Goal: Task Accomplishment & Management: Manage account settings

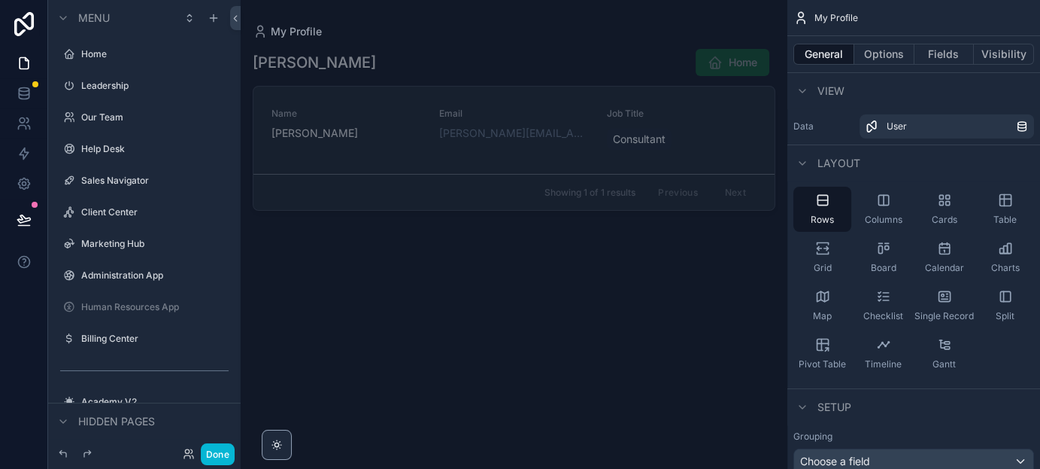
drag, startPoint x: 117, startPoint y: 213, endPoint x: 375, endPoint y: 241, distance: 258.8
click at [117, 213] on label "Client Center" at bounding box center [154, 212] width 147 height 12
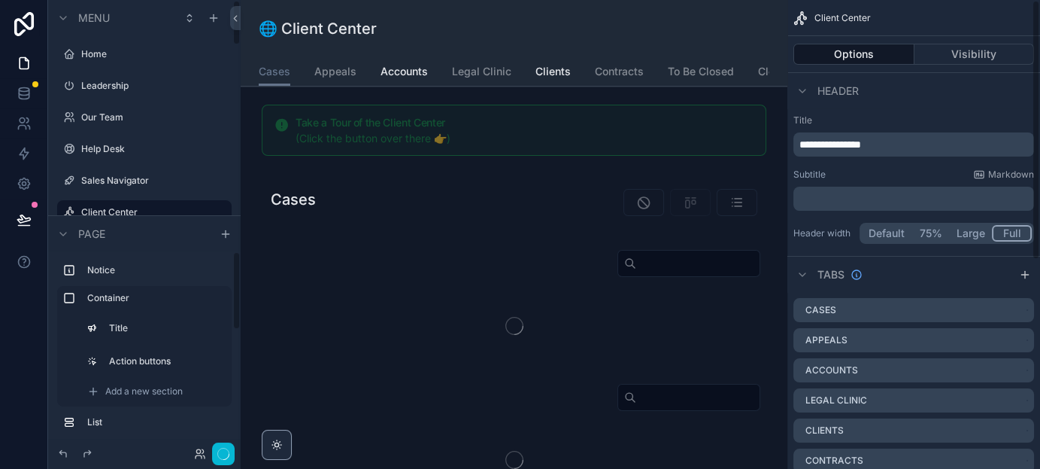
click at [199, 374] on div at bounding box center [204, 453] width 60 height 23
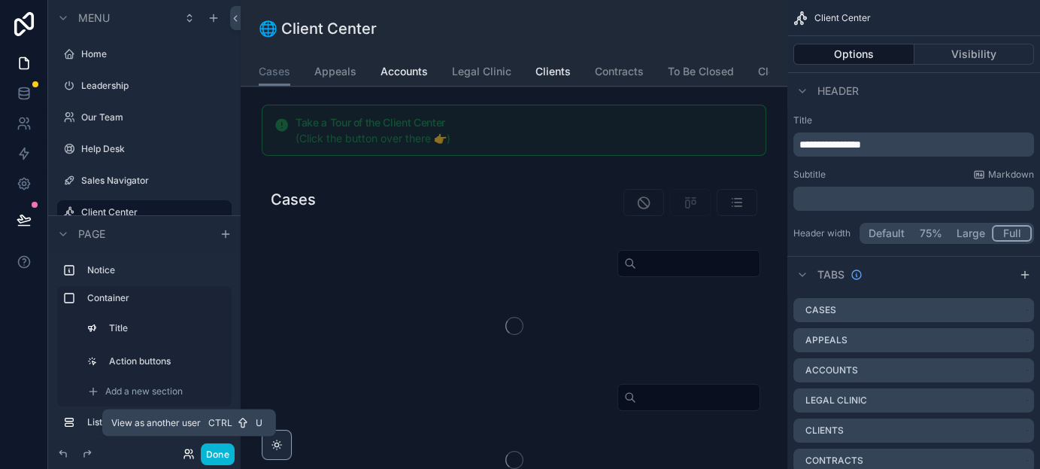
click at [191, 374] on icon at bounding box center [191, 451] width 2 height 4
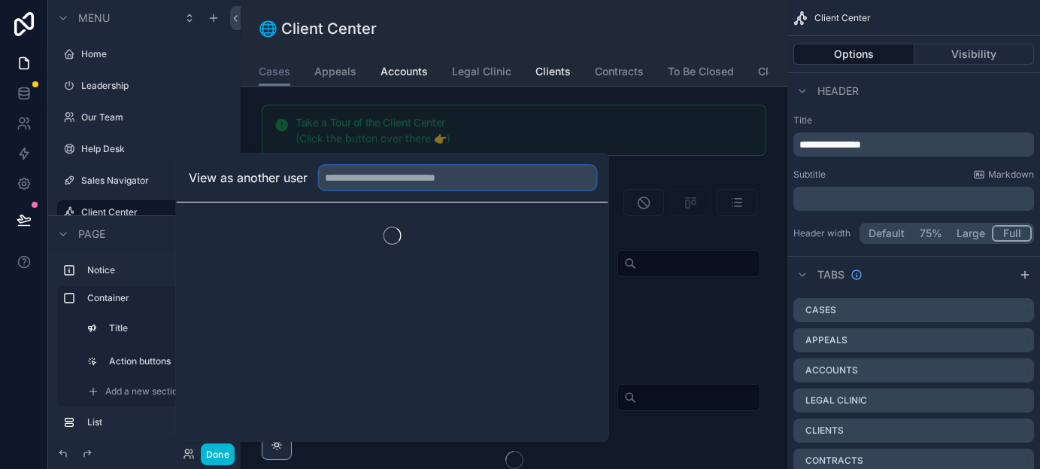
click at [366, 174] on input "text" at bounding box center [457, 177] width 277 height 24
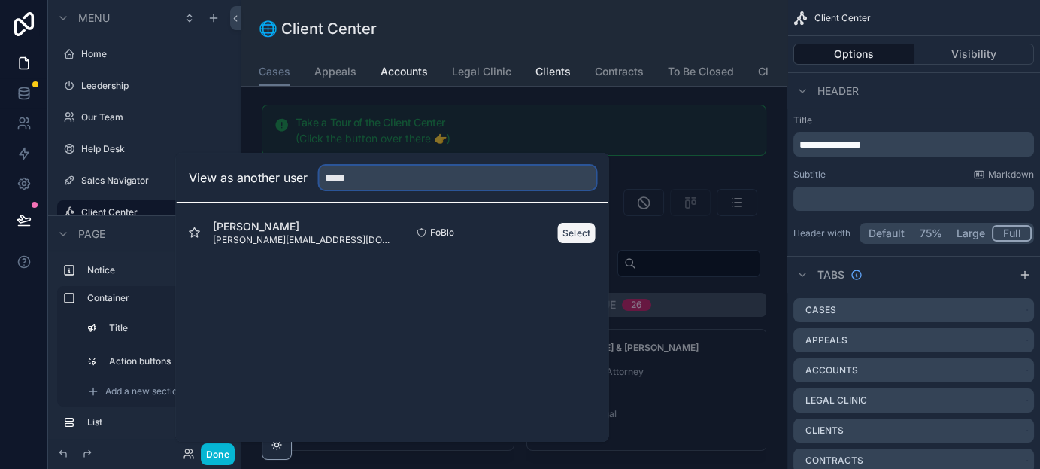
type input "*****"
click at [572, 229] on button "Select" at bounding box center [576, 232] width 39 height 22
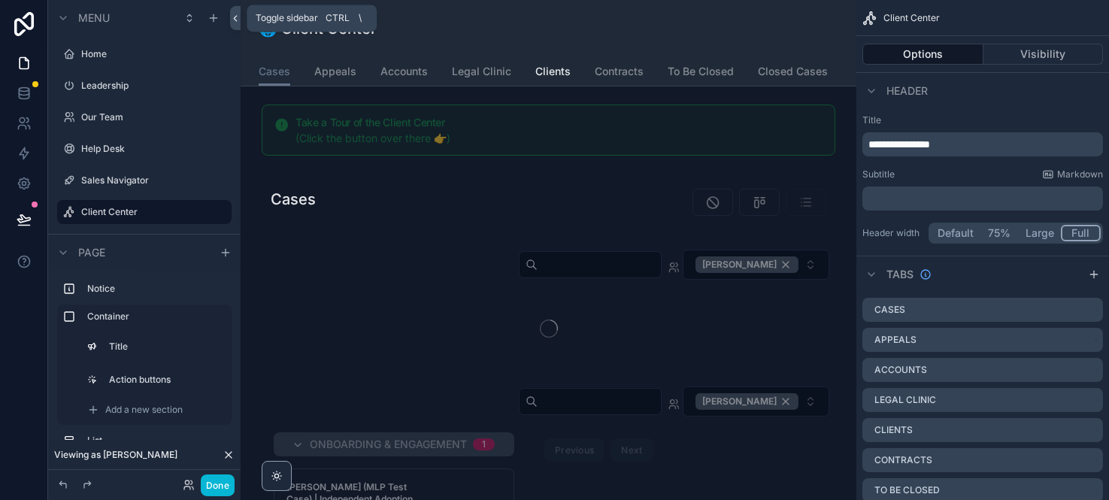
click at [234, 13] on icon at bounding box center [235, 18] width 11 height 11
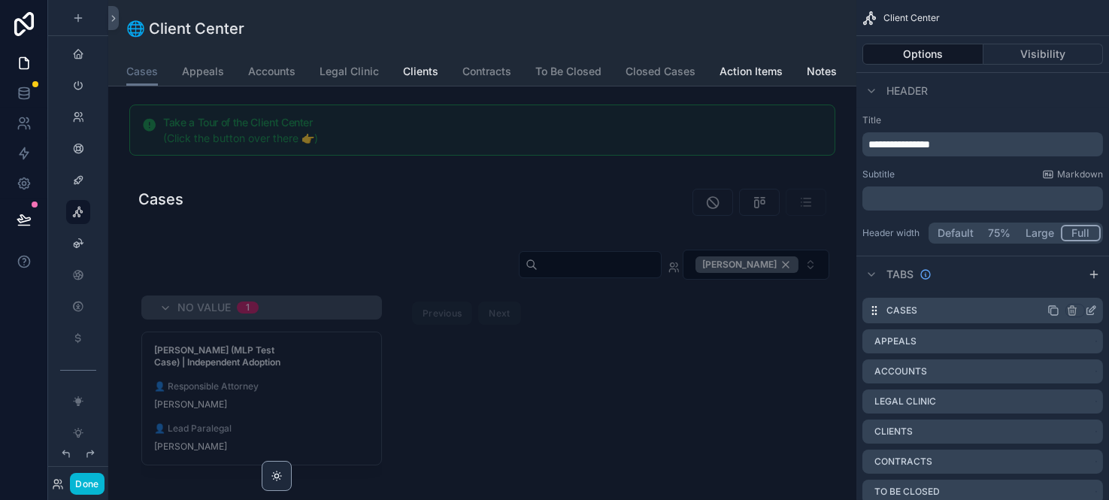
click at [1039, 308] on icon "scrollable content" at bounding box center [1054, 311] width 12 height 12
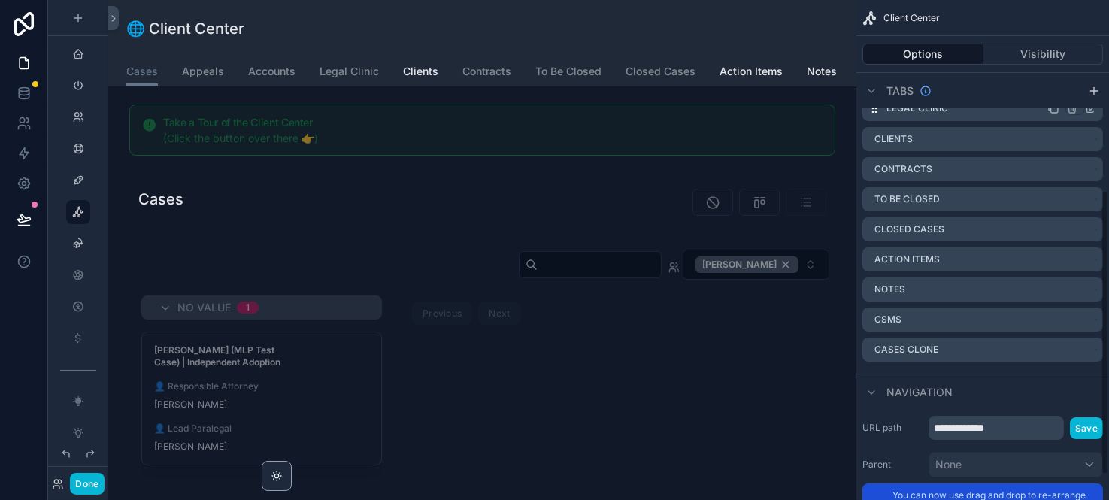
scroll to position [334, 0]
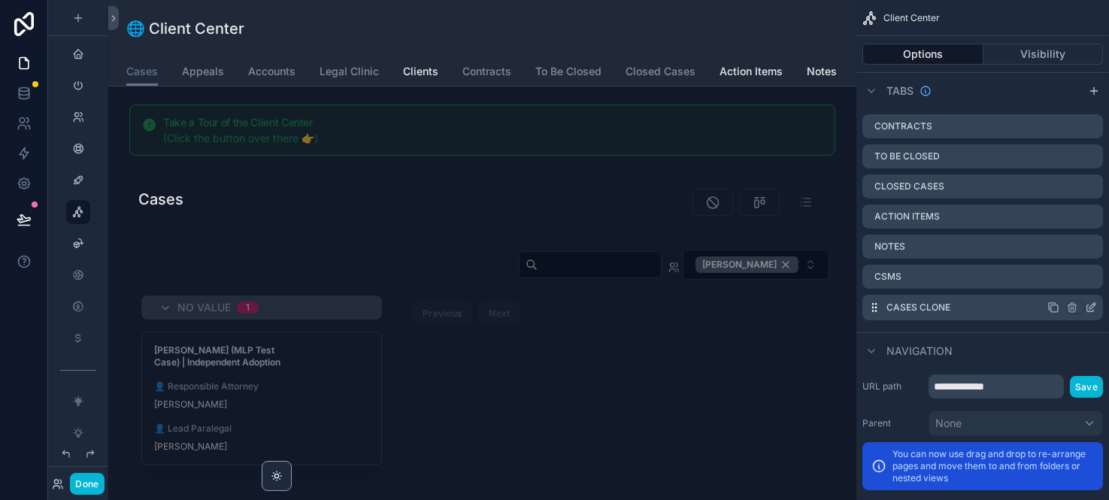
click at [1039, 305] on icon "scrollable content" at bounding box center [1093, 306] width 6 height 6
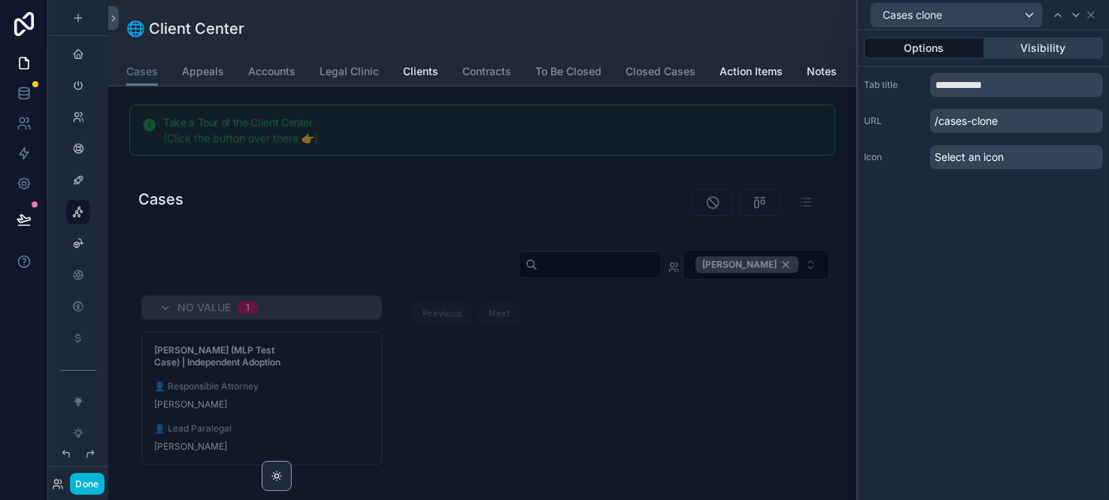
click at [1027, 47] on button "Visibility" at bounding box center [1044, 48] width 120 height 21
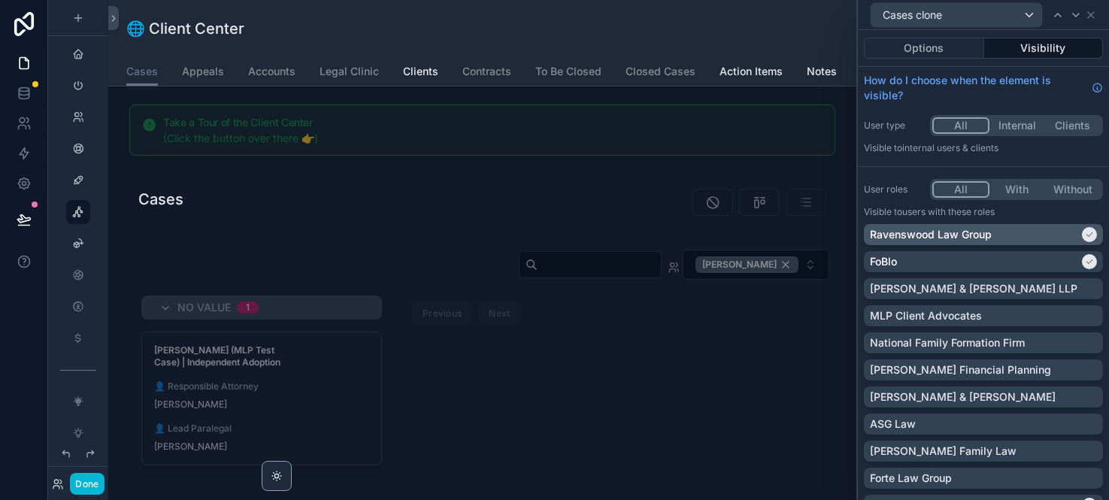
click at [1039, 232] on icon at bounding box center [1089, 234] width 9 height 9
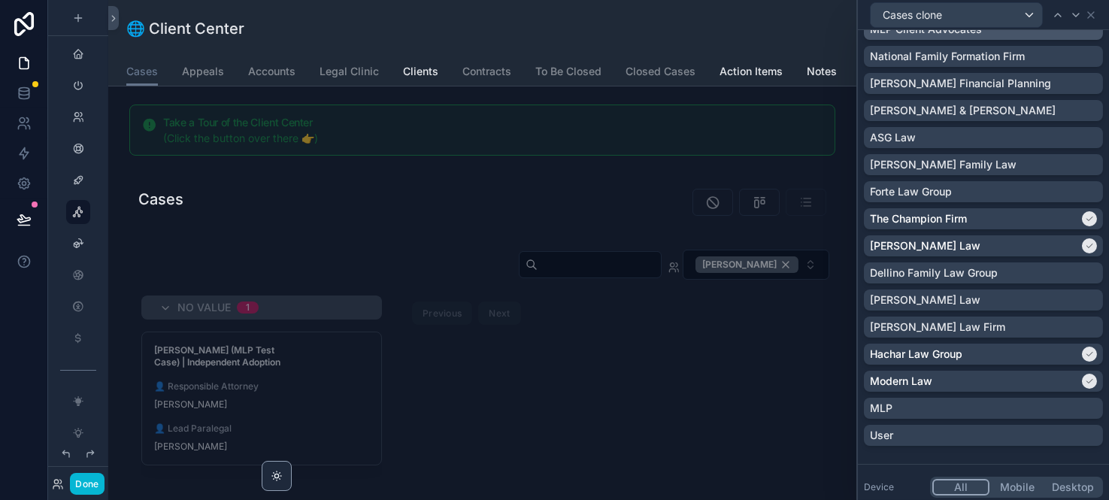
scroll to position [391, 0]
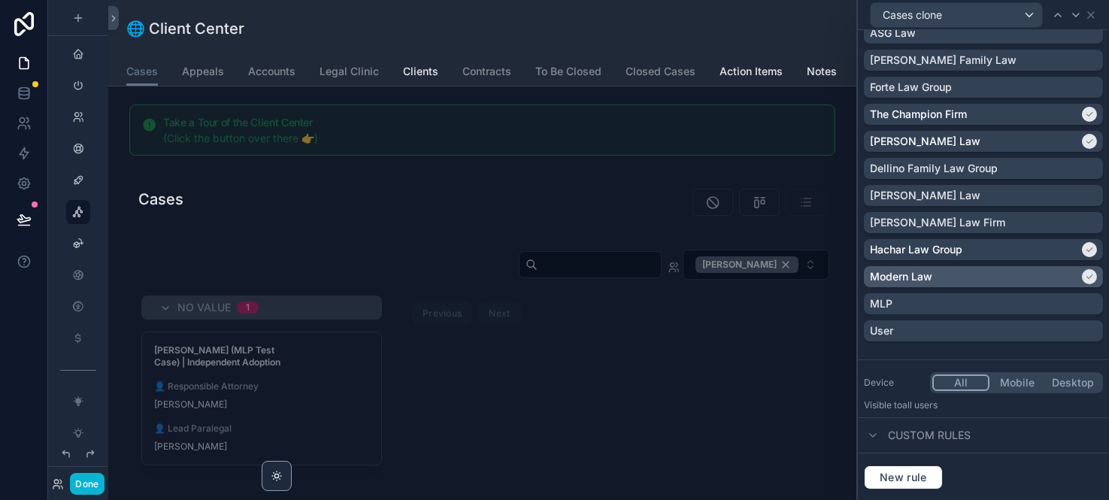
click at [1039, 273] on icon at bounding box center [1089, 276] width 9 height 9
click at [1039, 247] on icon at bounding box center [1089, 249] width 9 height 9
click at [1039, 140] on icon at bounding box center [1090, 142] width 6 height 4
click at [1039, 114] on icon at bounding box center [1089, 114] width 9 height 9
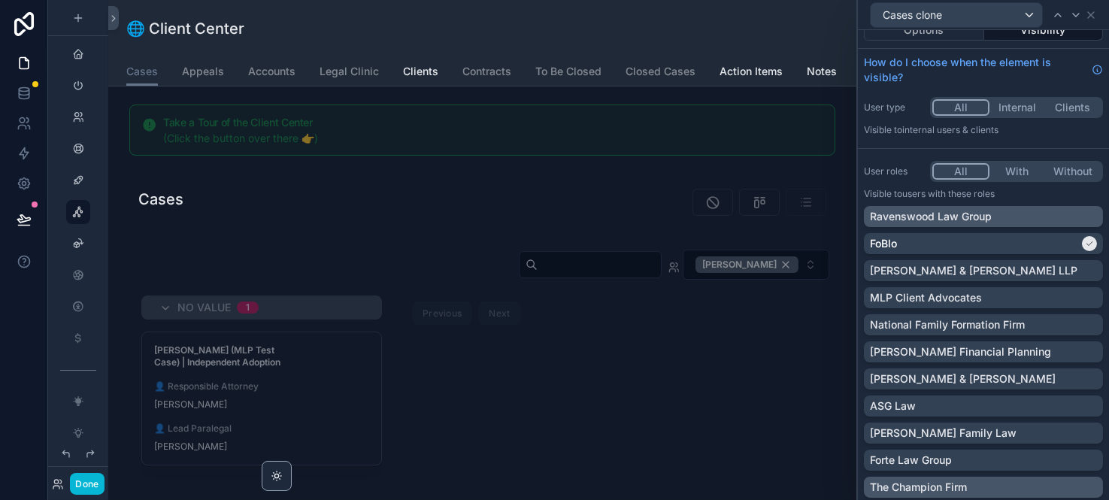
scroll to position [0, 0]
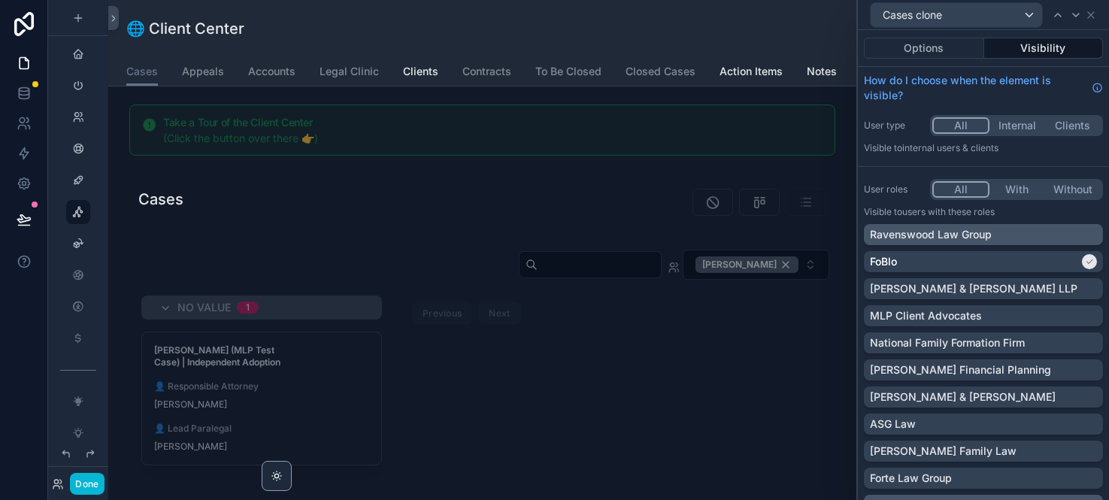
click at [1009, 184] on button "With" at bounding box center [1018, 189] width 56 height 17
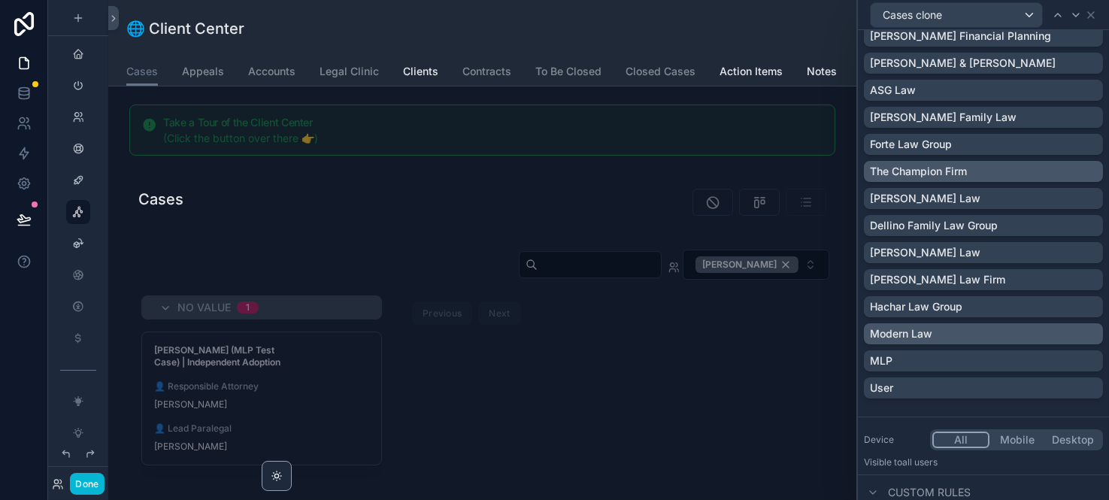
scroll to position [391, 0]
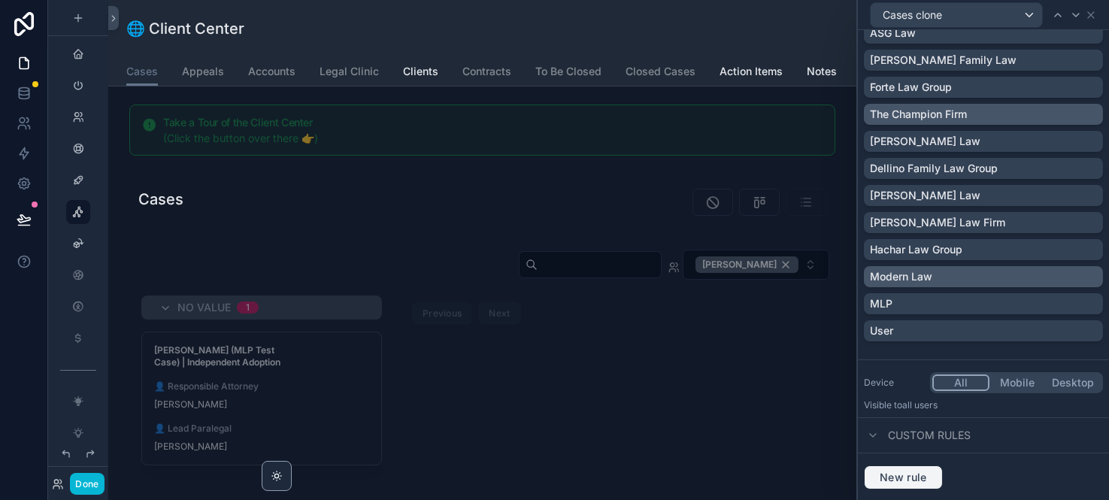
click at [905, 468] on button "New rule" at bounding box center [903, 478] width 79 height 24
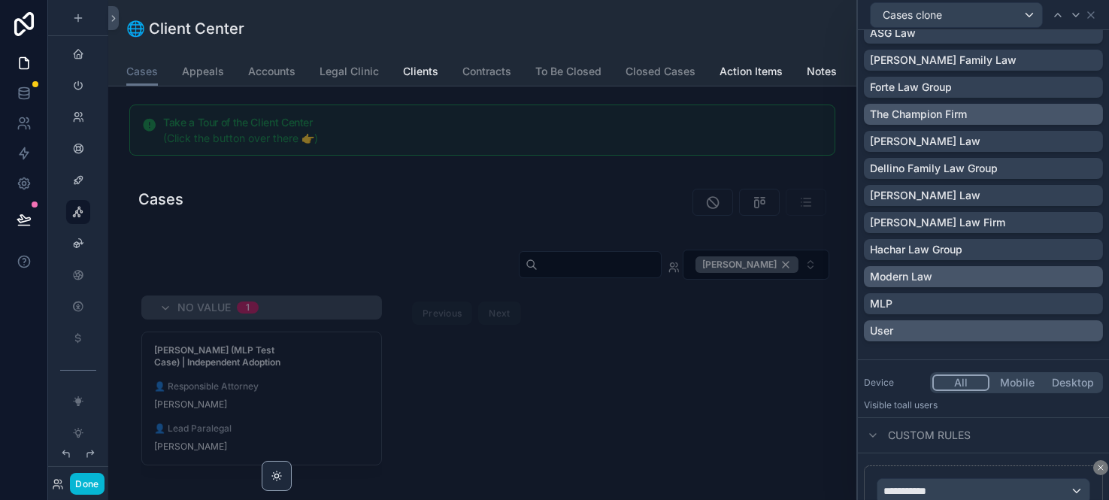
scroll to position [526, 0]
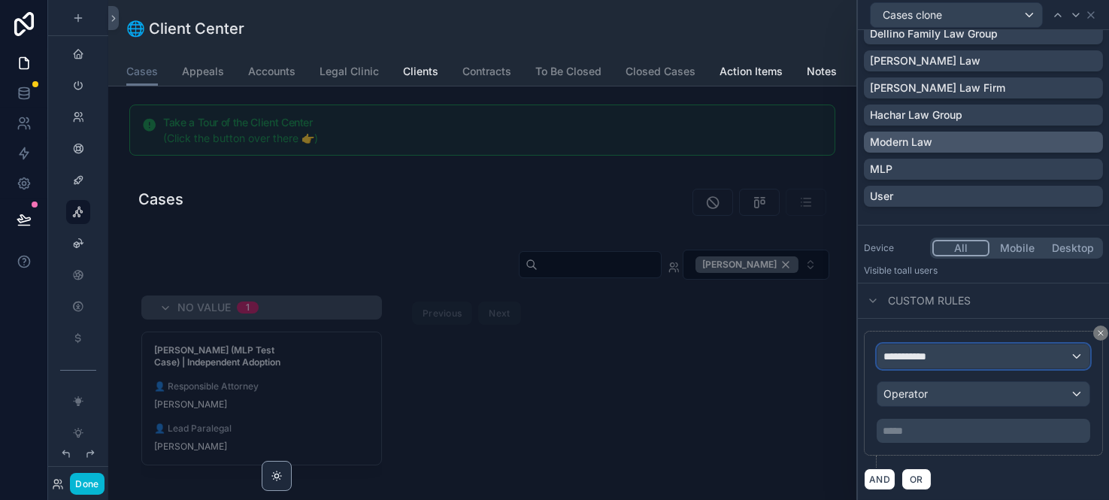
click at [951, 355] on div "**********" at bounding box center [984, 356] width 212 height 24
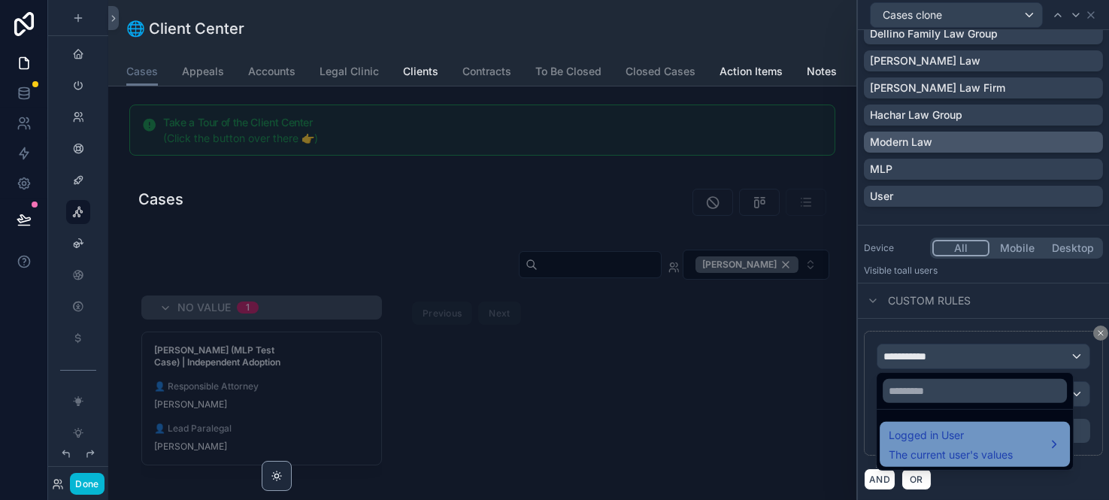
click at [949, 444] on div "Logged in User The current user's values" at bounding box center [951, 444] width 124 height 36
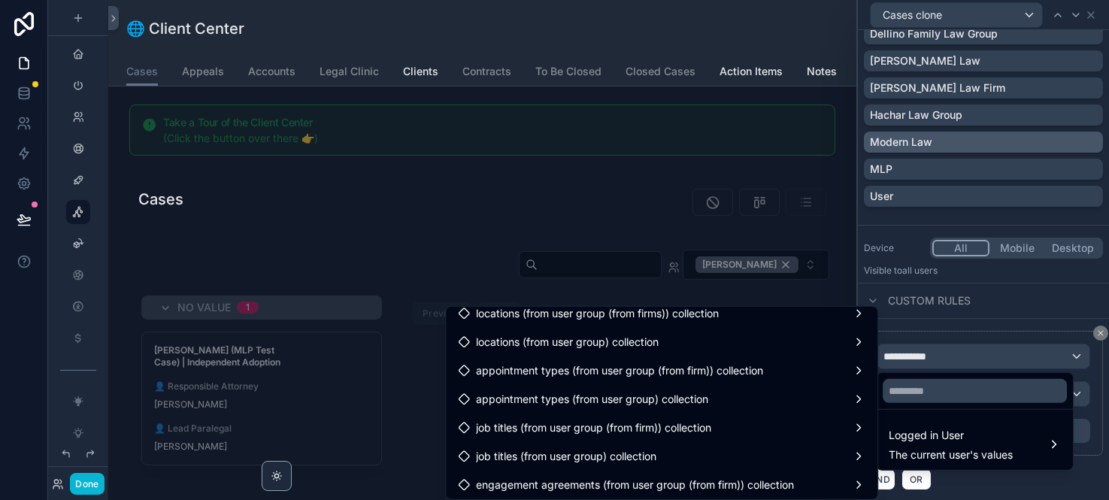
scroll to position [5043, 0]
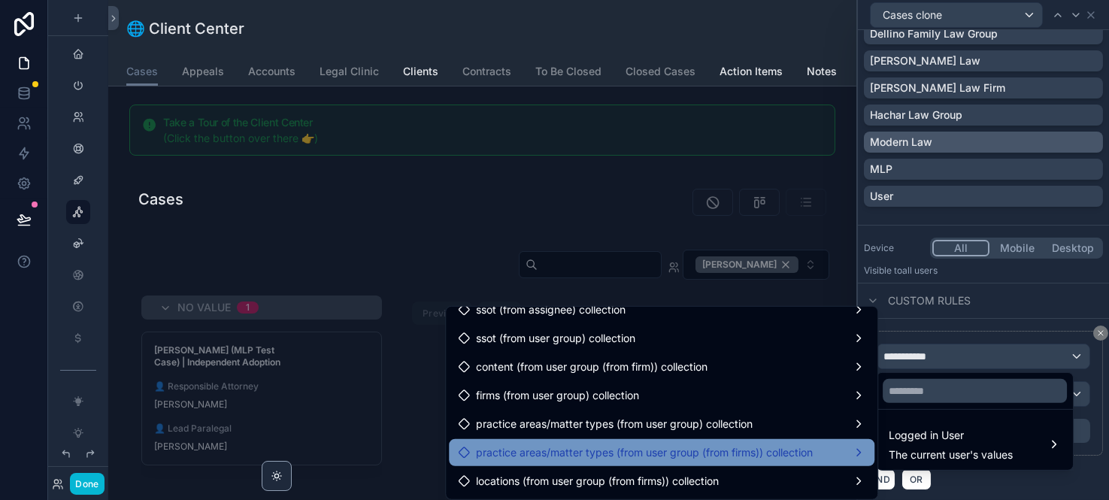
click at [565, 451] on span "practice areas/matter types (from user group (from firms)) collection" at bounding box center [644, 453] width 337 height 18
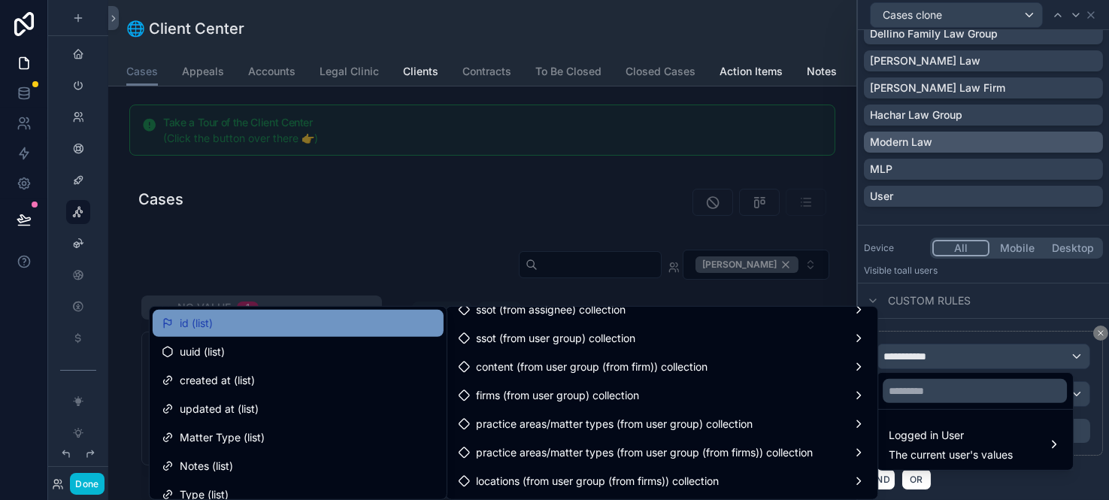
click at [226, 327] on div "id (list)" at bounding box center [298, 323] width 273 height 18
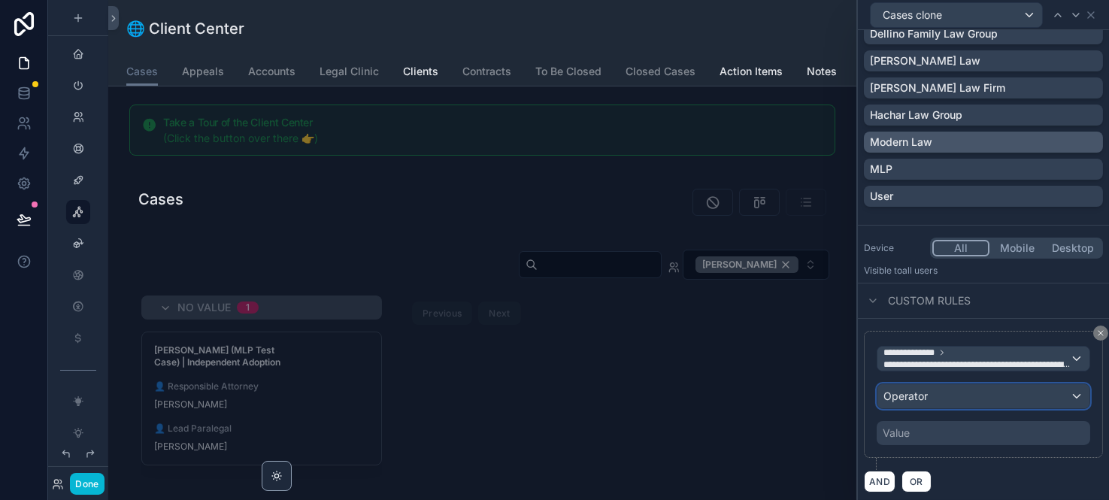
click at [935, 398] on div "Operator" at bounding box center [984, 396] width 212 height 24
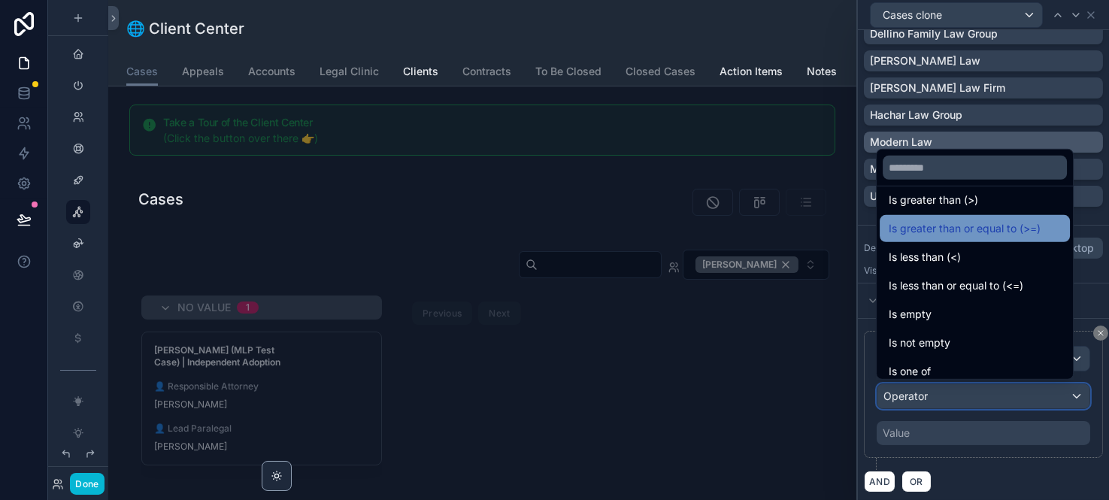
scroll to position [106, 0]
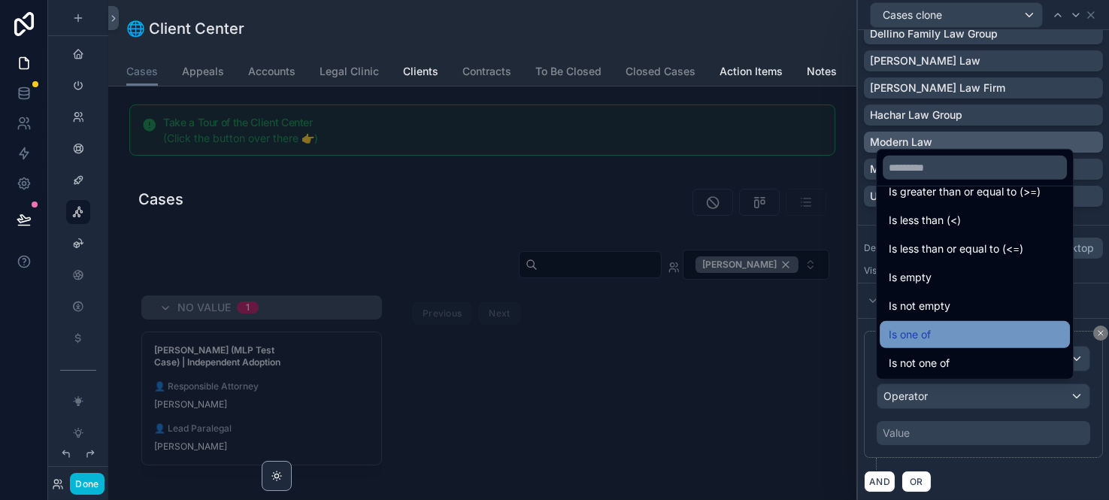
click at [931, 335] on span "Is one of" at bounding box center [910, 335] width 42 height 18
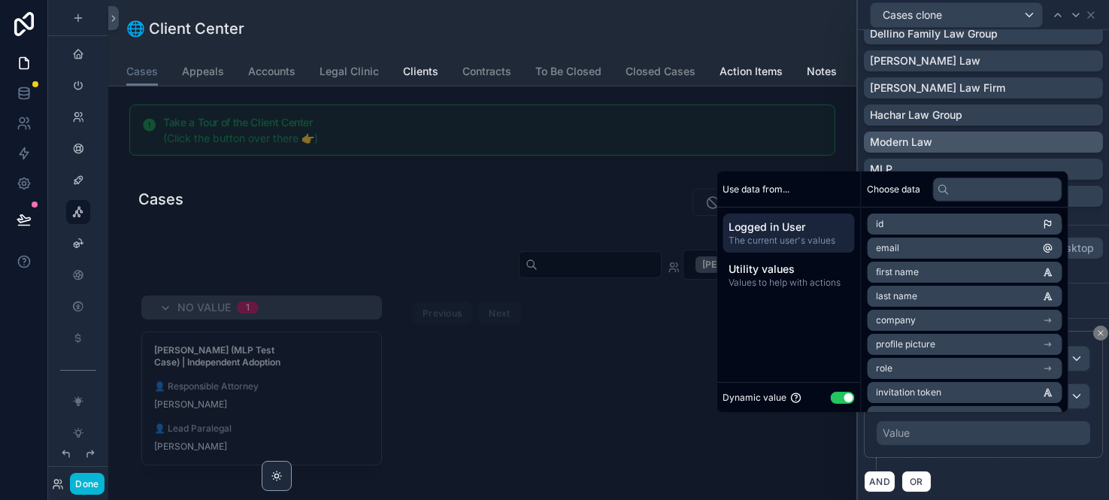
click at [841, 399] on button "Use setting" at bounding box center [843, 398] width 24 height 12
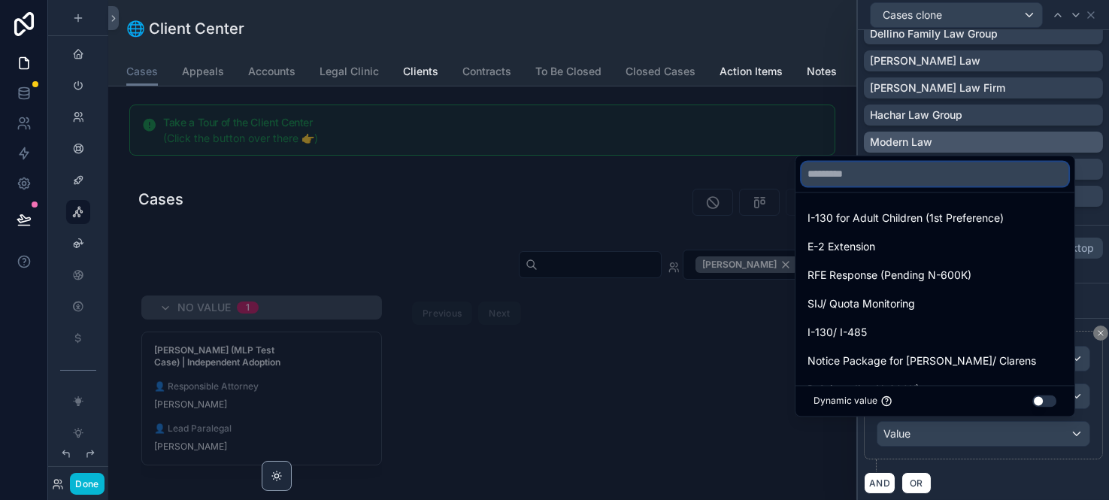
click at [860, 174] on input "text" at bounding box center [935, 174] width 267 height 24
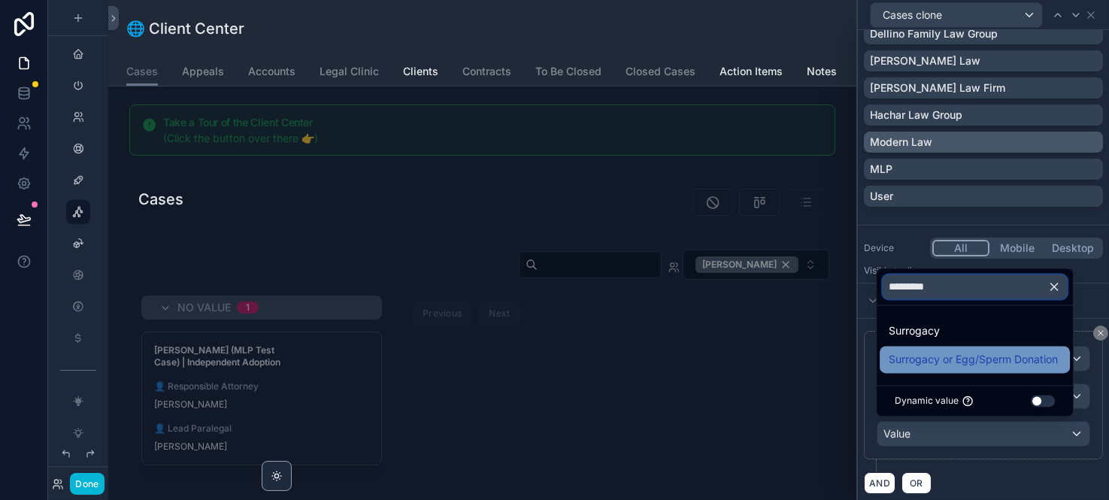
type input "*********"
click at [943, 356] on span "Surrogacy or Egg/Sperm Donation" at bounding box center [973, 359] width 169 height 18
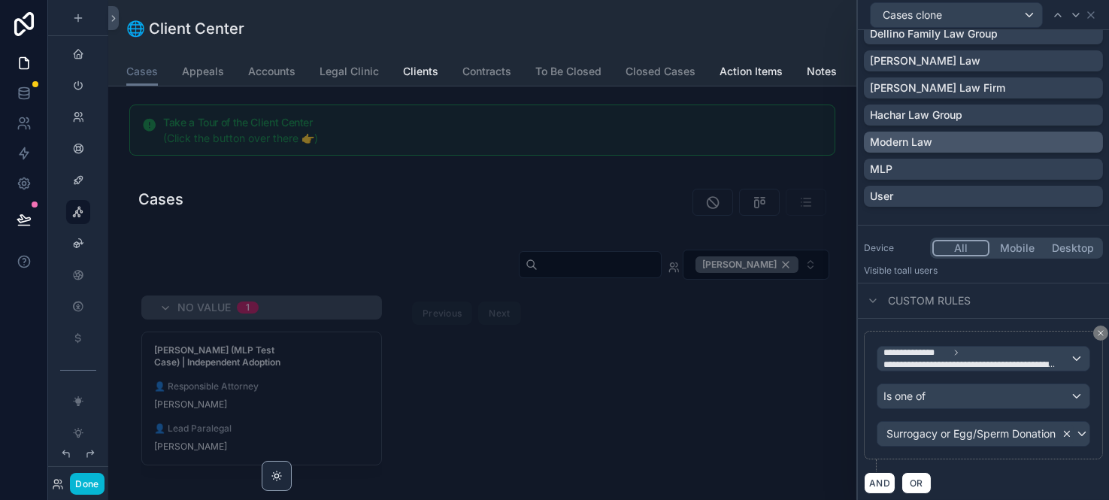
click at [1039, 432] on icon at bounding box center [1067, 434] width 5 height 5
click at [929, 432] on div "Value" at bounding box center [984, 434] width 212 height 24
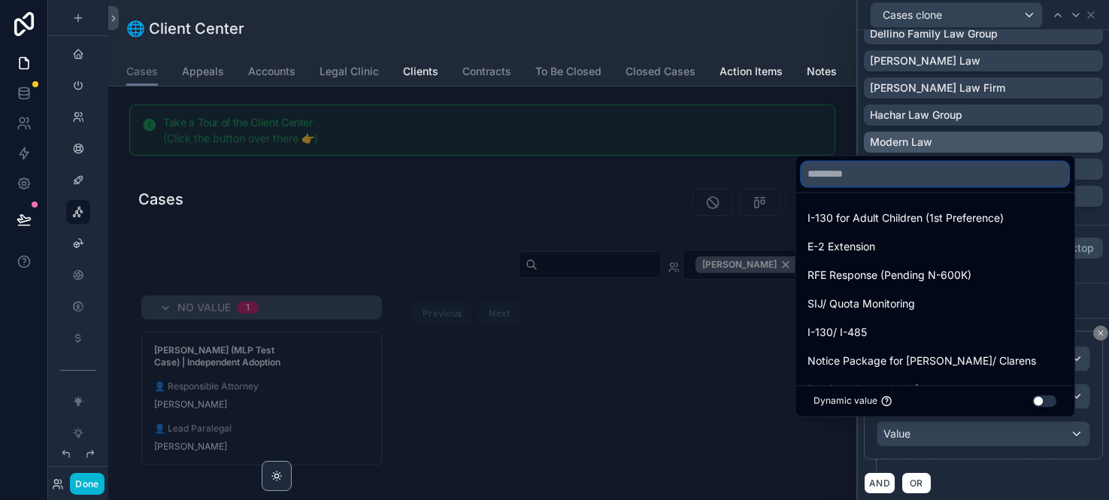
click at [887, 180] on input "text" at bounding box center [935, 174] width 267 height 24
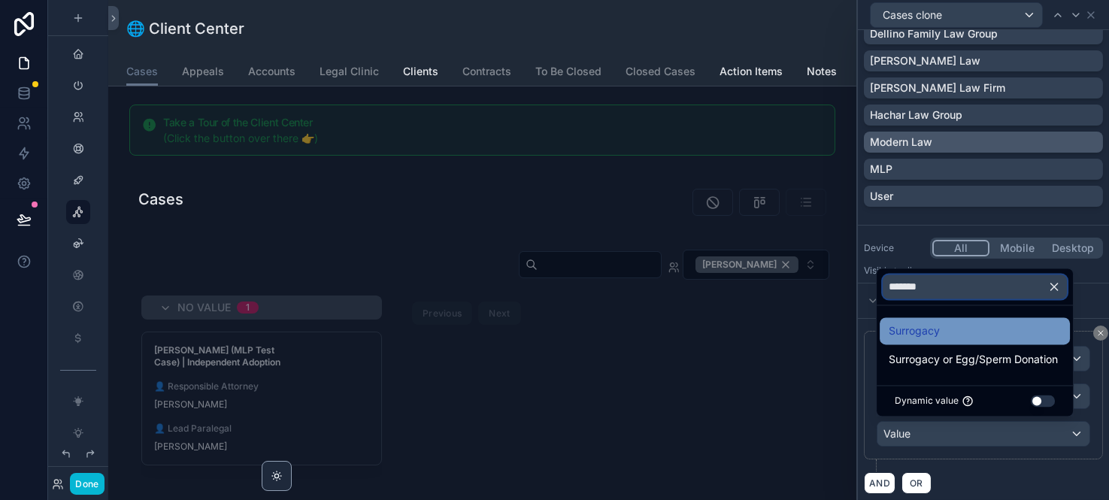
type input "*******"
click at [933, 323] on span "Surrogacy" at bounding box center [914, 331] width 51 height 18
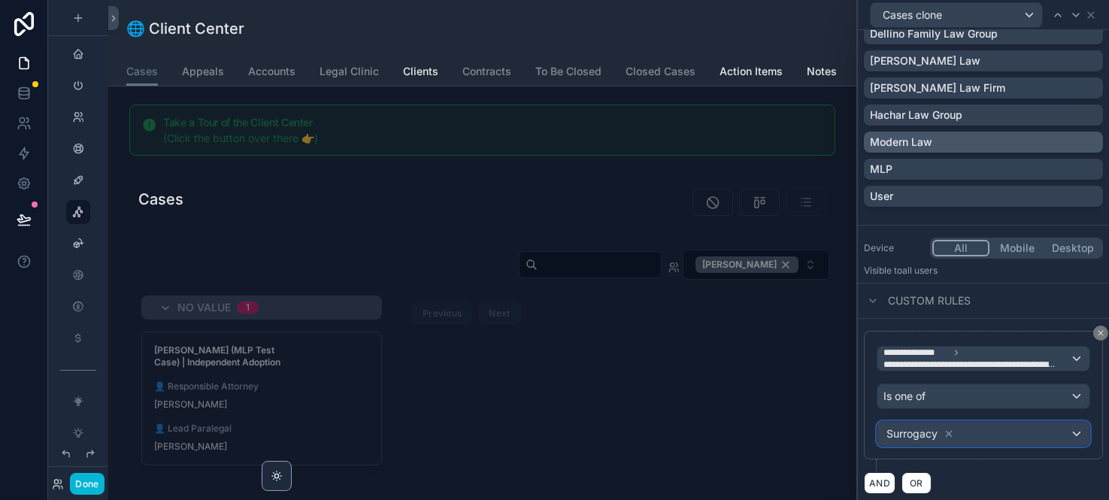
click at [969, 432] on div "Surrogacy" at bounding box center [984, 434] width 212 height 24
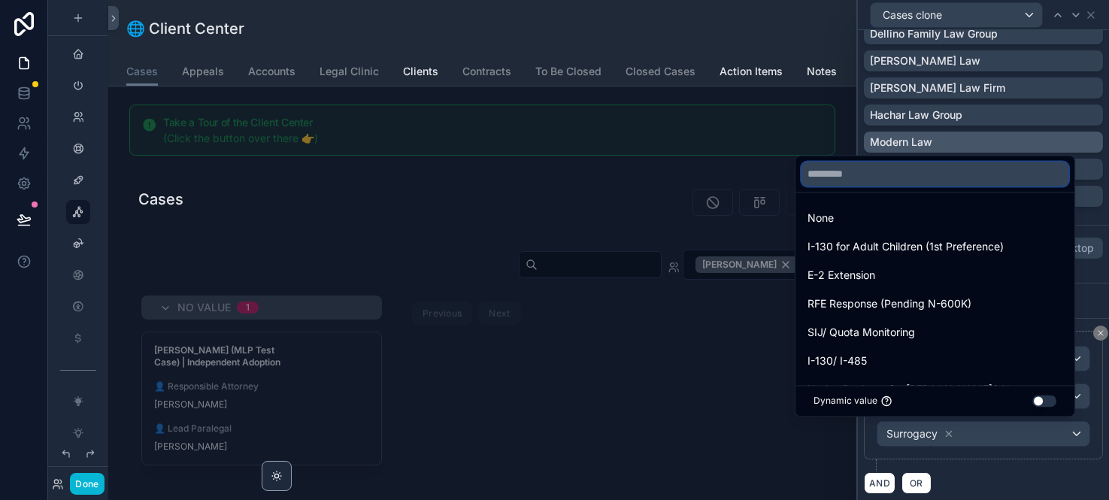
click at [909, 179] on input "text" at bounding box center [935, 174] width 267 height 24
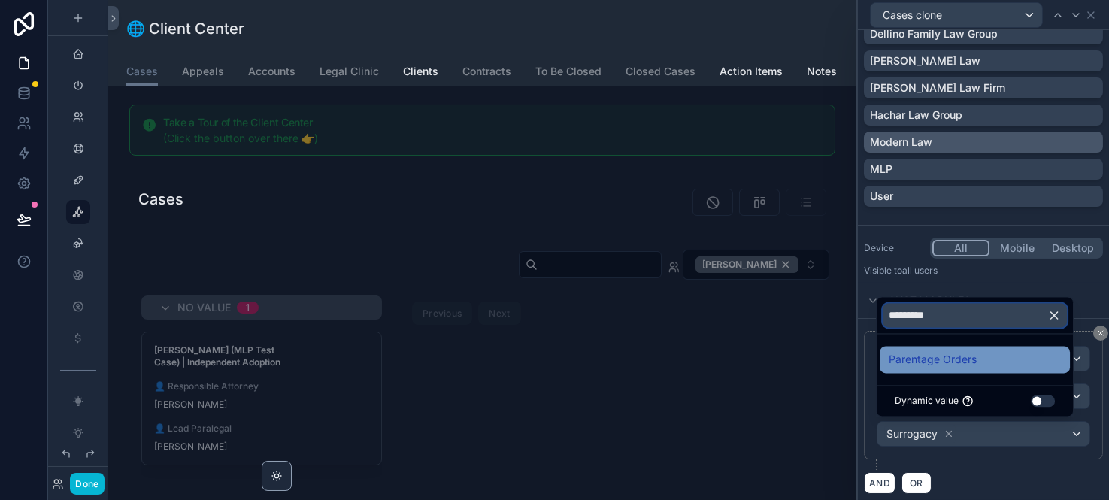
type input "*********"
click at [950, 353] on span "Parentage Orders" at bounding box center [933, 359] width 88 height 18
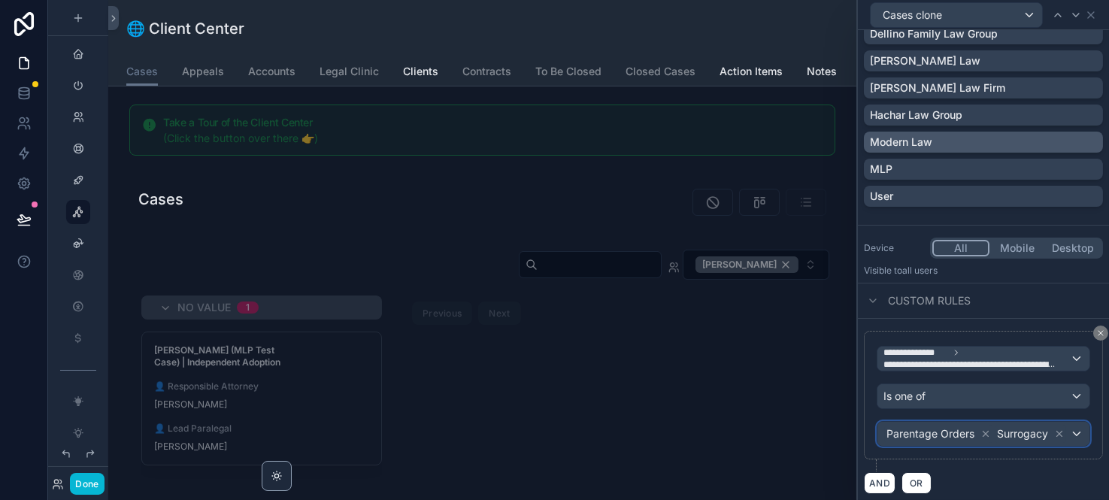
click at [1011, 444] on span "Parentage Orders Surrogacy" at bounding box center [976, 433] width 184 height 21
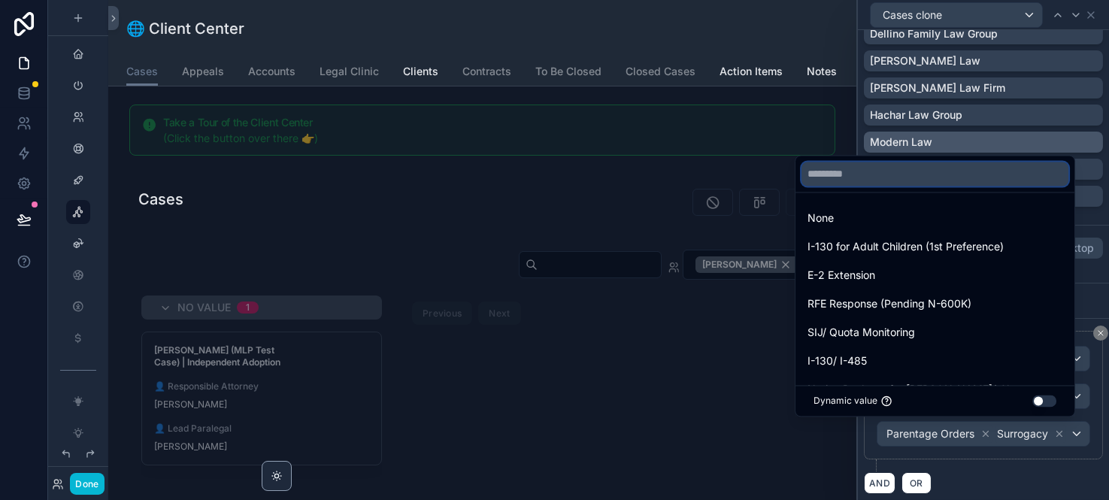
click at [899, 174] on input "text" at bounding box center [935, 174] width 267 height 24
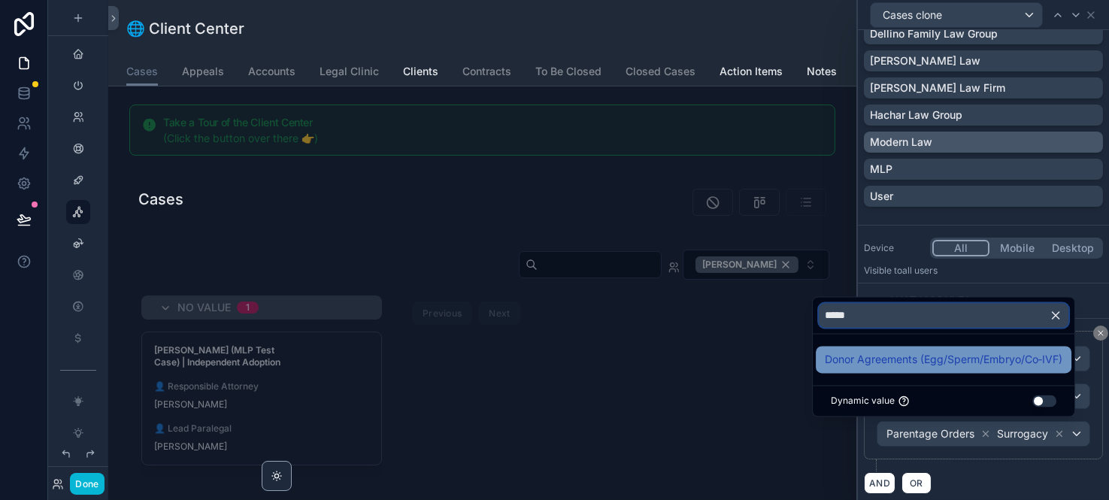
type input "*****"
click at [930, 356] on span "Donor Agreements (Egg/Sperm/Embryo/Co‑IVF)" at bounding box center [944, 359] width 238 height 18
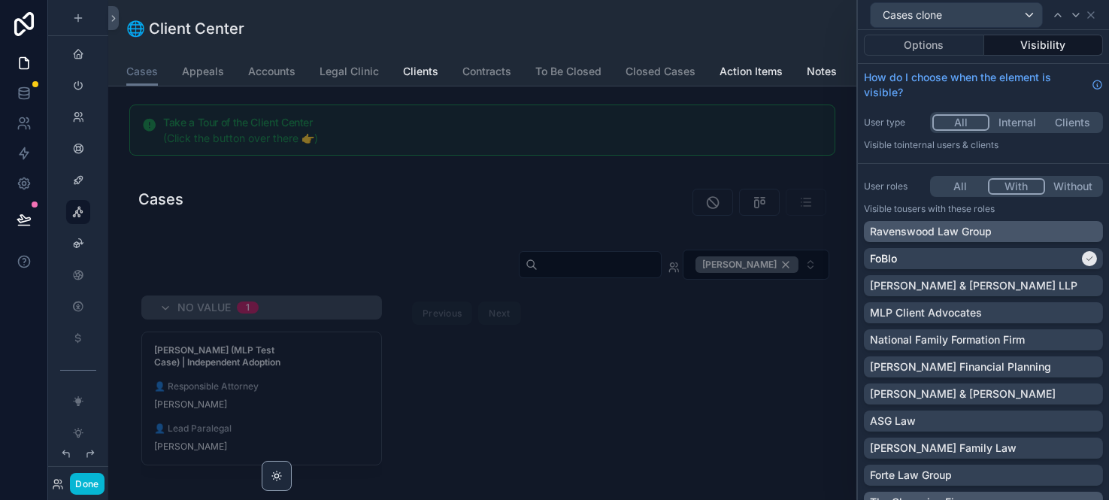
scroll to position [0, 0]
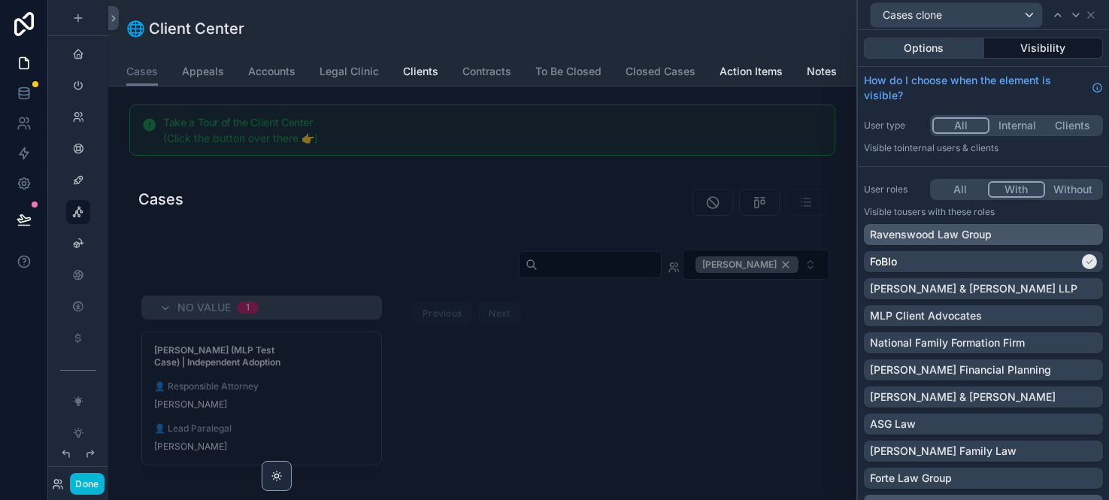
click at [927, 47] on button "Options" at bounding box center [924, 48] width 120 height 21
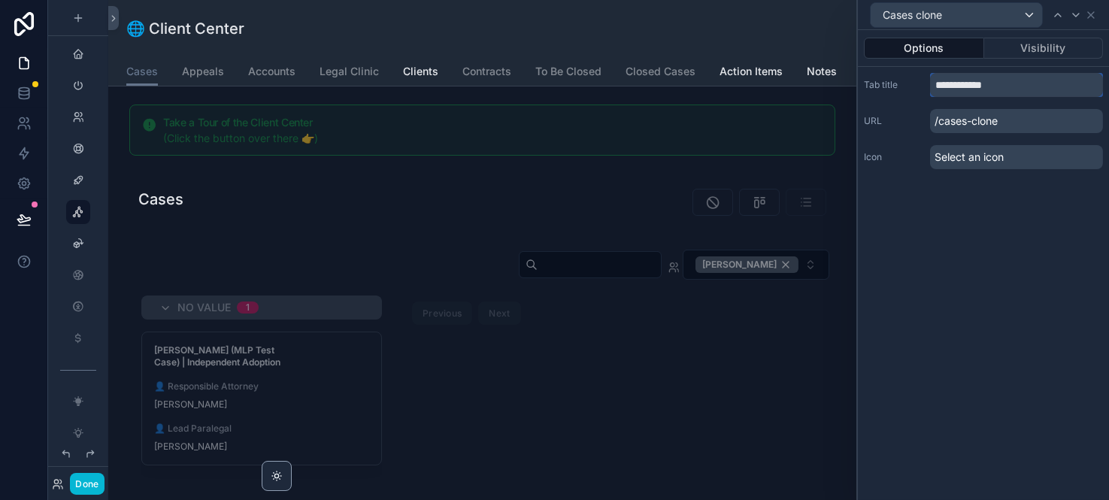
click at [1012, 83] on input "**********" at bounding box center [1016, 85] width 173 height 24
type input "*****"
click at [1039, 13] on icon at bounding box center [1091, 15] width 12 height 12
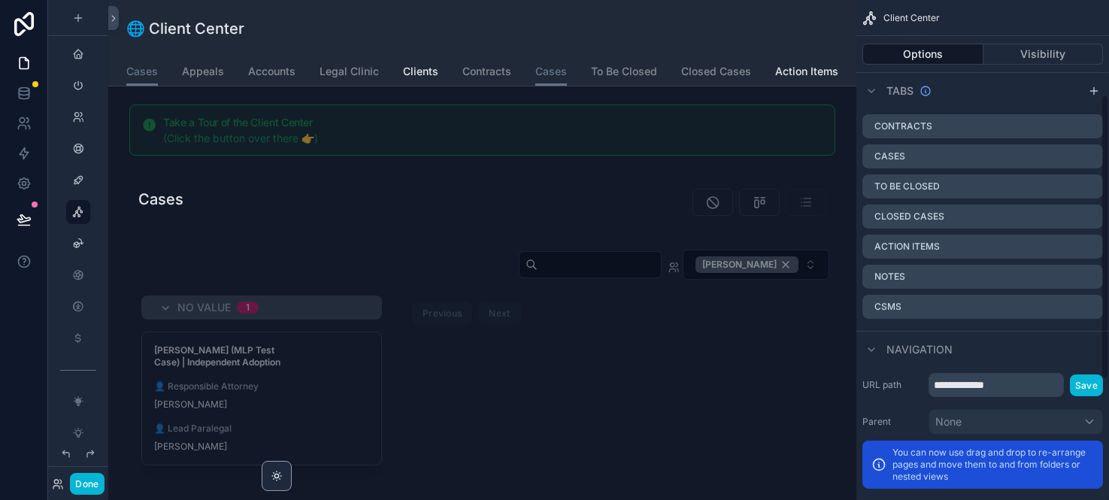
scroll to position [166, 0]
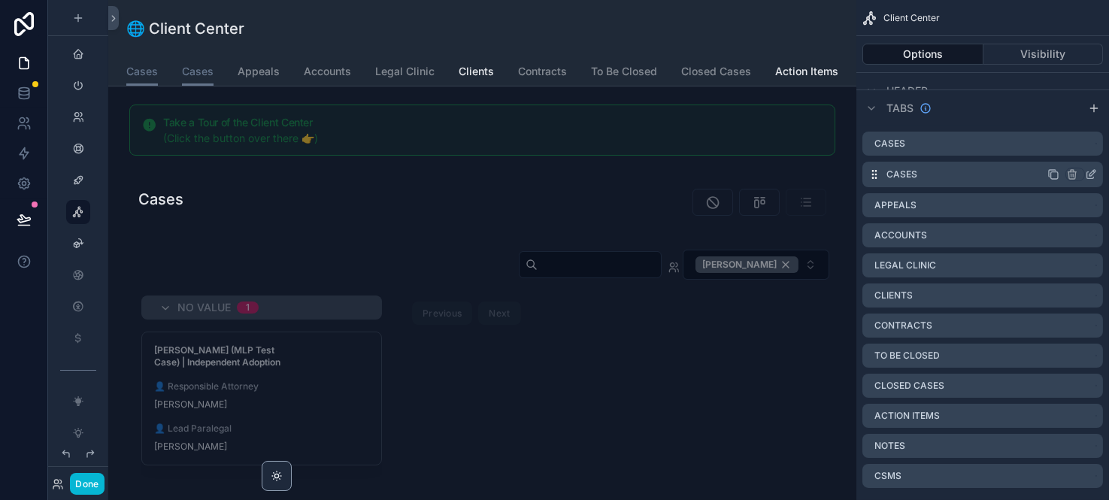
click at [1039, 172] on icon "scrollable content" at bounding box center [1091, 174] width 12 height 12
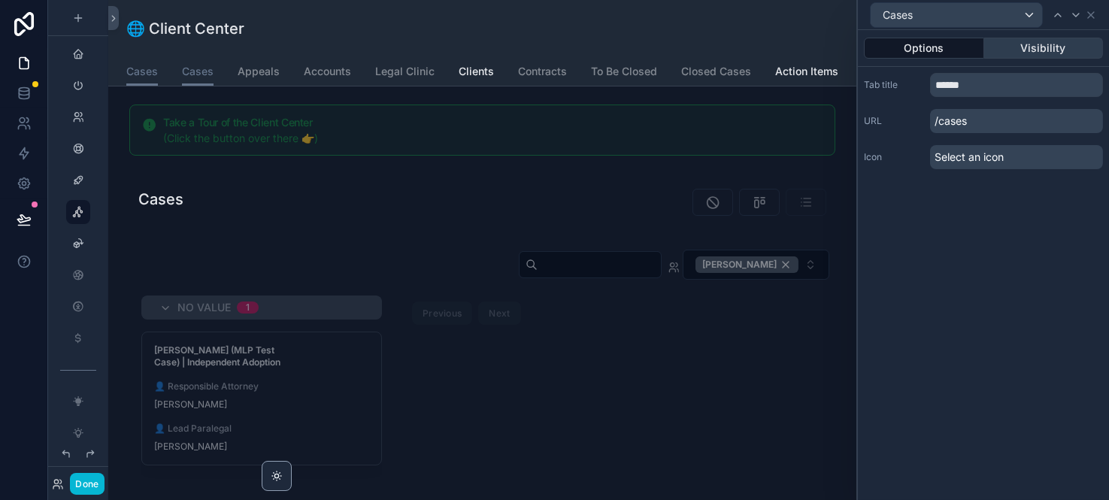
click at [1039, 47] on button "Visibility" at bounding box center [1044, 48] width 120 height 21
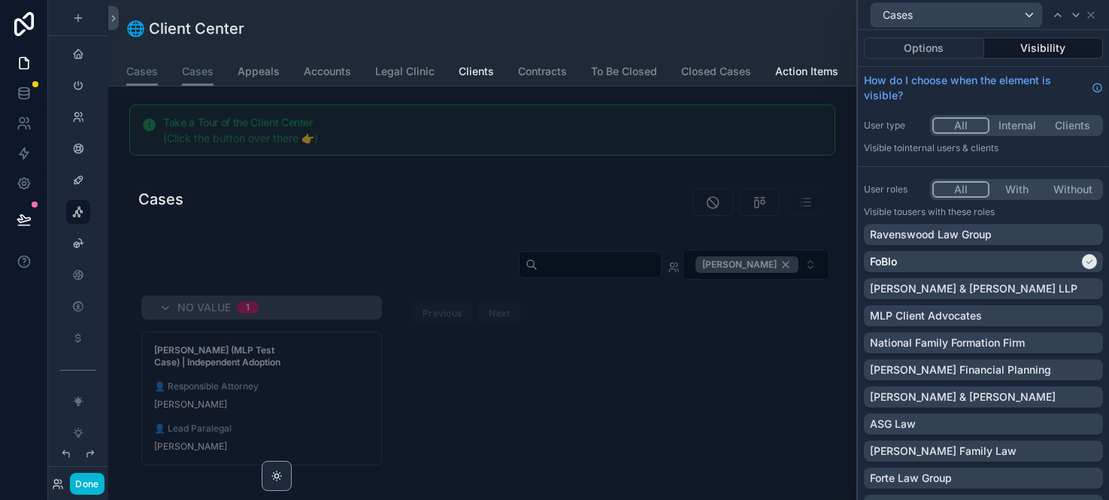
click at [1012, 185] on button "With" at bounding box center [1018, 189] width 56 height 17
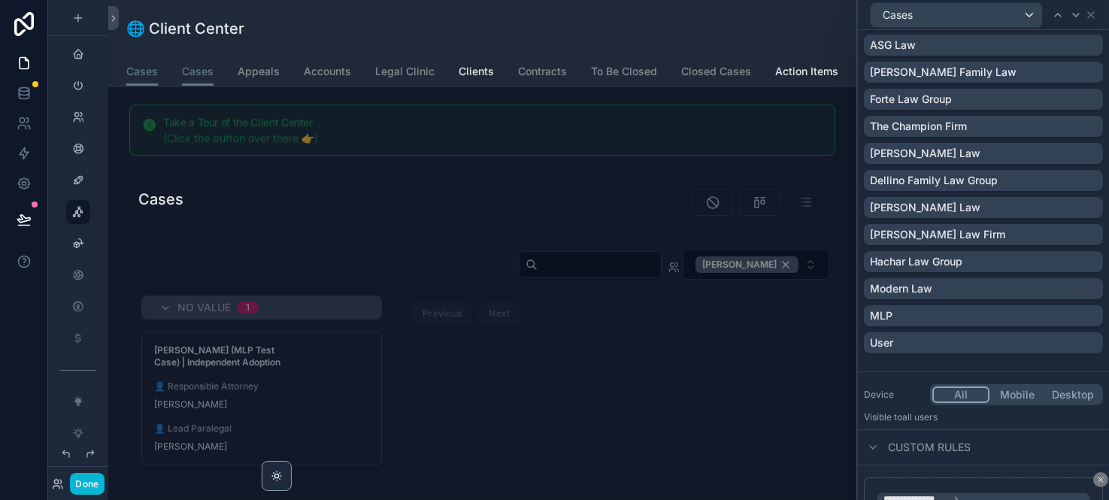
scroll to position [0, 0]
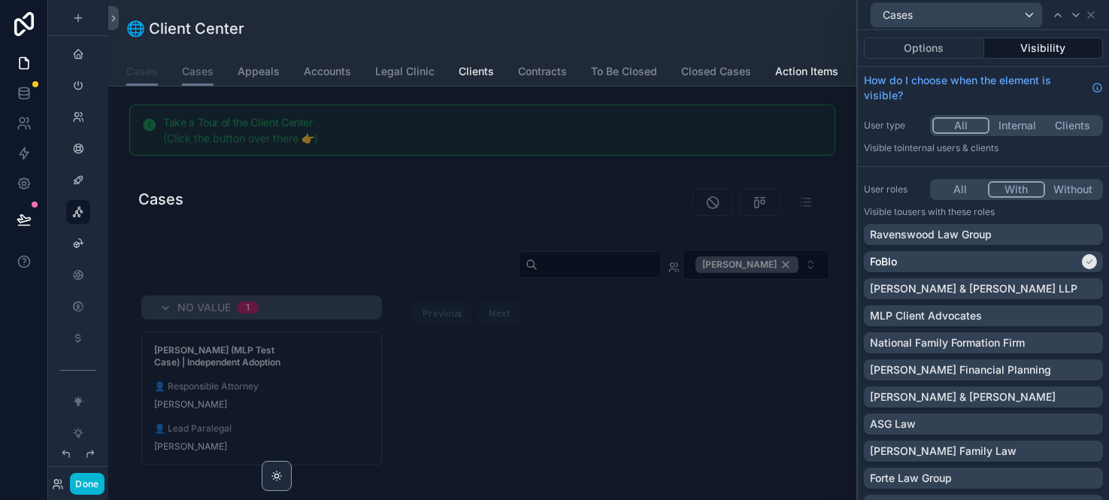
click at [142, 74] on span "Cases" at bounding box center [142, 71] width 32 height 15
click at [199, 70] on span "Cases" at bounding box center [198, 71] width 32 height 15
click at [195, 70] on span "Cases" at bounding box center [198, 71] width 32 height 15
click at [260, 74] on span "Appeals" at bounding box center [259, 71] width 42 height 15
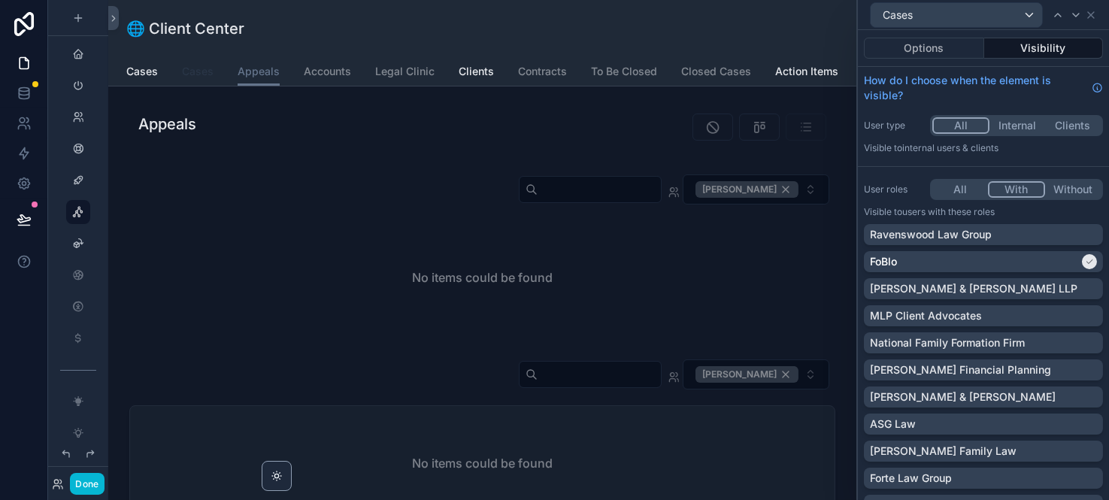
click at [203, 74] on span "Cases" at bounding box center [198, 71] width 32 height 15
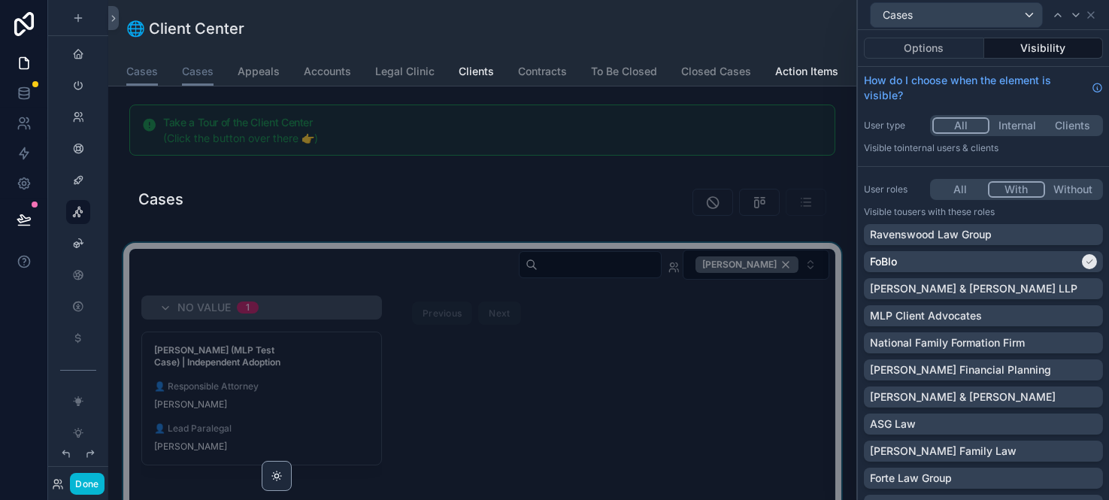
click at [518, 332] on div "scrollable content" at bounding box center [482, 435] width 724 height 384
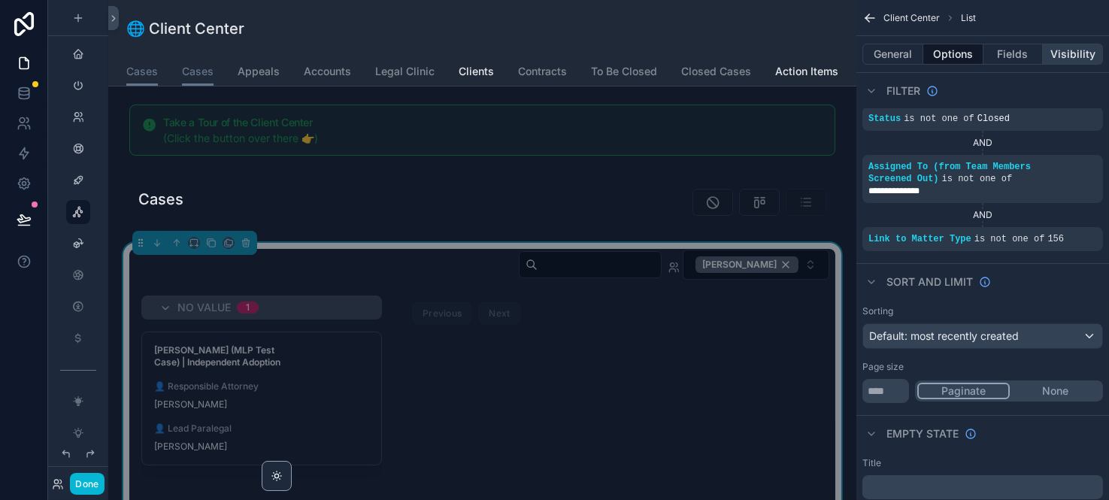
click at [1039, 52] on button "Visibility" at bounding box center [1073, 54] width 60 height 21
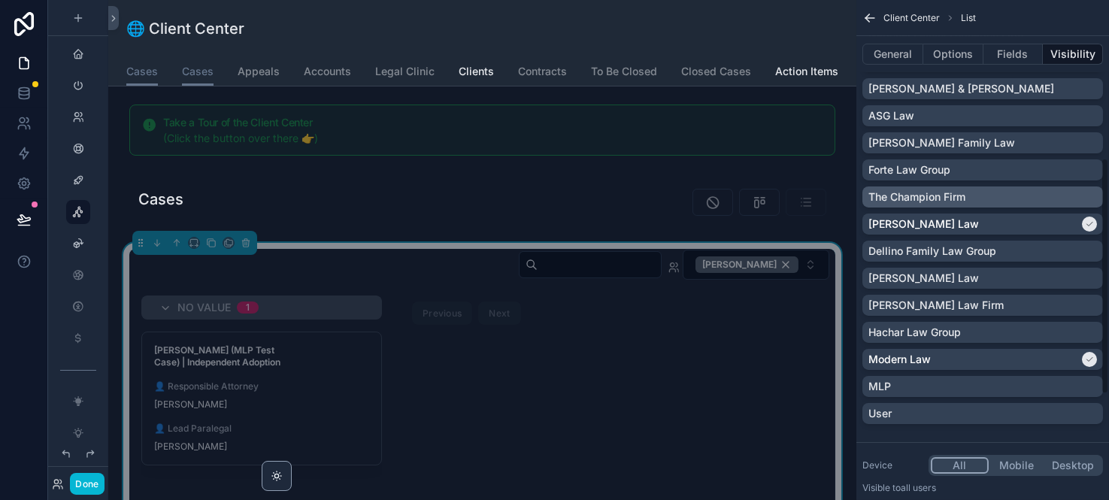
scroll to position [334, 0]
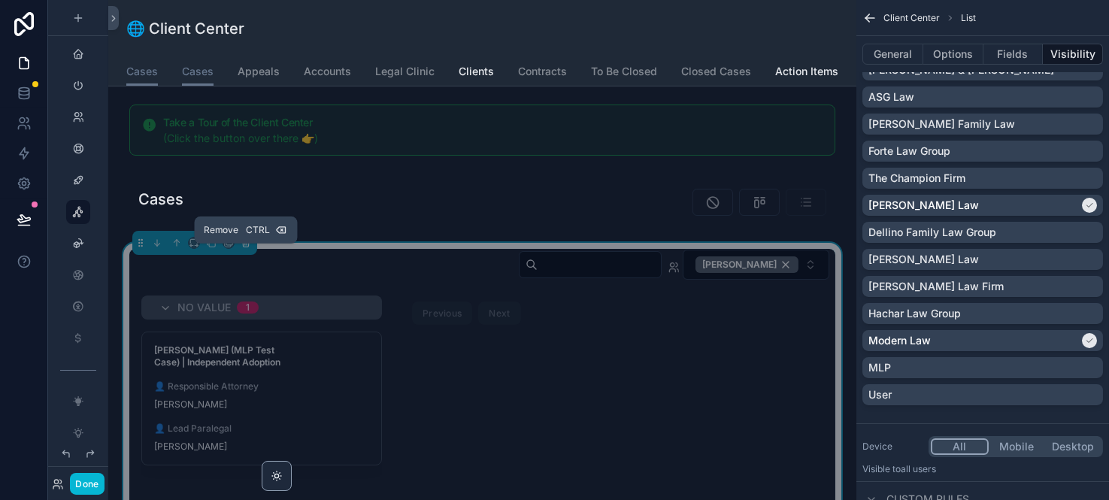
click at [242, 248] on icon "scrollable content" at bounding box center [246, 243] width 11 height 11
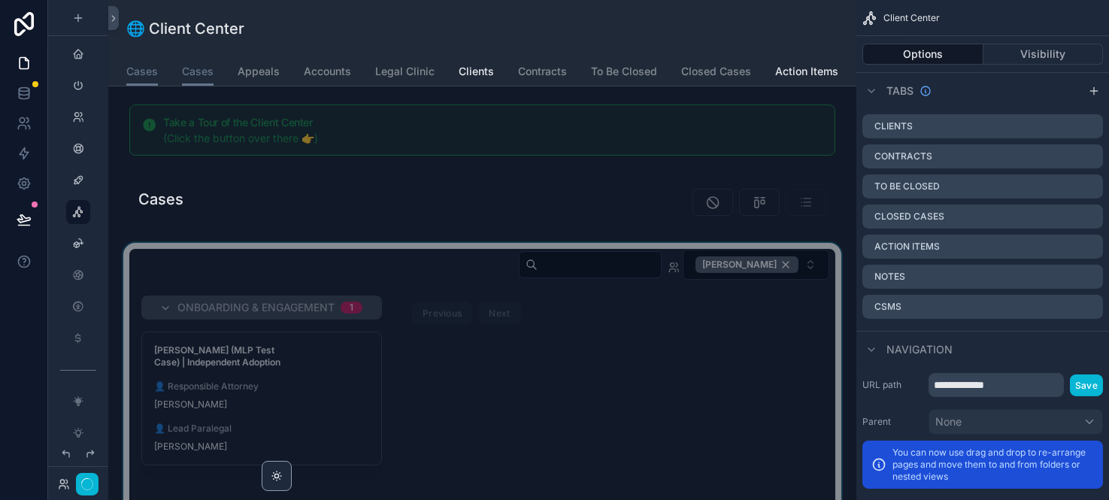
click at [692, 365] on div "scrollable content" at bounding box center [482, 435] width 724 height 384
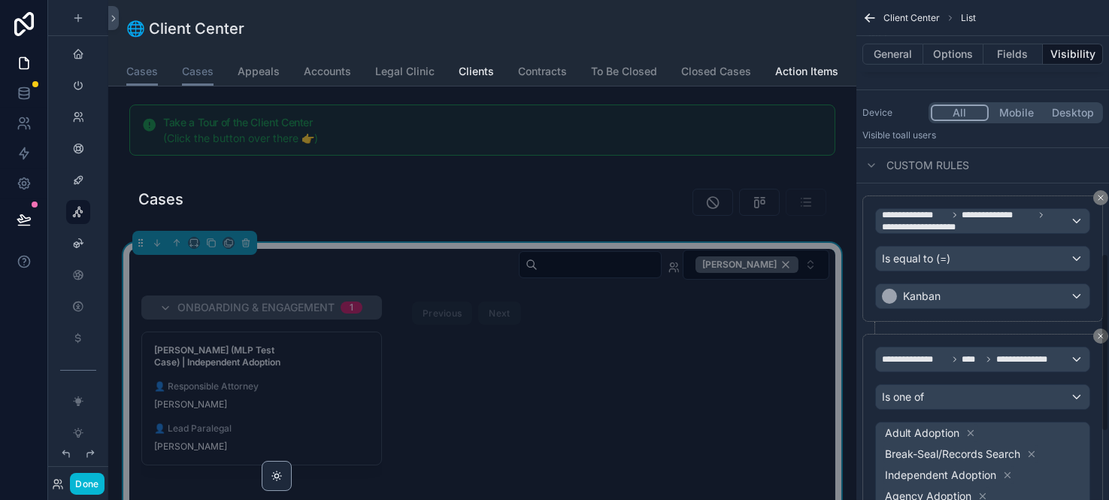
scroll to position [835, 0]
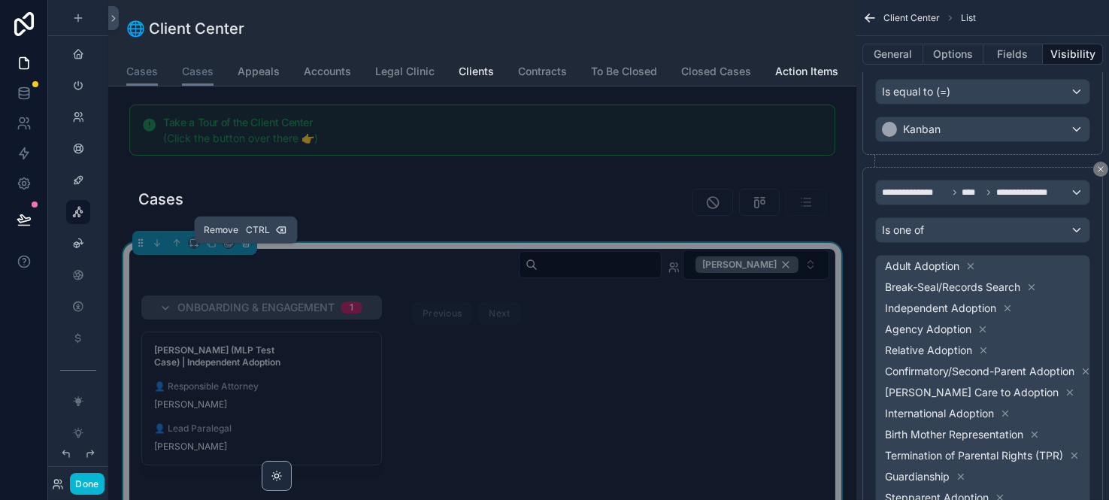
click at [244, 247] on icon "scrollable content" at bounding box center [246, 244] width 6 height 6
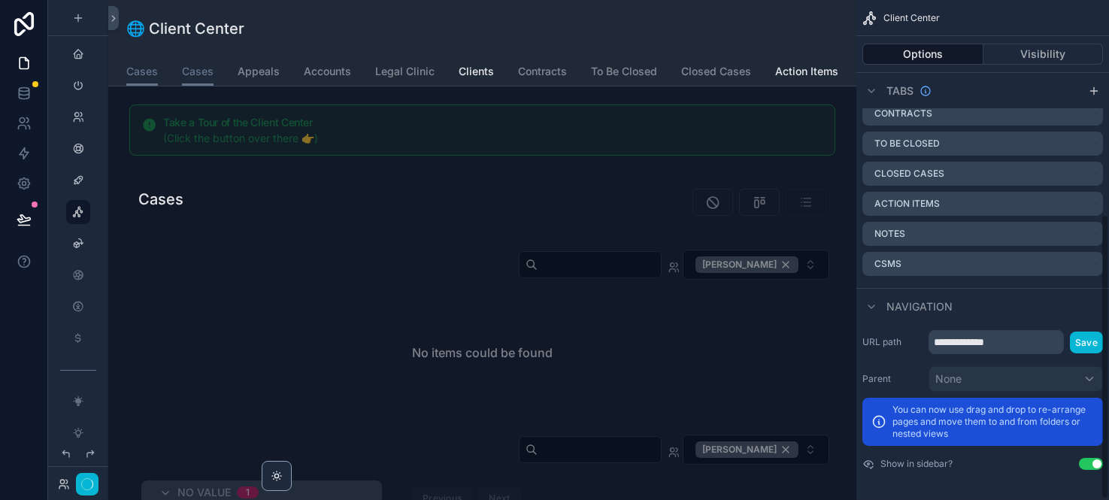
scroll to position [376, 0]
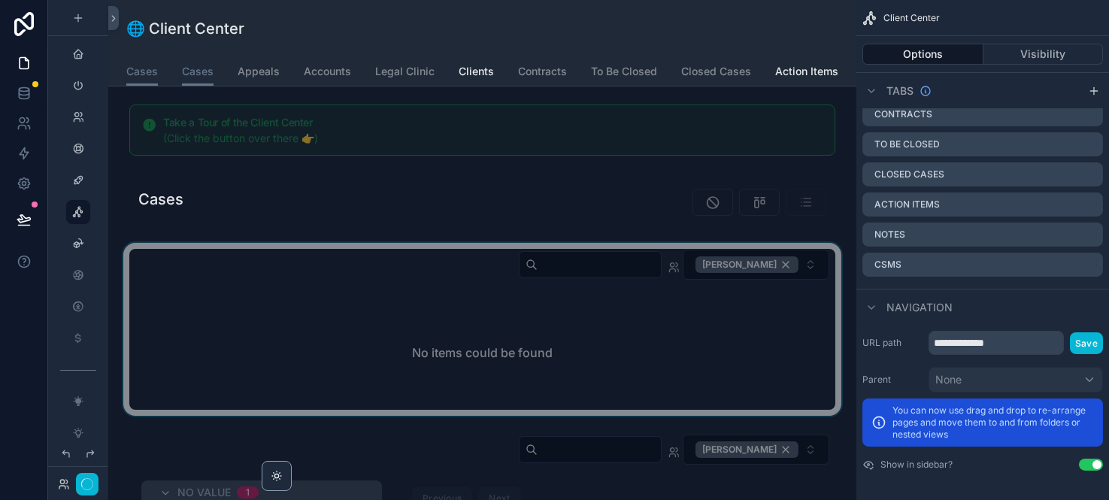
click at [717, 361] on div "scrollable content" at bounding box center [482, 329] width 724 height 173
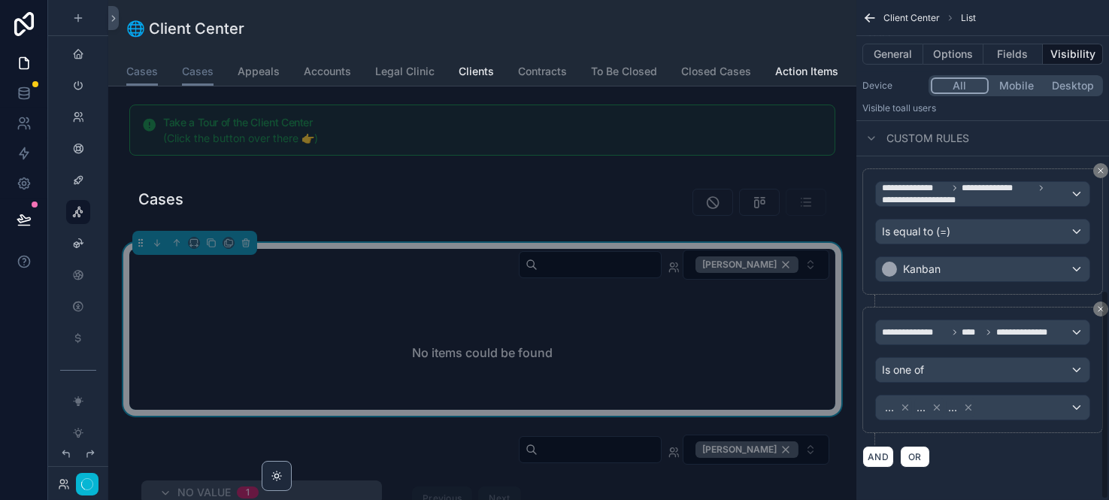
scroll to position [713, 0]
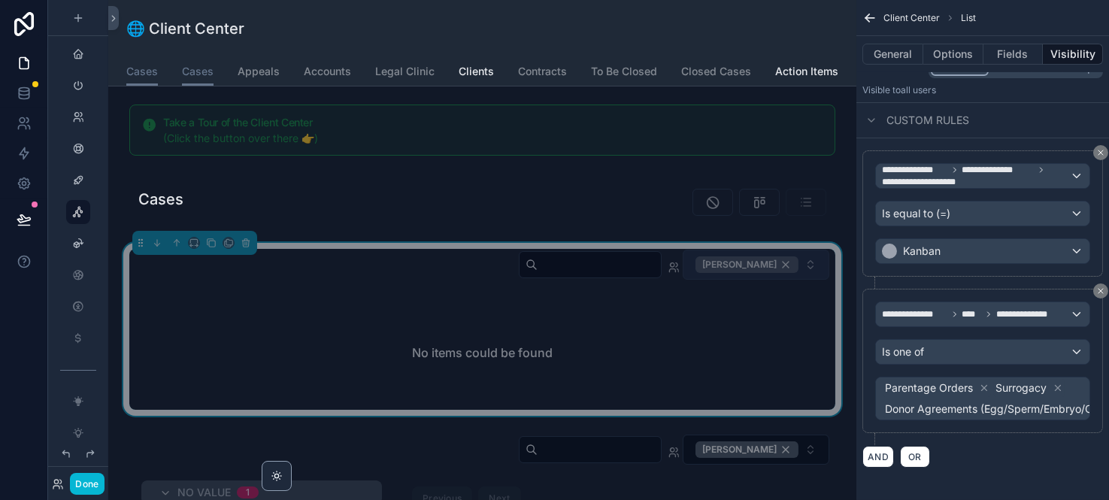
click at [778, 273] on div "Kelly Dempsey" at bounding box center [747, 264] width 103 height 17
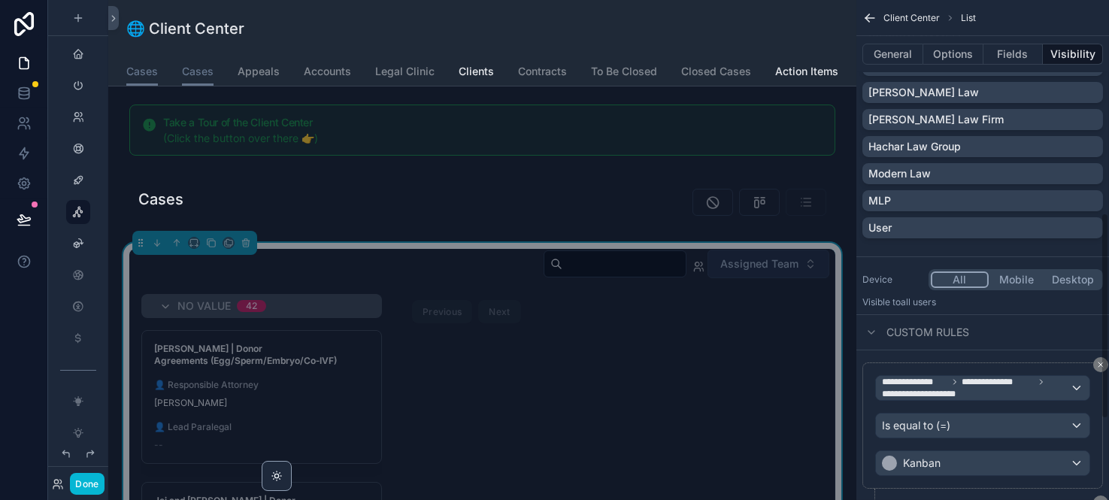
scroll to position [713, 0]
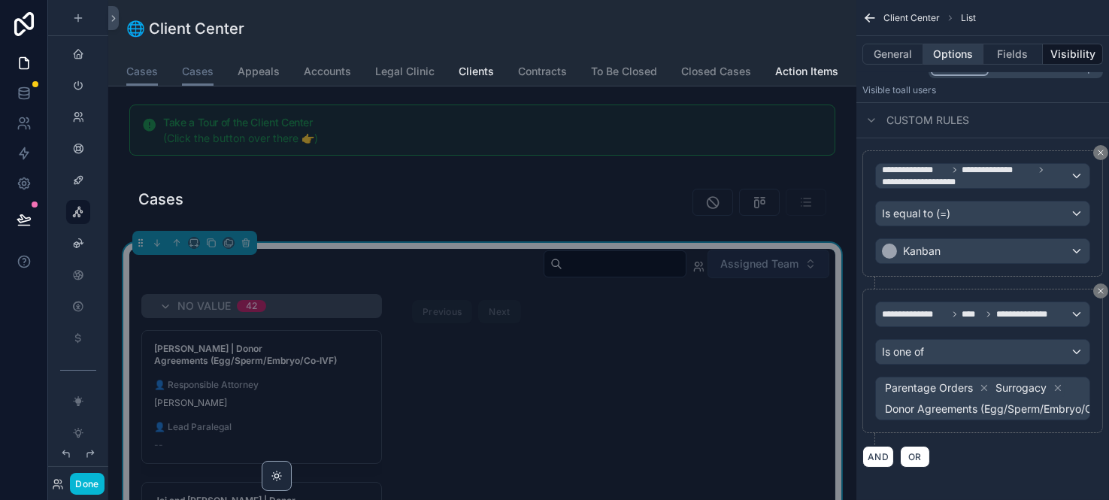
click at [958, 55] on button "Options" at bounding box center [954, 54] width 60 height 21
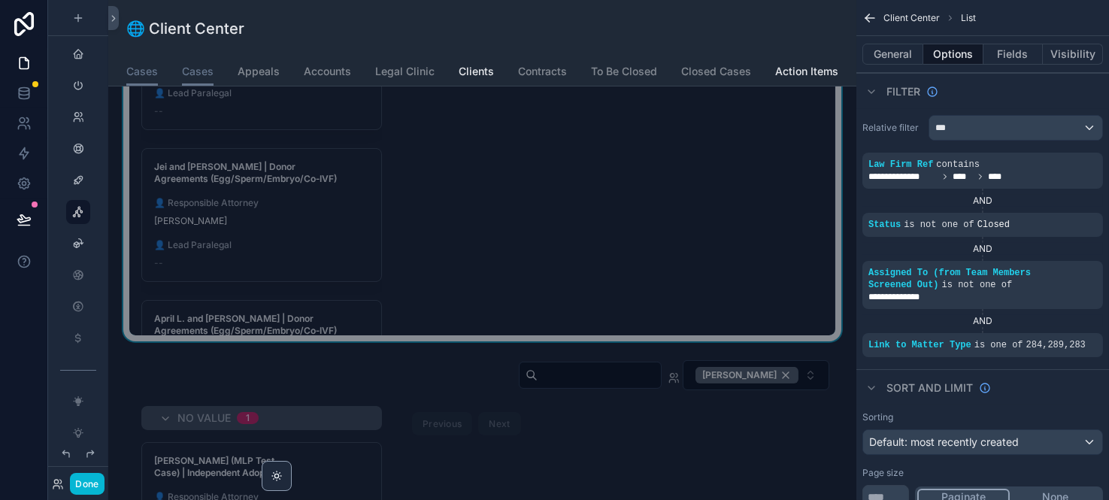
scroll to position [501, 0]
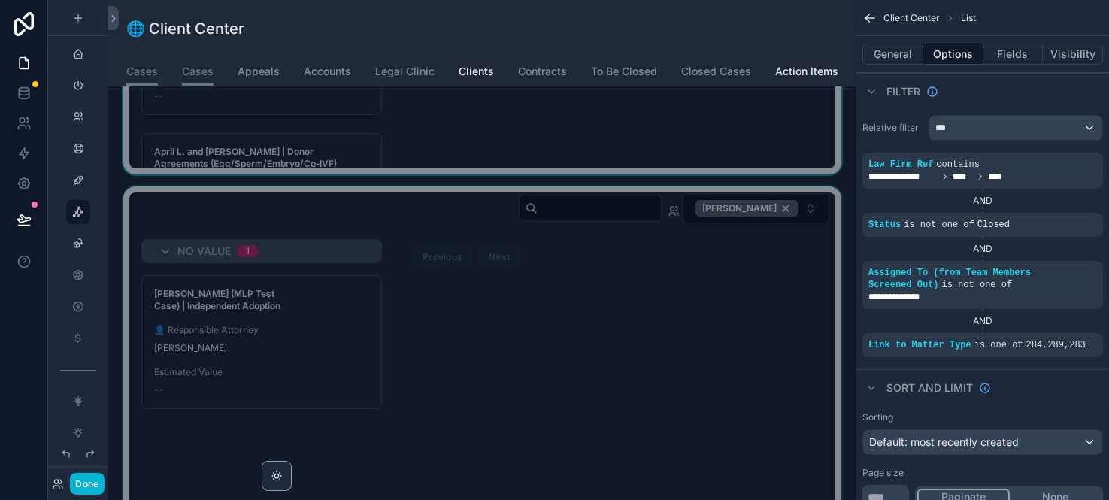
click at [651, 286] on div "scrollable content" at bounding box center [482, 379] width 724 height 384
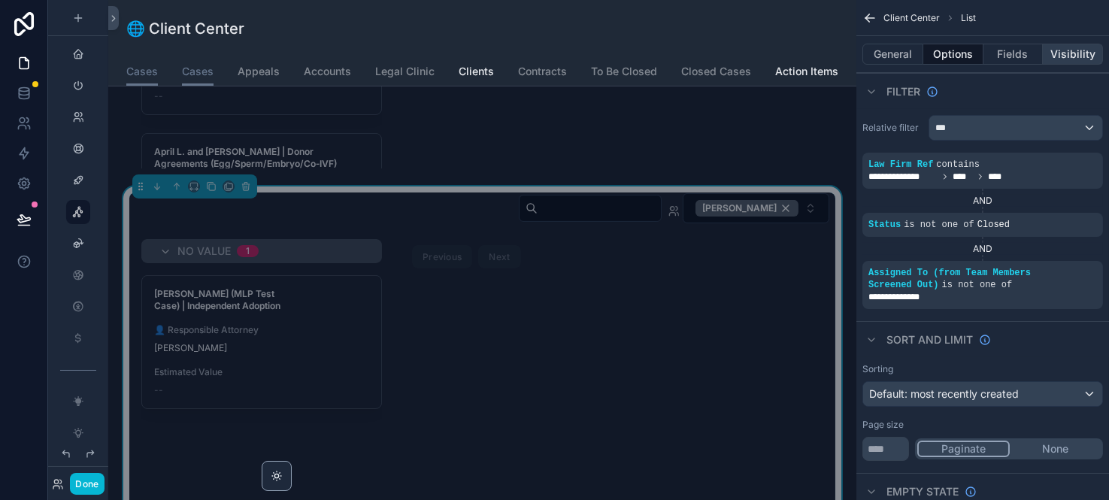
click at [1039, 47] on button "Visibility" at bounding box center [1073, 54] width 60 height 21
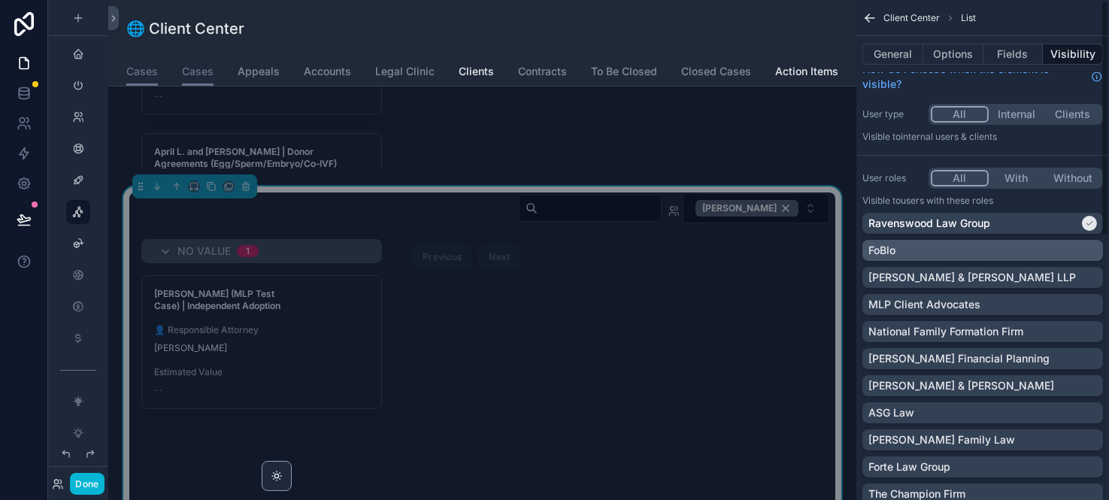
scroll to position [0, 0]
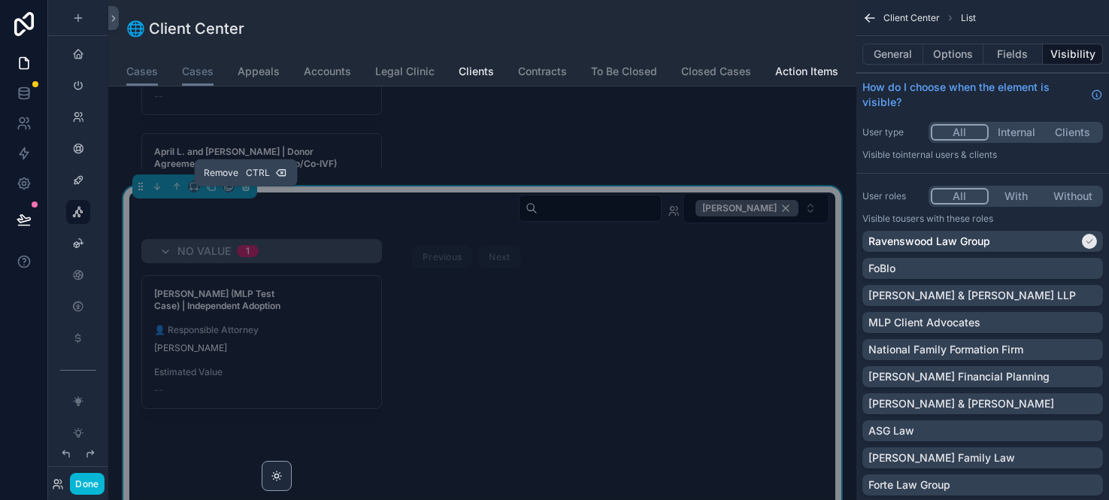
click at [246, 192] on icon "scrollable content" at bounding box center [246, 186] width 11 height 11
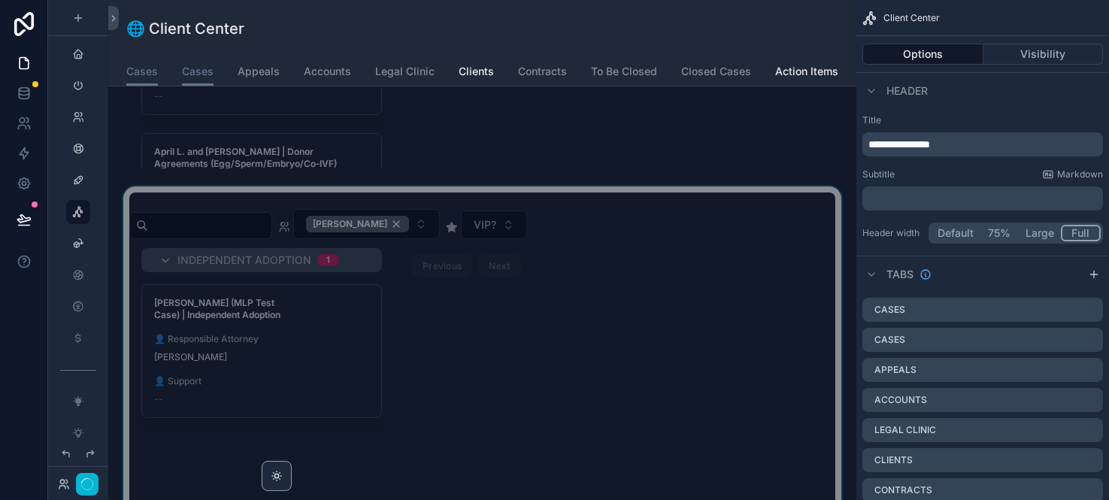
click at [636, 264] on div "scrollable content" at bounding box center [482, 383] width 724 height 393
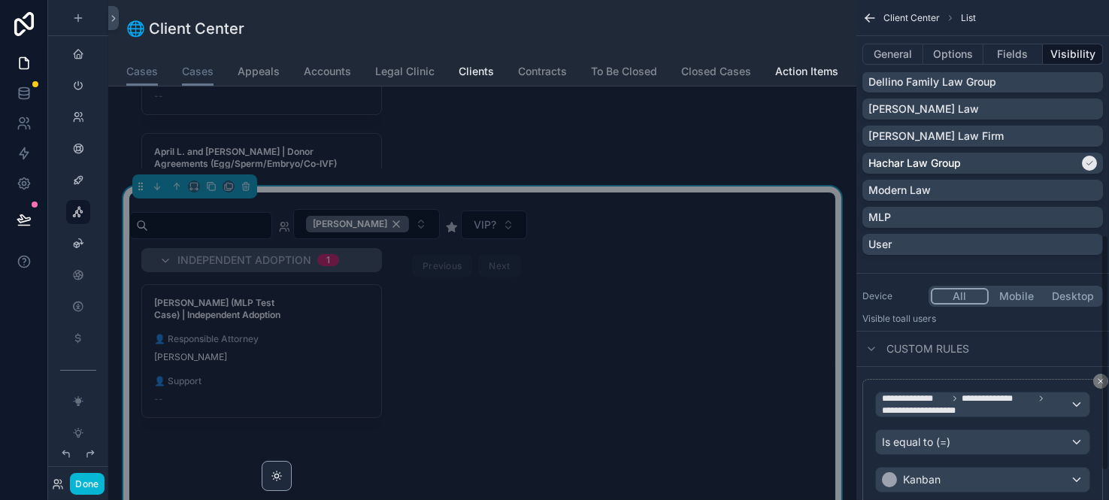
scroll to position [501, 0]
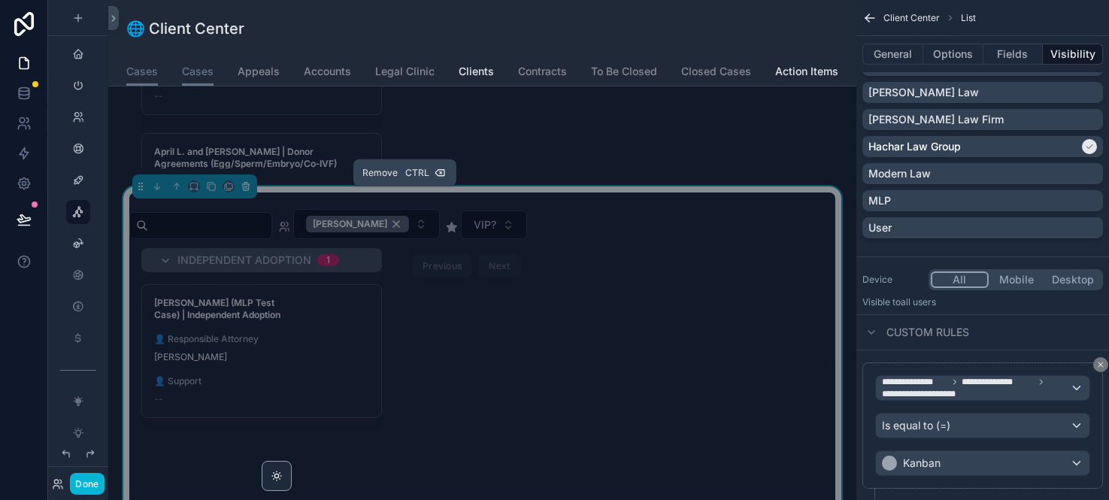
click at [244, 190] on icon "scrollable content" at bounding box center [246, 187] width 6 height 6
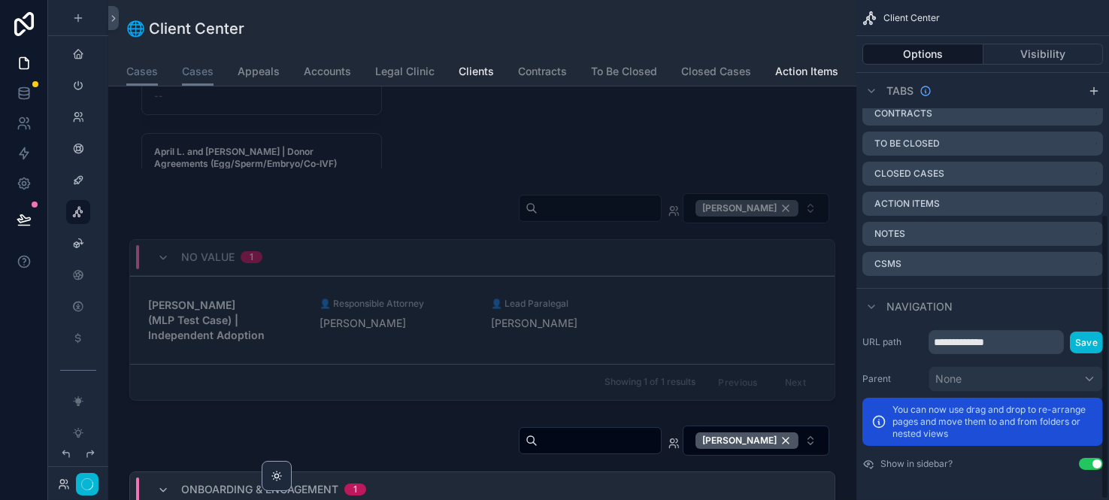
scroll to position [376, 0]
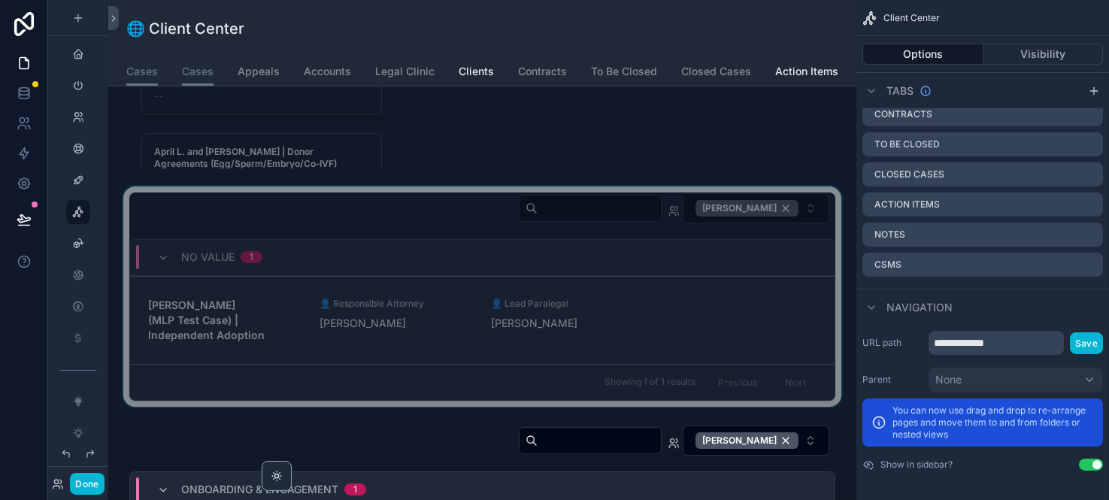
click at [705, 252] on div "No value 1" at bounding box center [482, 258] width 705 height 36
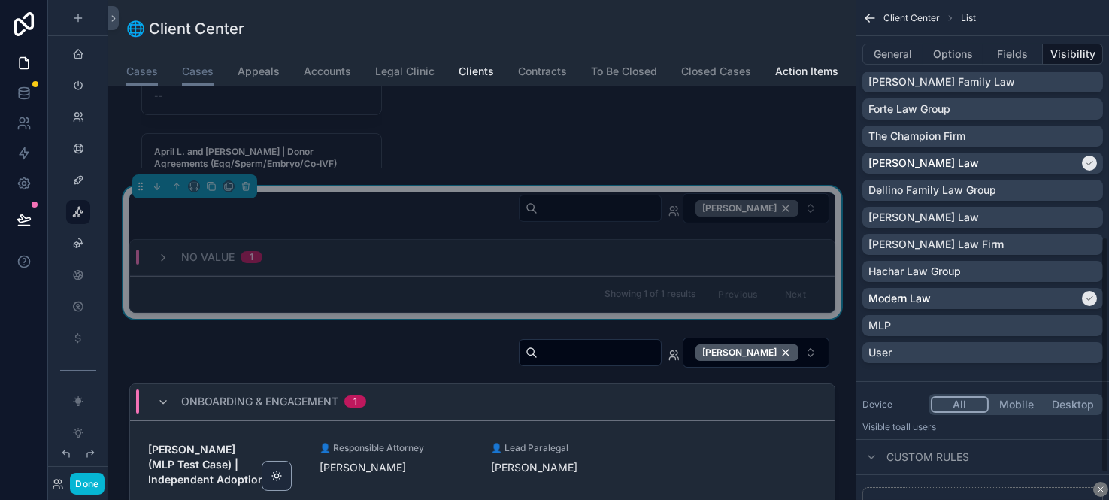
scroll to position [501, 0]
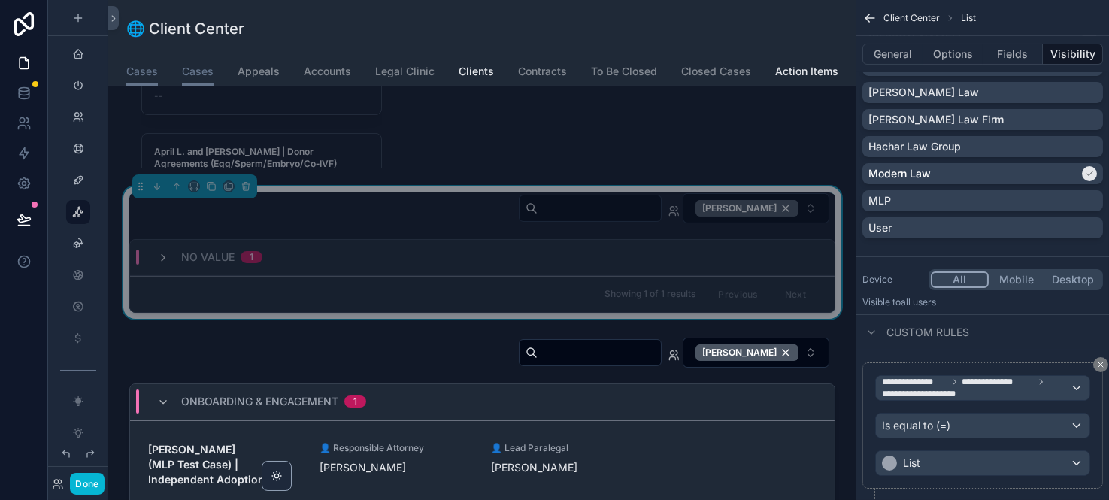
click at [160, 260] on icon "scrollable content" at bounding box center [163, 258] width 12 height 12
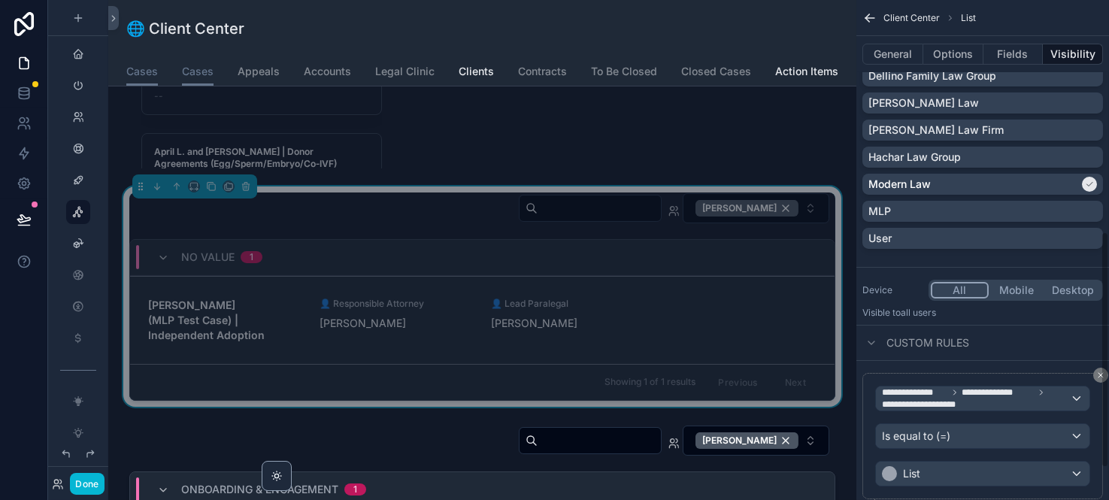
scroll to position [557, 0]
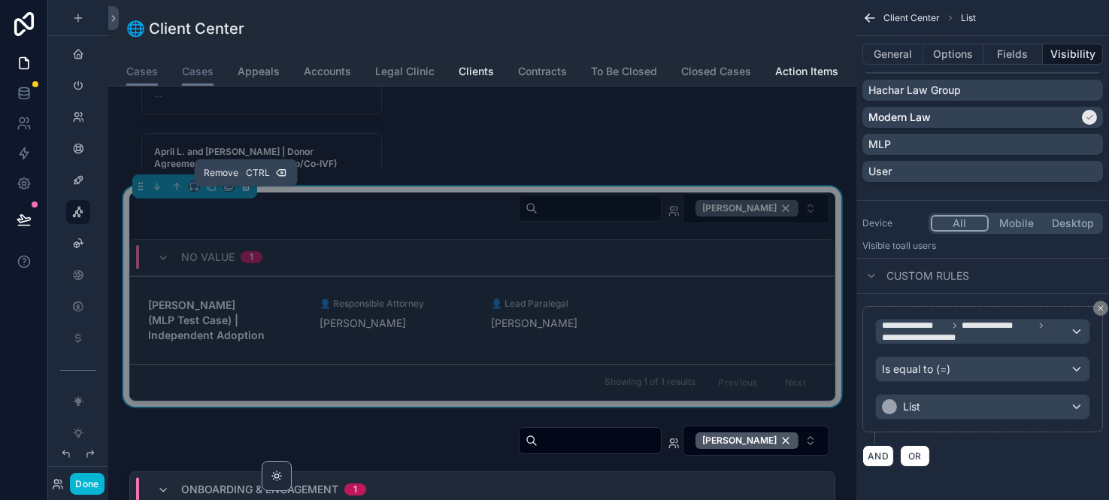
click at [247, 190] on icon "scrollable content" at bounding box center [246, 187] width 6 height 6
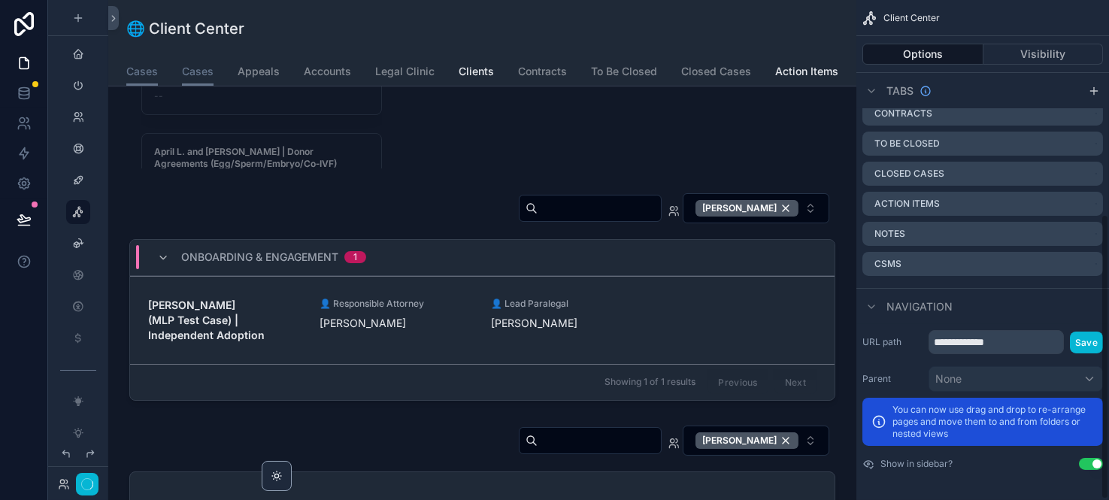
scroll to position [376, 0]
click at [704, 276] on div "Onboarding & Engagement 1" at bounding box center [482, 258] width 705 height 36
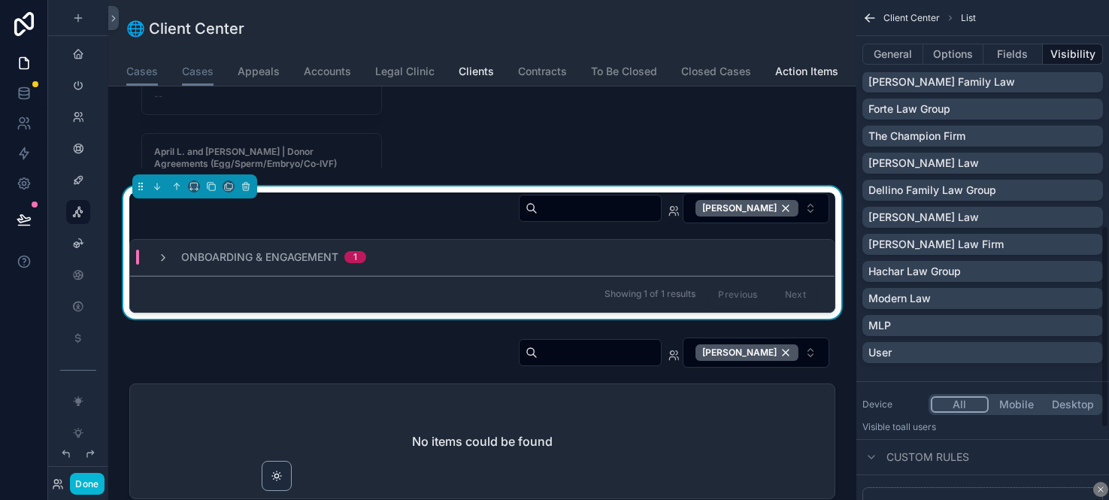
scroll to position [557, 0]
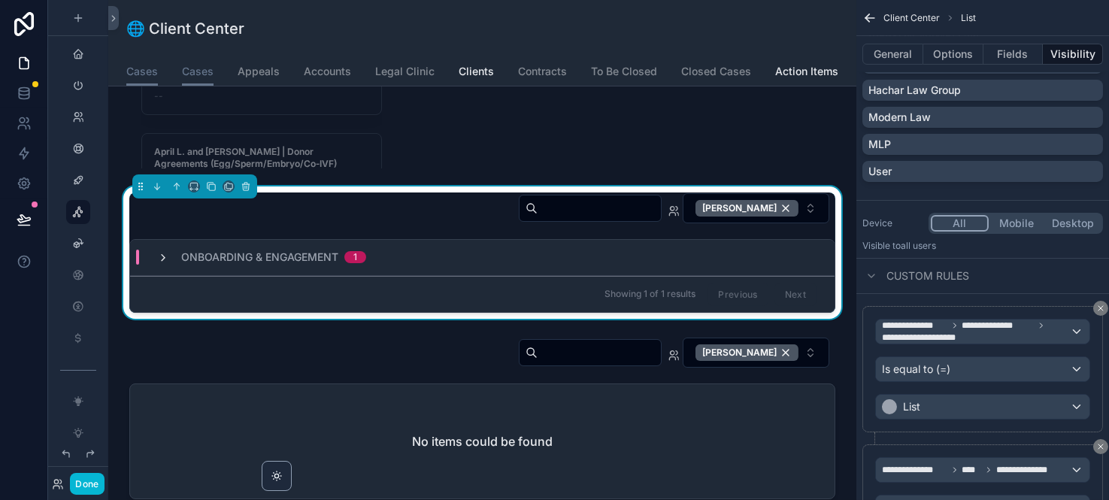
click at [164, 264] on icon "scrollable content" at bounding box center [163, 258] width 12 height 12
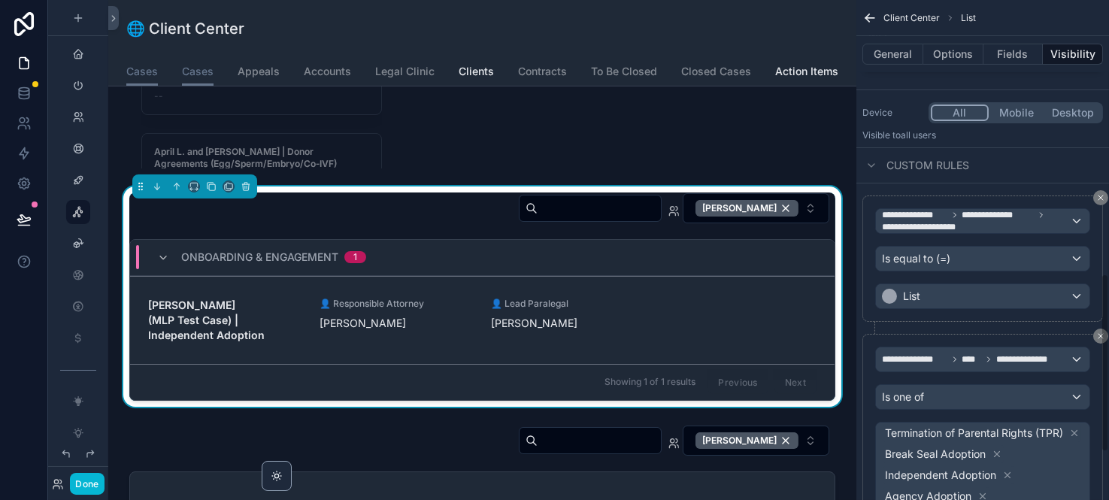
scroll to position [835, 0]
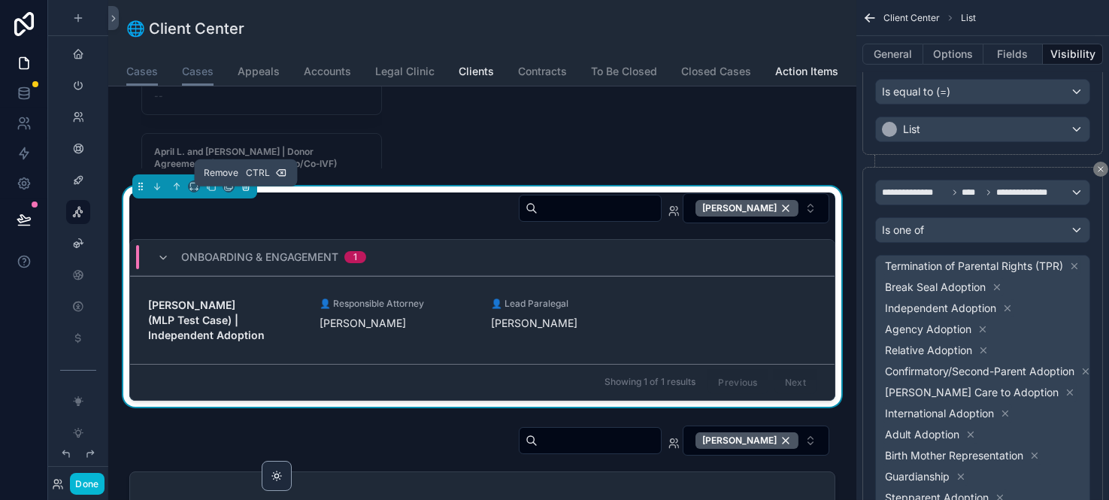
click at [246, 192] on icon "scrollable content" at bounding box center [246, 186] width 11 height 11
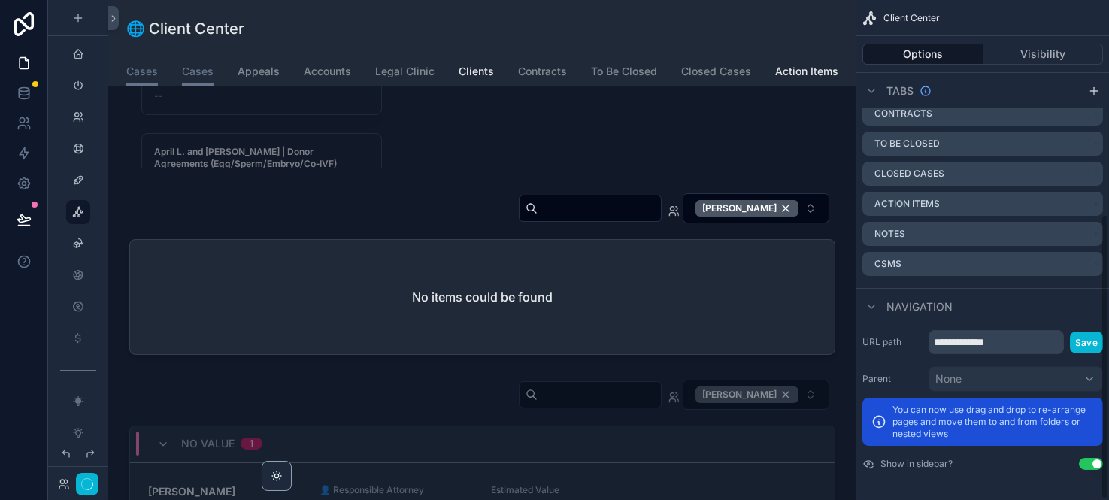
scroll to position [376, 0]
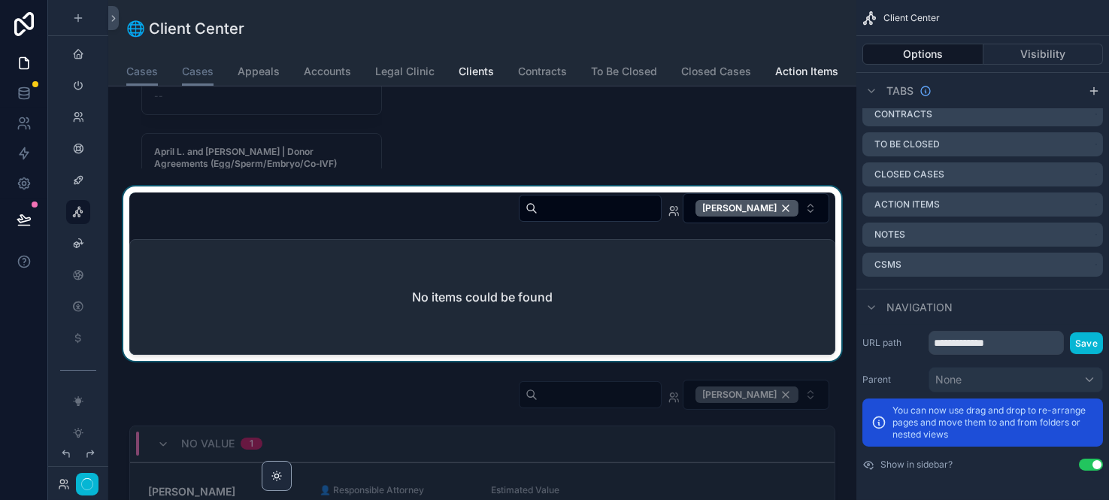
click at [745, 314] on div "scrollable content" at bounding box center [482, 274] width 724 height 174
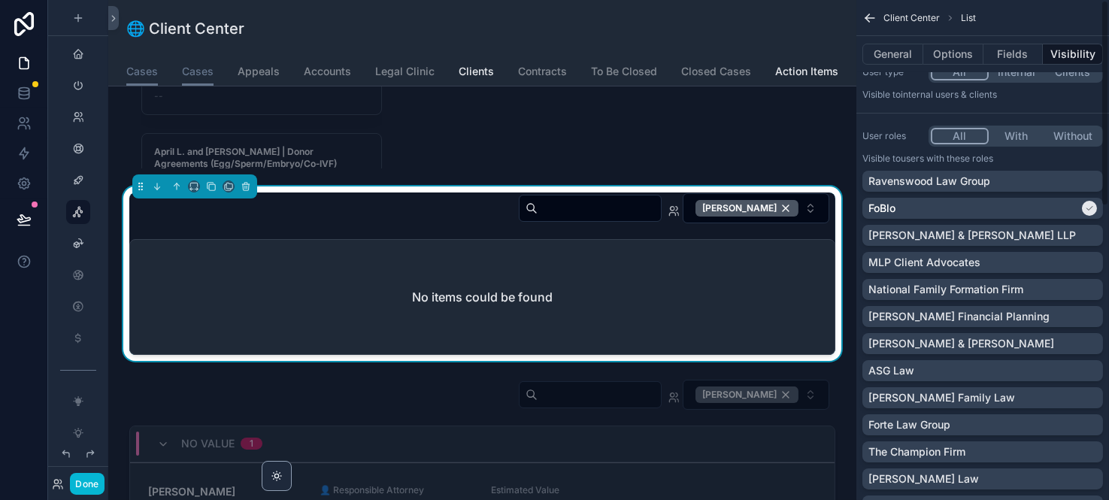
scroll to position [0, 0]
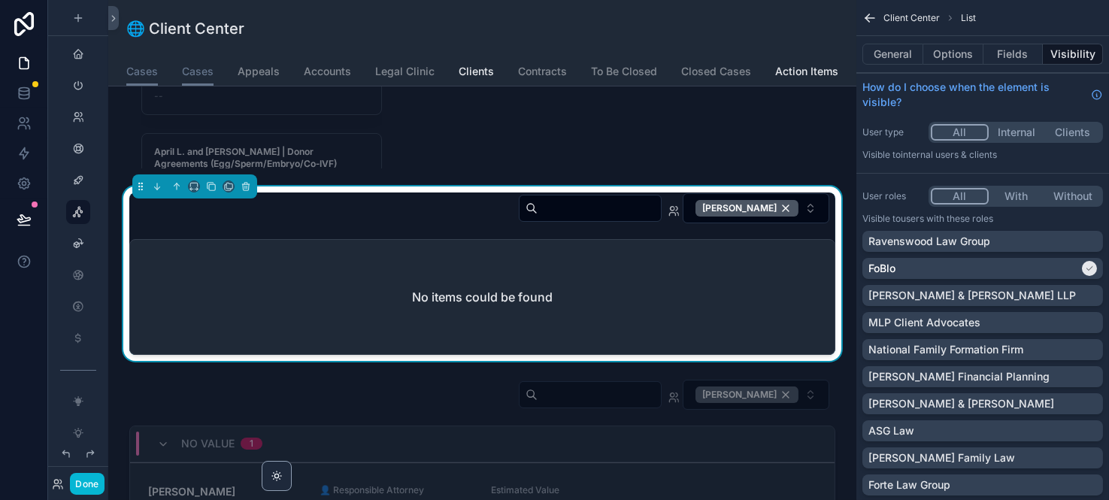
click at [1021, 192] on button "With" at bounding box center [1017, 196] width 56 height 17
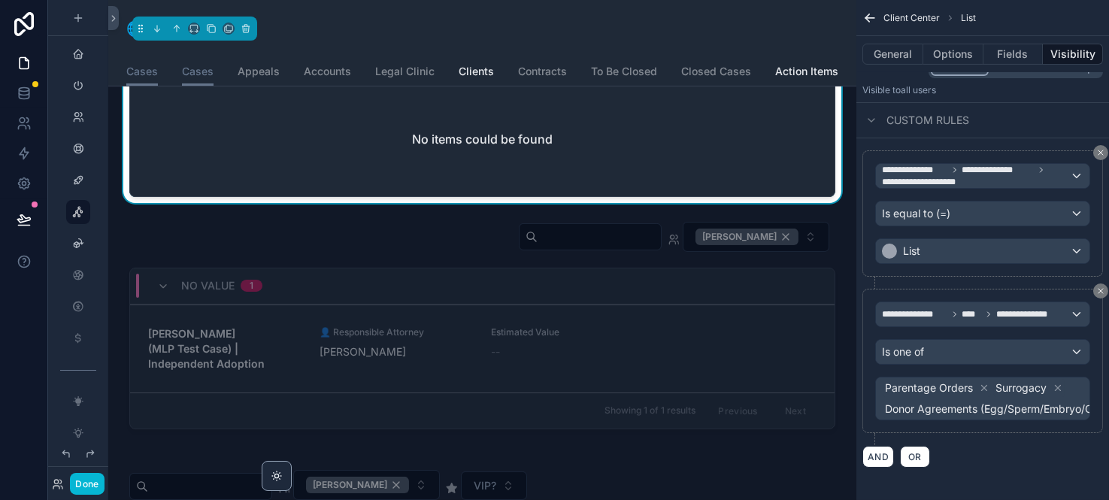
scroll to position [668, 0]
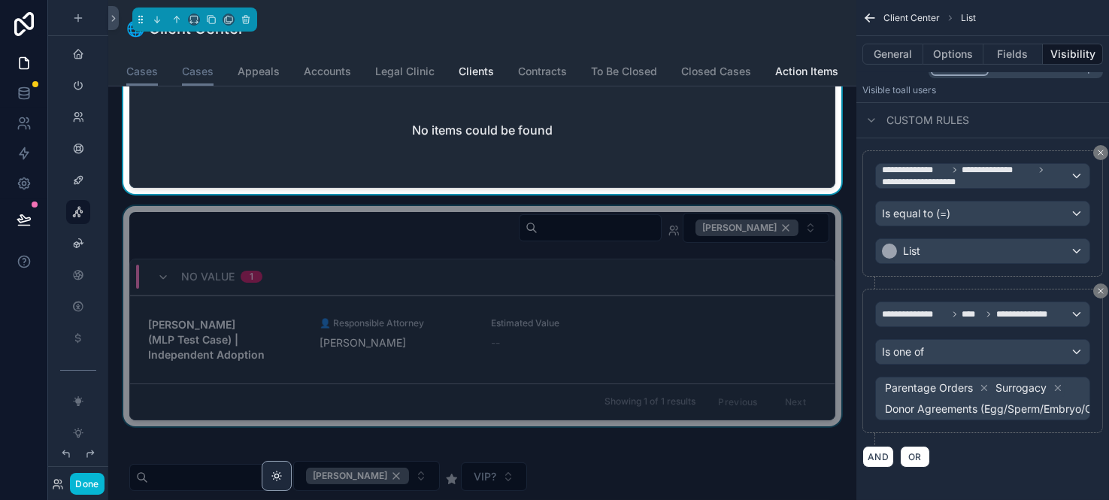
click at [721, 281] on div "No value 1" at bounding box center [482, 277] width 705 height 36
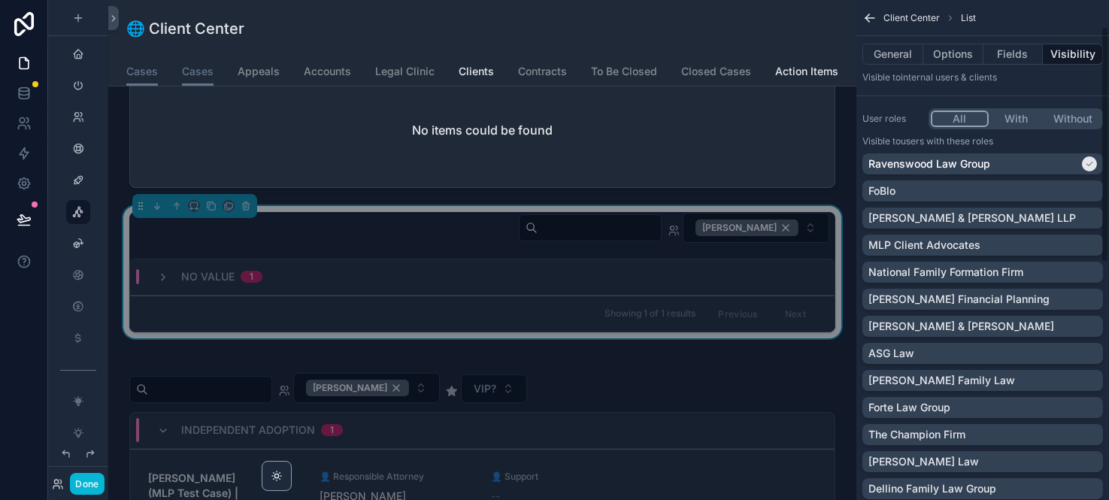
scroll to position [56, 0]
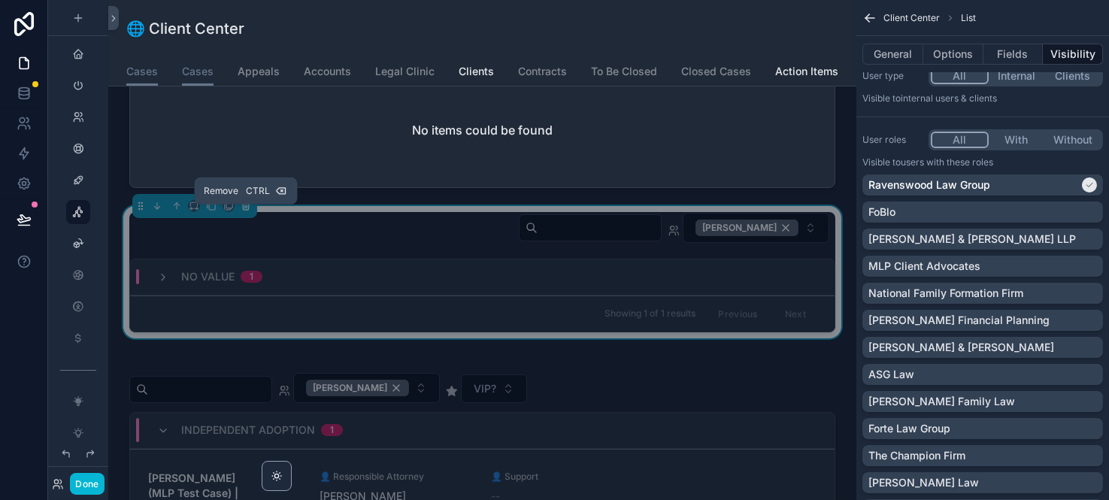
click at [245, 208] on icon "scrollable content" at bounding box center [245, 206] width 0 height 3
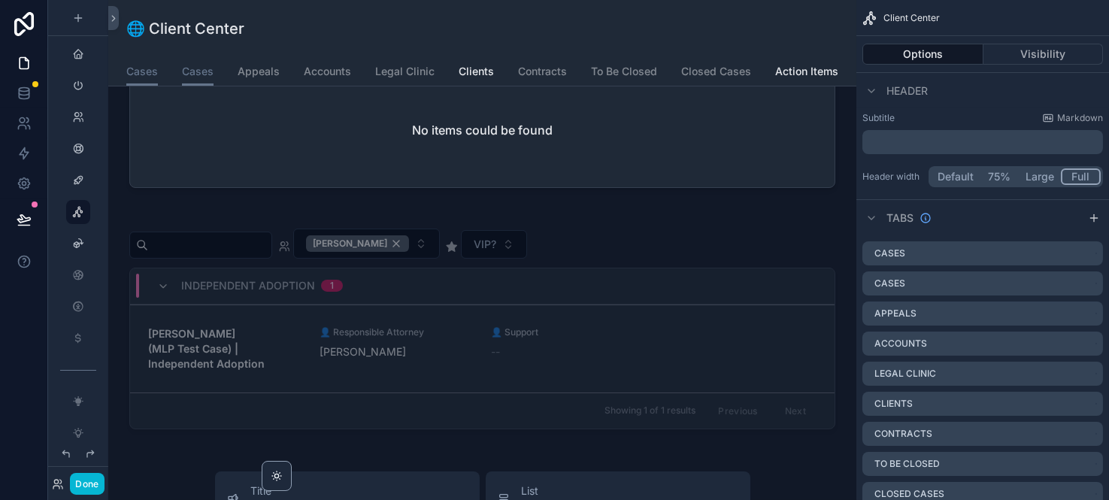
click at [745, 283] on div "Independent Adoption 1" at bounding box center [482, 286] width 705 height 36
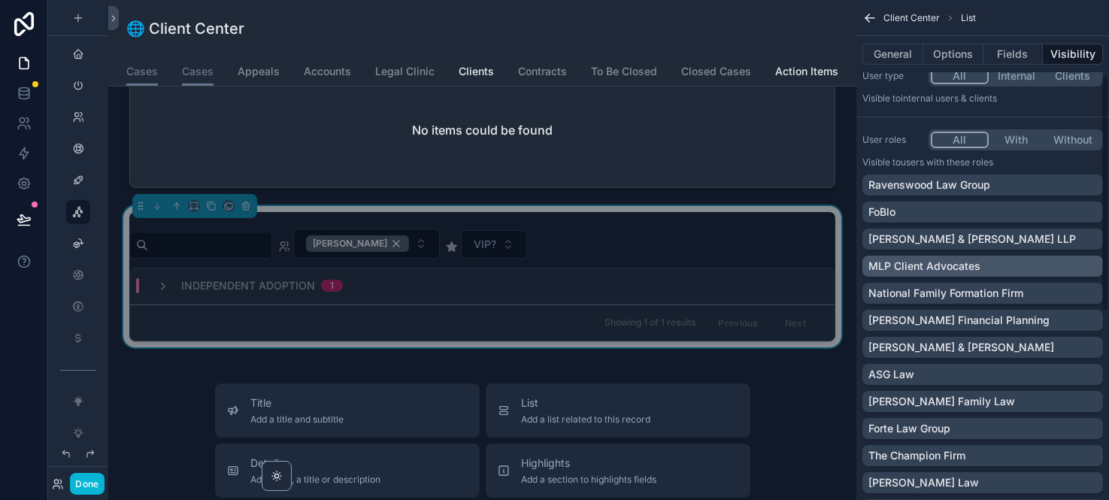
scroll to position [223, 0]
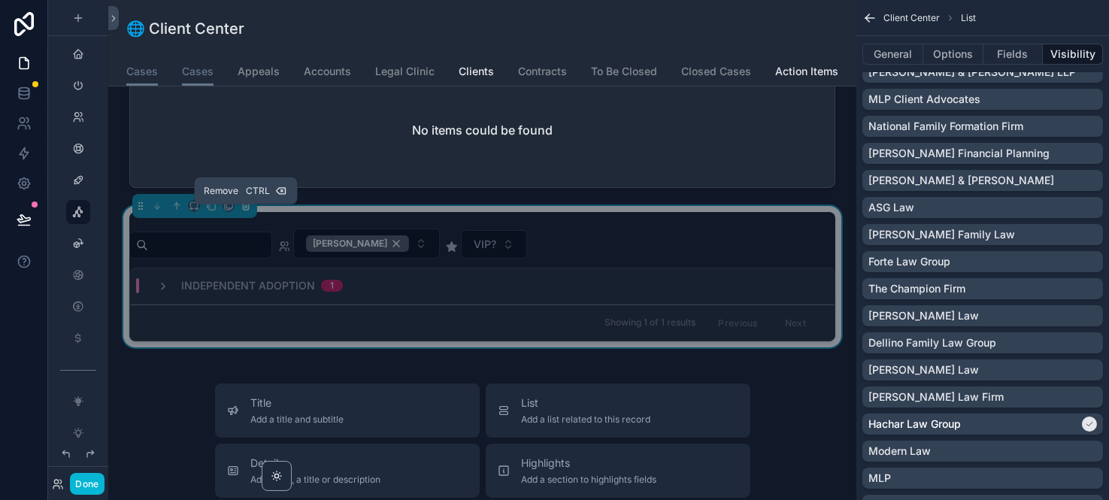
click at [245, 211] on icon "scrollable content" at bounding box center [246, 206] width 11 height 11
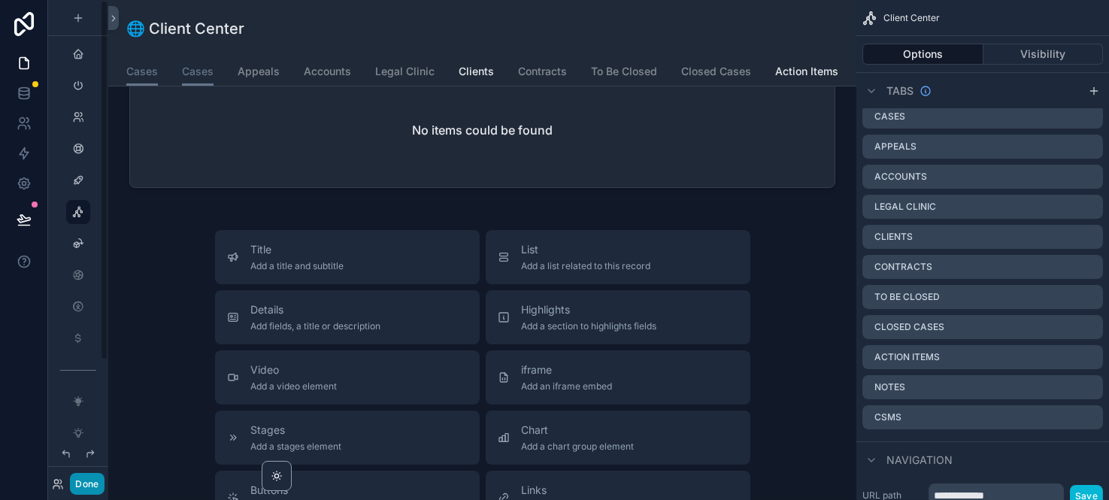
click at [89, 468] on button "Done" at bounding box center [87, 484] width 34 height 22
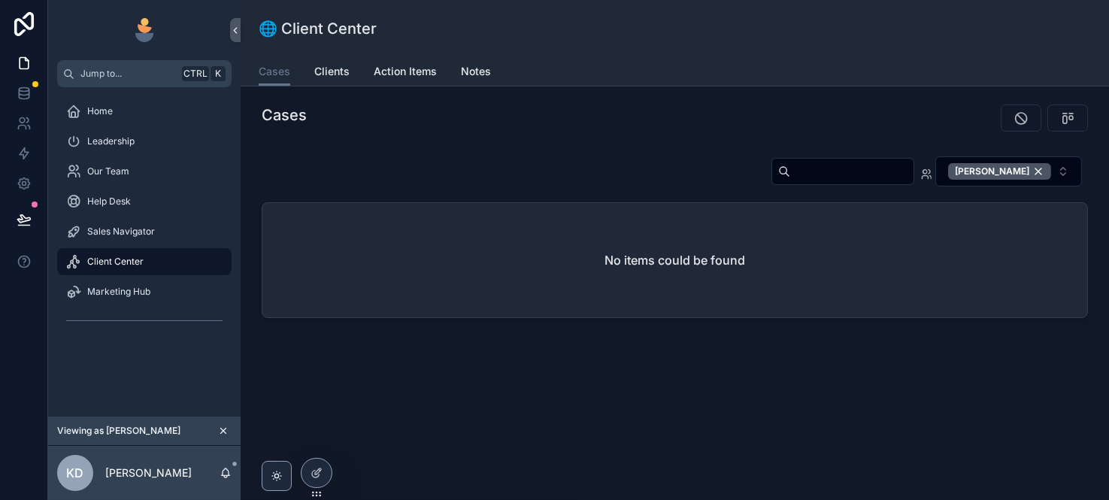
scroll to position [0, 0]
click at [1038, 168] on div "Kelly Dempsey" at bounding box center [999, 171] width 103 height 17
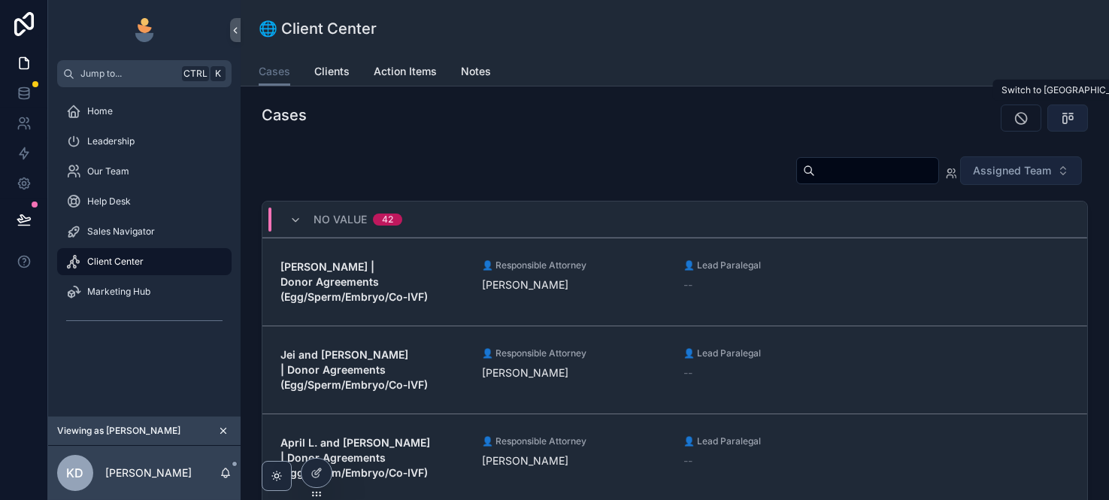
click at [1039, 116] on icon "scrollable content" at bounding box center [1067, 118] width 15 height 15
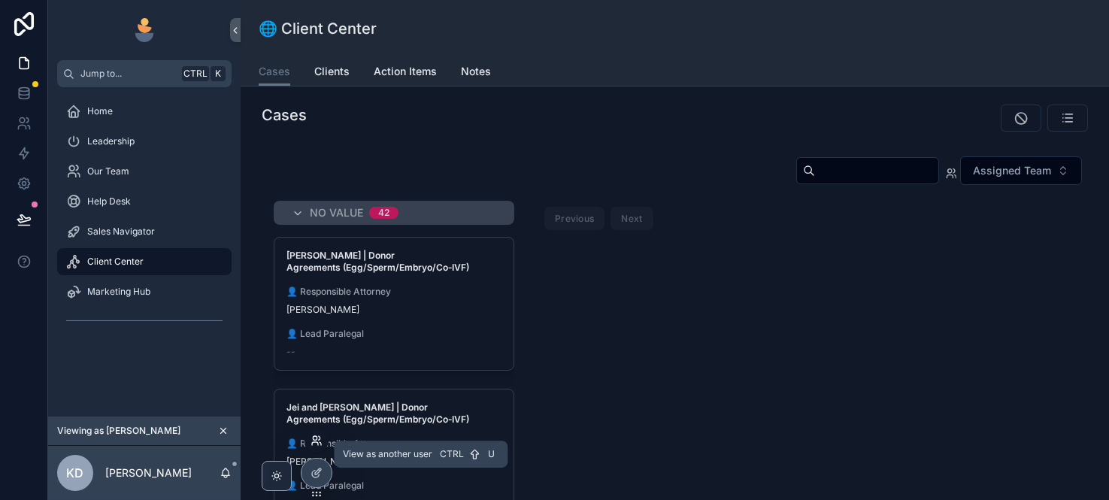
click at [317, 437] on icon at bounding box center [317, 441] width 12 height 12
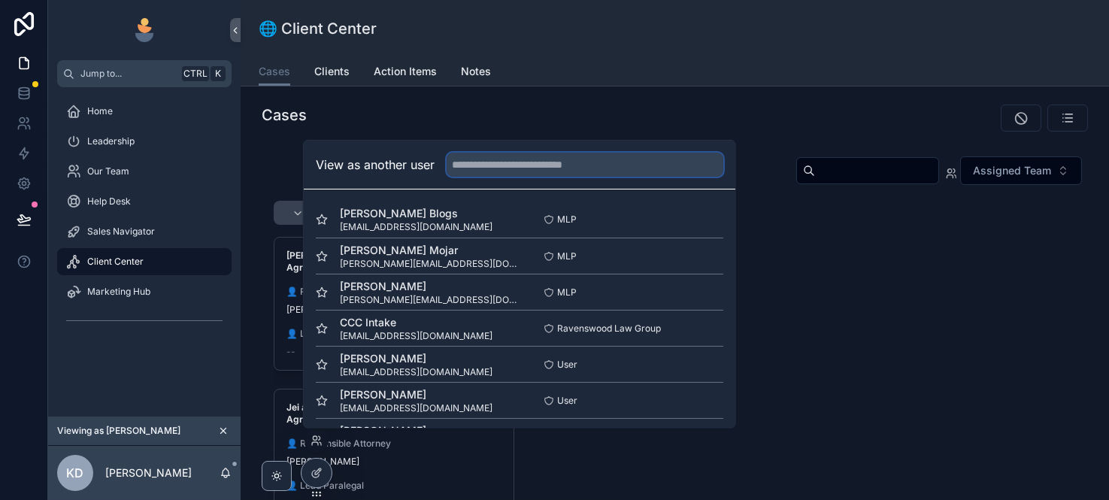
click at [501, 171] on input "text" at bounding box center [585, 165] width 277 height 24
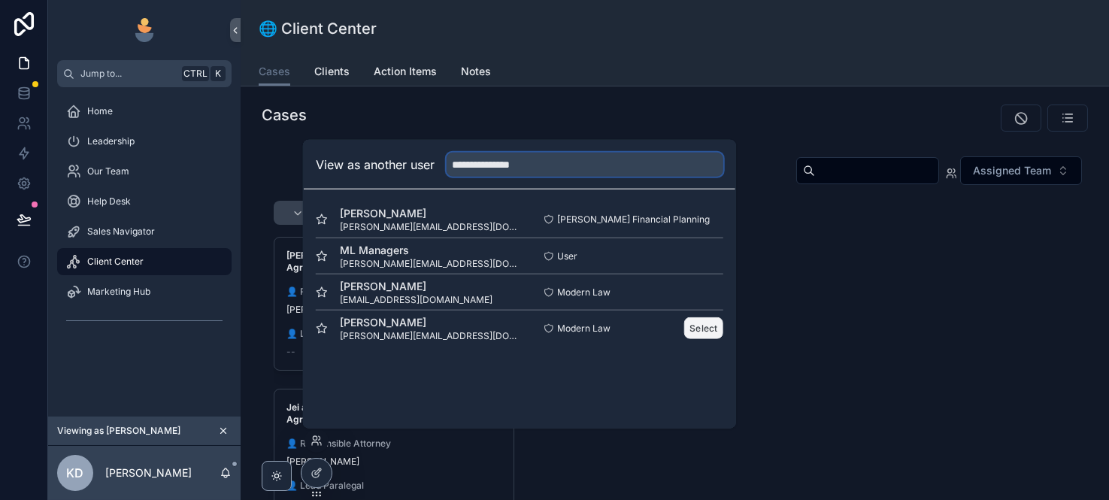
type input "**********"
click at [705, 326] on button "Select" at bounding box center [703, 328] width 39 height 22
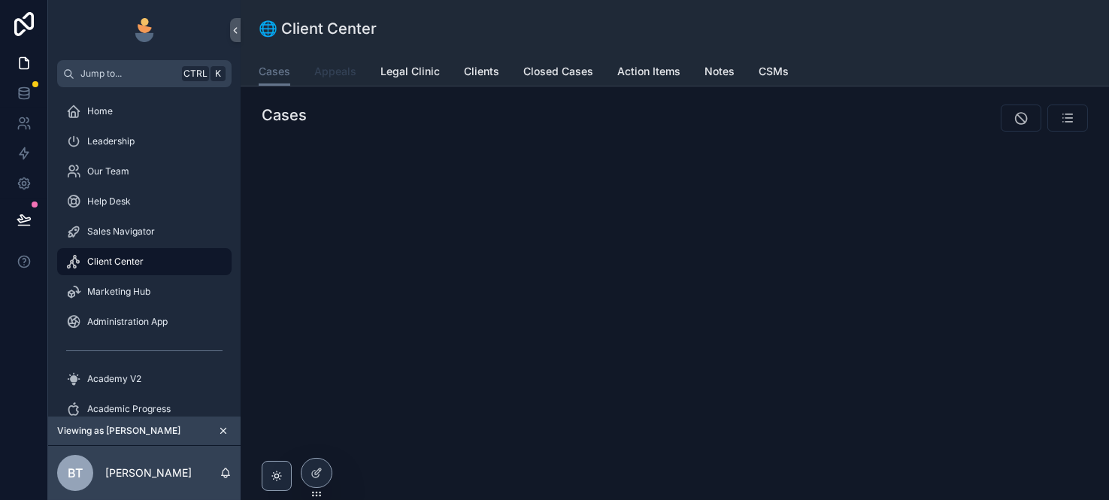
click at [323, 74] on span "Appeals" at bounding box center [335, 71] width 42 height 15
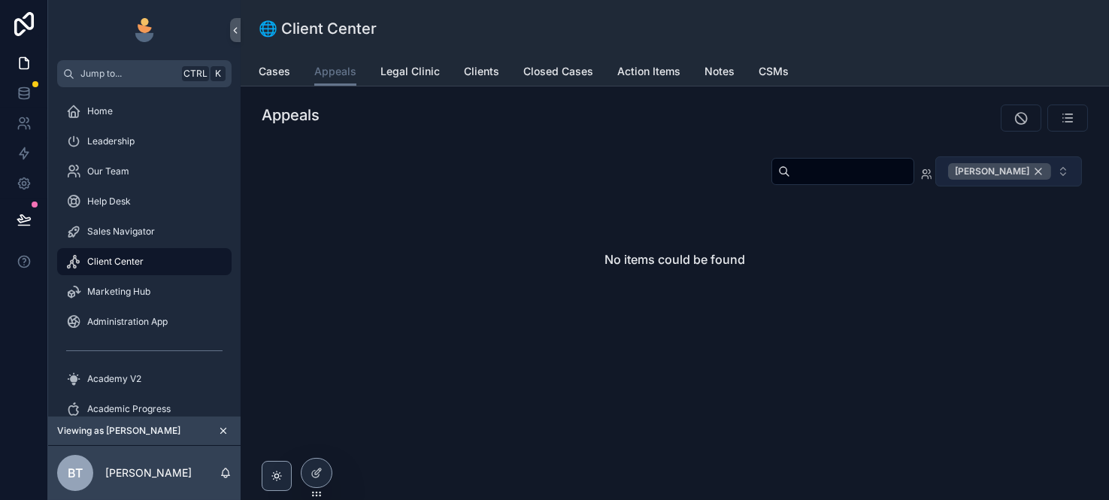
click at [1044, 169] on div "Billie Tarascio" at bounding box center [999, 171] width 103 height 17
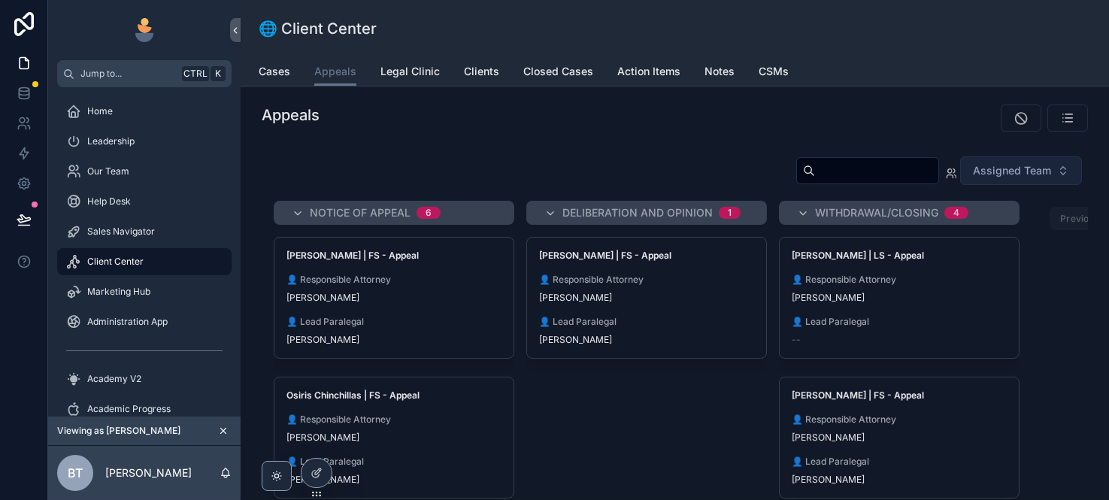
click at [121, 260] on span "Client Center" at bounding box center [115, 262] width 56 height 12
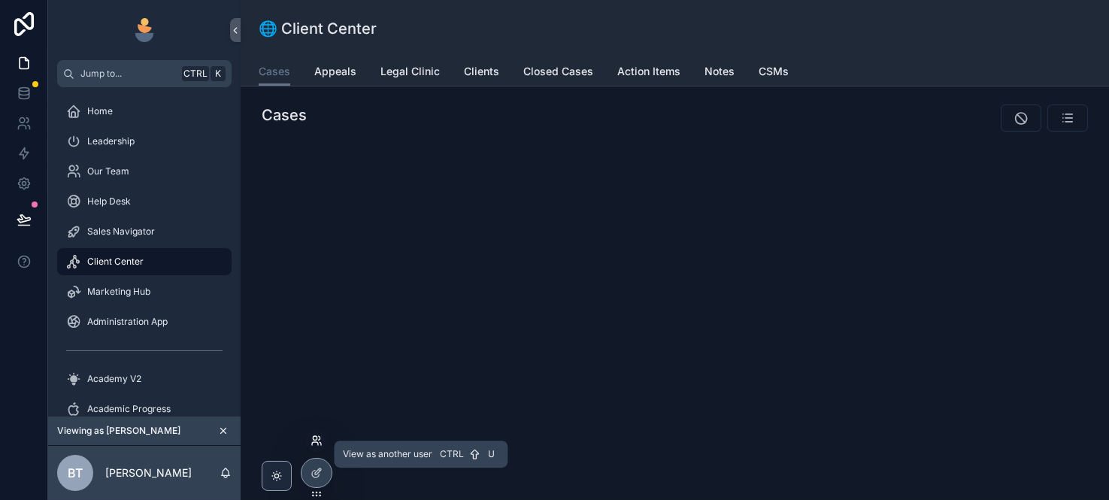
click at [313, 440] on icon at bounding box center [317, 441] width 12 height 12
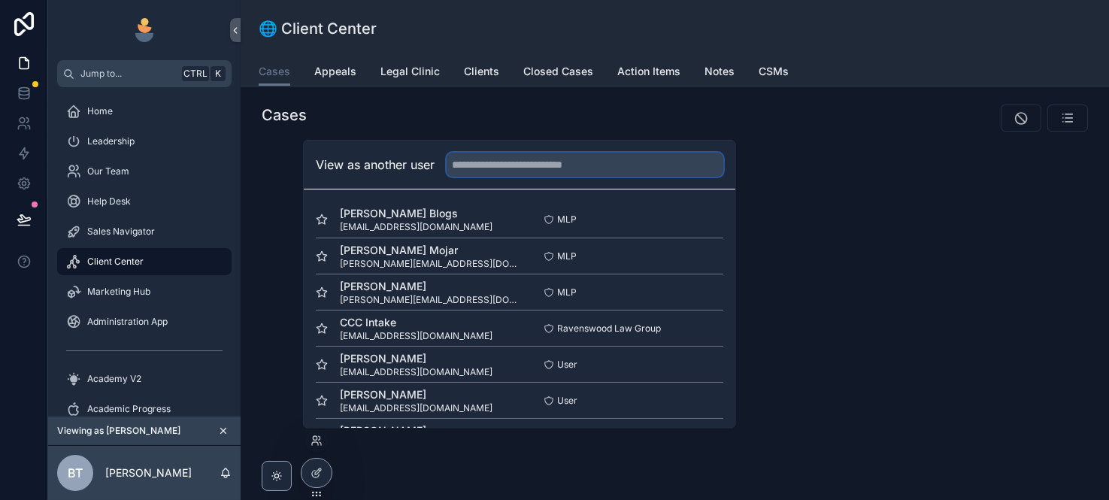
click at [494, 173] on input "text" at bounding box center [585, 165] width 277 height 24
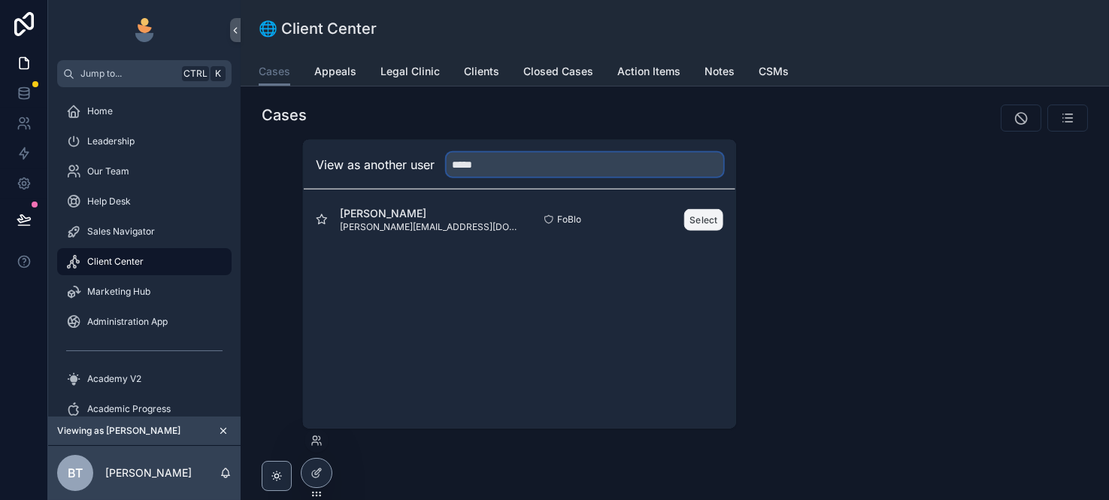
type input "*****"
click at [698, 214] on button "Select" at bounding box center [703, 219] width 39 height 22
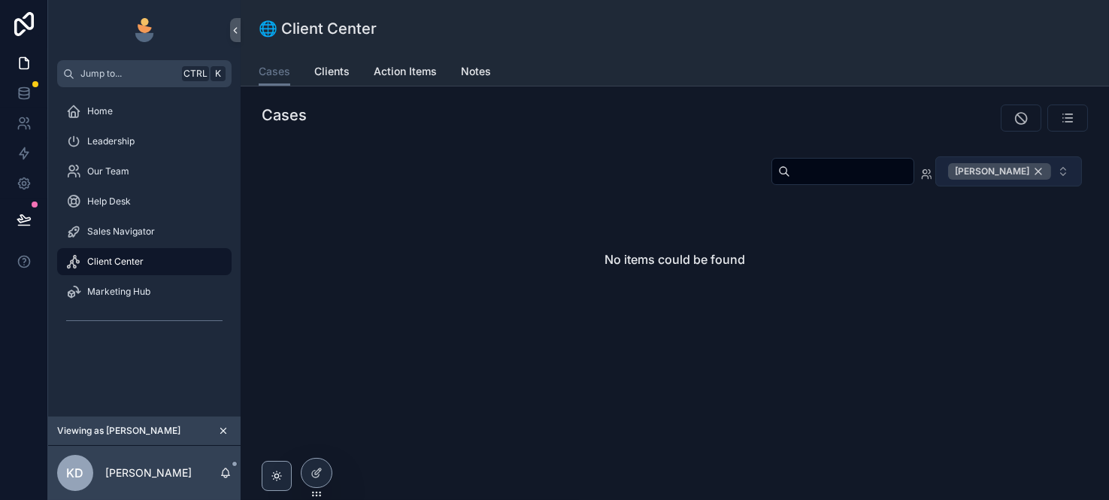
click at [1037, 171] on div "[PERSON_NAME]" at bounding box center [999, 171] width 103 height 17
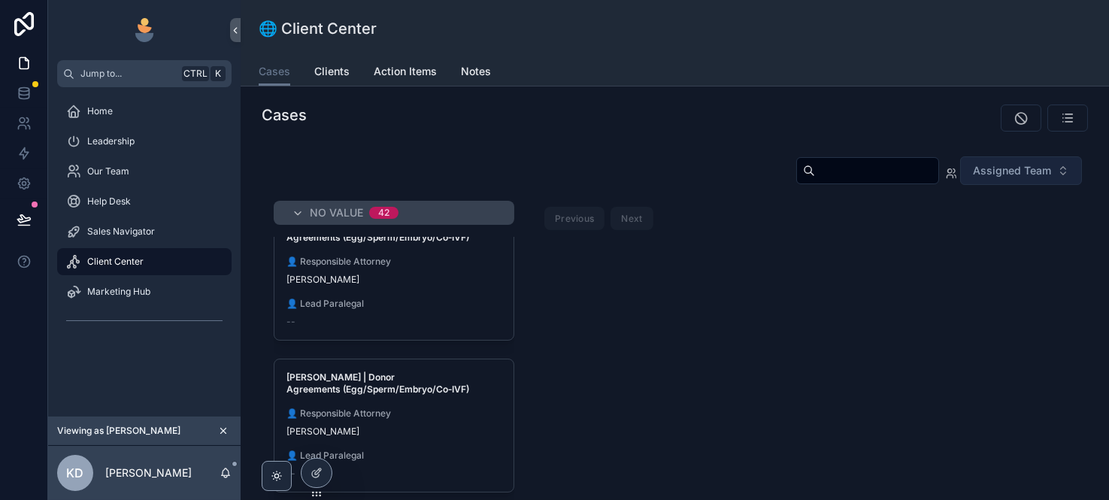
scroll to position [501, 0]
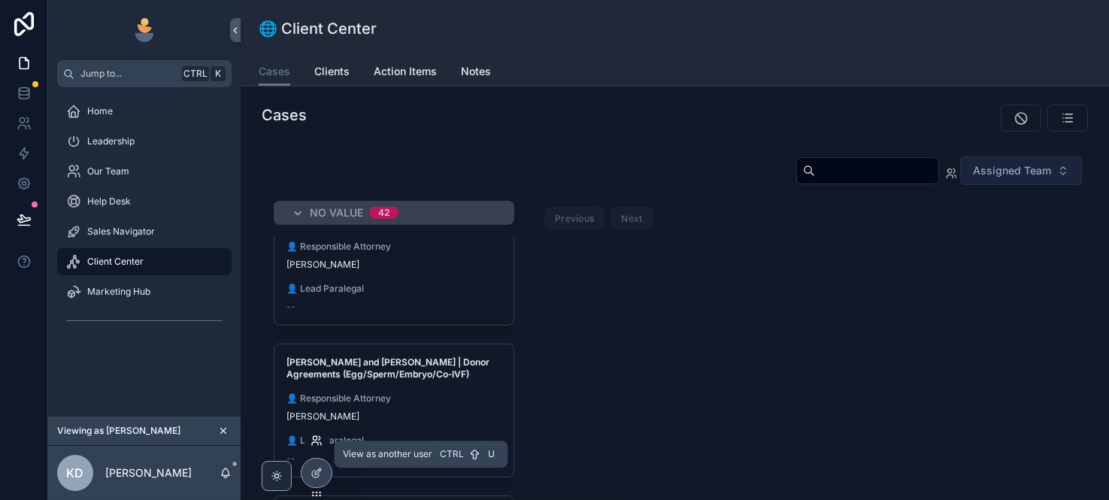
click at [317, 441] on icon at bounding box center [317, 441] width 12 height 12
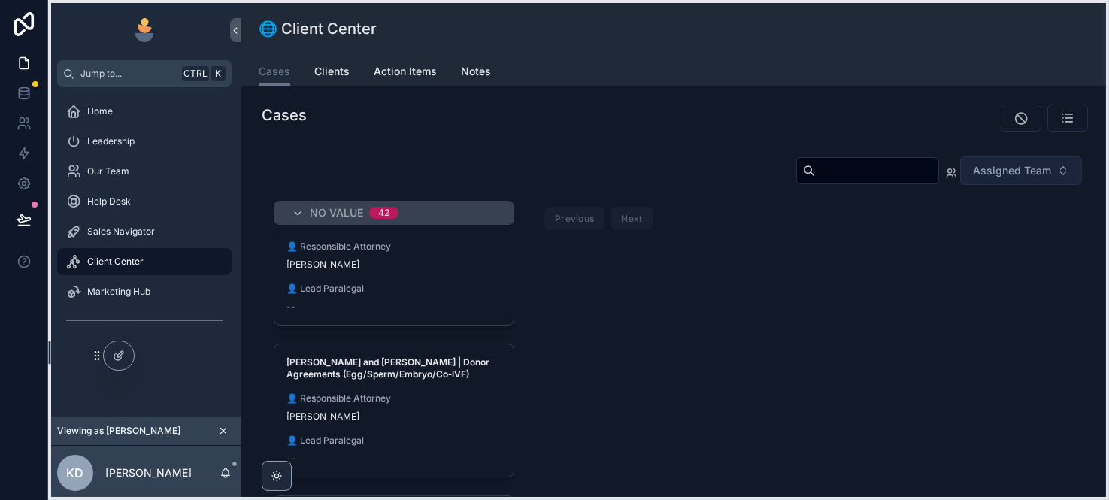
drag, startPoint x: 318, startPoint y: 490, endPoint x: 101, endPoint y: 370, distance: 248.1
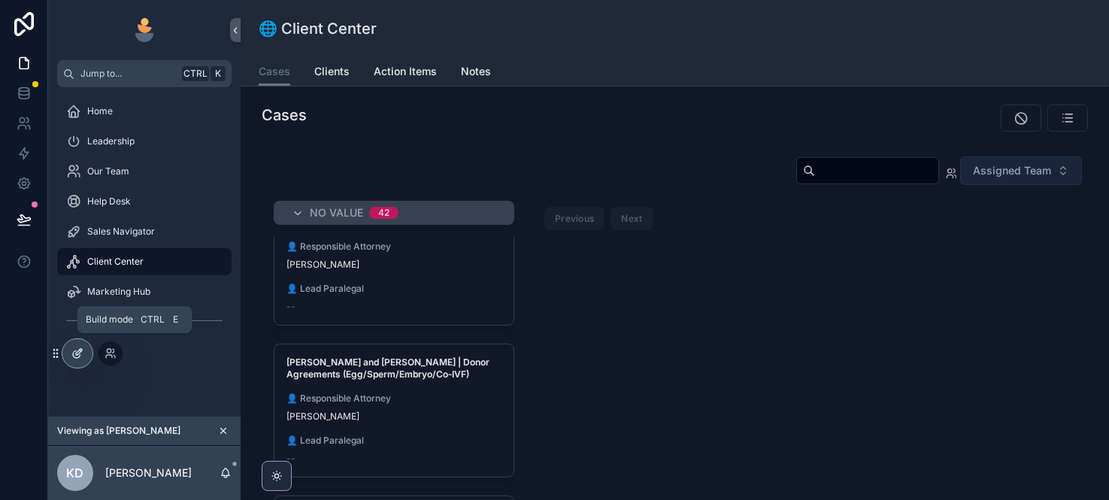
click at [73, 350] on icon at bounding box center [77, 353] width 12 height 12
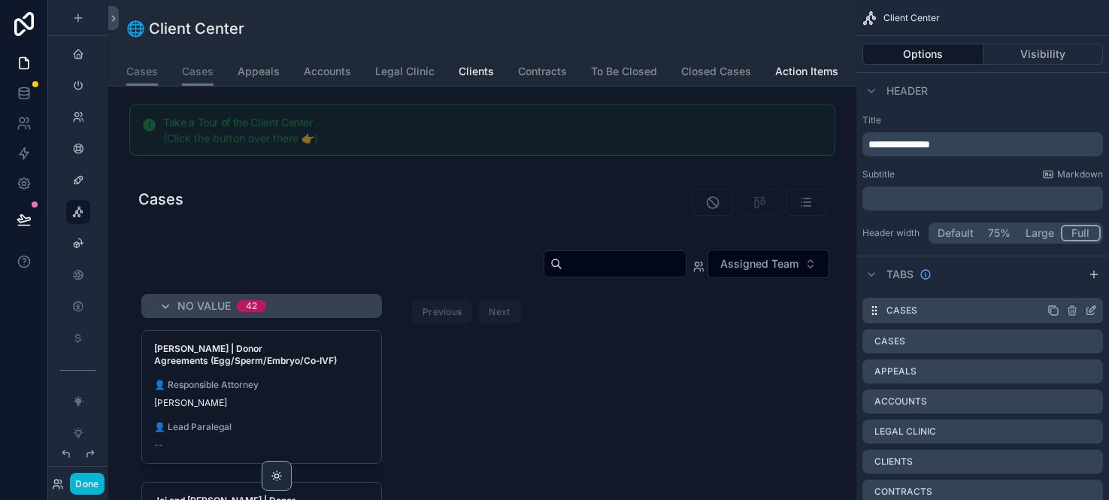
click at [1057, 310] on icon "scrollable content" at bounding box center [1054, 311] width 12 height 12
click at [149, 69] on span "Cases" at bounding box center [142, 71] width 32 height 15
click at [1036, 52] on button "Visibility" at bounding box center [1044, 54] width 120 height 21
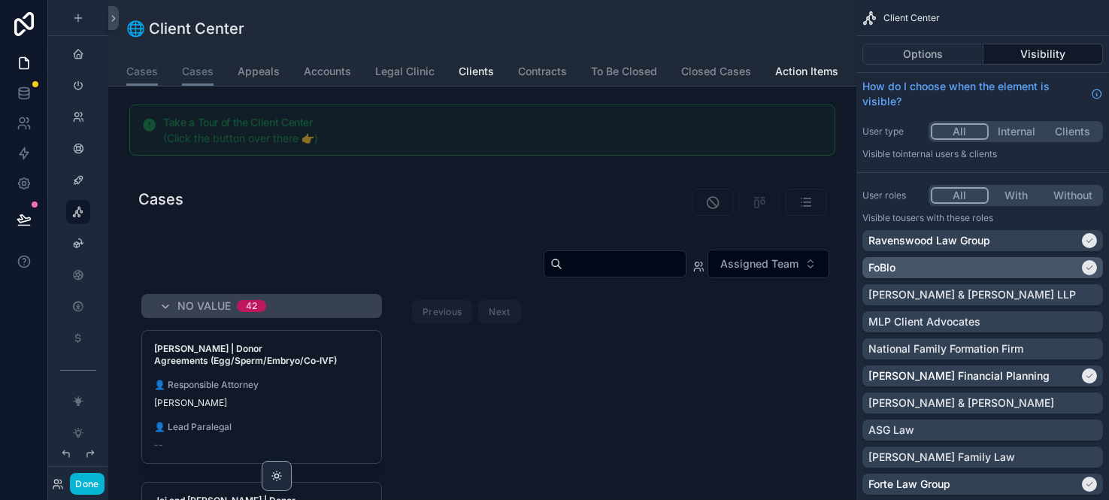
click at [1087, 265] on icon "scrollable content" at bounding box center [1089, 267] width 9 height 9
click at [526, 33] on div "🌐 Client Center" at bounding box center [482, 28] width 712 height 21
click at [924, 59] on button "Options" at bounding box center [923, 54] width 121 height 21
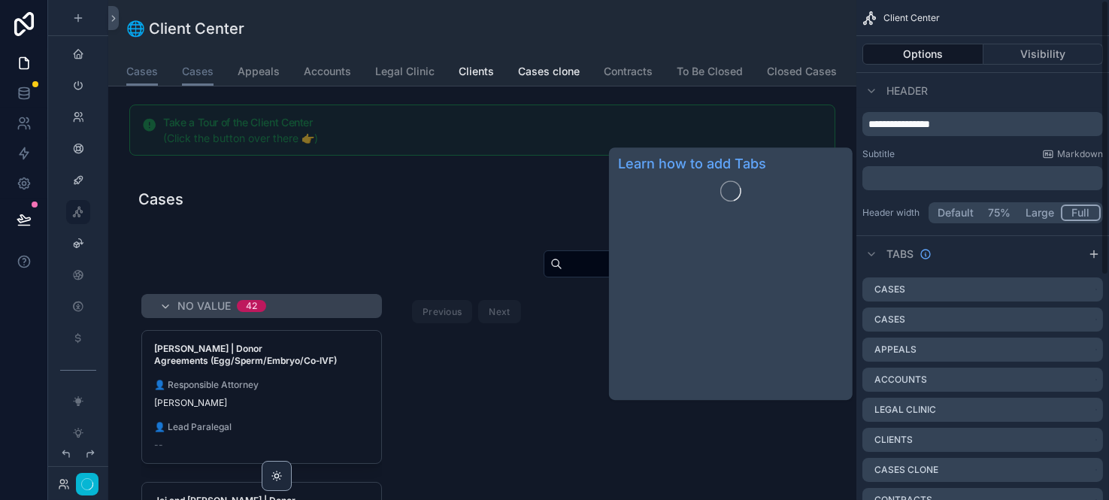
scroll to position [0, 0]
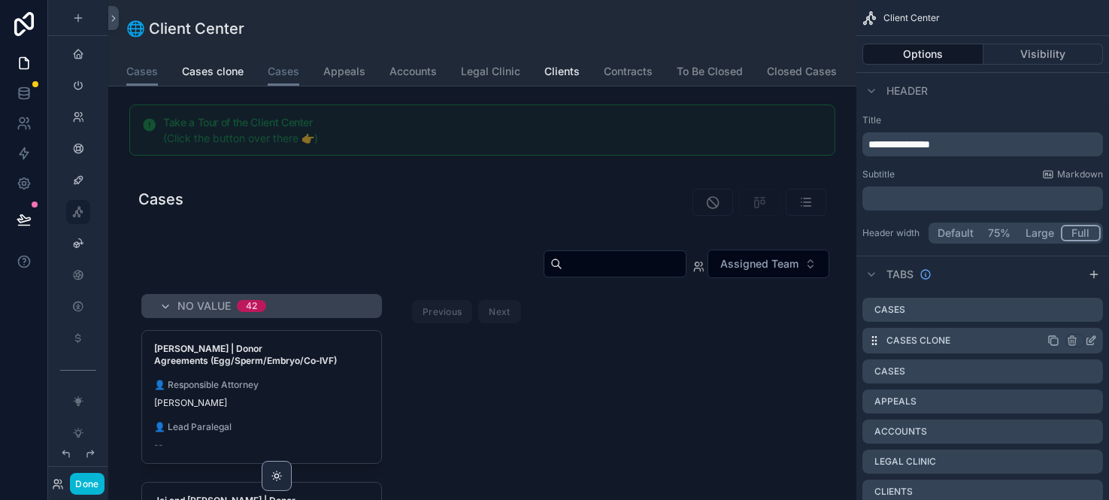
click at [1091, 340] on icon "scrollable content" at bounding box center [1091, 341] width 12 height 12
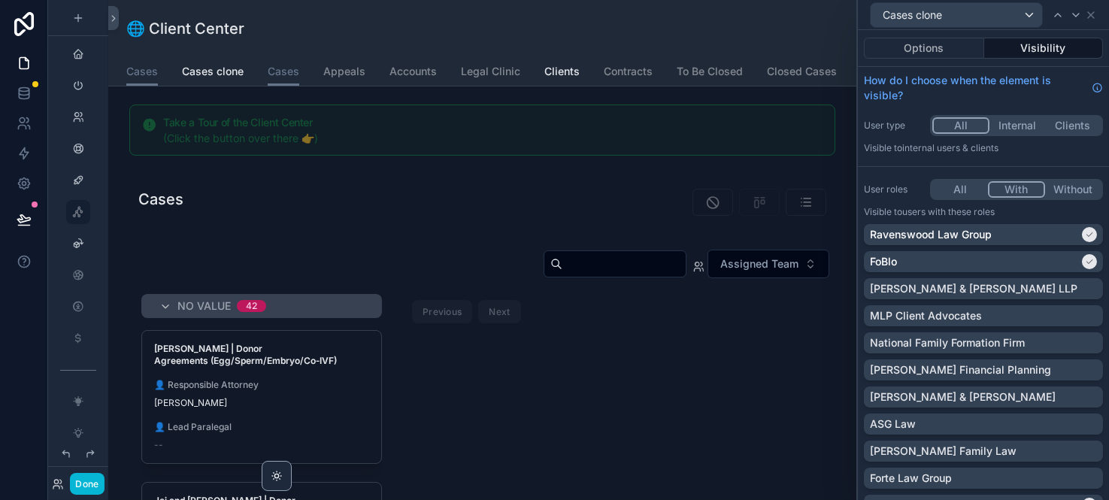
click at [1012, 190] on button "With" at bounding box center [1016, 189] width 57 height 17
click at [1085, 235] on icon at bounding box center [1089, 234] width 9 height 9
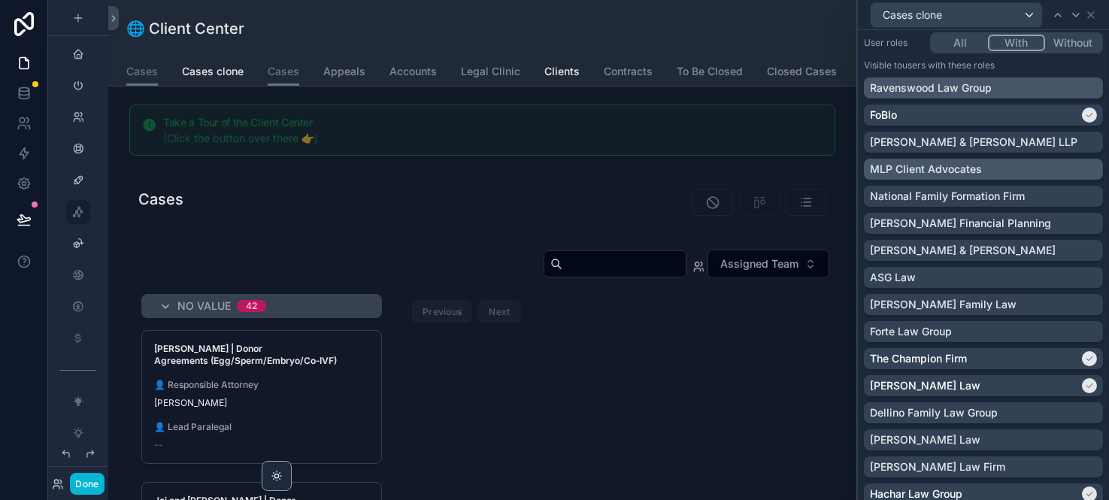
scroll to position [166, 0]
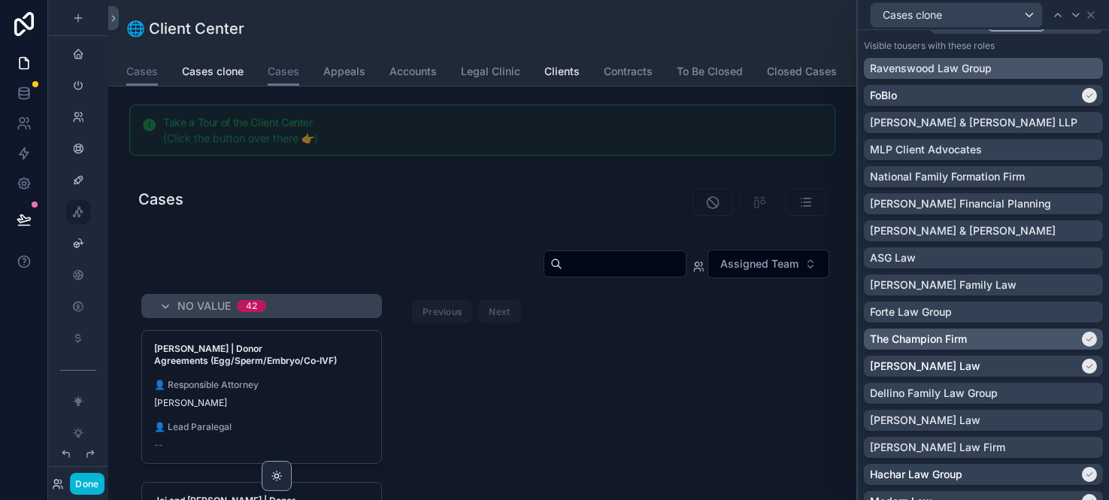
click at [1039, 339] on div "The Champion Firm" at bounding box center [974, 339] width 209 height 15
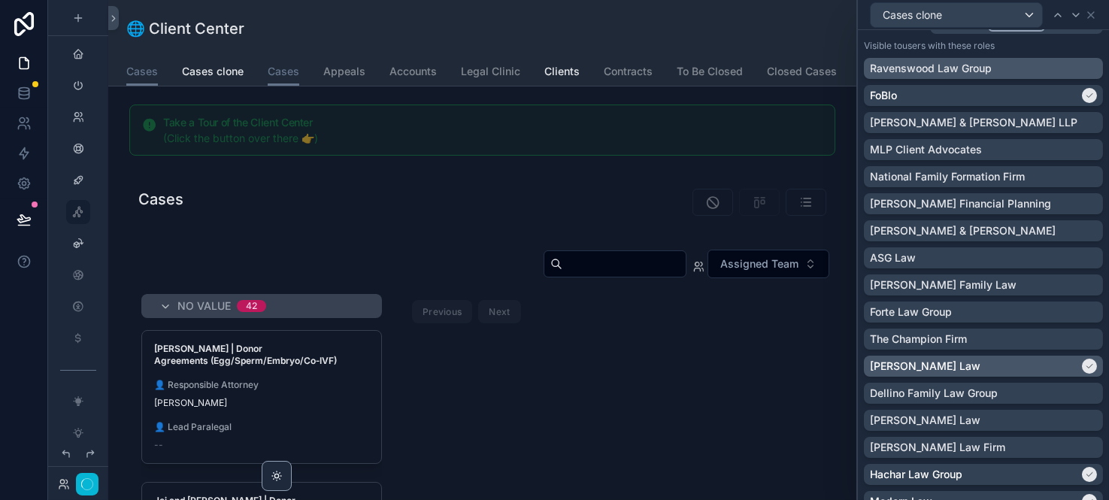
click at [1033, 362] on div "[PERSON_NAME] Law" at bounding box center [974, 366] width 209 height 15
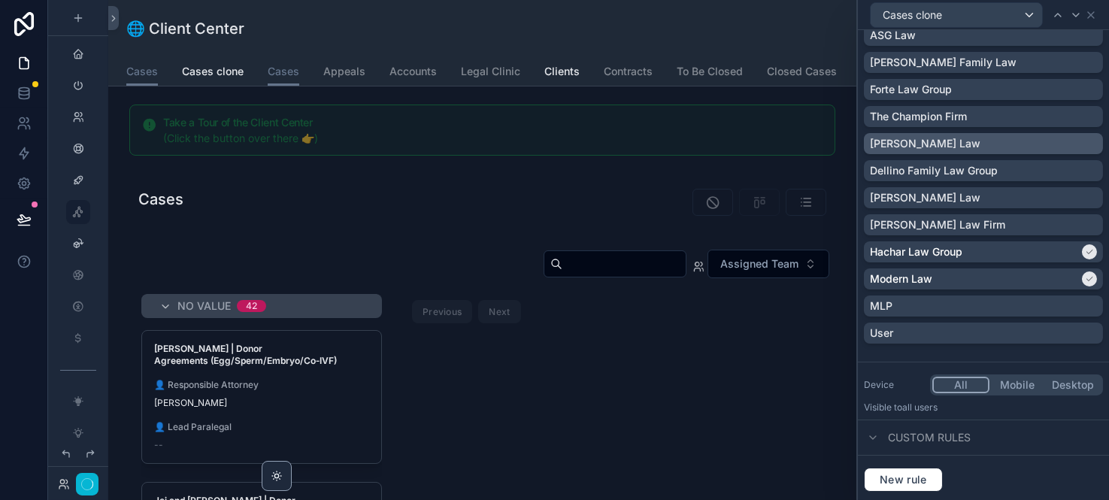
scroll to position [391, 0]
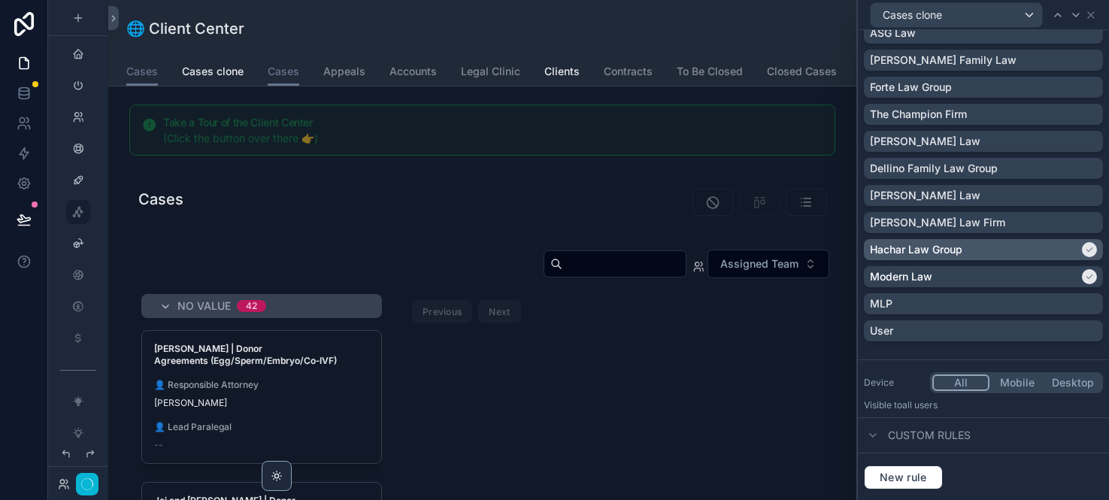
click at [997, 250] on div "Hachar Law Group" at bounding box center [974, 249] width 209 height 15
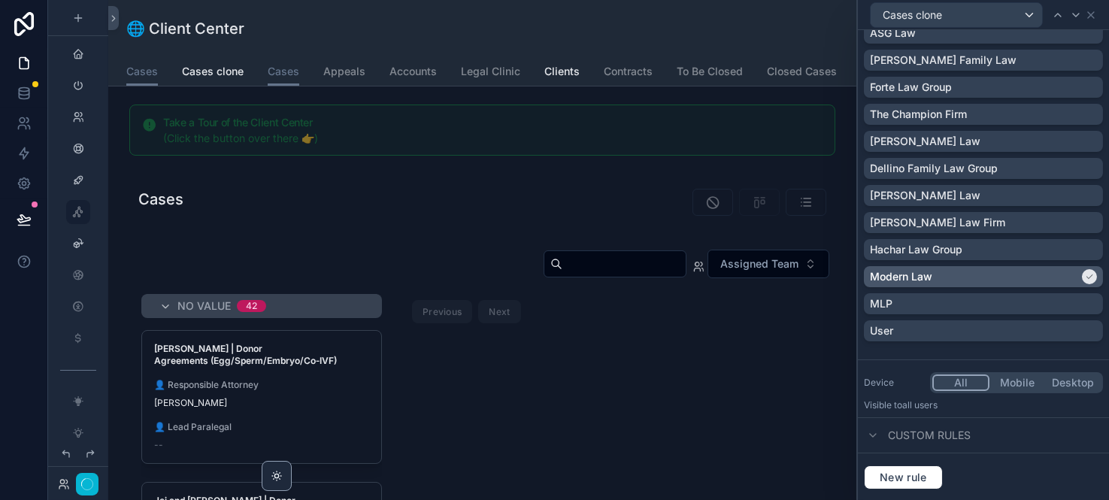
click at [1000, 278] on div "Modern Law" at bounding box center [974, 276] width 209 height 15
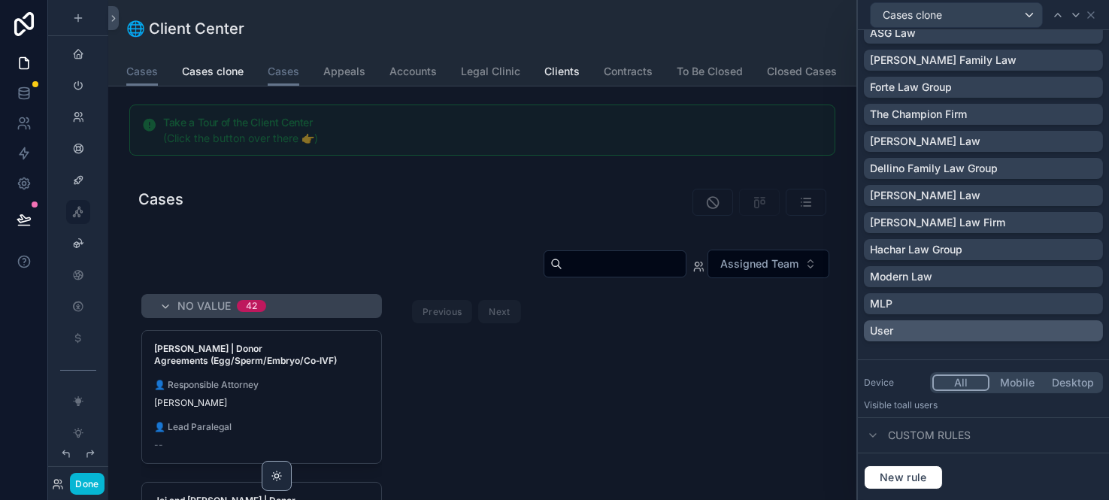
scroll to position [0, 0]
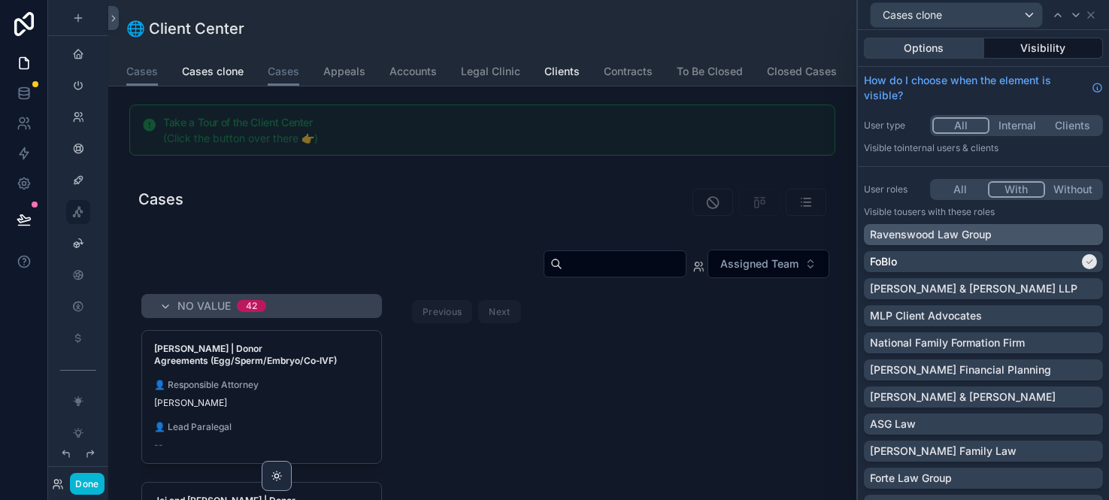
click at [938, 51] on button "Options" at bounding box center [924, 48] width 120 height 21
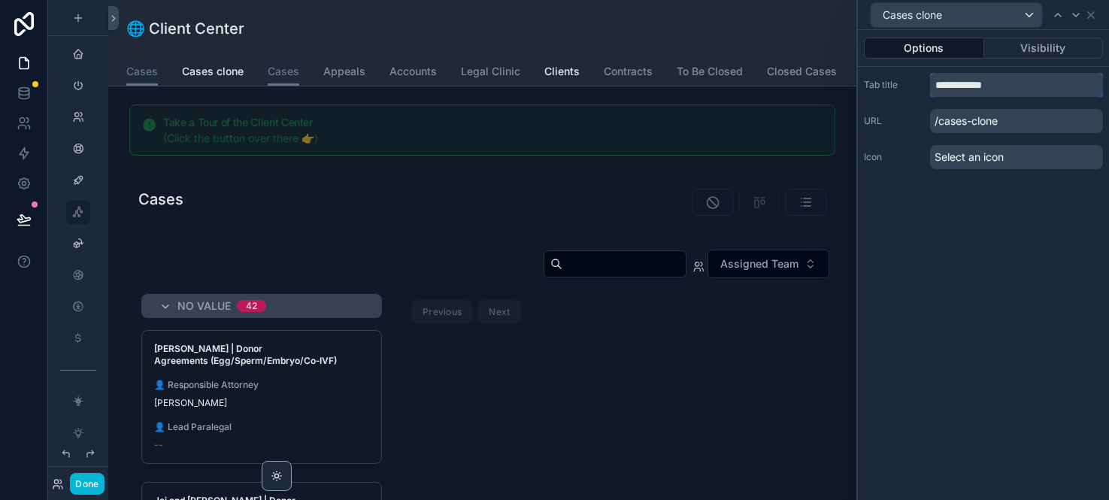
click at [935, 84] on input "**********" at bounding box center [1016, 85] width 173 height 24
click at [978, 85] on input "**********" at bounding box center [1016, 85] width 173 height 24
type input "*"
type input "**********"
click at [1076, 44] on button "Visibility" at bounding box center [1044, 48] width 120 height 21
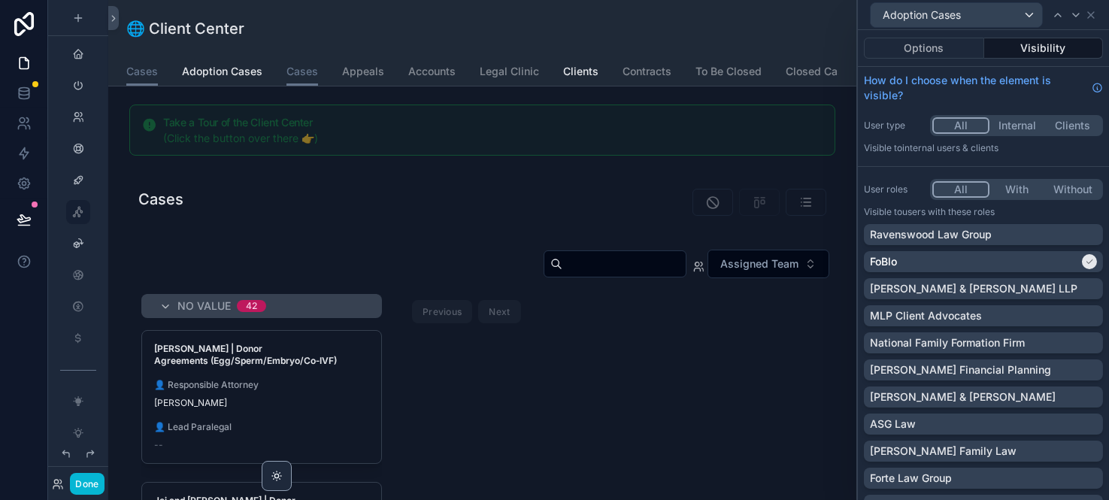
click at [1008, 187] on button "With" at bounding box center [1018, 189] width 56 height 17
click at [1079, 20] on icon at bounding box center [1076, 15] width 12 height 12
click at [1001, 190] on button "With" at bounding box center [1016, 189] width 57 height 17
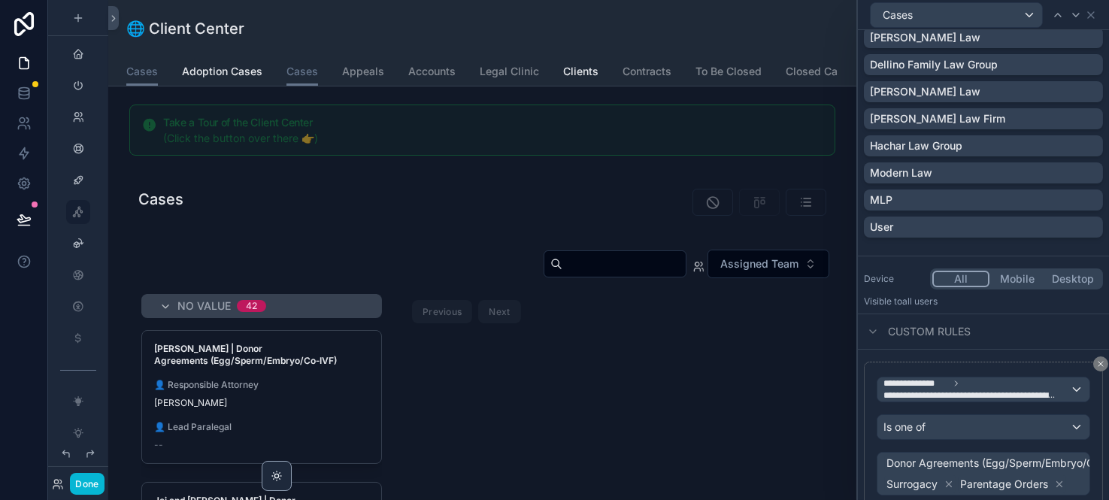
scroll to position [501, 0]
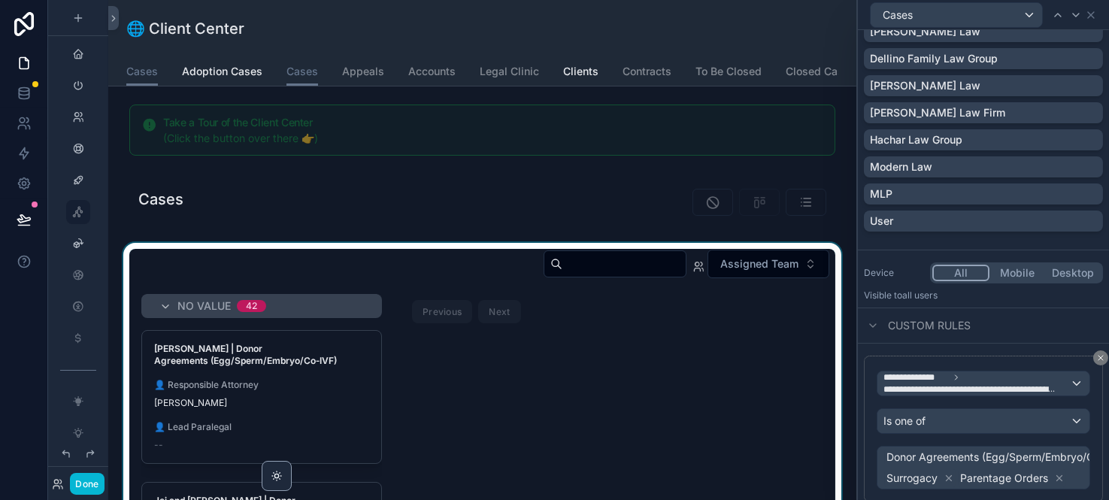
click at [474, 345] on div "scrollable content" at bounding box center [482, 459] width 724 height 432
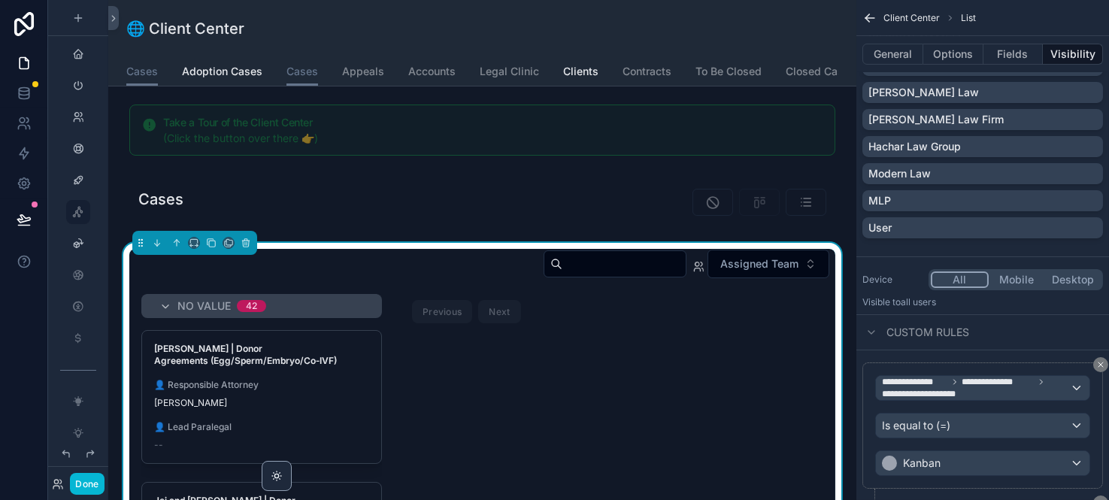
click at [657, 360] on div "No value 42 Gabriella Keys | Donor Agreements (Egg/Sperm/Embryo/Co‑IVF) 👤 Respo…" at bounding box center [482, 481] width 706 height 375
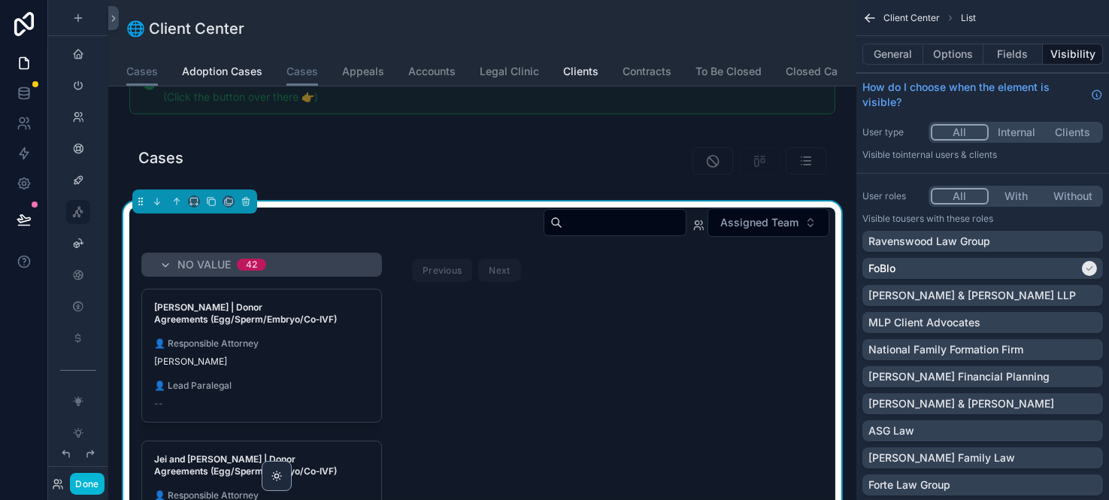
scroll to position [0, 0]
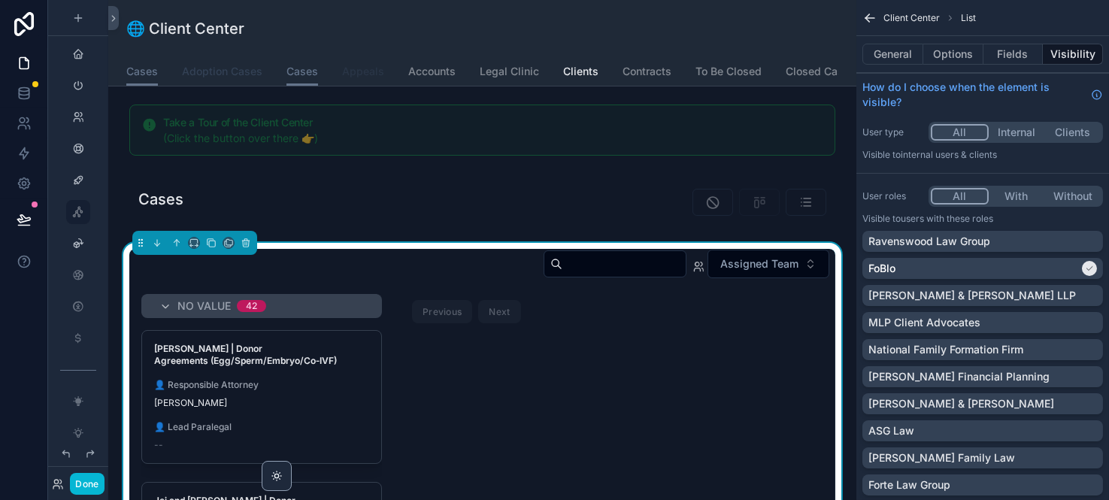
drag, startPoint x: 224, startPoint y: 65, endPoint x: 313, endPoint y: 75, distance: 89.3
click at [224, 65] on span "Adoption Cases" at bounding box center [222, 71] width 80 height 15
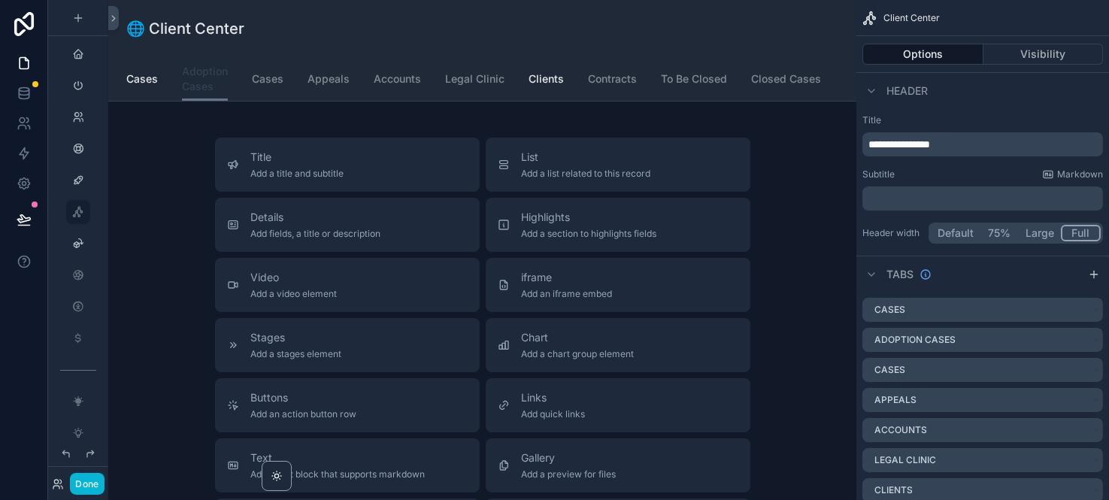
click at [197, 70] on span "Adoption Cases" at bounding box center [205, 79] width 46 height 30
click at [150, 74] on span "Cases" at bounding box center [142, 78] width 32 height 15
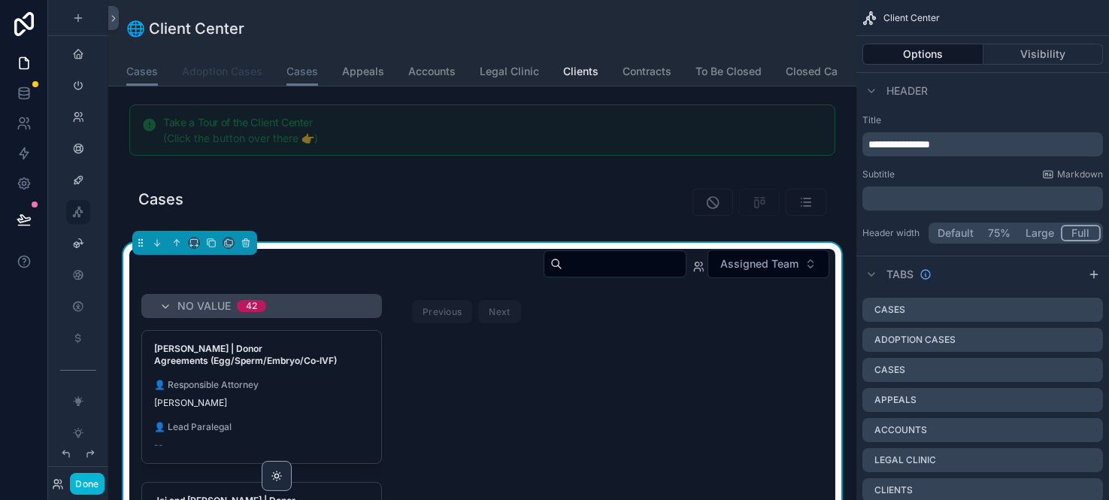
click at [227, 74] on span "Adoption Cases" at bounding box center [222, 71] width 80 height 15
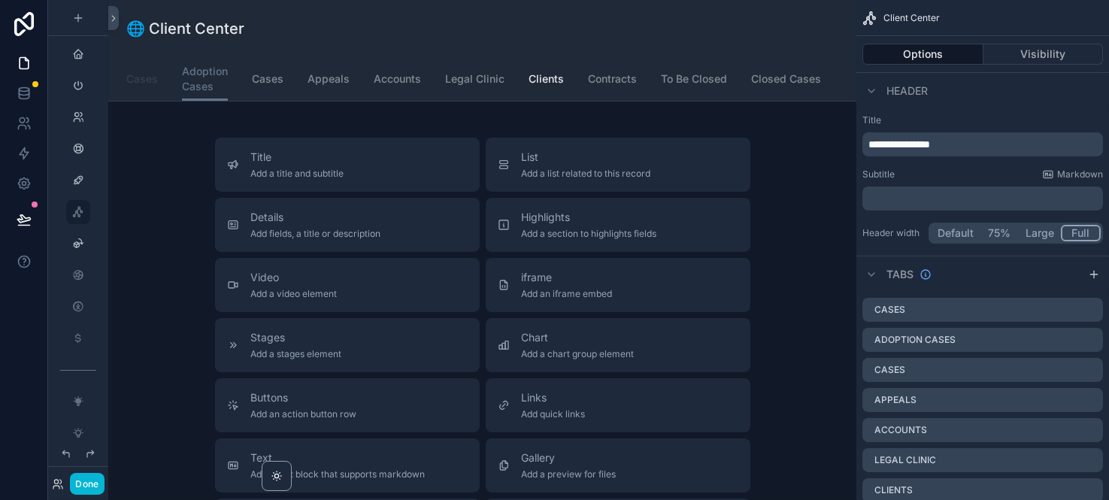
click at [138, 77] on span "Cases" at bounding box center [142, 78] width 32 height 15
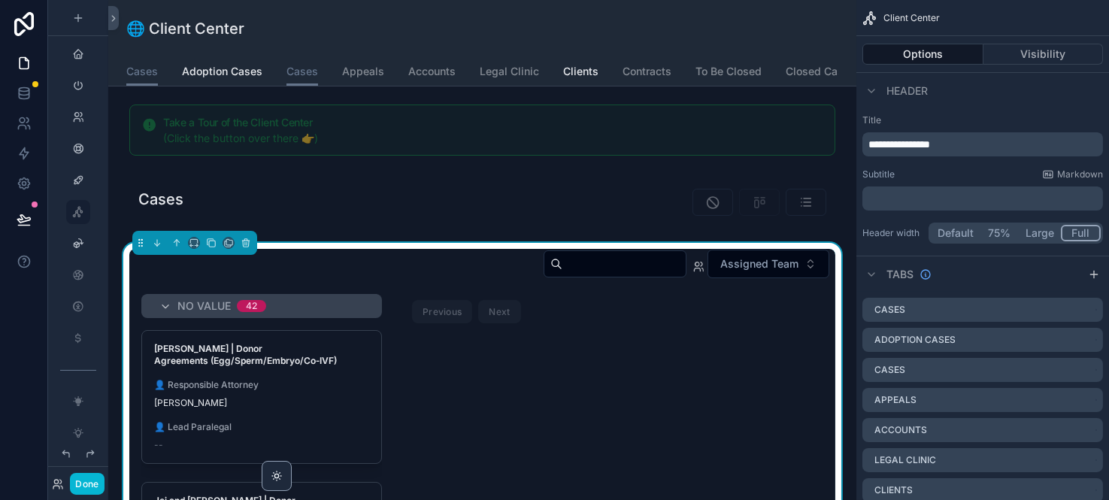
click at [677, 379] on div "No value 42 Gabriella Keys | Donor Agreements (Egg/Sperm/Embryo/Co‑IVF) 👤 Respo…" at bounding box center [482, 481] width 706 height 375
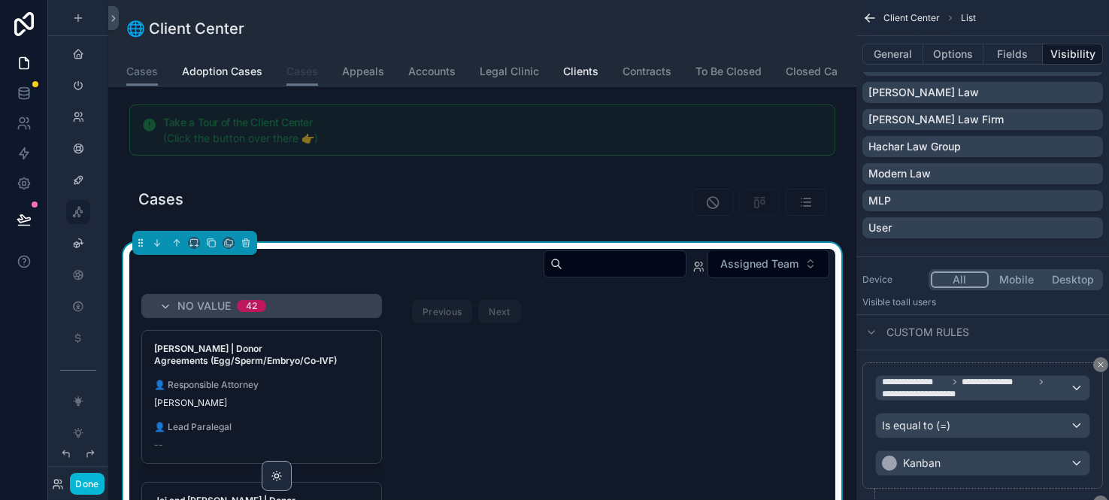
click at [299, 68] on span "Cases" at bounding box center [303, 71] width 32 height 15
click at [307, 74] on span "Cases" at bounding box center [303, 71] width 32 height 15
click at [228, 68] on span "Adoption Cases" at bounding box center [222, 71] width 80 height 15
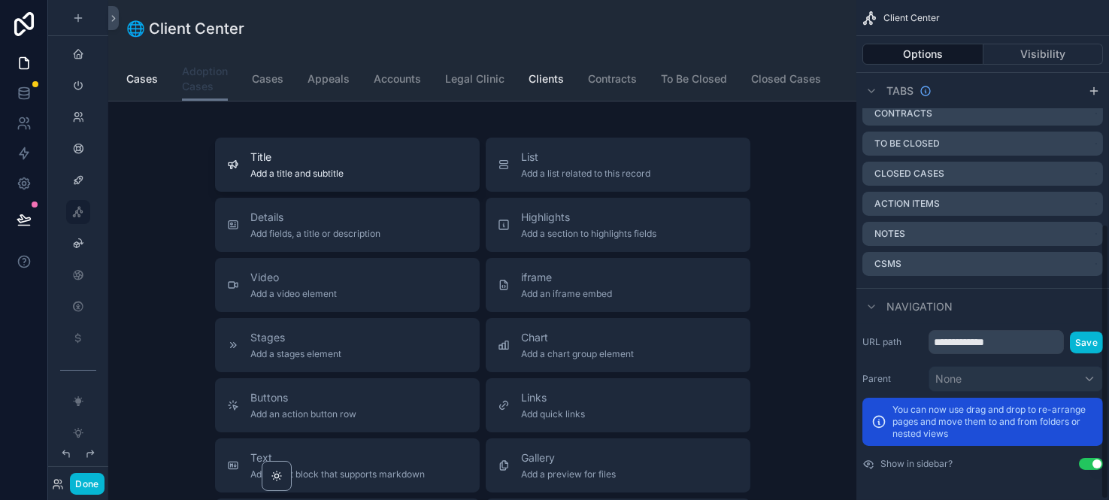
scroll to position [406, 0]
click at [140, 85] on span "Cases" at bounding box center [142, 78] width 32 height 15
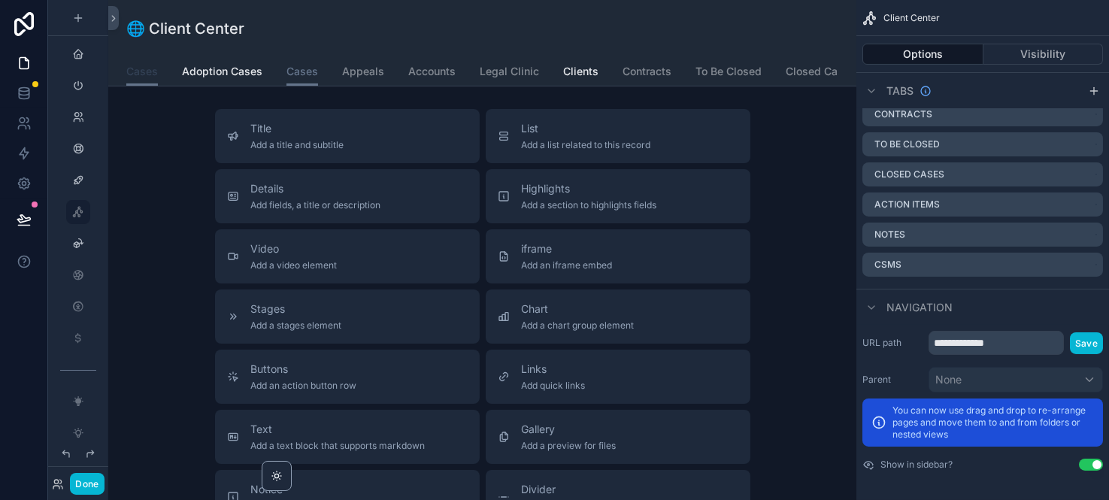
scroll to position [835, 0]
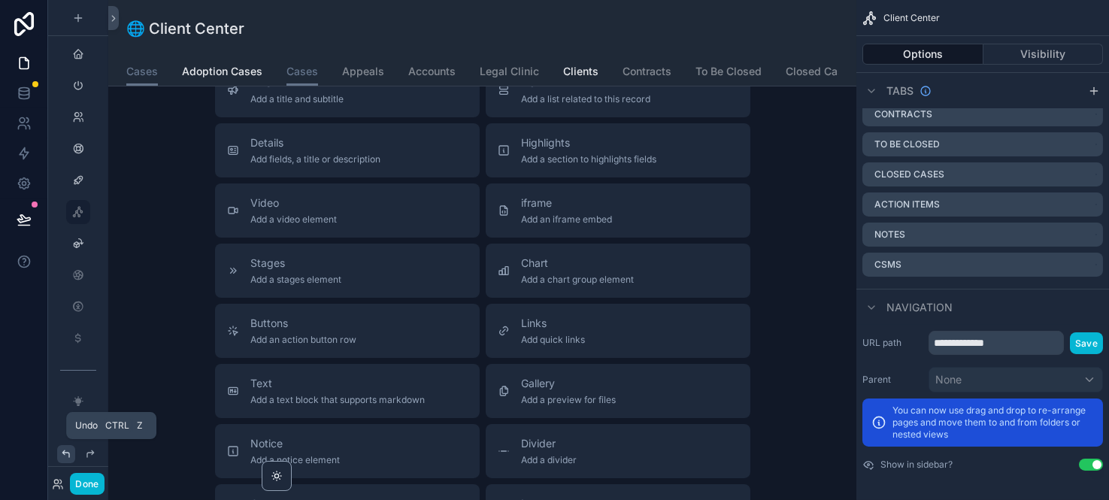
click at [69, 453] on icon at bounding box center [65, 453] width 7 height 7
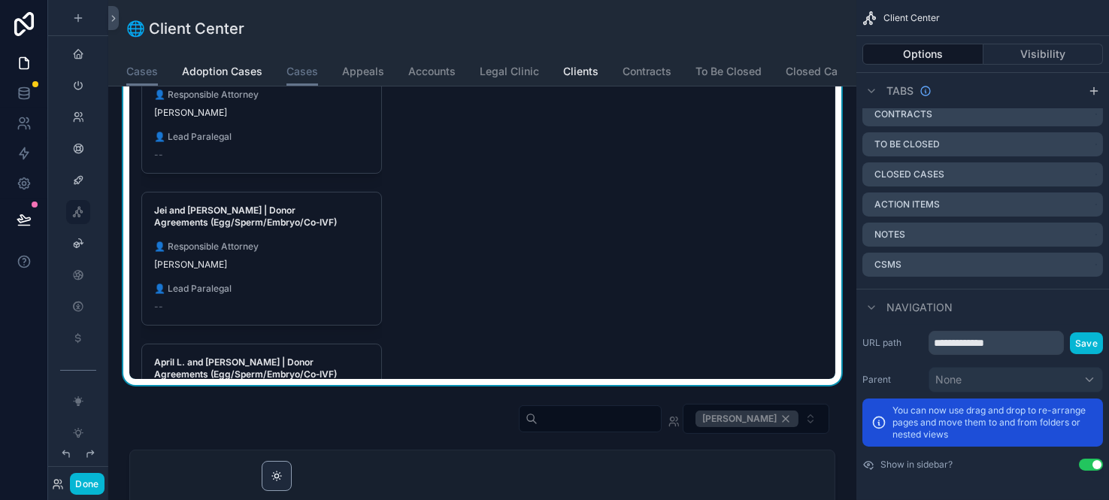
scroll to position [166, 0]
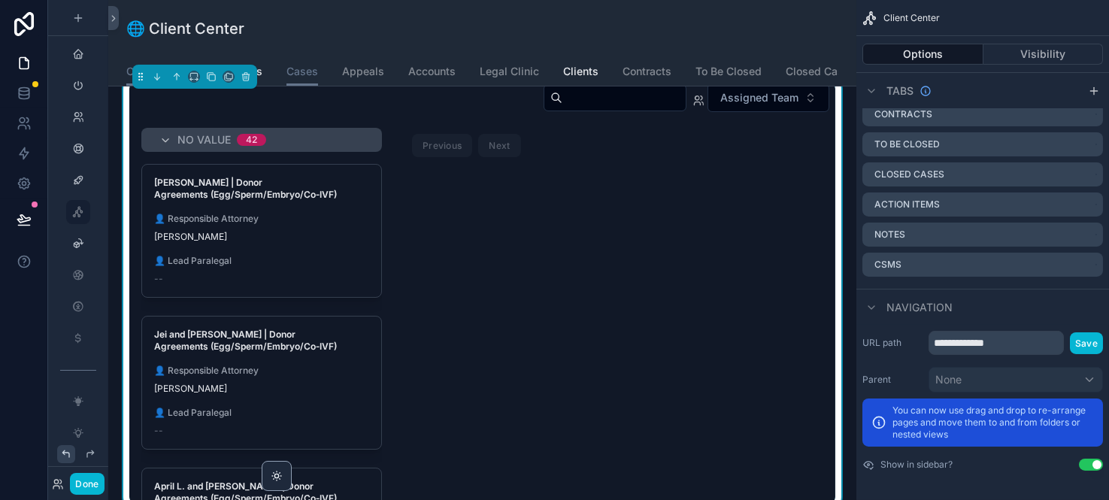
click at [67, 453] on icon at bounding box center [66, 454] width 12 height 12
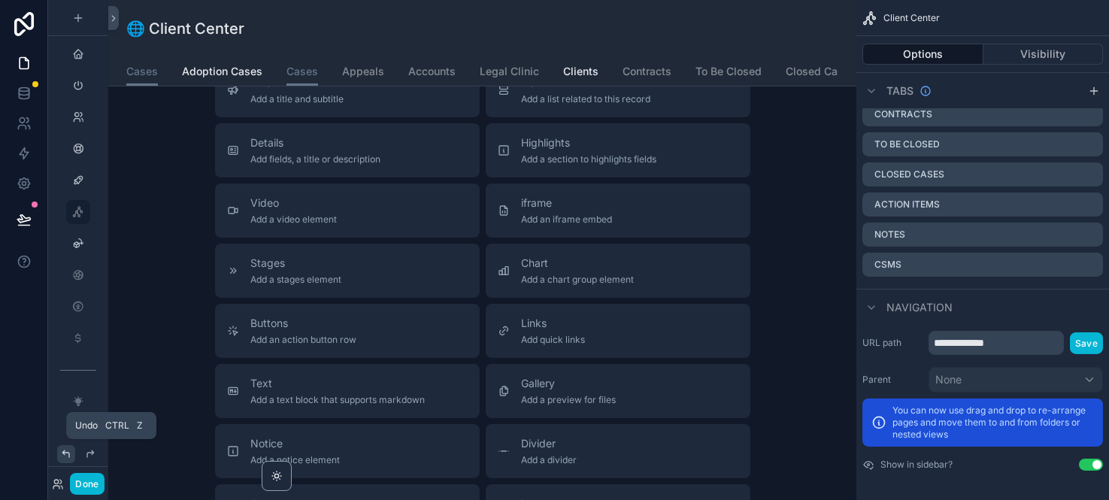
click at [67, 453] on icon at bounding box center [66, 454] width 12 height 12
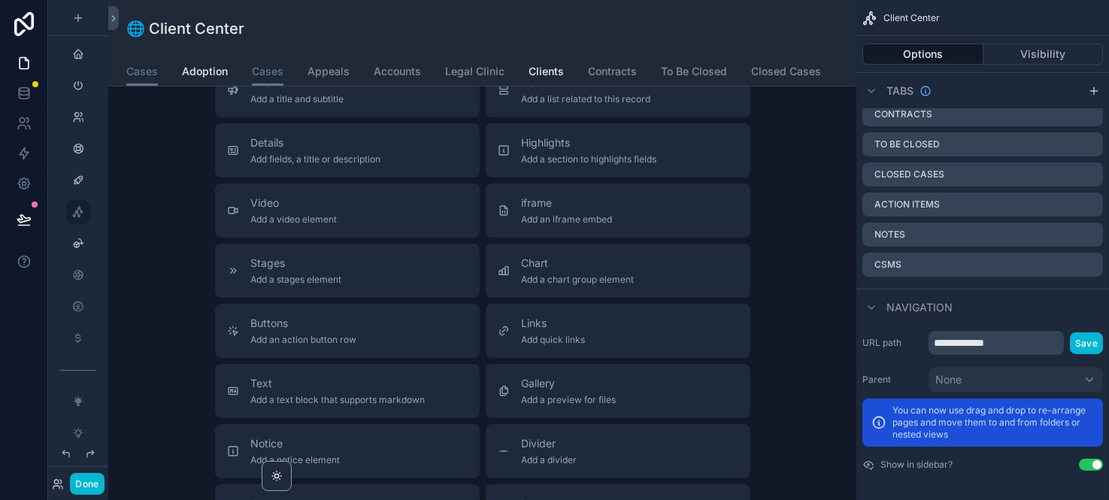
scroll to position [0, 0]
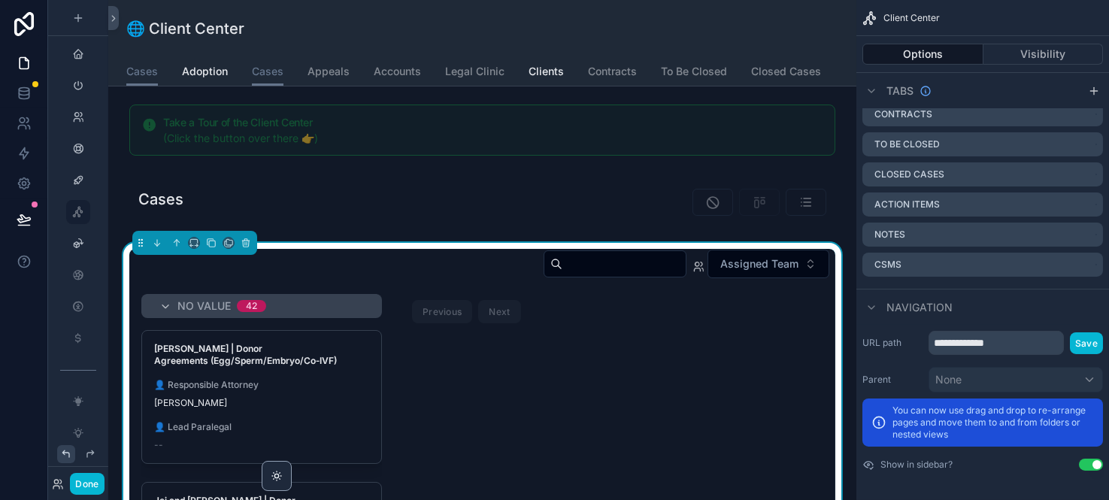
click at [71, 453] on icon at bounding box center [66, 454] width 12 height 12
click at [68, 453] on icon at bounding box center [66, 454] width 12 height 12
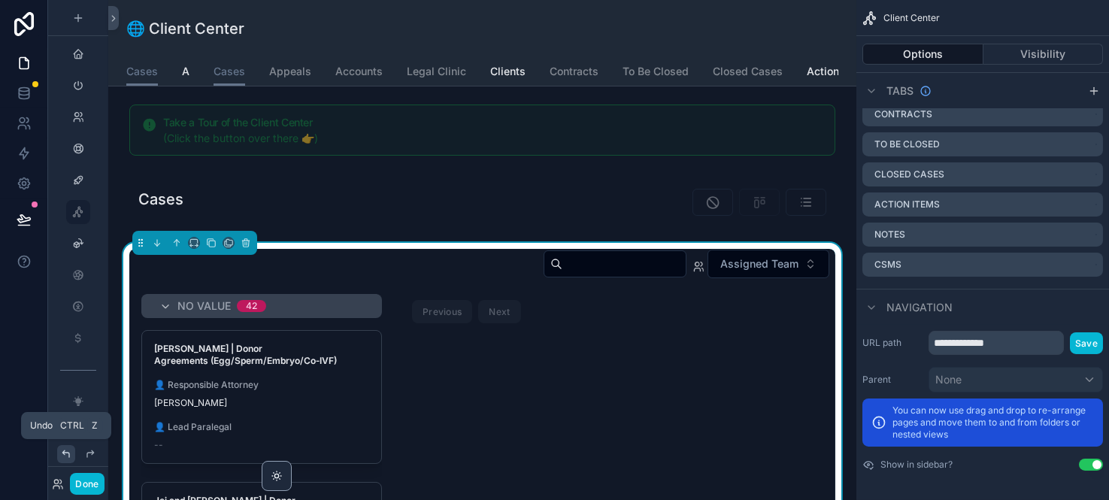
click at [68, 453] on icon at bounding box center [66, 454] width 12 height 12
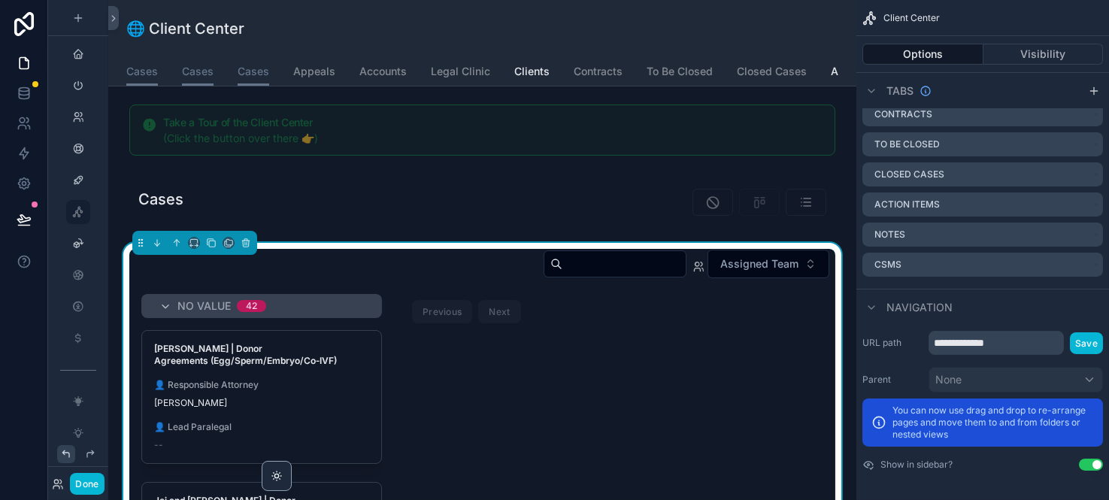
scroll to position [501, 0]
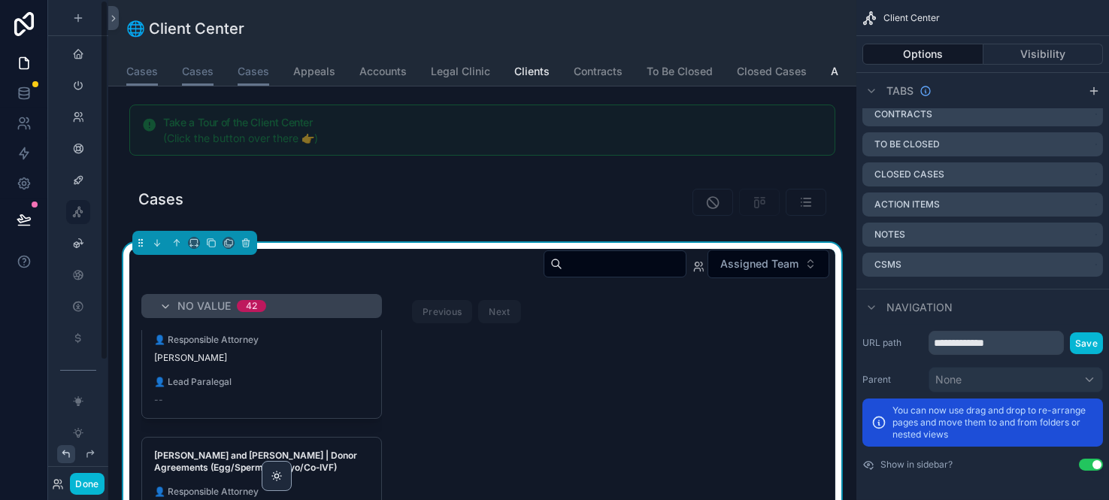
click at [64, 459] on icon at bounding box center [66, 454] width 12 height 12
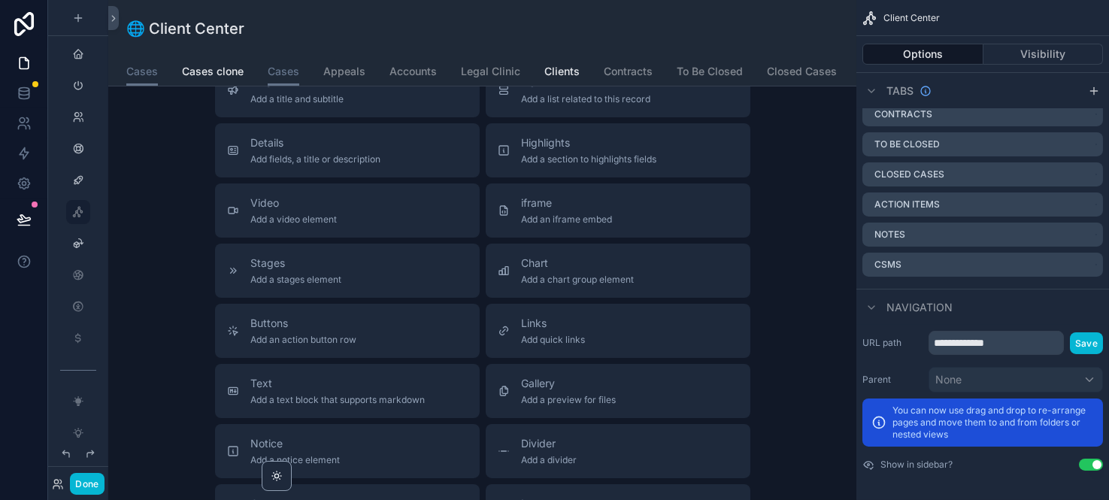
scroll to position [1002, 0]
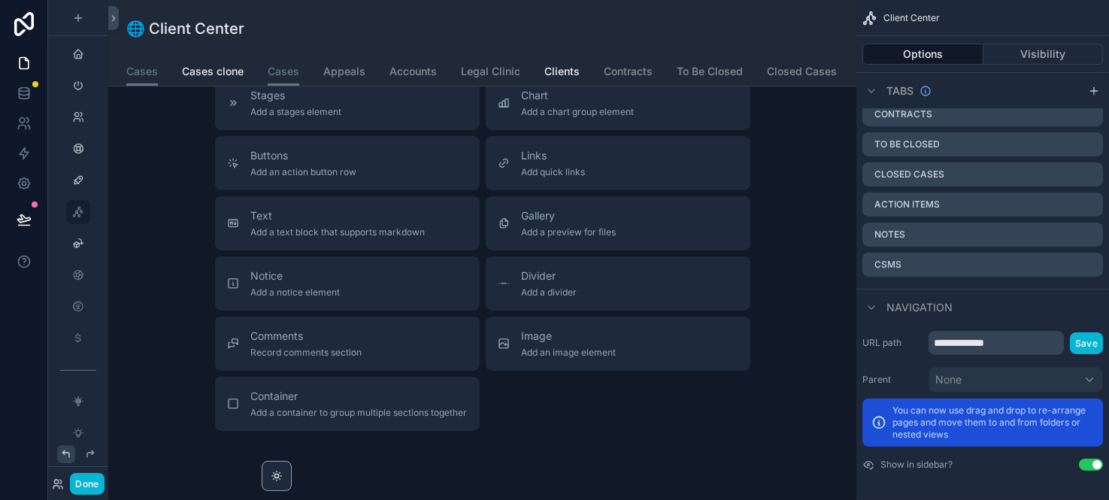
click at [67, 453] on icon at bounding box center [66, 454] width 12 height 12
click at [63, 453] on icon at bounding box center [65, 453] width 7 height 7
click at [68, 453] on icon at bounding box center [66, 454] width 12 height 12
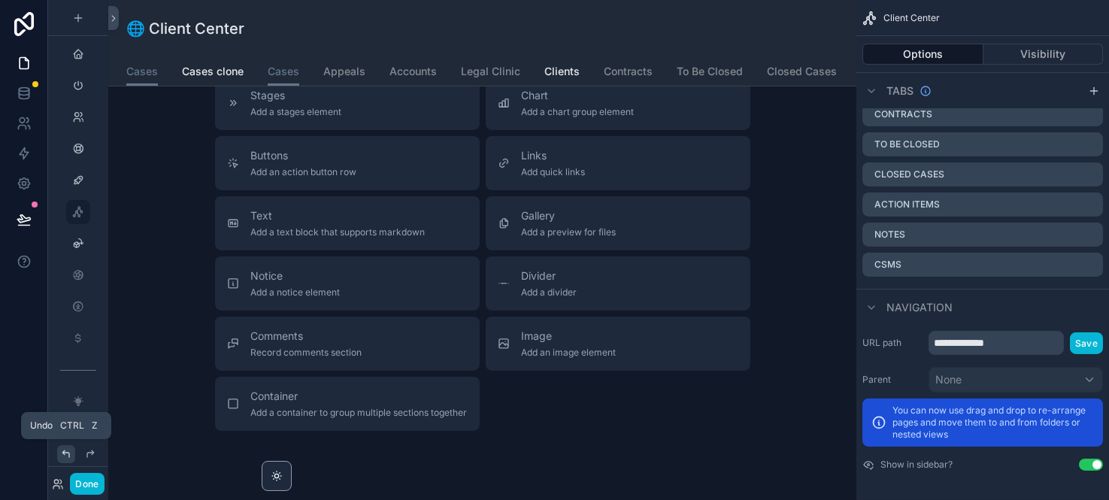
click at [68, 453] on icon at bounding box center [66, 454] width 12 height 12
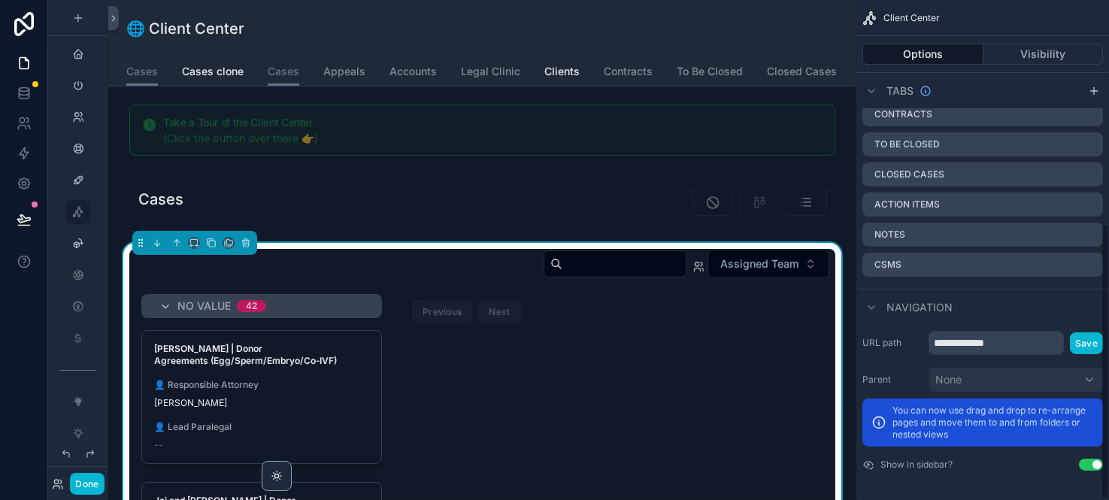
scroll to position [406, 0]
click at [696, 35] on div "🌐 Client Center" at bounding box center [482, 28] width 712 height 21
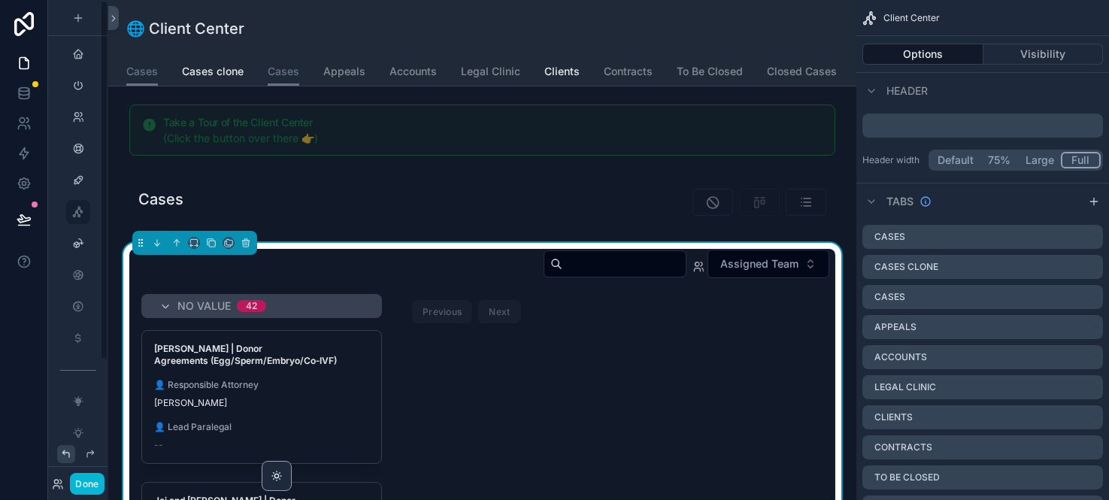
click at [71, 459] on icon at bounding box center [66, 454] width 12 height 12
click at [67, 456] on icon at bounding box center [66, 454] width 12 height 12
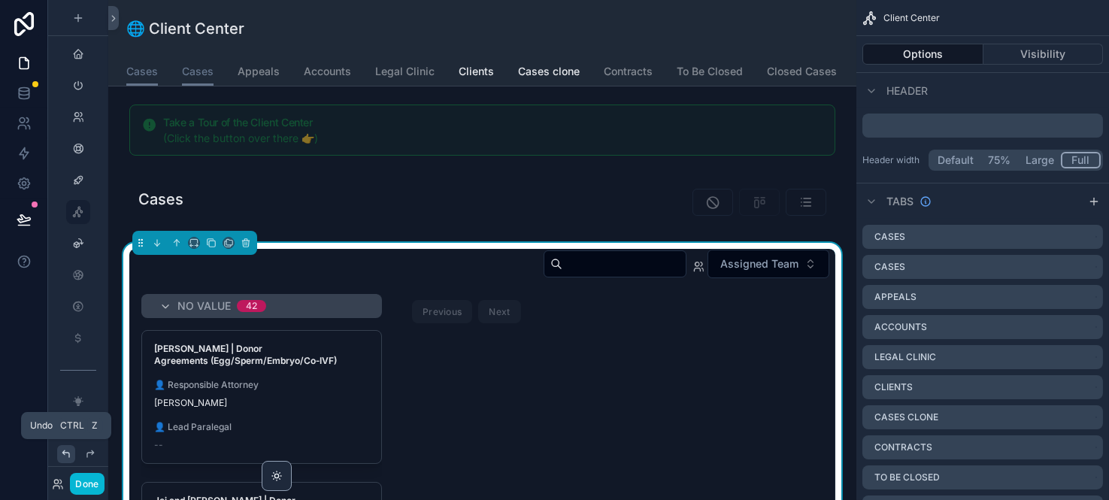
click at [67, 456] on icon at bounding box center [66, 454] width 12 height 12
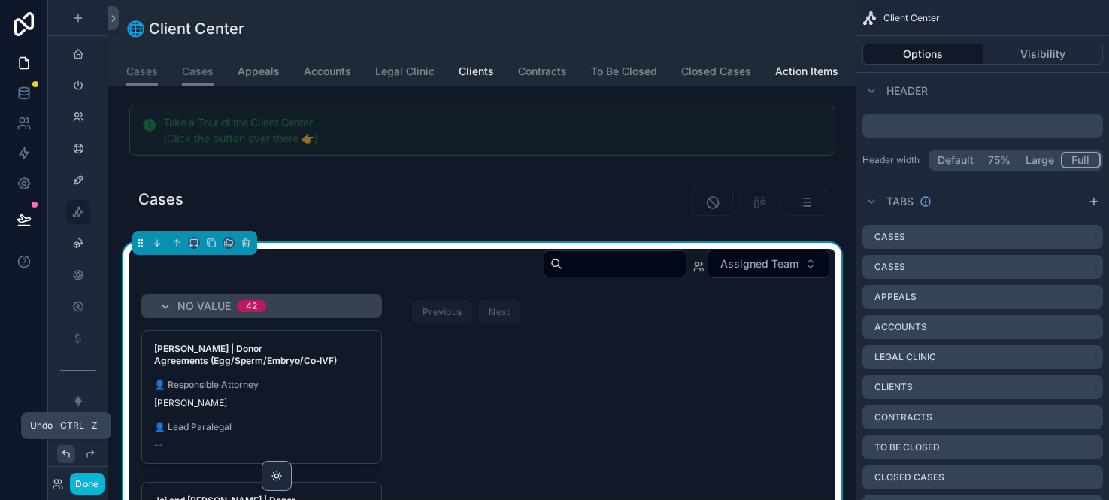
click at [67, 456] on icon at bounding box center [66, 454] width 12 height 12
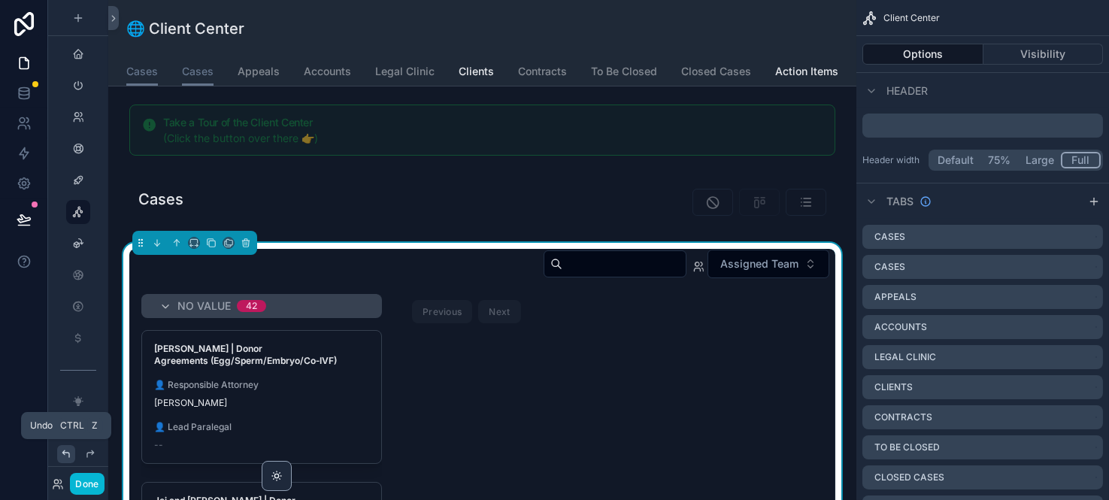
click at [65, 452] on icon at bounding box center [66, 454] width 12 height 12
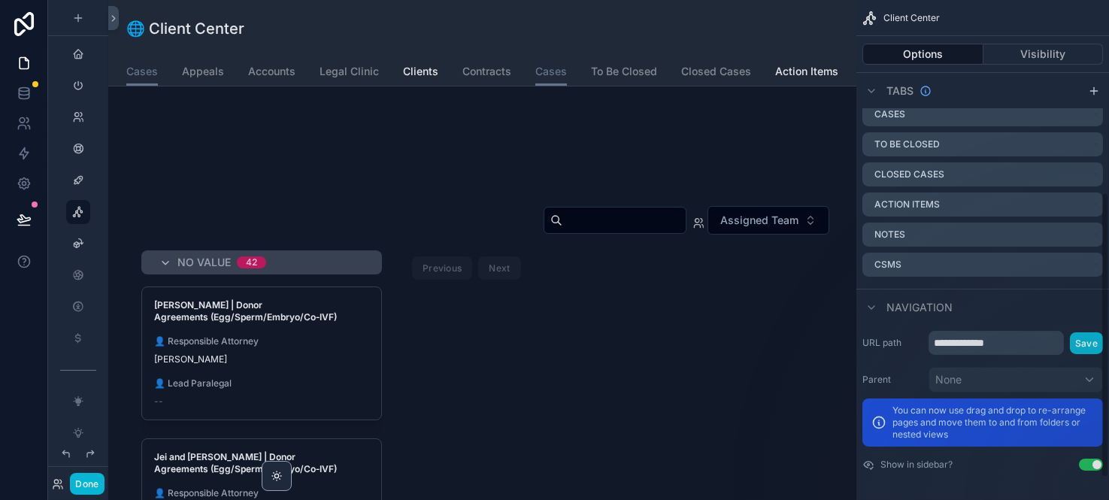
scroll to position [0, 0]
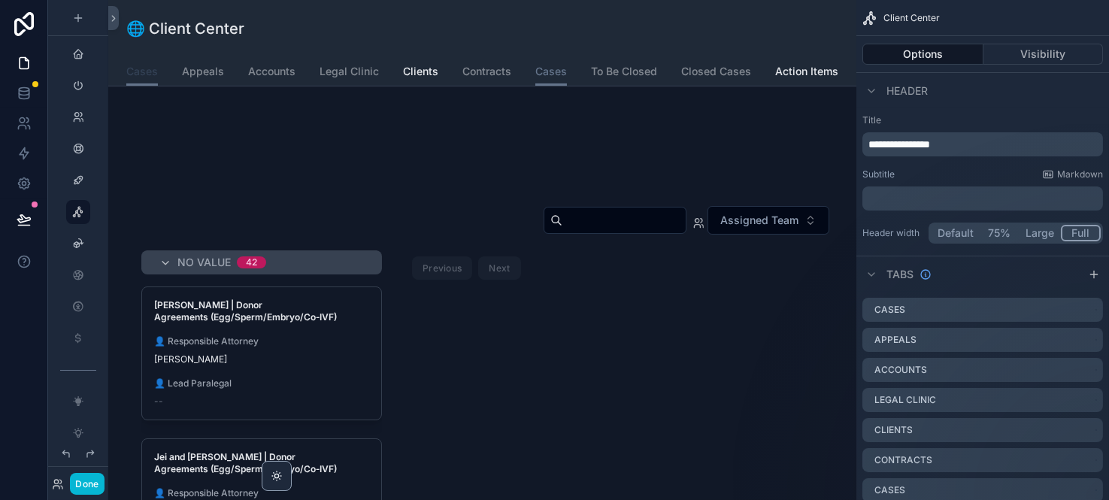
click at [149, 71] on span "Cases" at bounding box center [142, 71] width 32 height 15
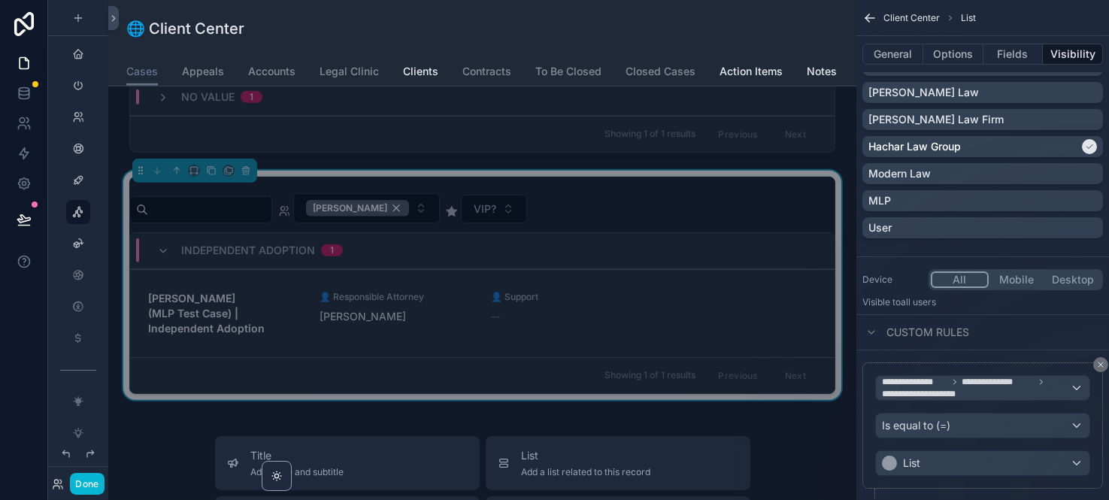
scroll to position [2570, 0]
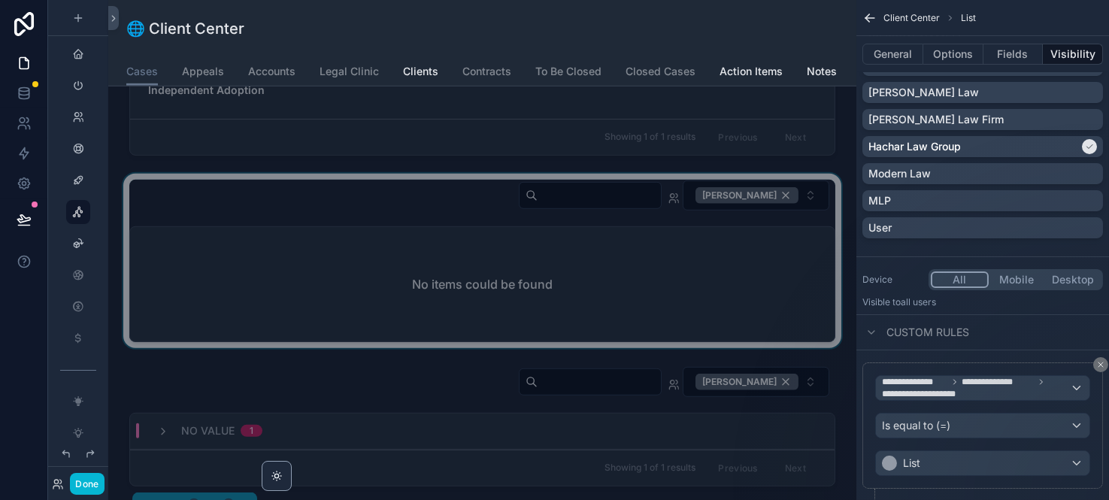
click at [714, 244] on div "scrollable content" at bounding box center [482, 261] width 724 height 174
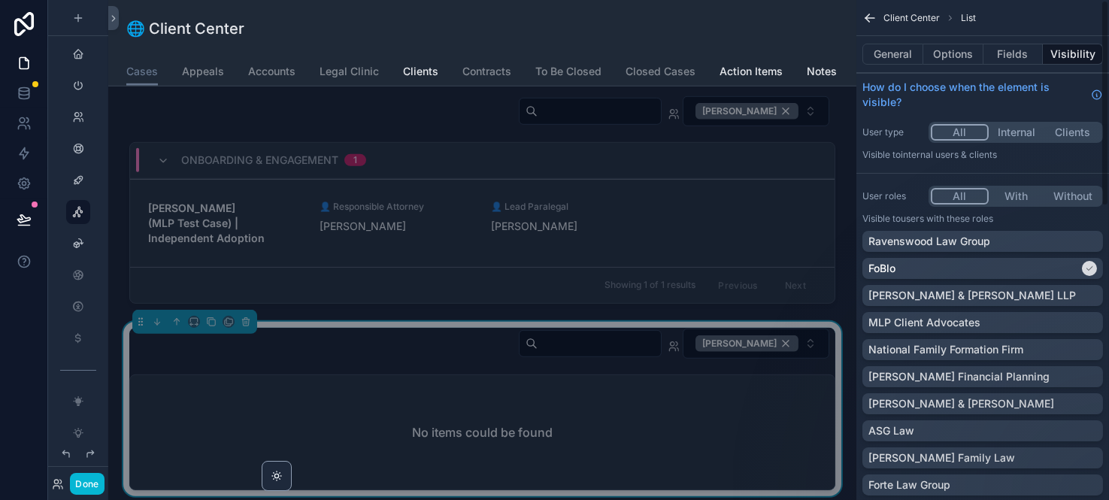
scroll to position [2402, 0]
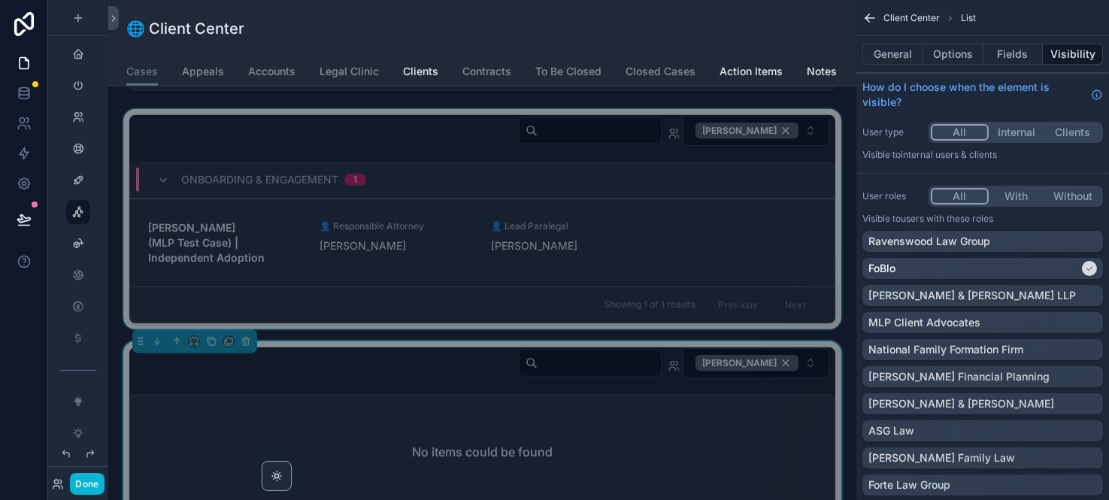
click at [731, 237] on div "scrollable content" at bounding box center [482, 219] width 724 height 220
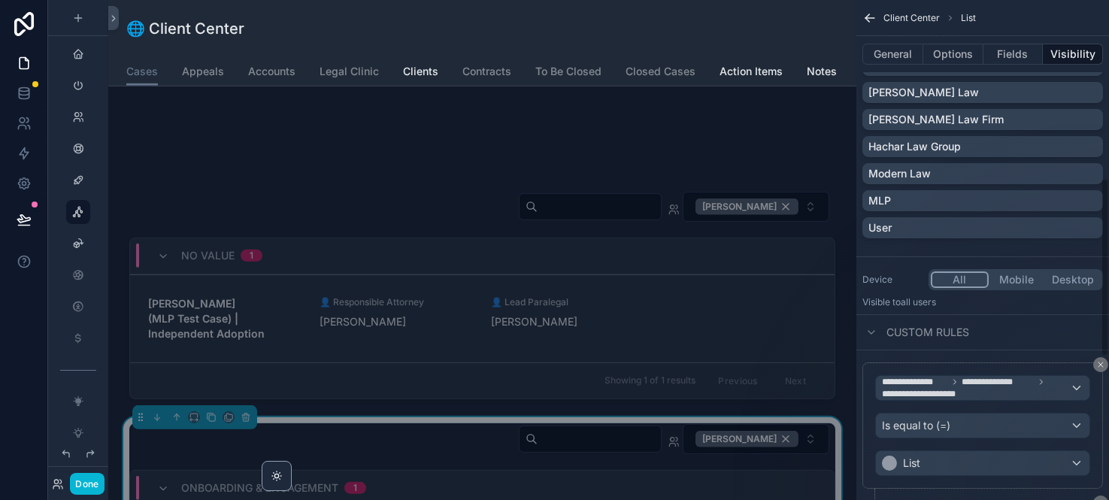
scroll to position [2067, 0]
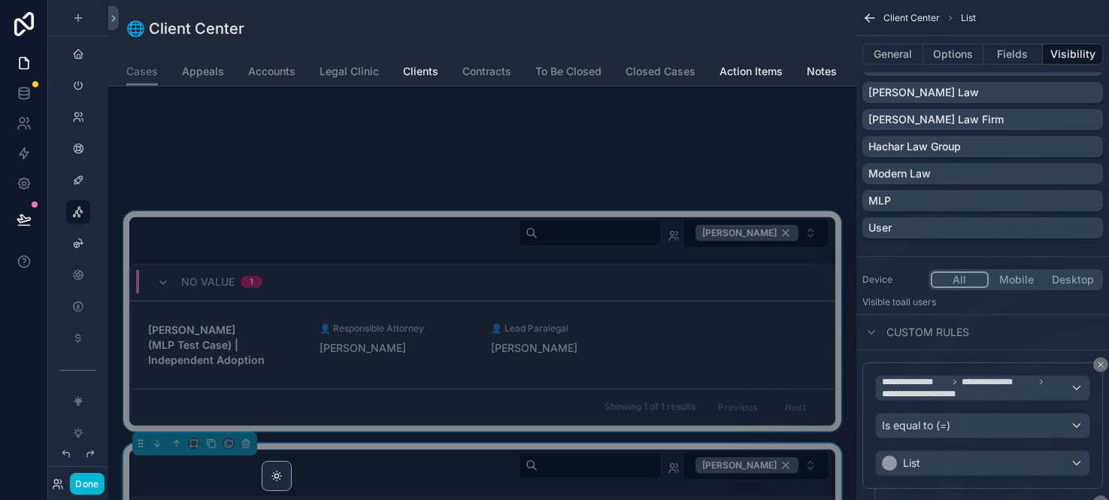
click at [748, 295] on div "No value 1" at bounding box center [482, 283] width 705 height 36
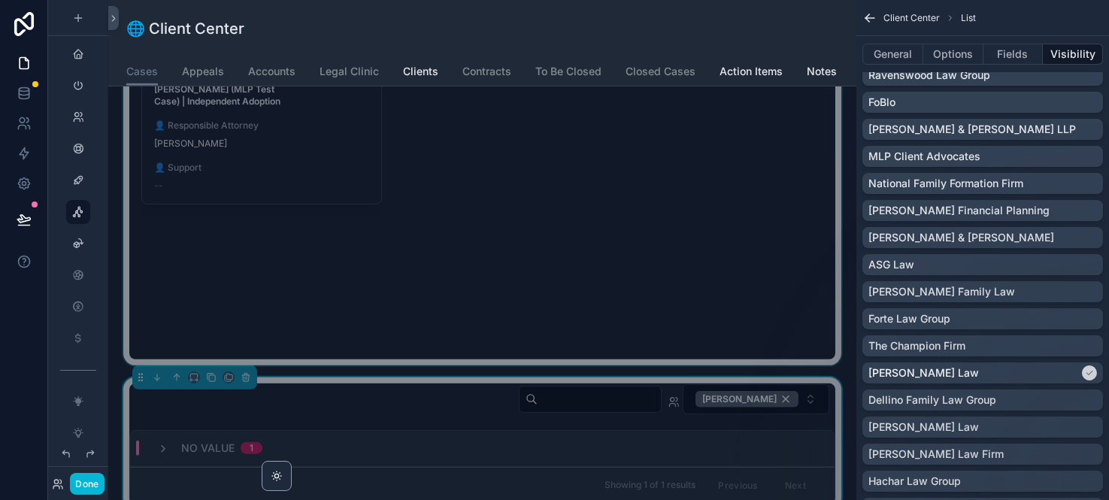
scroll to position [1567, 0]
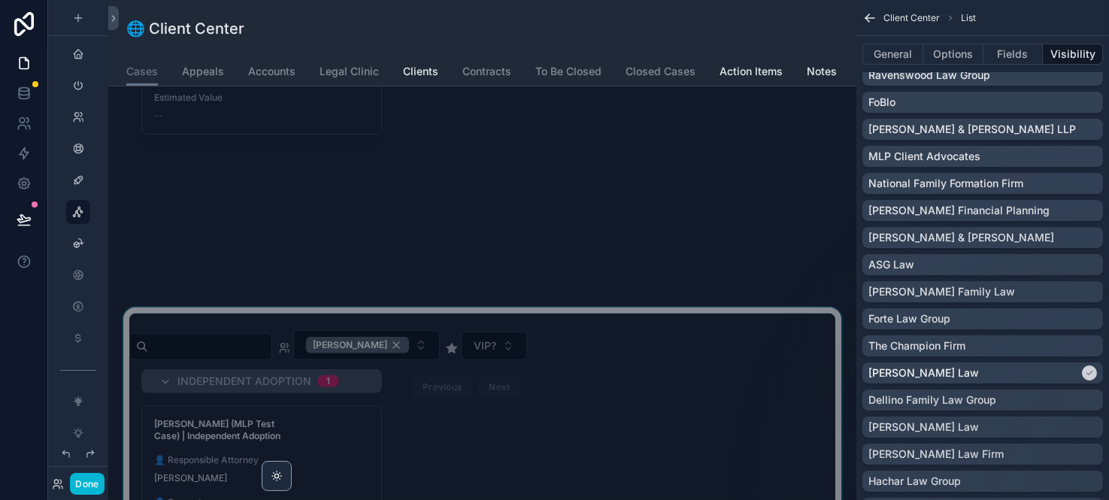
click at [628, 356] on div "scrollable content" at bounding box center [482, 504] width 724 height 393
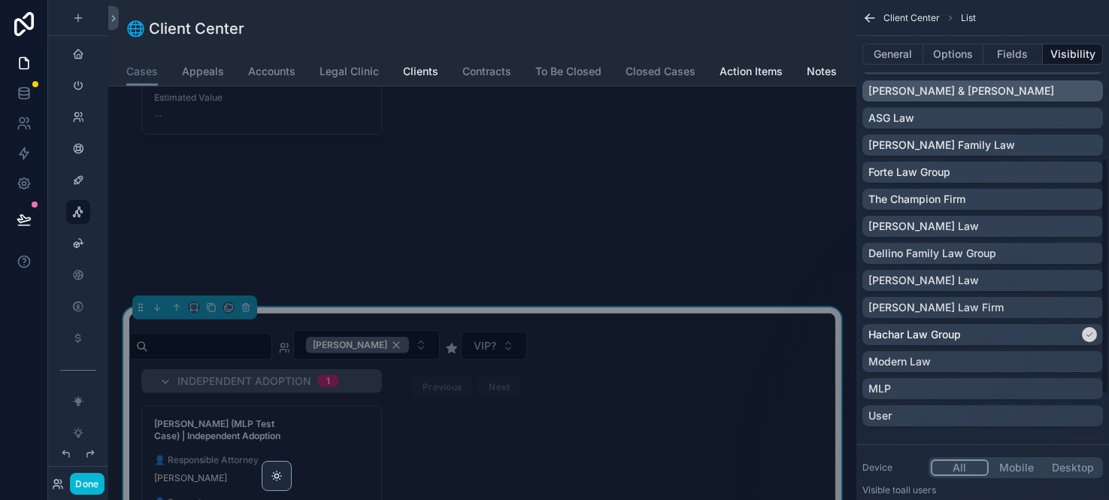
scroll to position [334, 0]
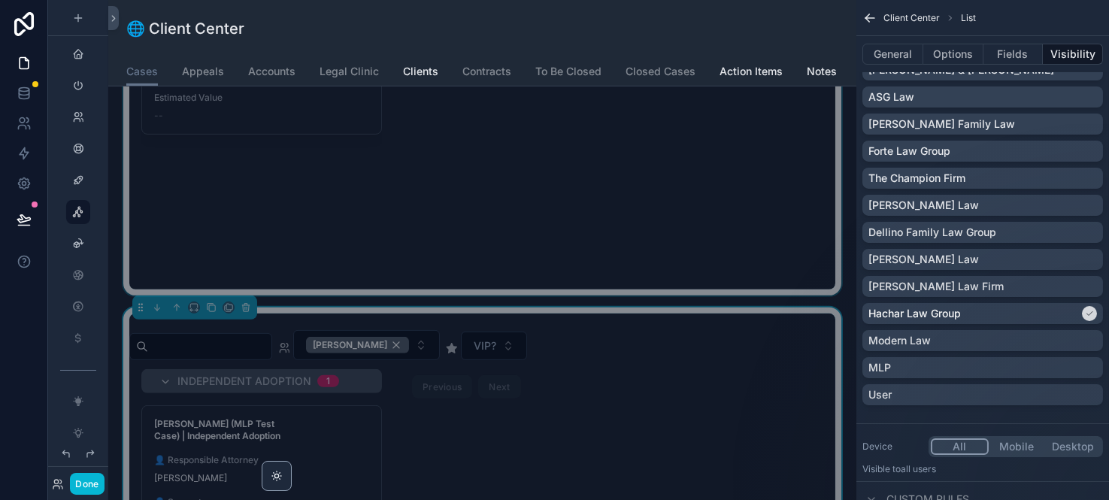
click at [693, 212] on div "scrollable content" at bounding box center [482, 104] width 724 height 384
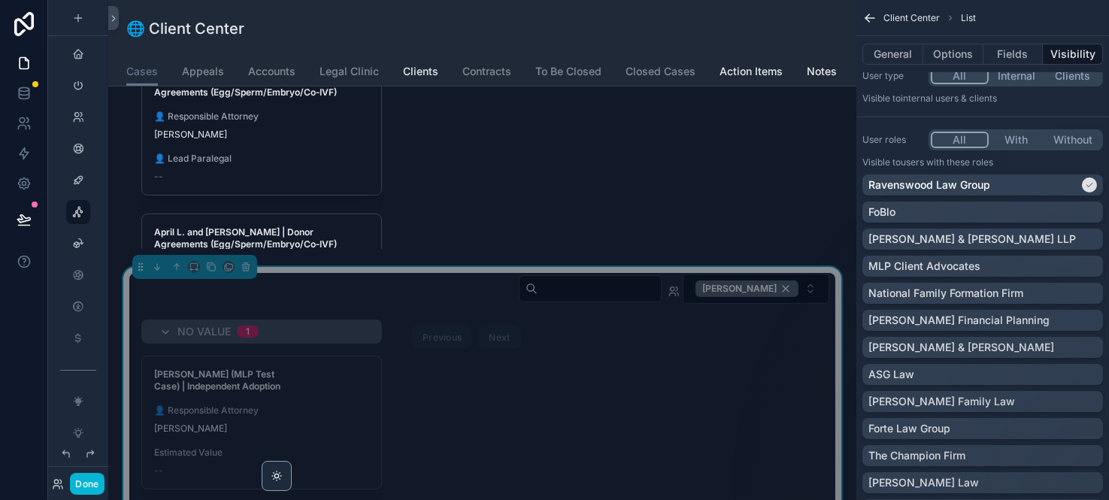
scroll to position [1065, 0]
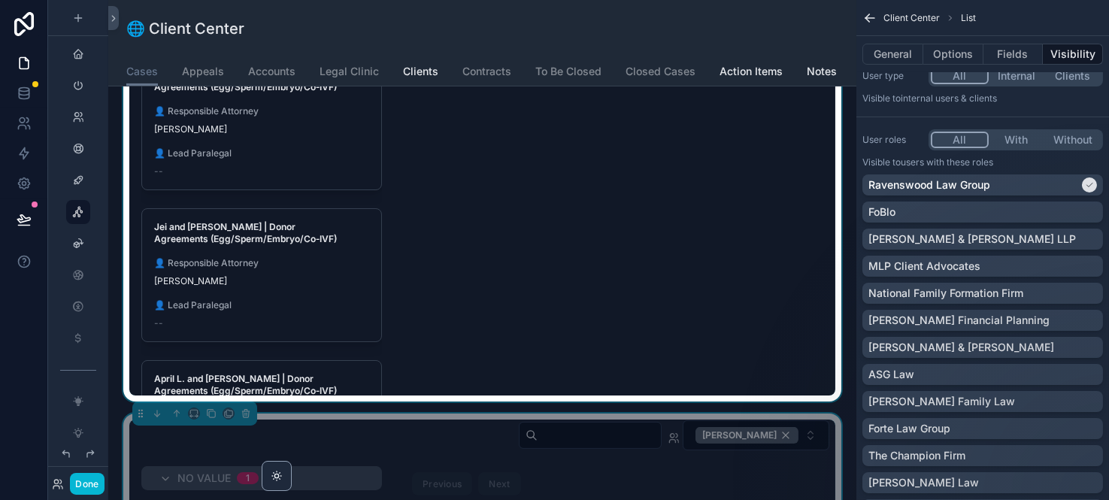
click at [698, 190] on div "scrollable content" at bounding box center [482, 185] width 724 height 432
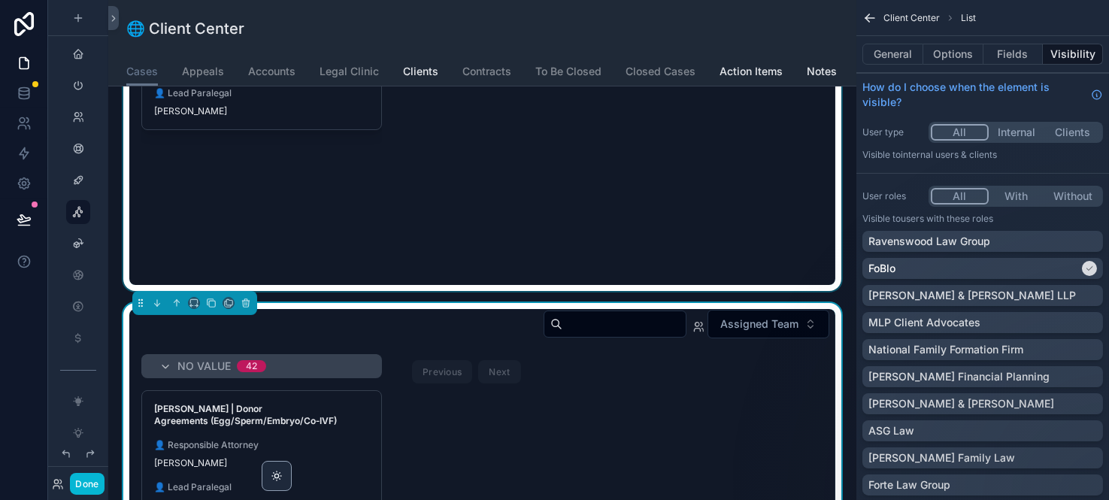
scroll to position [564, 0]
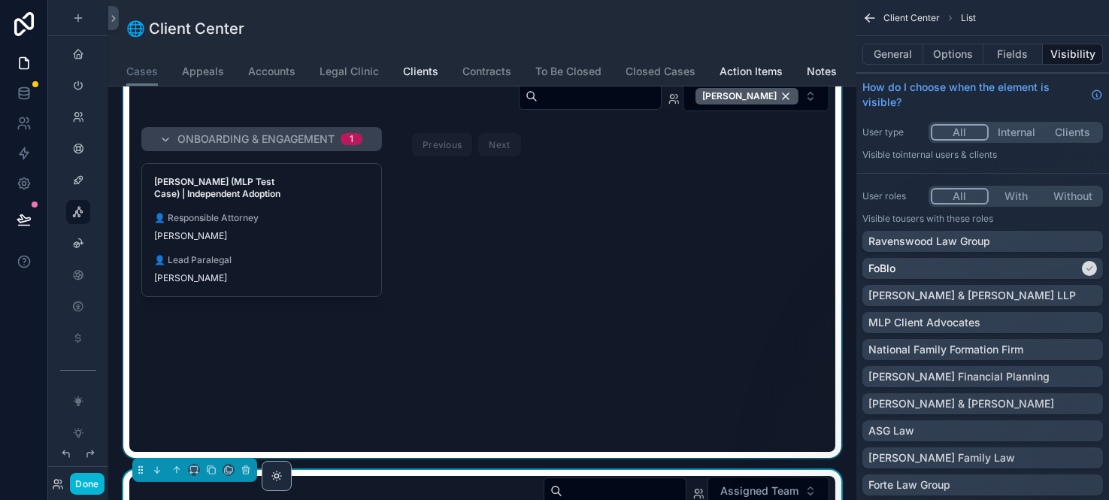
click at [719, 232] on div "scrollable content" at bounding box center [482, 266] width 724 height 384
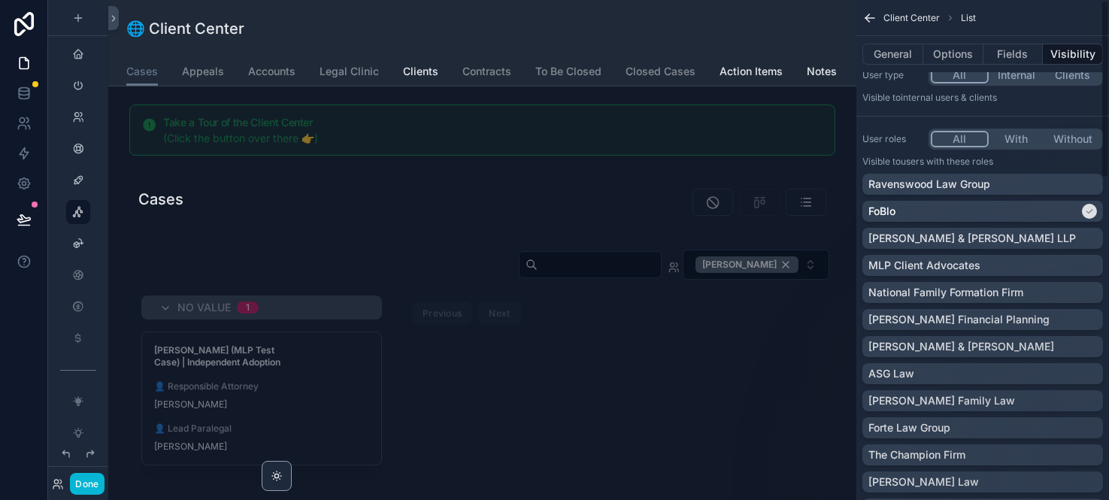
scroll to position [0, 0]
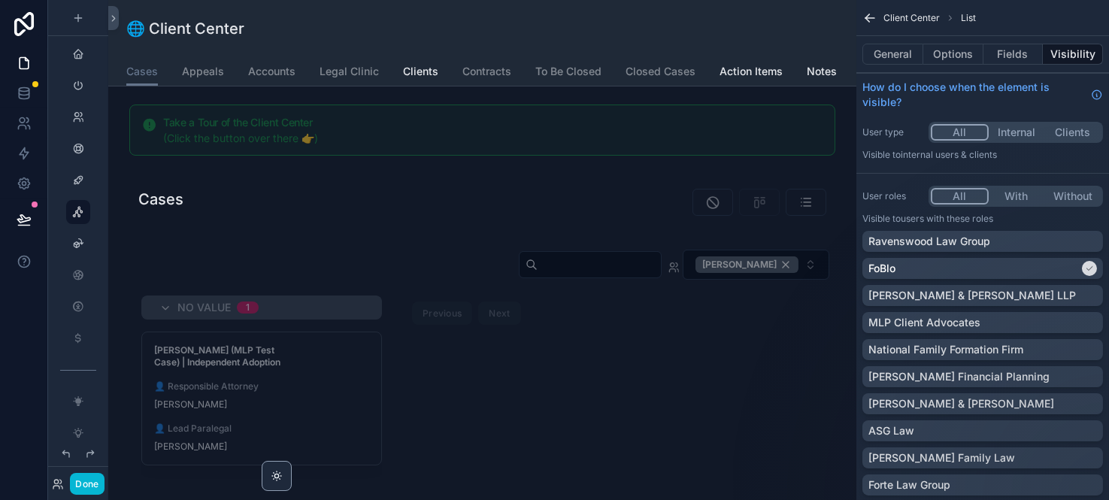
click at [626, 20] on div "🌐 Client Center" at bounding box center [482, 28] width 712 height 21
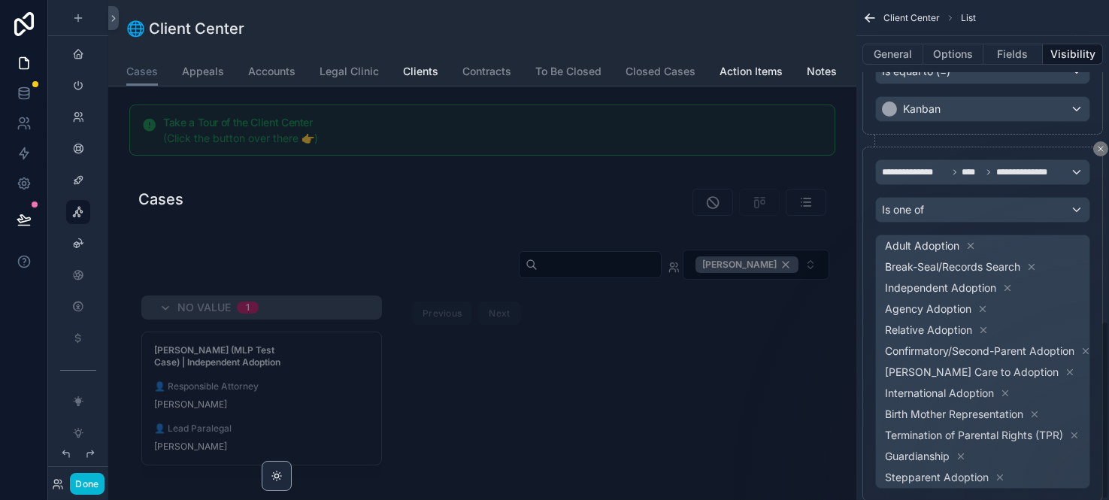
scroll to position [902, 0]
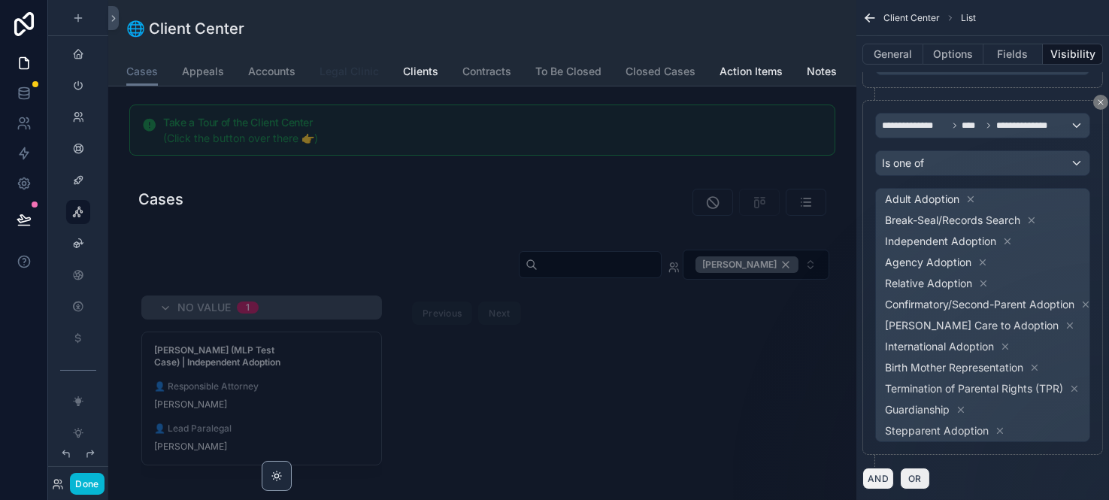
click at [347, 70] on span "Legal Clinic" at bounding box center [349, 71] width 59 height 15
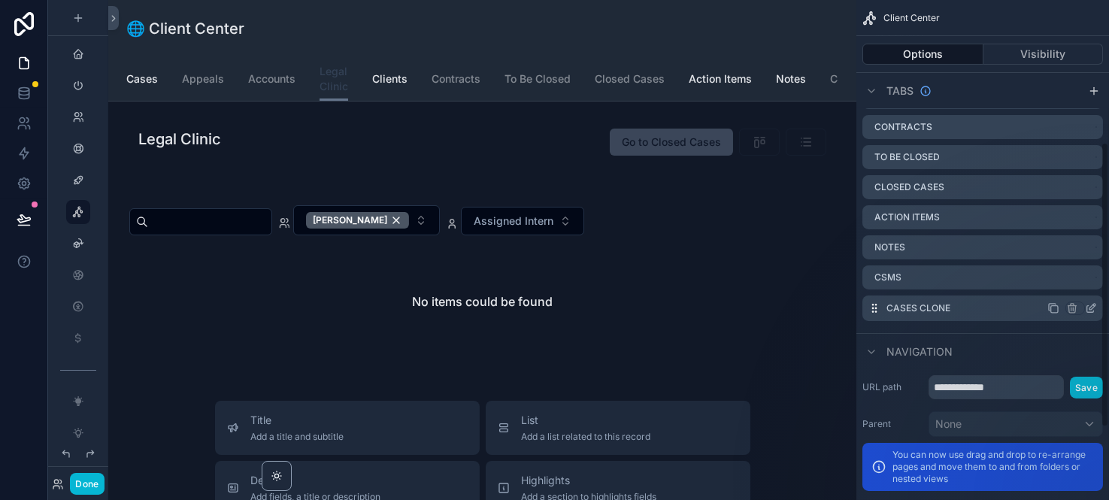
scroll to position [334, 0]
click at [1072, 311] on icon "scrollable content" at bounding box center [1072, 308] width 12 height 12
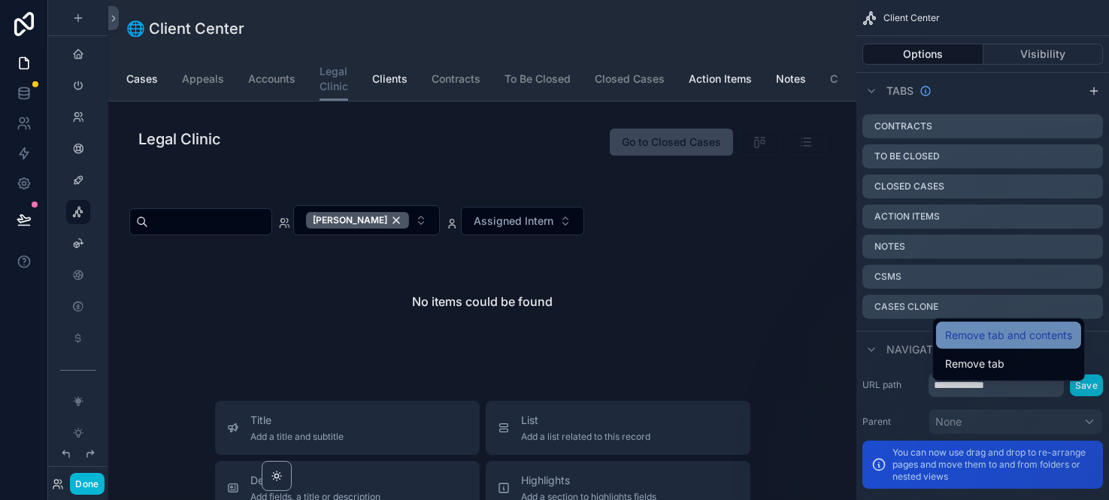
click at [1037, 337] on span "Remove tab and contents" at bounding box center [1008, 335] width 127 height 18
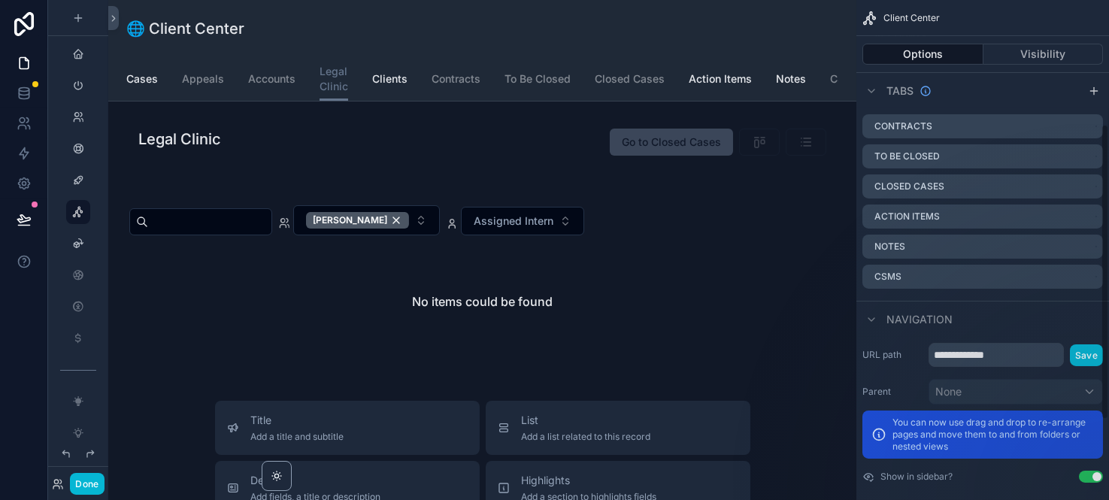
scroll to position [166, 0]
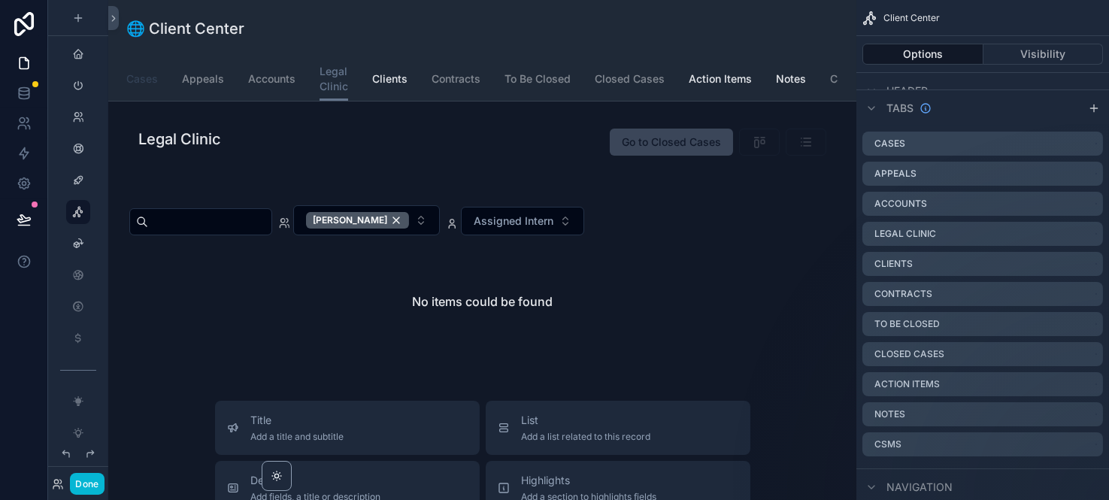
click at [144, 80] on span "Cases" at bounding box center [142, 78] width 32 height 15
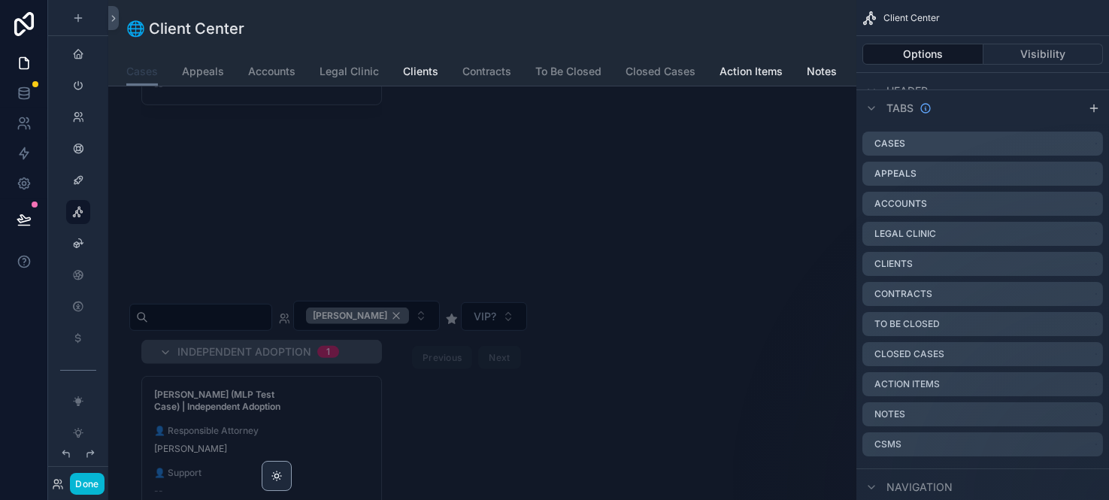
scroll to position [1400, 0]
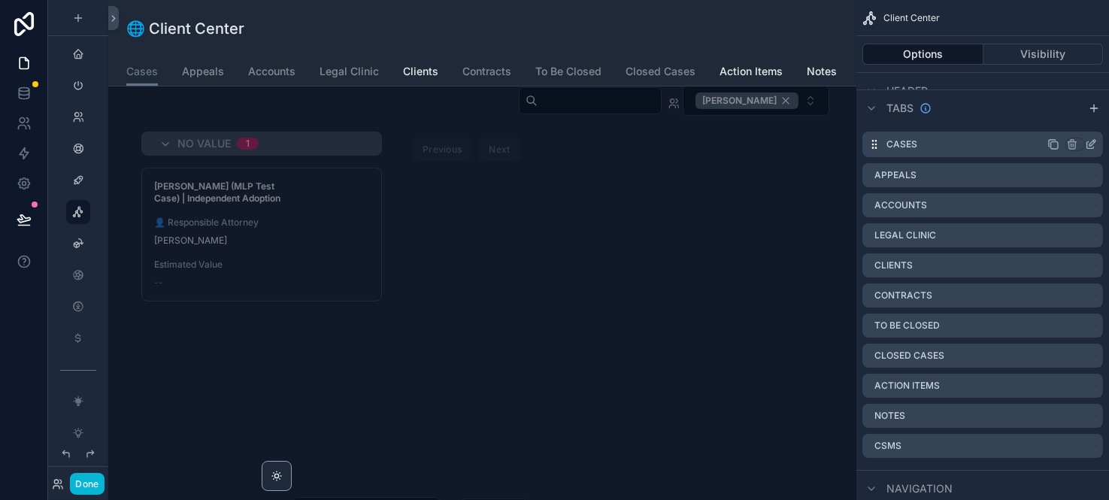
click at [1056, 144] on icon "scrollable content" at bounding box center [1054, 144] width 12 height 12
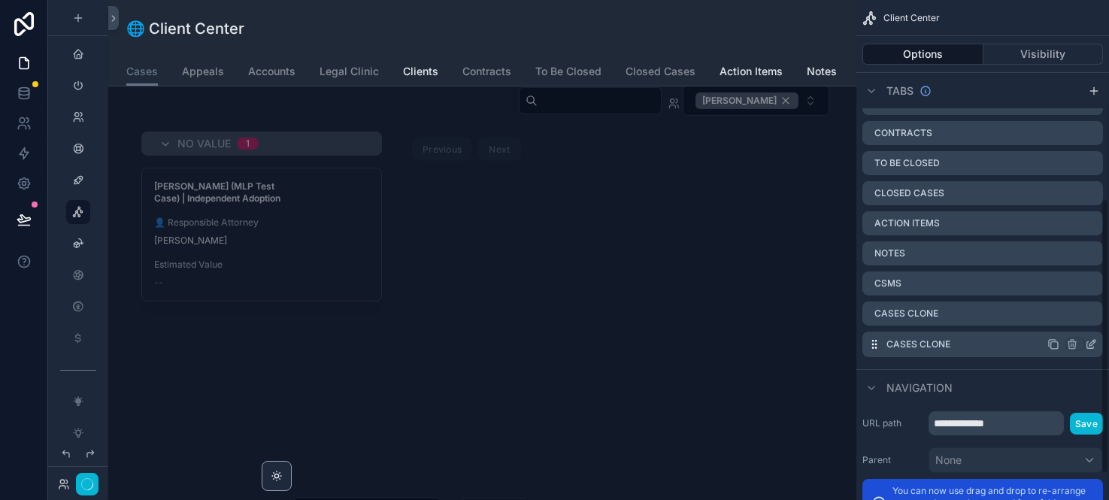
scroll to position [406, 0]
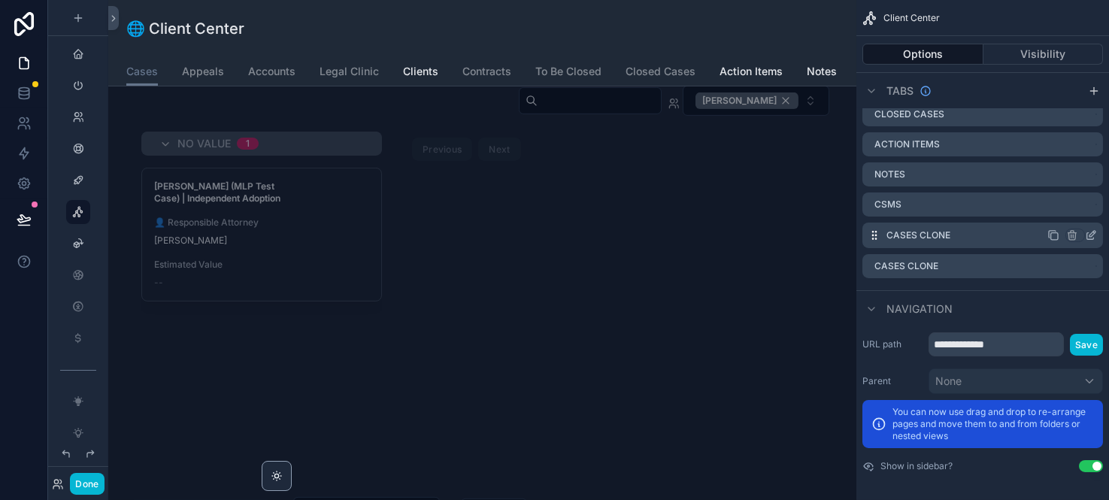
click at [1091, 235] on icon "scrollable content" at bounding box center [1093, 234] width 6 height 6
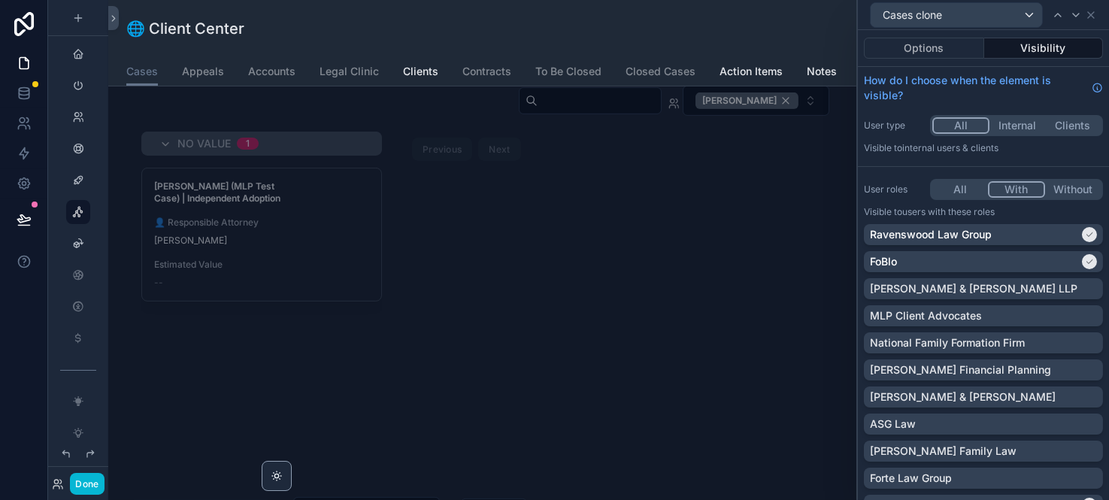
click at [1012, 189] on button "With" at bounding box center [1016, 189] width 57 height 17
click at [1045, 226] on div "Ravenswood Law Group" at bounding box center [983, 234] width 239 height 21
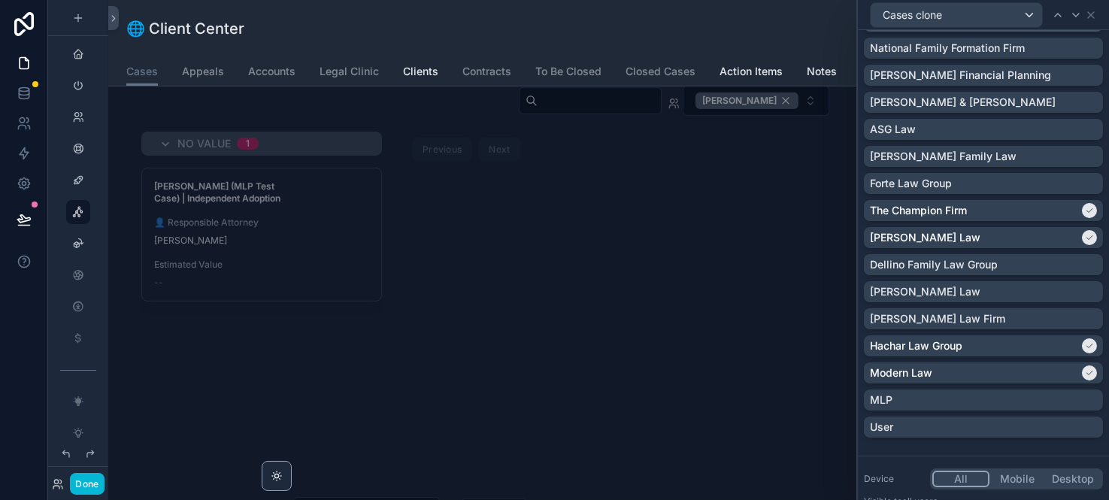
scroll to position [334, 0]
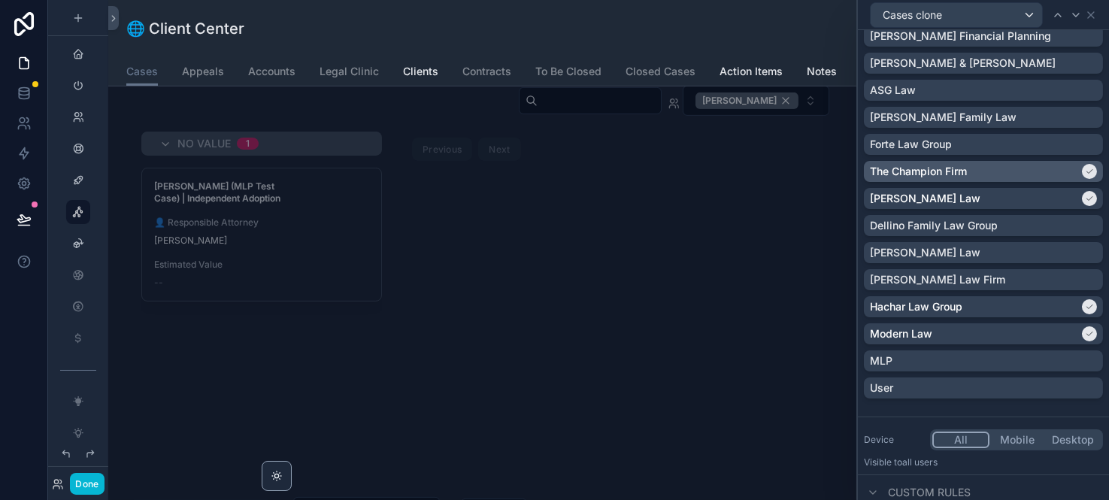
click at [1010, 172] on div "The Champion Firm" at bounding box center [974, 171] width 209 height 15
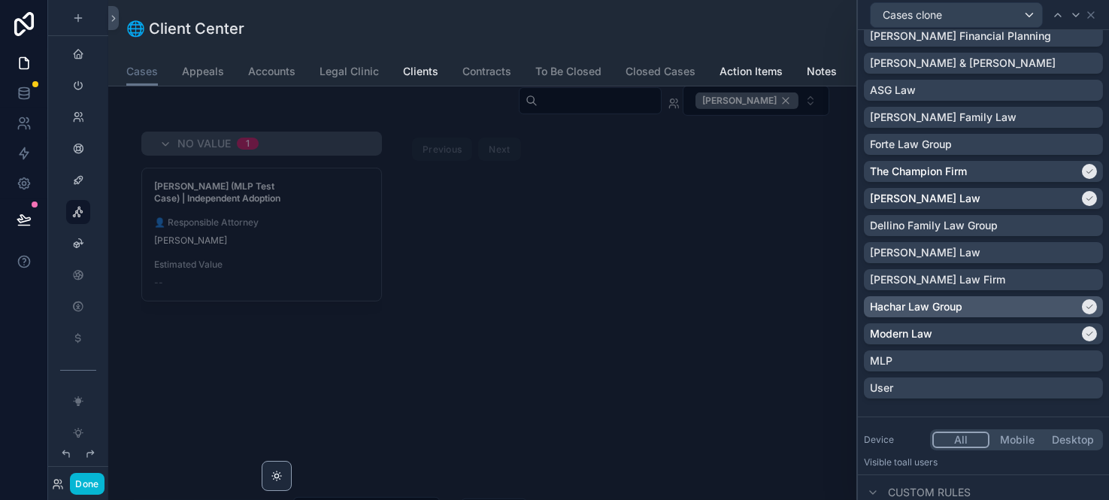
click at [1005, 197] on div "Marascio Law" at bounding box center [974, 198] width 209 height 15
click at [1018, 302] on div "Hachar Law Group" at bounding box center [974, 306] width 209 height 15
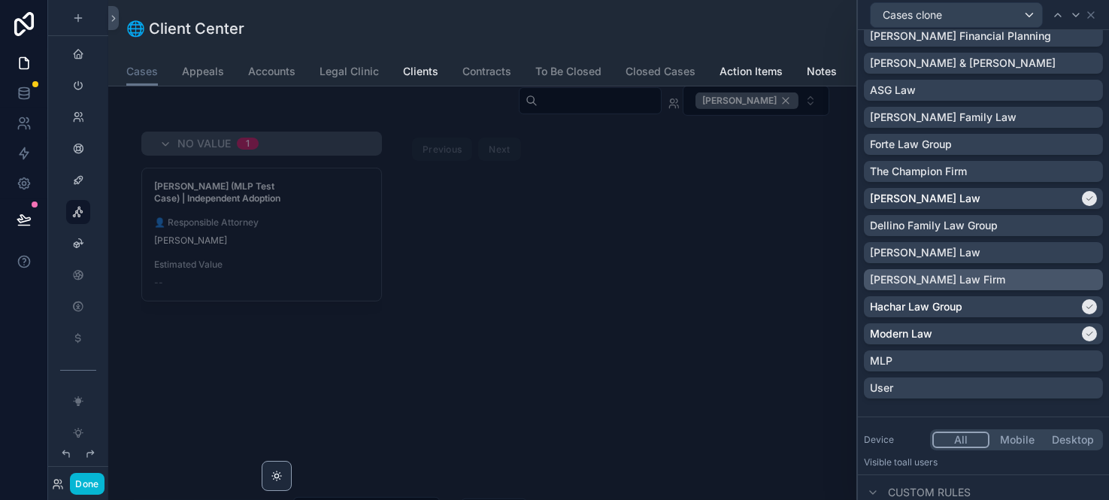
click at [1009, 332] on div "Modern Law" at bounding box center [974, 333] width 209 height 15
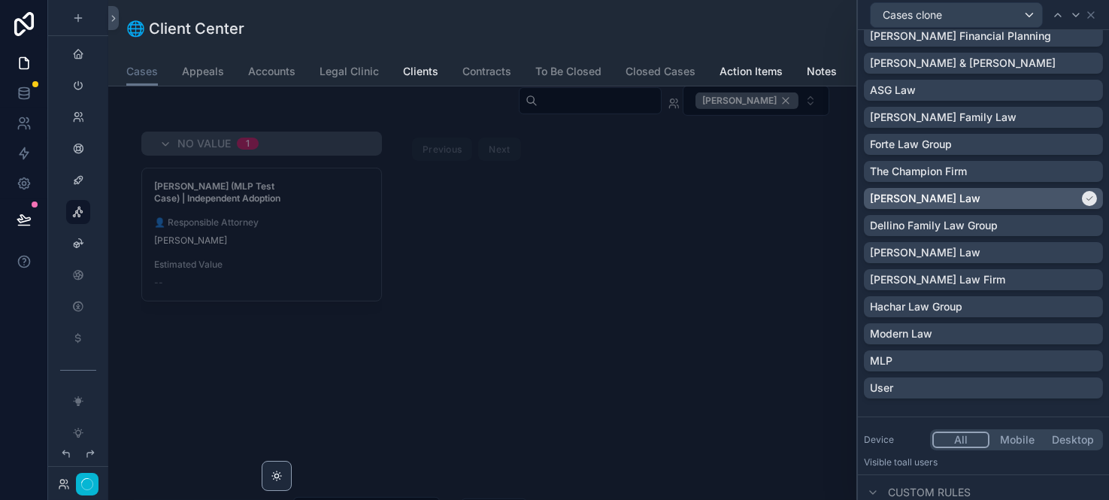
click at [1024, 196] on div "Marascio Law" at bounding box center [974, 198] width 209 height 15
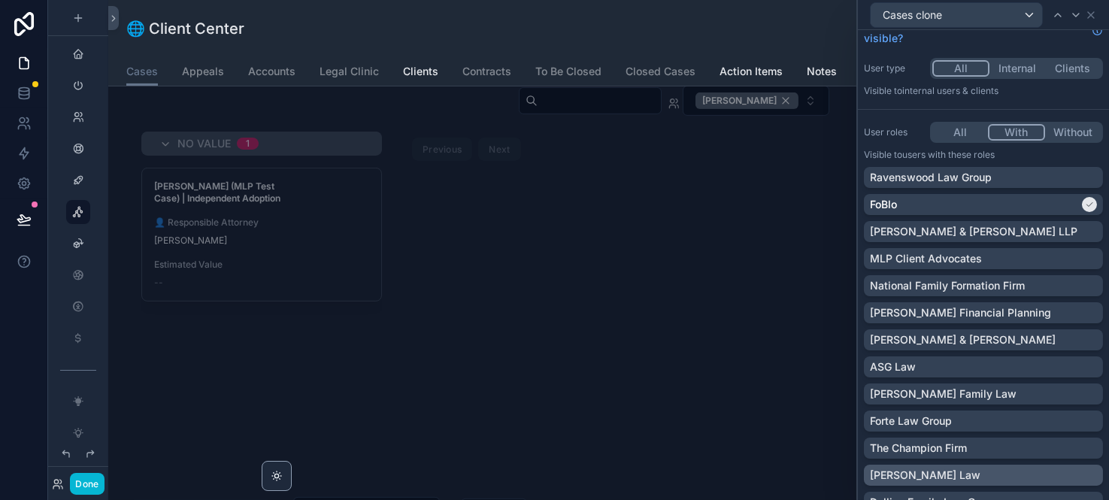
scroll to position [0, 0]
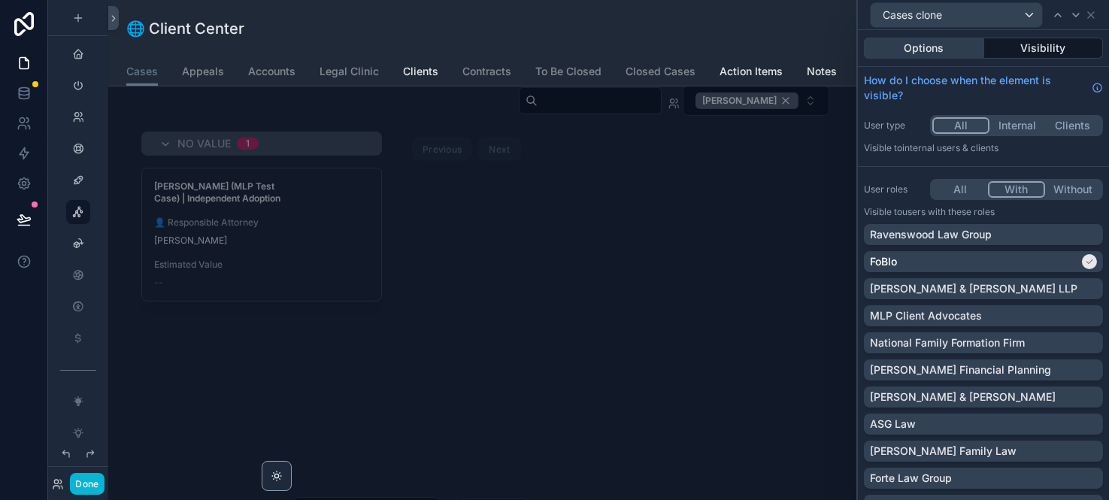
click at [927, 44] on button "Options" at bounding box center [924, 48] width 120 height 21
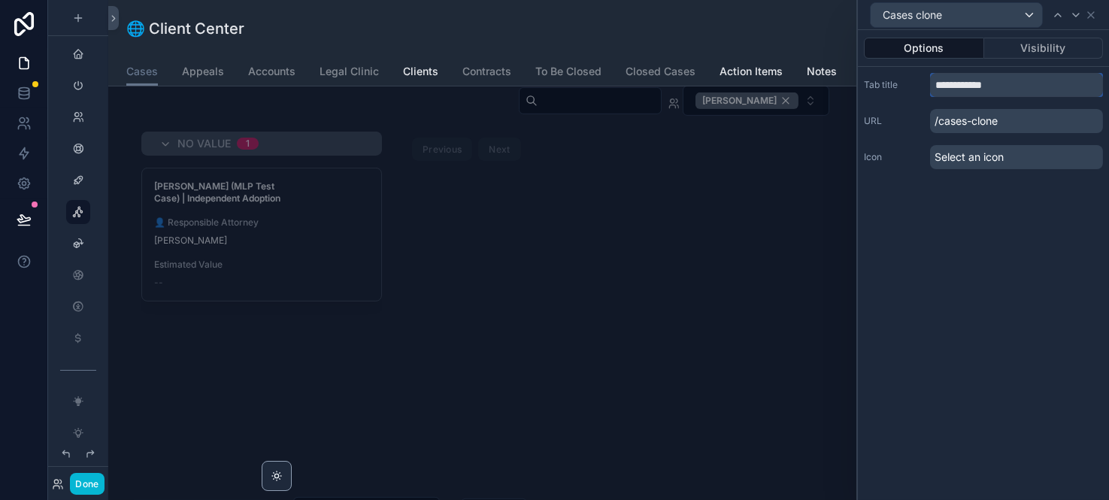
drag, startPoint x: 933, startPoint y: 86, endPoint x: 1002, endPoint y: 86, distance: 68.4
click at [1002, 86] on input "**********" at bounding box center [1016, 85] width 173 height 24
type input "*"
type input "**********"
click at [1074, 17] on icon at bounding box center [1076, 15] width 12 height 12
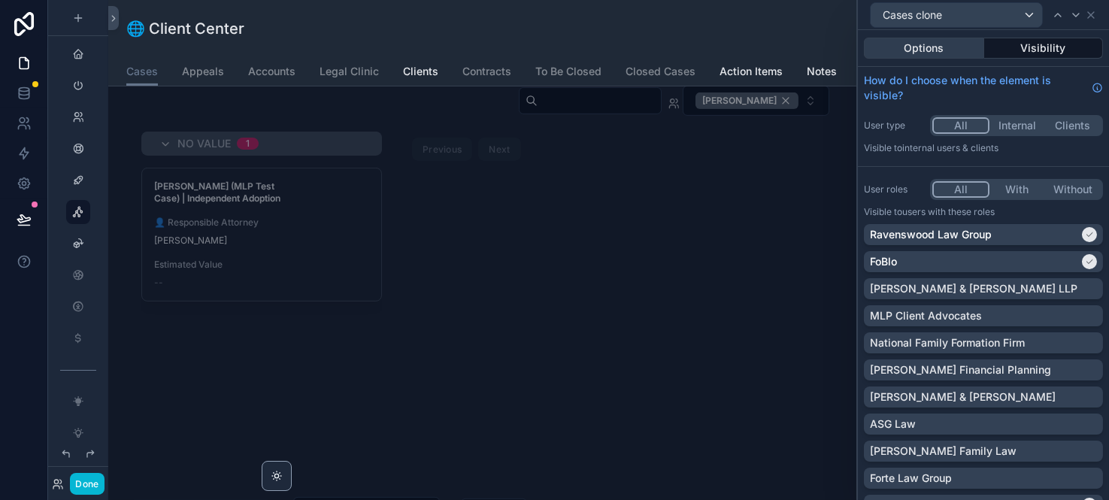
click at [926, 50] on button "Options" at bounding box center [924, 48] width 120 height 21
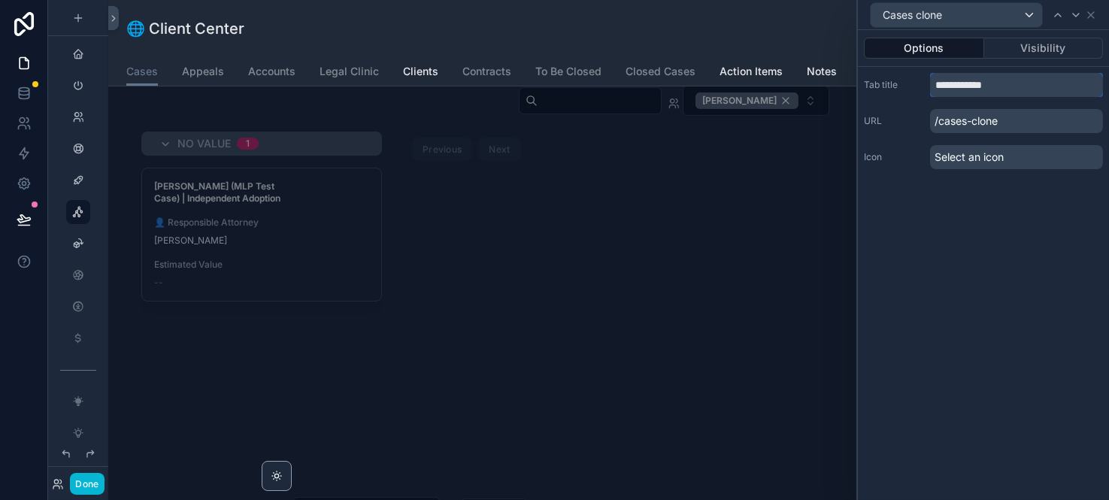
drag, startPoint x: 1005, startPoint y: 86, endPoint x: 924, endPoint y: 78, distance: 80.9
click at [924, 78] on div "**********" at bounding box center [983, 85] width 239 height 24
type input "**********"
click at [1036, 49] on button "Visibility" at bounding box center [1044, 48] width 120 height 21
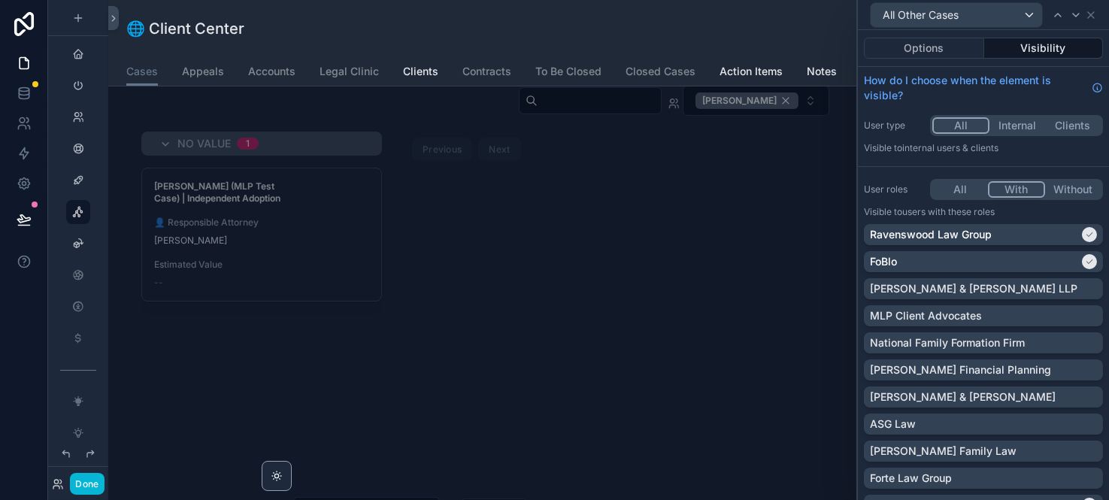
click at [1017, 181] on button "With" at bounding box center [1016, 189] width 57 height 17
click at [1085, 230] on icon at bounding box center [1089, 234] width 9 height 9
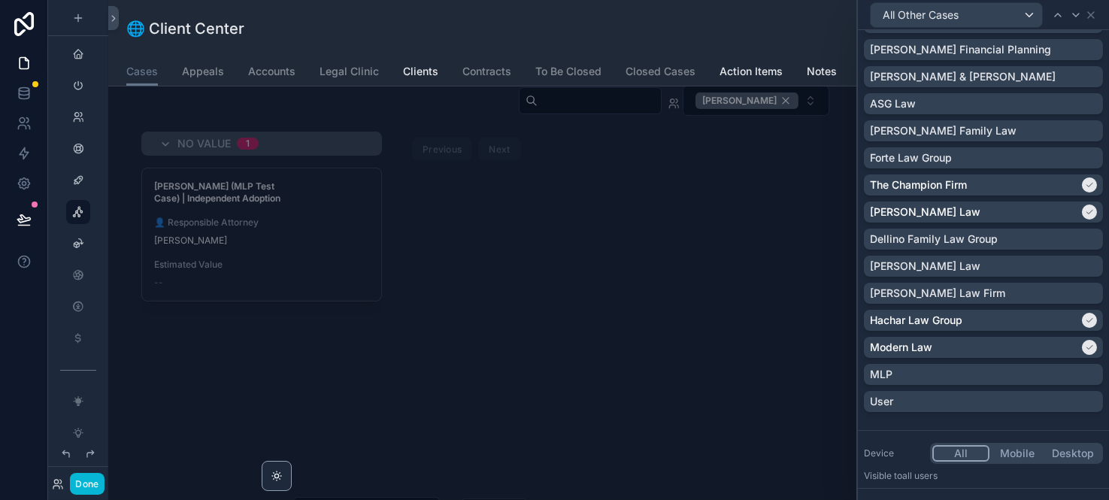
scroll to position [334, 0]
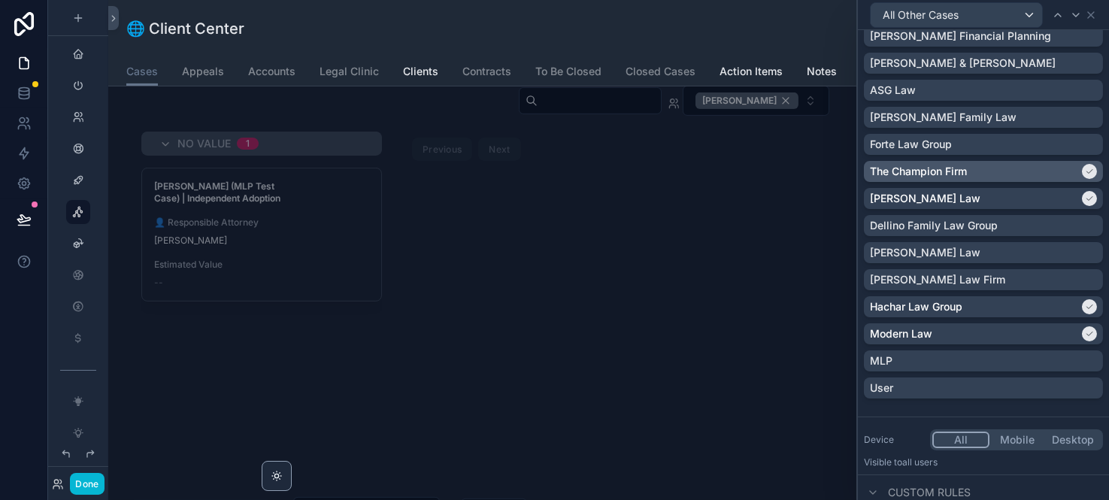
click at [996, 169] on div "The Champion Firm" at bounding box center [974, 171] width 209 height 15
click at [1074, 165] on div "The Champion Firm" at bounding box center [974, 171] width 209 height 15
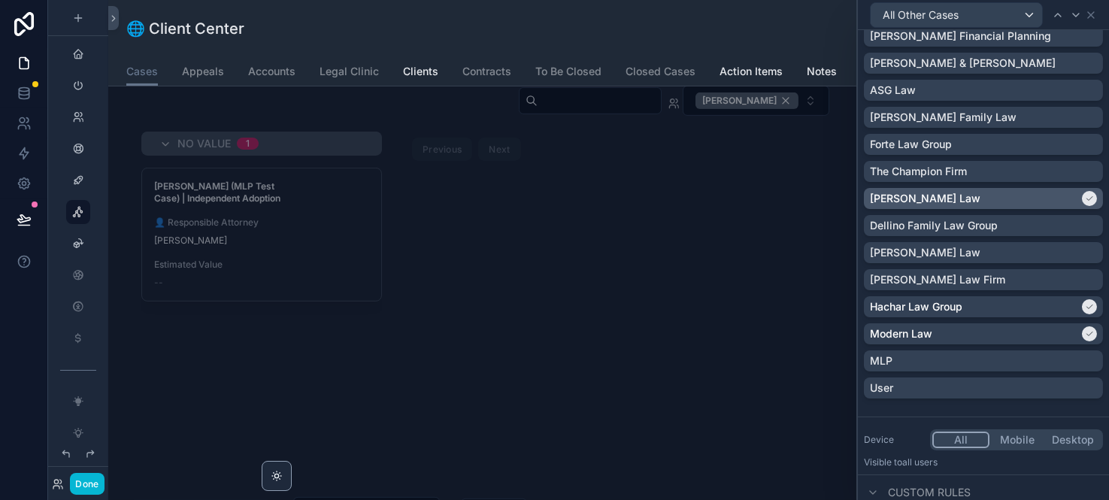
click at [1082, 199] on div at bounding box center [1089, 198] width 15 height 15
click at [1082, 300] on div at bounding box center [1089, 306] width 15 height 15
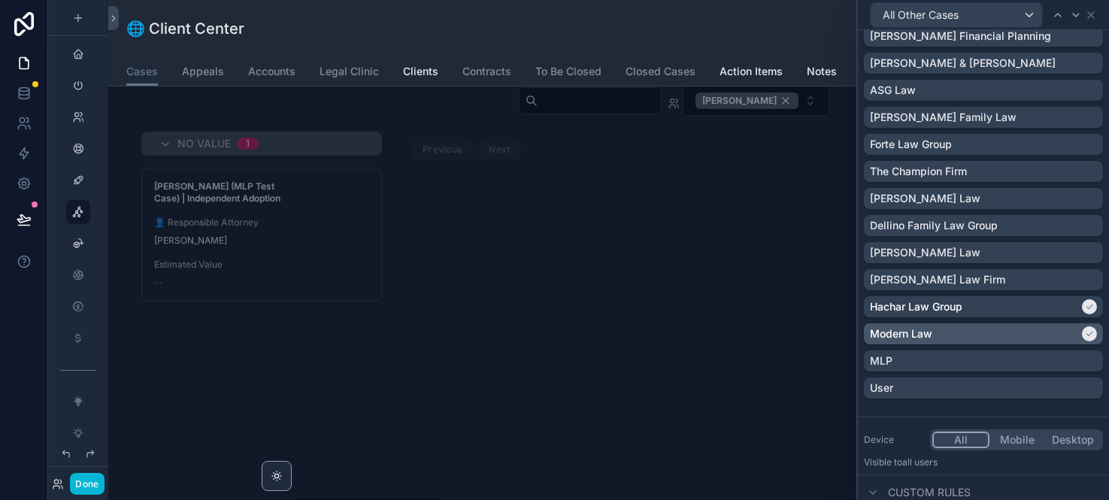
click at [1082, 331] on div at bounding box center [1089, 333] width 15 height 15
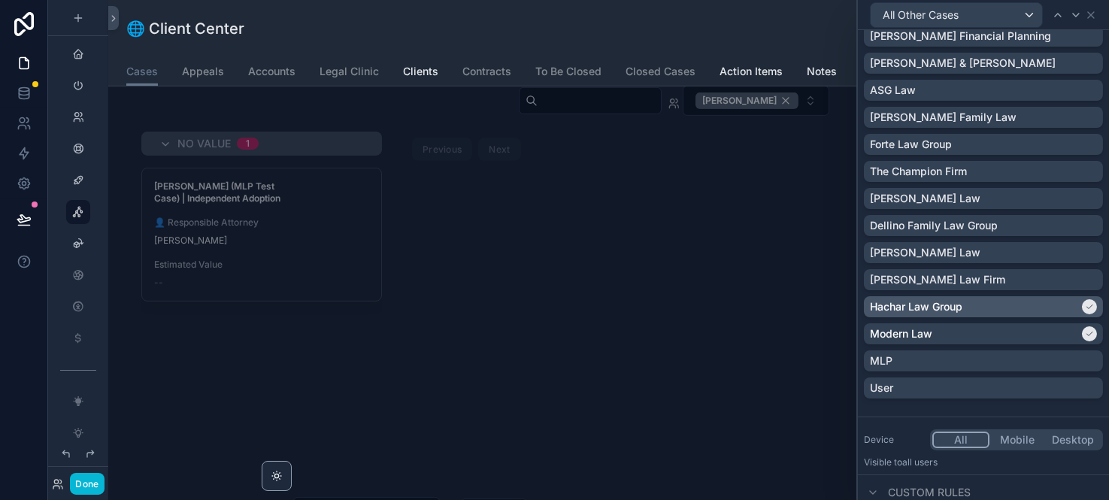
click at [1076, 308] on div "Hachar Law Group" at bounding box center [974, 306] width 209 height 15
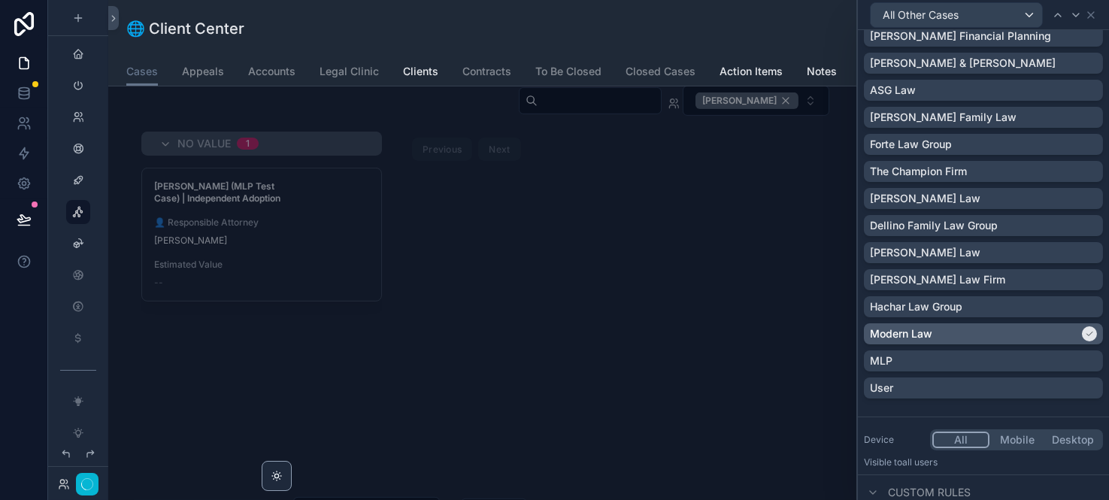
click at [1085, 329] on icon at bounding box center [1089, 333] width 9 height 9
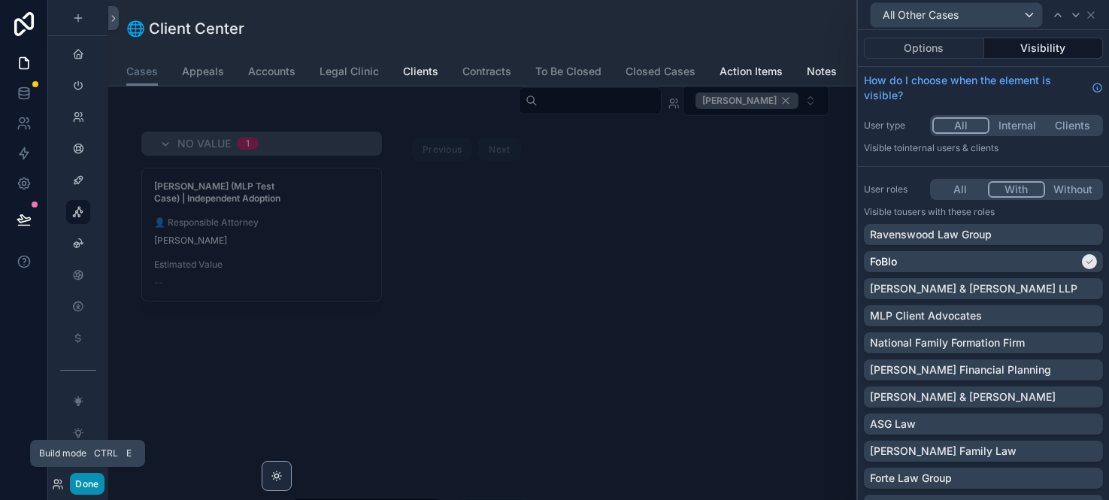
click at [89, 484] on button "Done" at bounding box center [87, 484] width 34 height 22
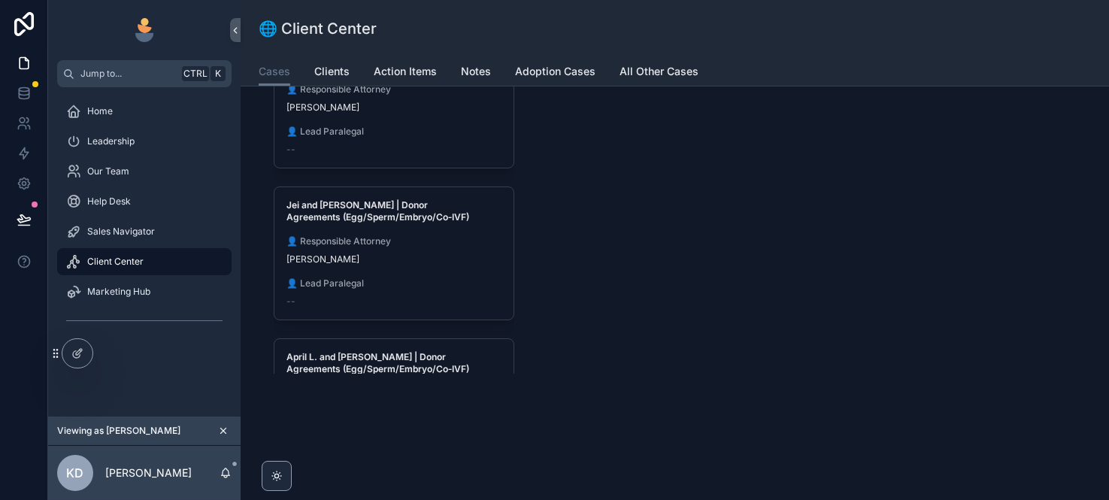
scroll to position [596, 0]
click at [557, 66] on span "Adoption Cases" at bounding box center [555, 71] width 80 height 15
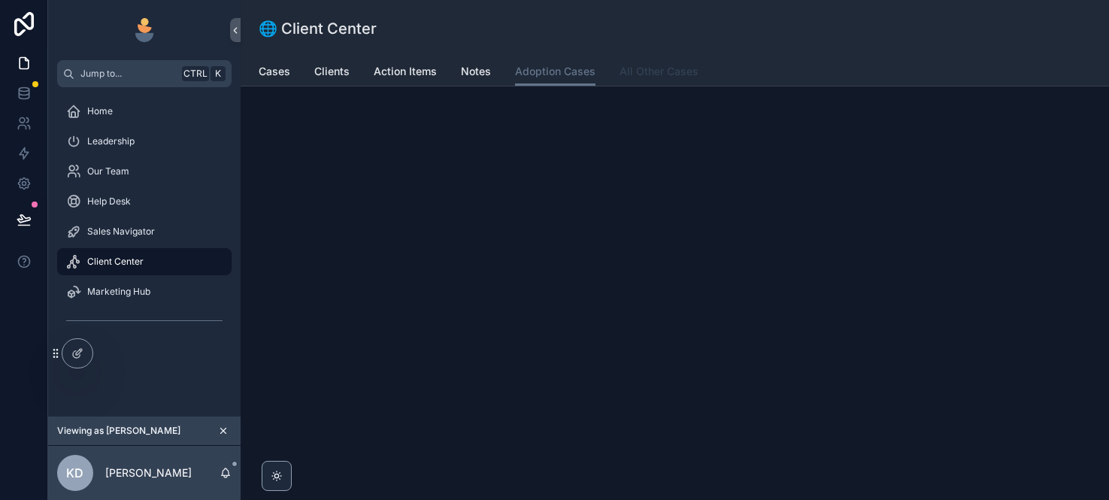
click at [663, 72] on span "All Other Cases" at bounding box center [659, 71] width 79 height 15
click at [78, 350] on icon at bounding box center [79, 352] width 6 height 6
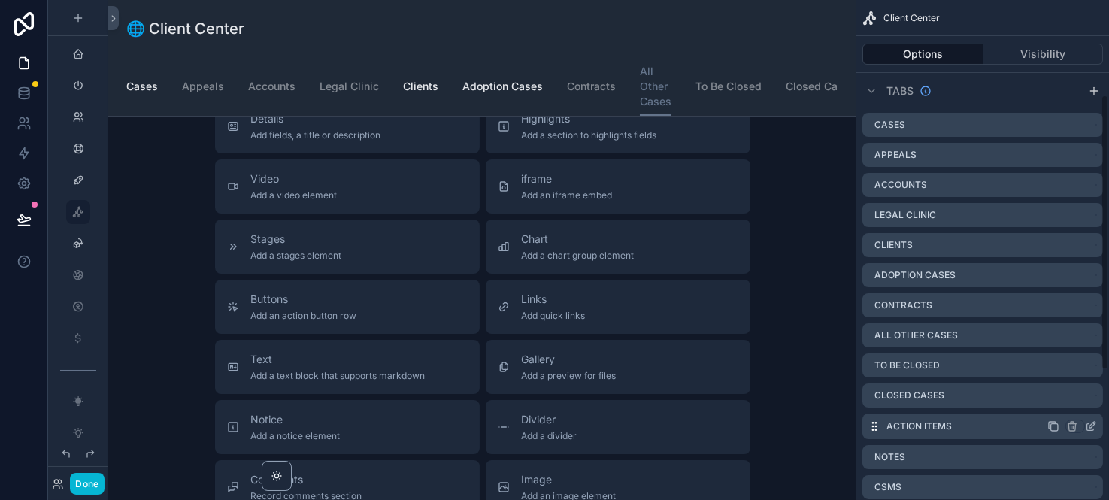
scroll to position [172, 0]
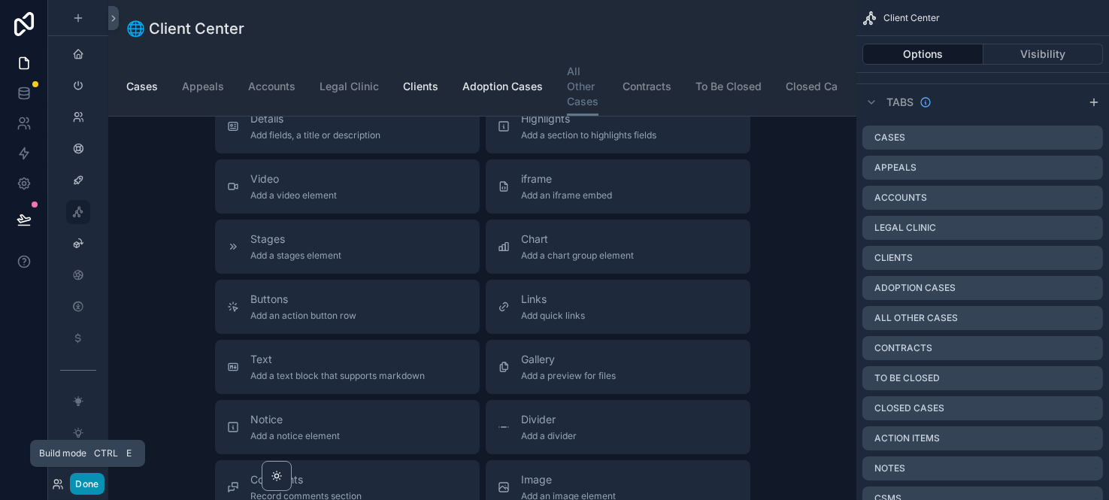
click at [93, 481] on button "Done" at bounding box center [87, 484] width 34 height 22
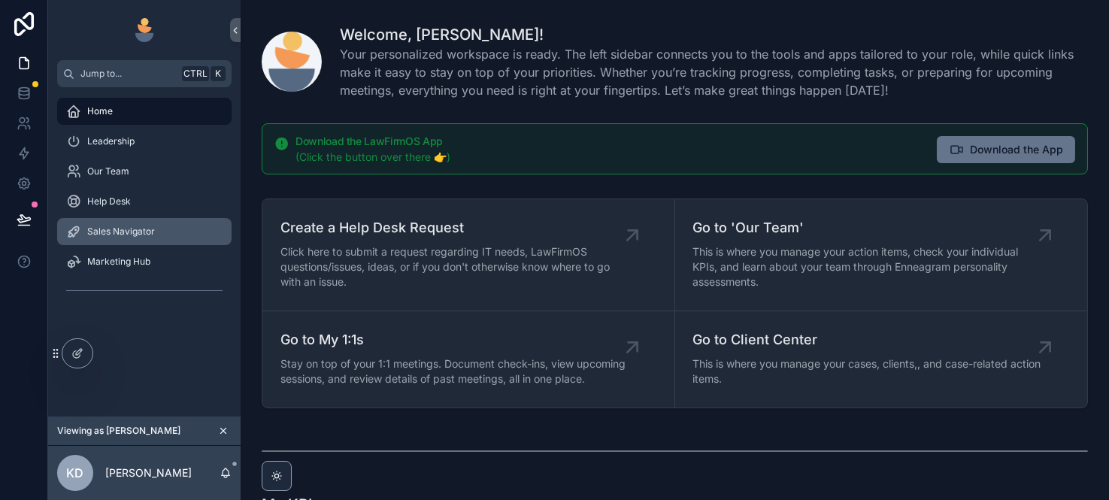
click at [123, 229] on span "Sales Navigator" at bounding box center [121, 232] width 68 height 12
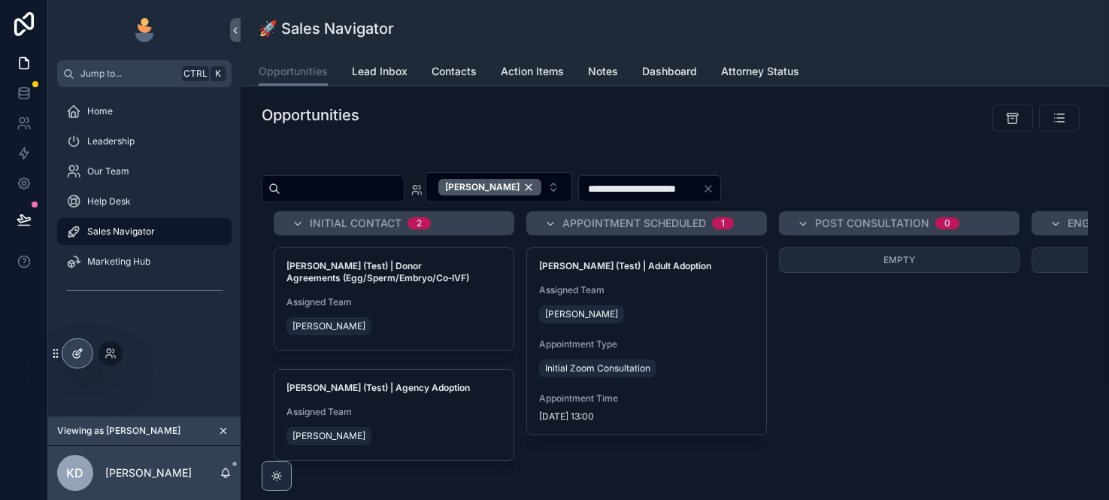
click at [77, 347] on icon at bounding box center [77, 353] width 12 height 12
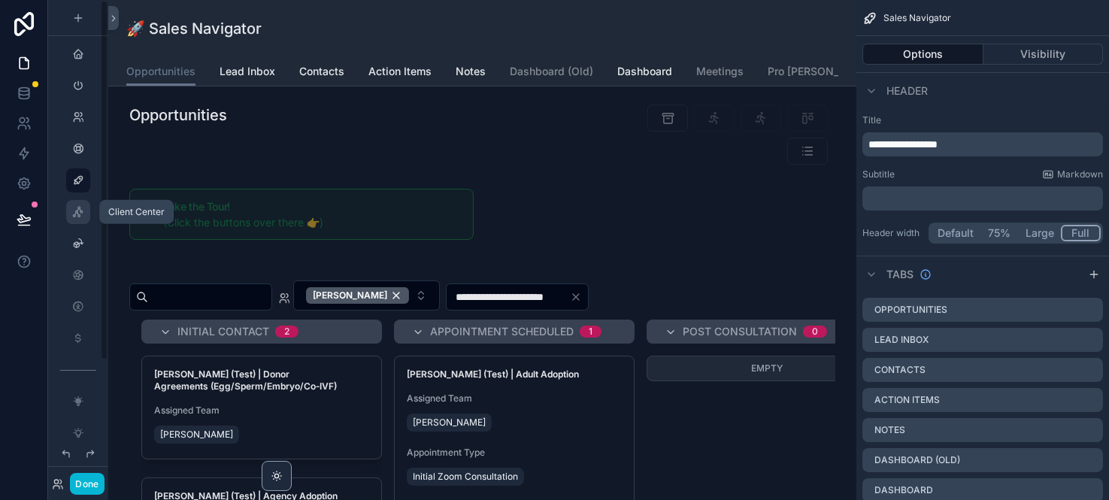
click at [82, 210] on icon "scrollable content" at bounding box center [78, 212] width 12 height 12
click at [76, 214] on icon "scrollable content" at bounding box center [78, 212] width 12 height 12
click at [76, 149] on icon "scrollable content" at bounding box center [78, 149] width 12 height 12
click at [77, 217] on icon "scrollable content" at bounding box center [78, 212] width 12 height 12
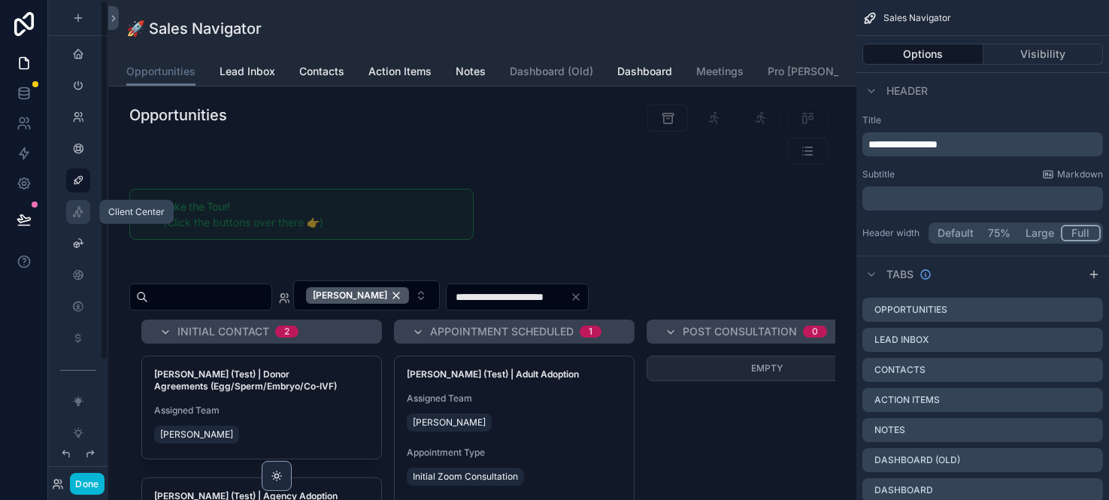
click at [70, 214] on div "scrollable content" at bounding box center [78, 212] width 18 height 24
click at [77, 247] on icon "scrollable content" at bounding box center [78, 244] width 12 height 12
click at [89, 482] on button "Done" at bounding box center [87, 484] width 34 height 22
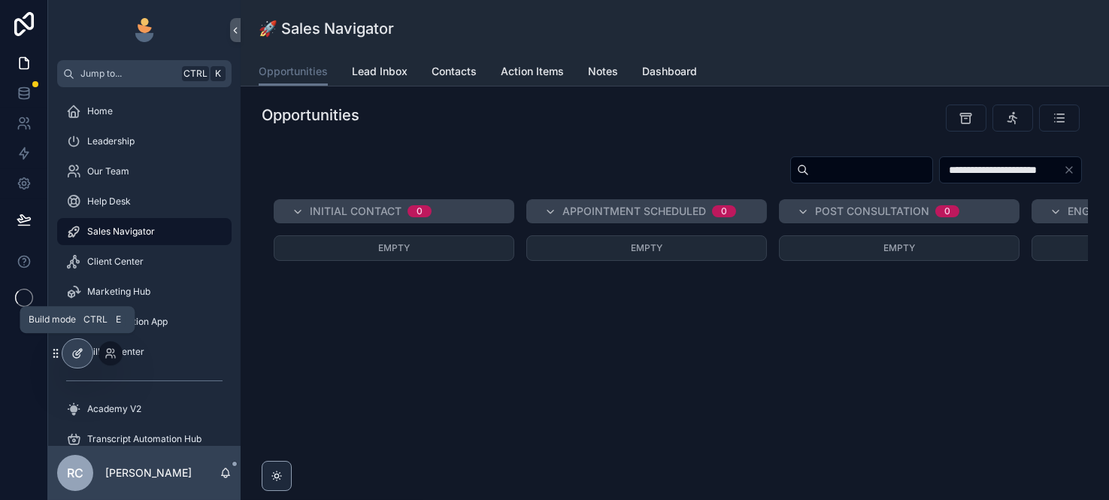
click at [77, 356] on icon at bounding box center [77, 353] width 12 height 12
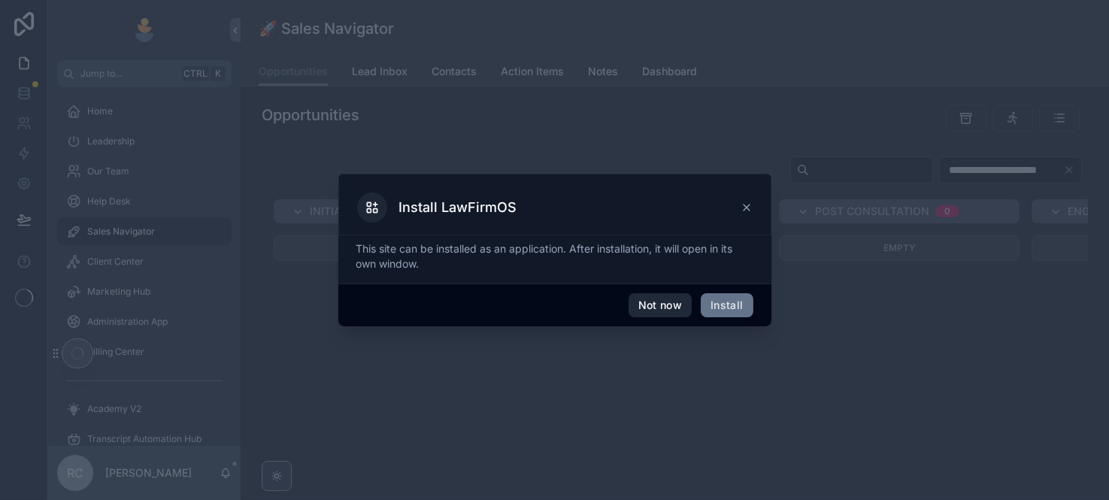
click at [664, 308] on button "Not now" at bounding box center [660, 305] width 63 height 24
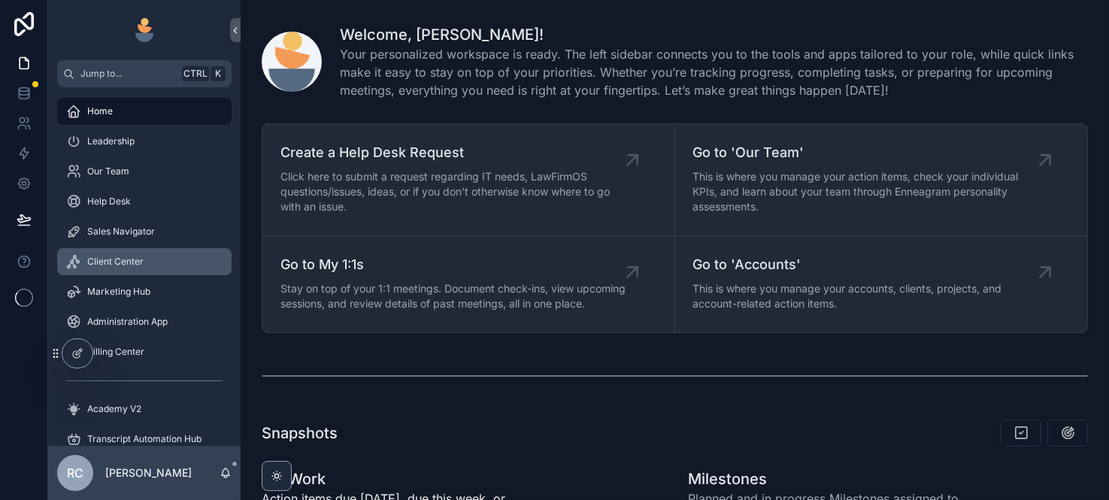
click at [108, 262] on span "Client Center" at bounding box center [115, 262] width 56 height 12
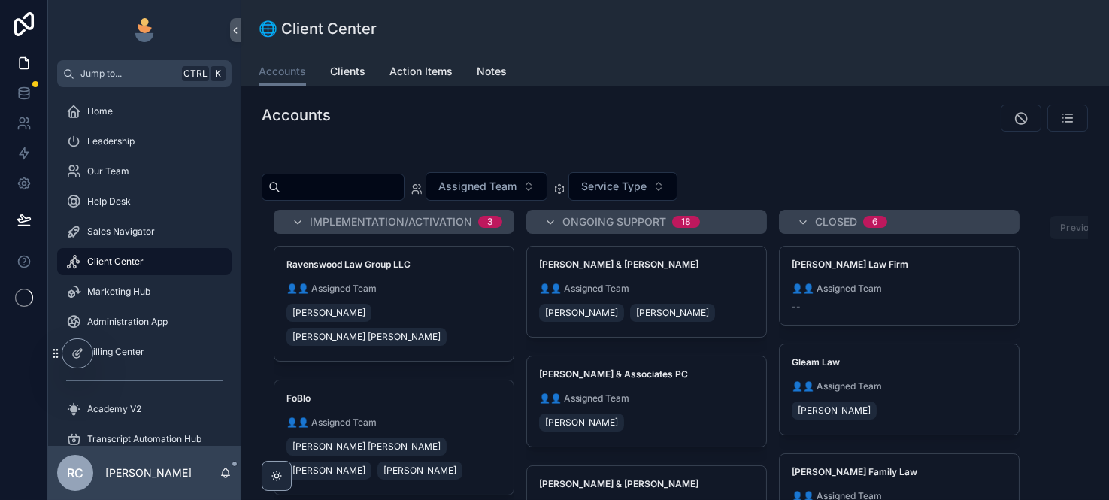
click at [473, 126] on div "Accounts" at bounding box center [462, 118] width 418 height 39
click at [575, 54] on div "🌐 Client Center" at bounding box center [675, 28] width 833 height 57
click at [79, 351] on icon at bounding box center [77, 353] width 12 height 12
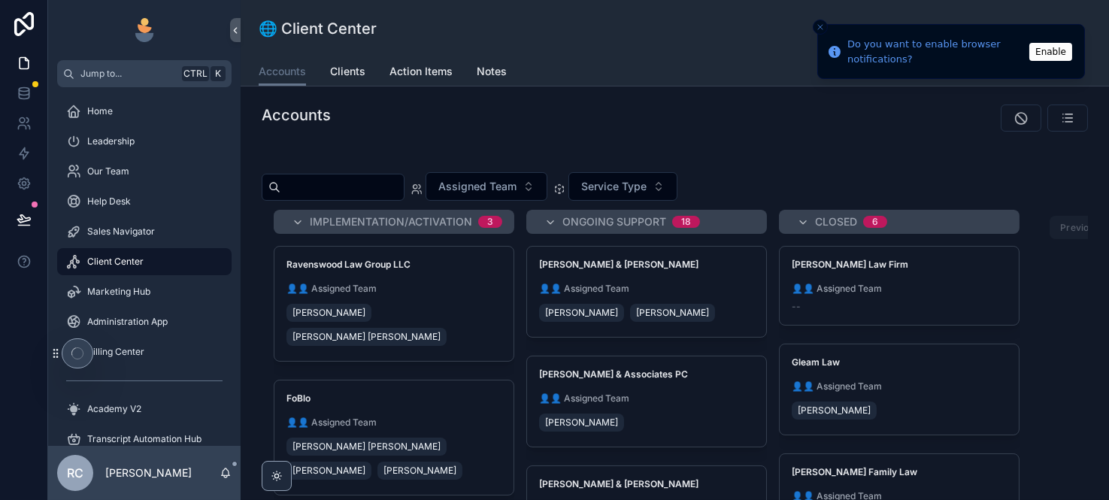
click at [818, 29] on icon "Close toast" at bounding box center [820, 27] width 9 height 9
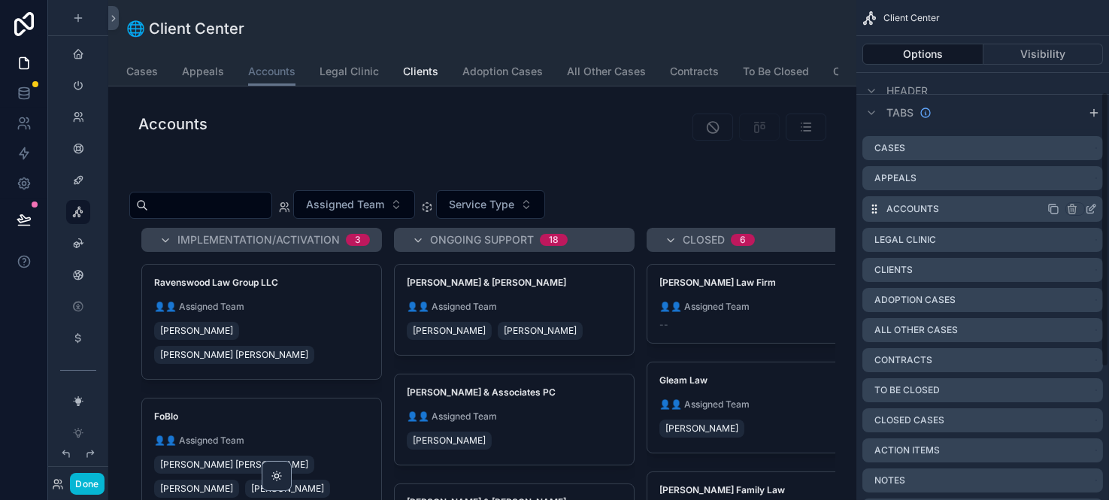
scroll to position [166, 0]
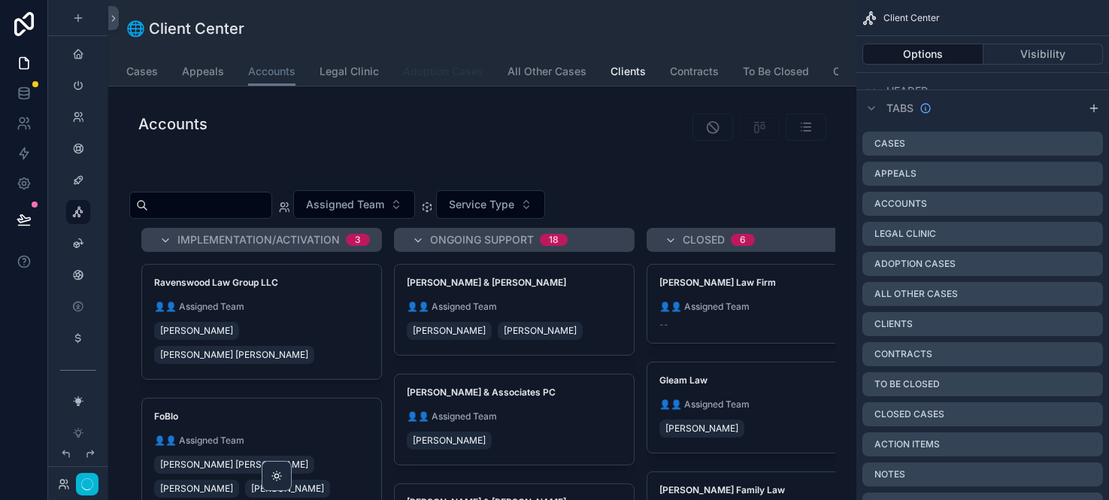
click at [439, 73] on span "Adoption Cases" at bounding box center [443, 71] width 80 height 15
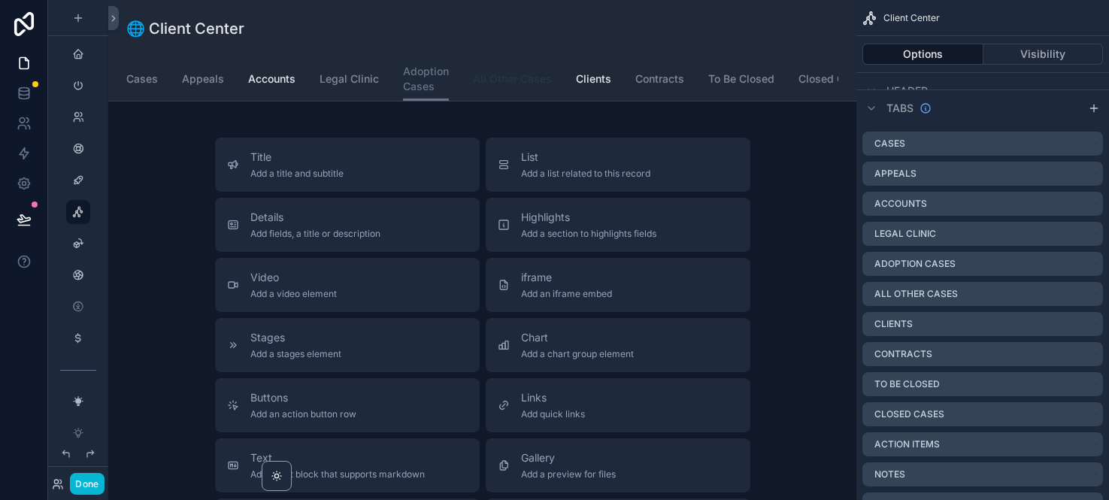
click at [508, 84] on span "All Other Cases" at bounding box center [512, 78] width 79 height 15
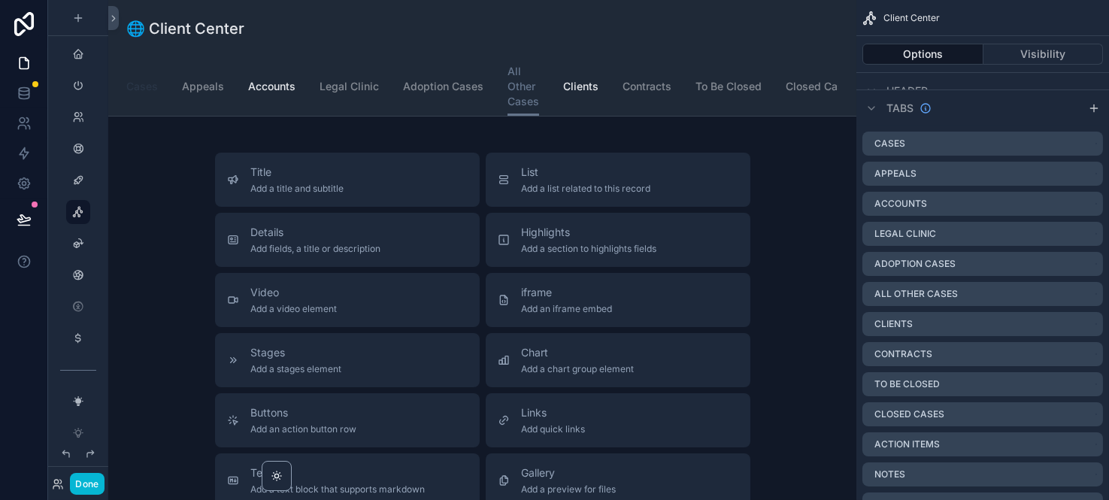
click at [137, 86] on span "Cases" at bounding box center [142, 86] width 32 height 15
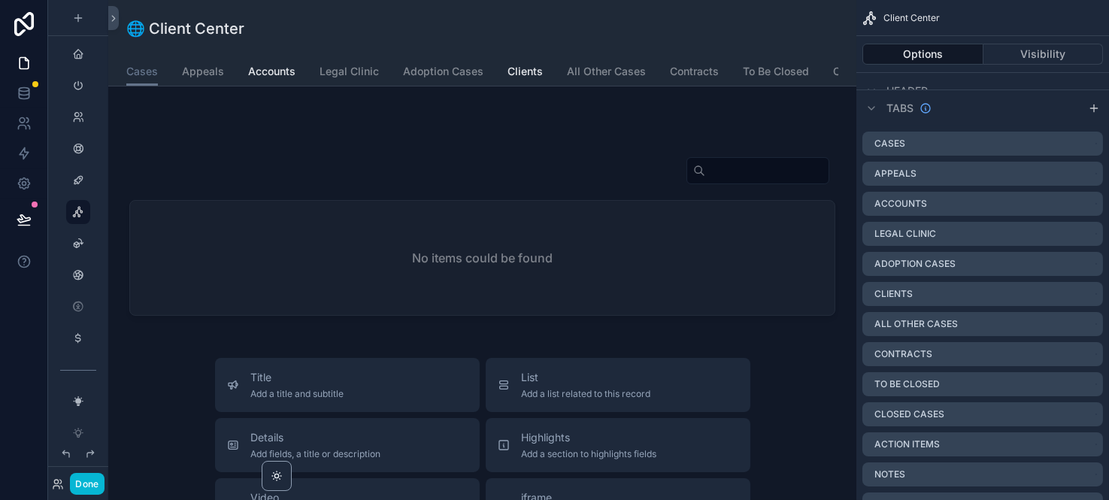
scroll to position [334, 0]
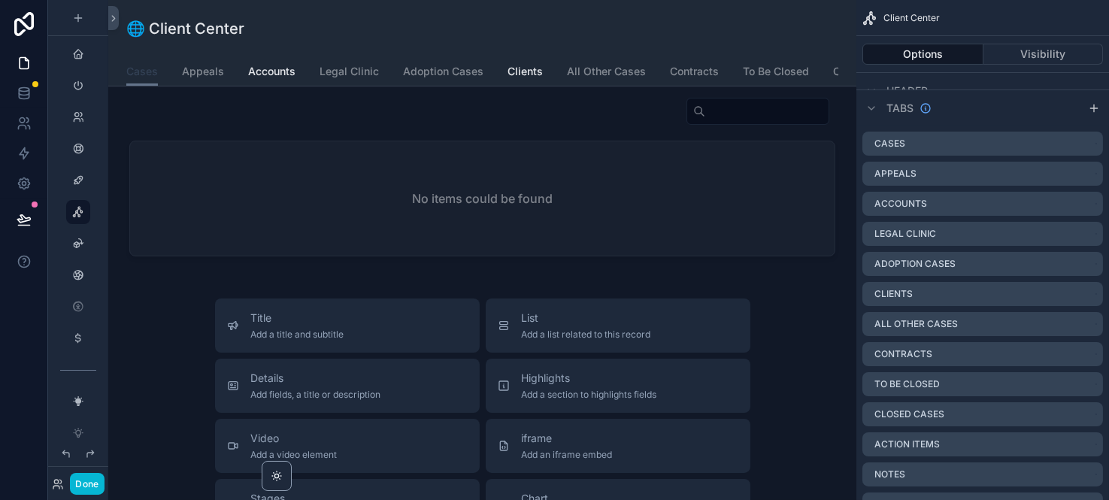
drag, startPoint x: 147, startPoint y: 72, endPoint x: 241, endPoint y: 110, distance: 101.2
click at [147, 72] on span "Cases" at bounding box center [142, 71] width 32 height 15
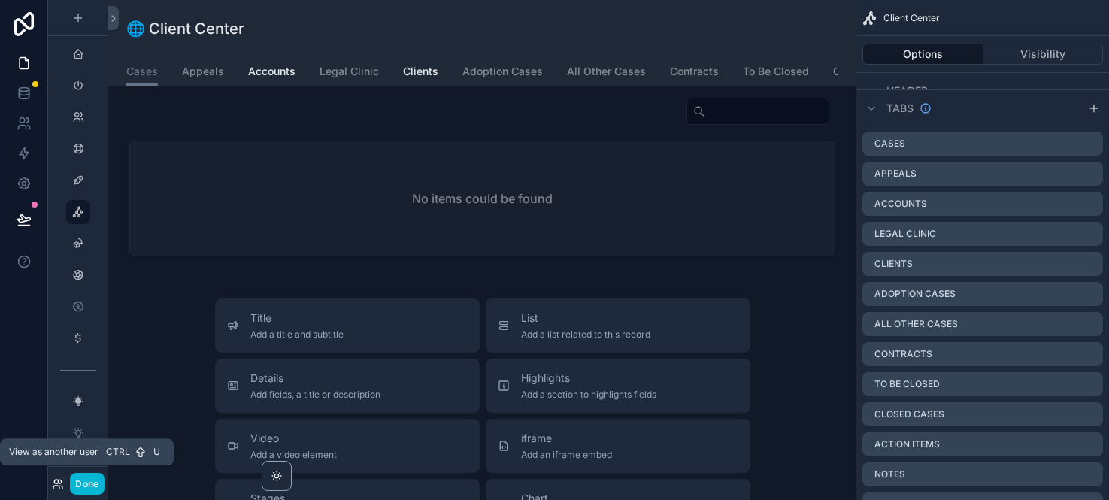
click at [57, 483] on icon at bounding box center [57, 482] width 4 height 4
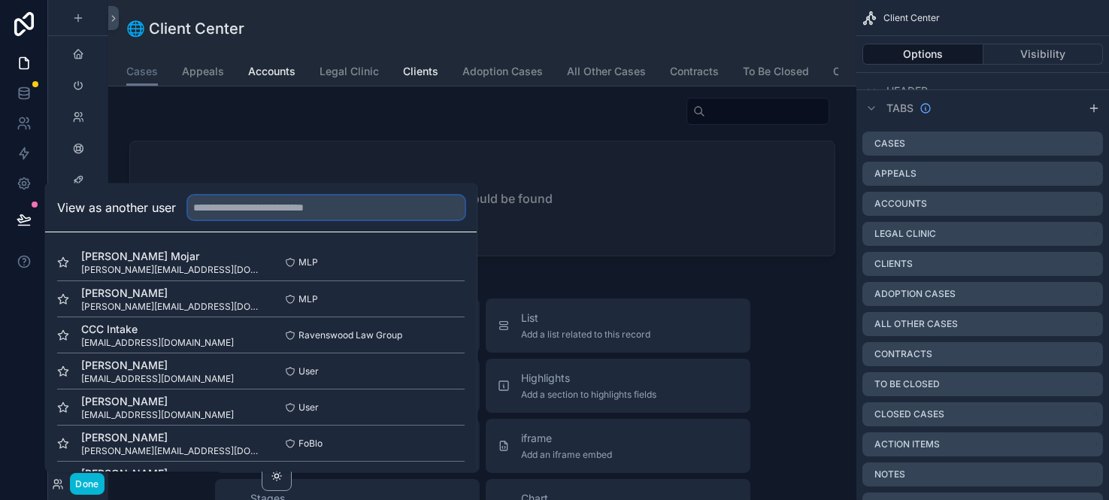
click at [233, 202] on input "text" at bounding box center [326, 208] width 277 height 24
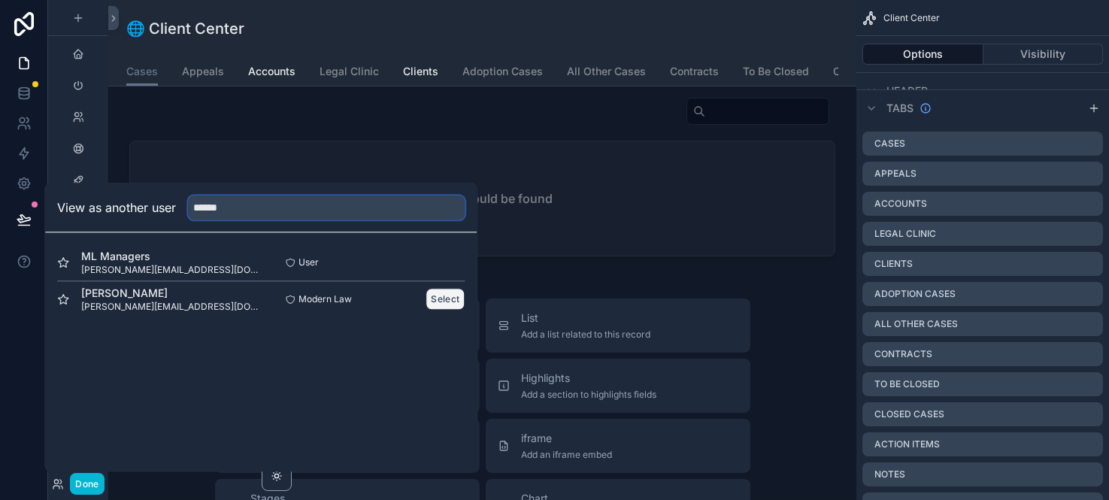
type input "******"
click at [440, 296] on button "Select" at bounding box center [445, 299] width 39 height 22
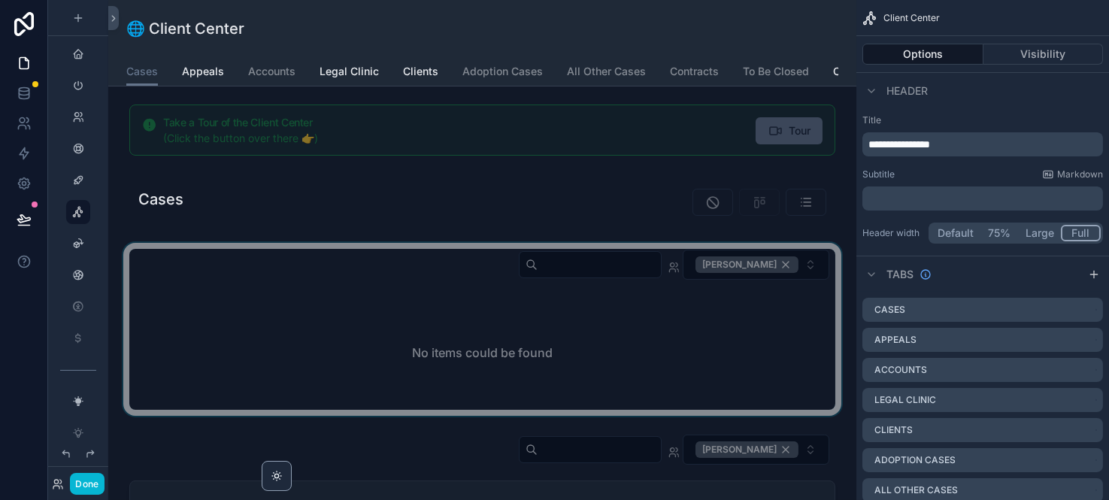
click at [775, 272] on div "scrollable content" at bounding box center [482, 329] width 724 height 173
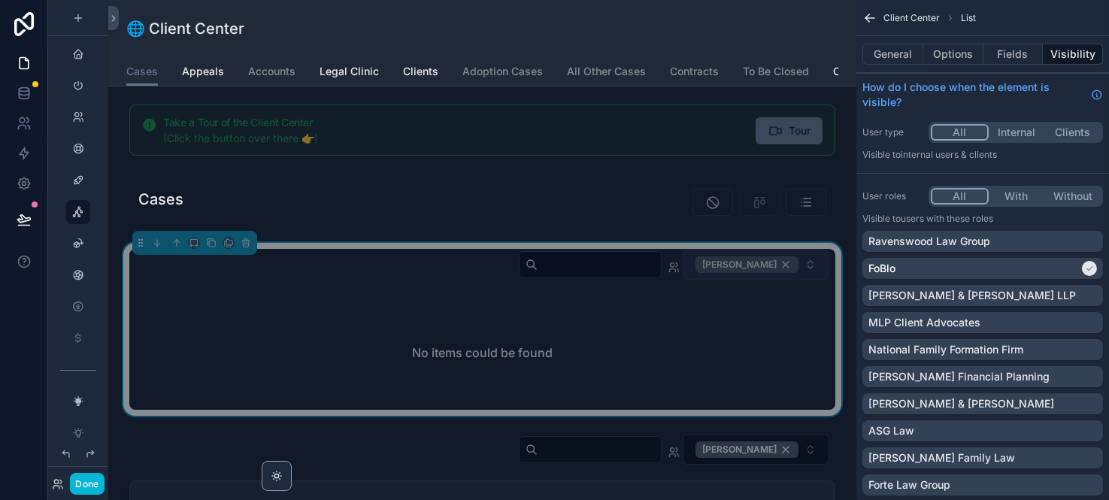
click at [775, 273] on div "[PERSON_NAME]" at bounding box center [747, 264] width 103 height 17
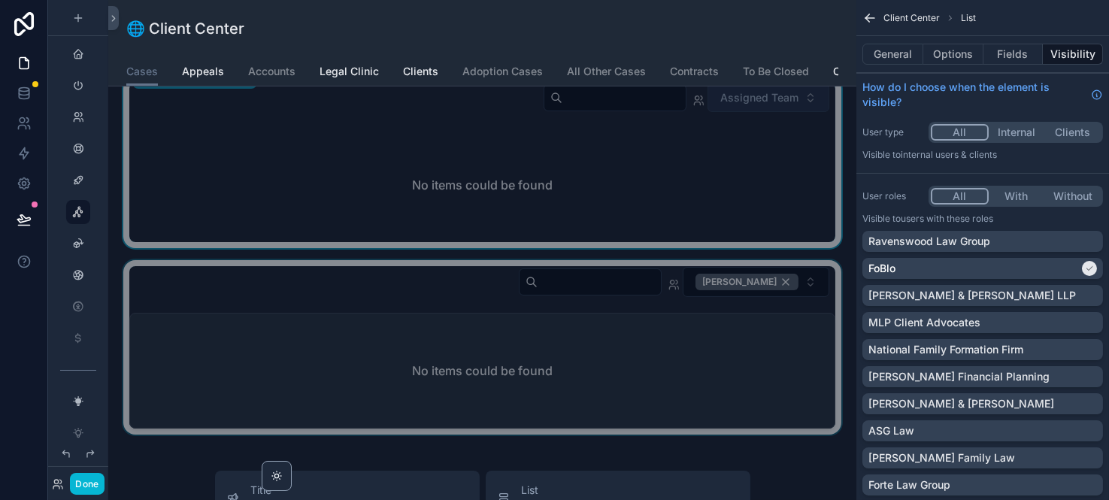
click at [802, 289] on div "scrollable content" at bounding box center [482, 347] width 724 height 174
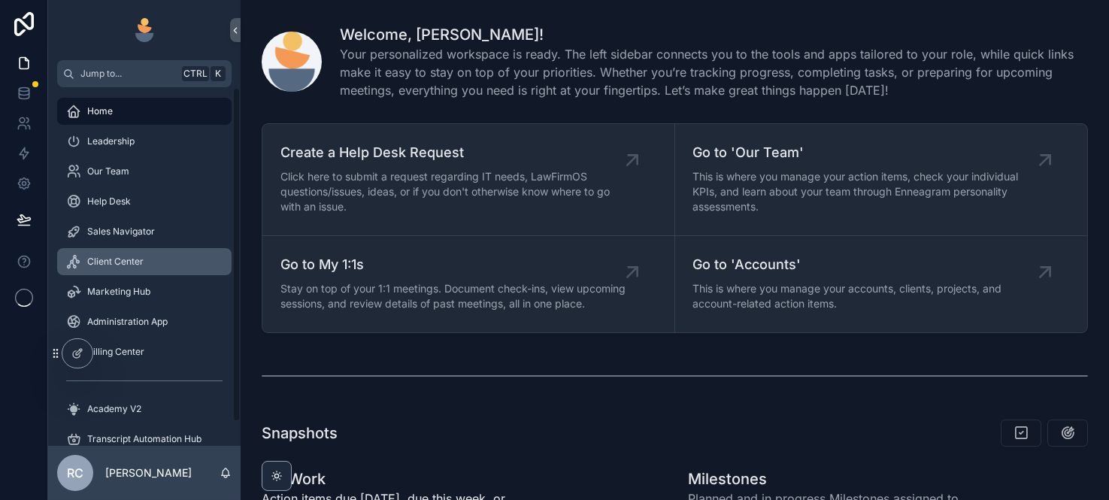
click at [107, 258] on span "Client Center" at bounding box center [115, 262] width 56 height 12
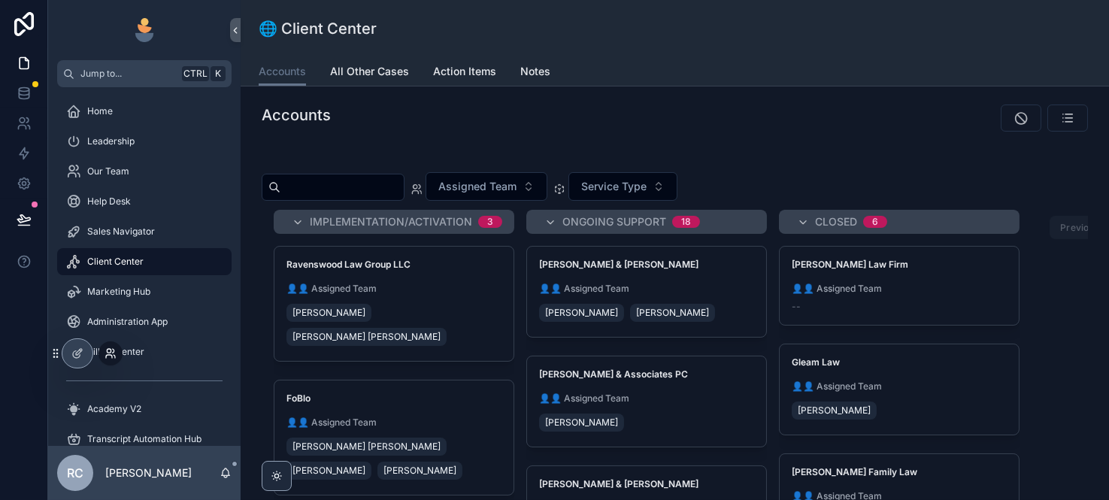
click at [109, 356] on icon at bounding box center [111, 353] width 12 height 12
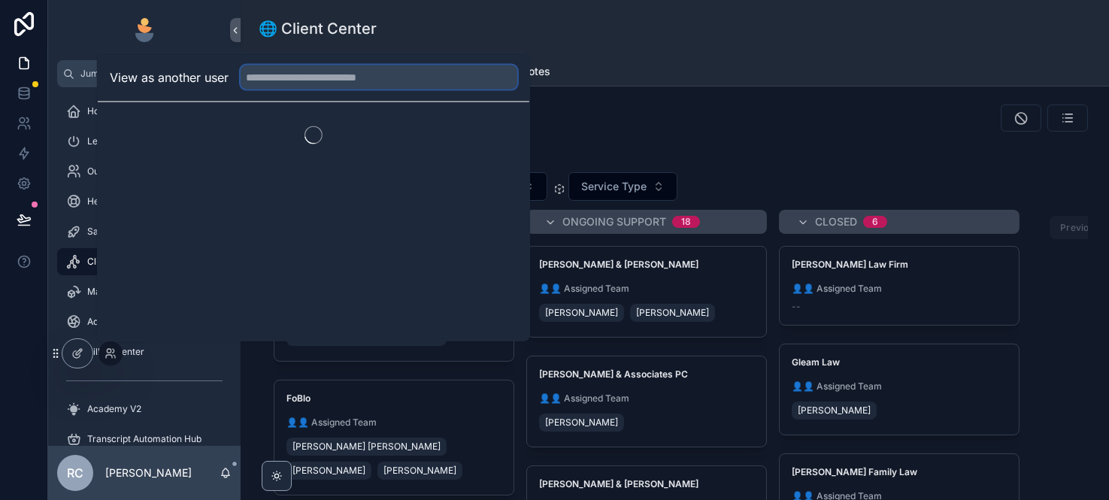
click at [285, 83] on input "text" at bounding box center [379, 77] width 277 height 24
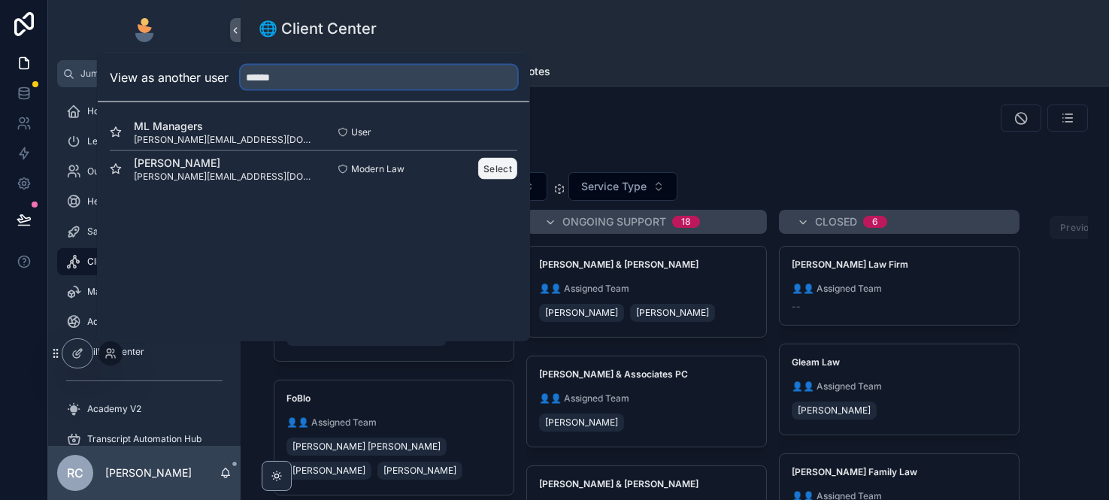
type input "******"
click at [505, 169] on button "Select" at bounding box center [497, 169] width 39 height 22
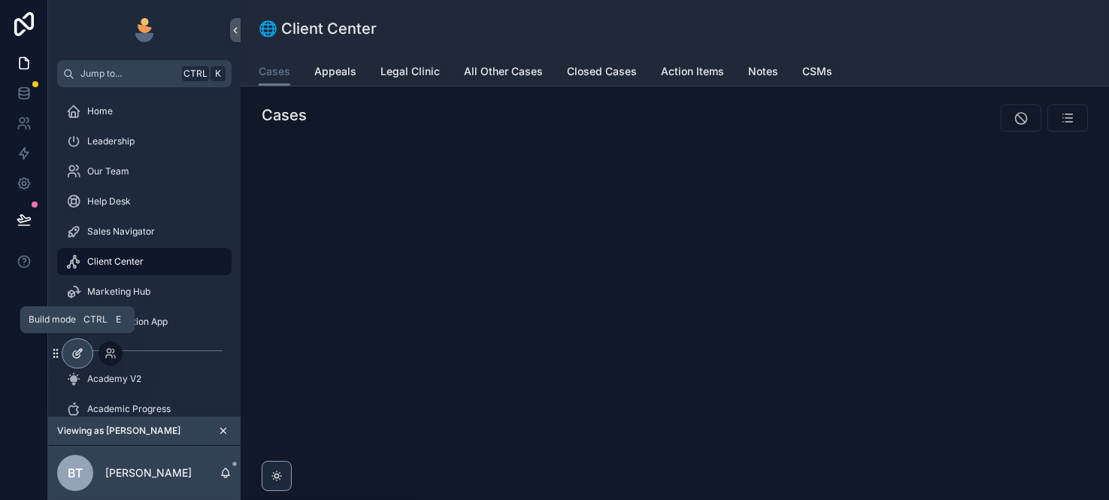
click at [79, 353] on icon at bounding box center [79, 352] width 6 height 6
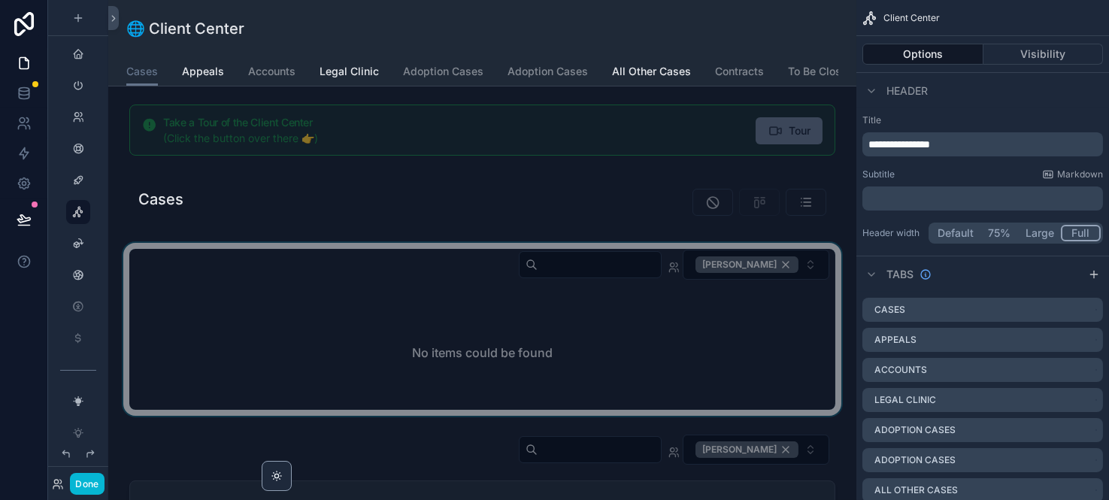
click at [301, 323] on div "scrollable content" at bounding box center [482, 329] width 724 height 173
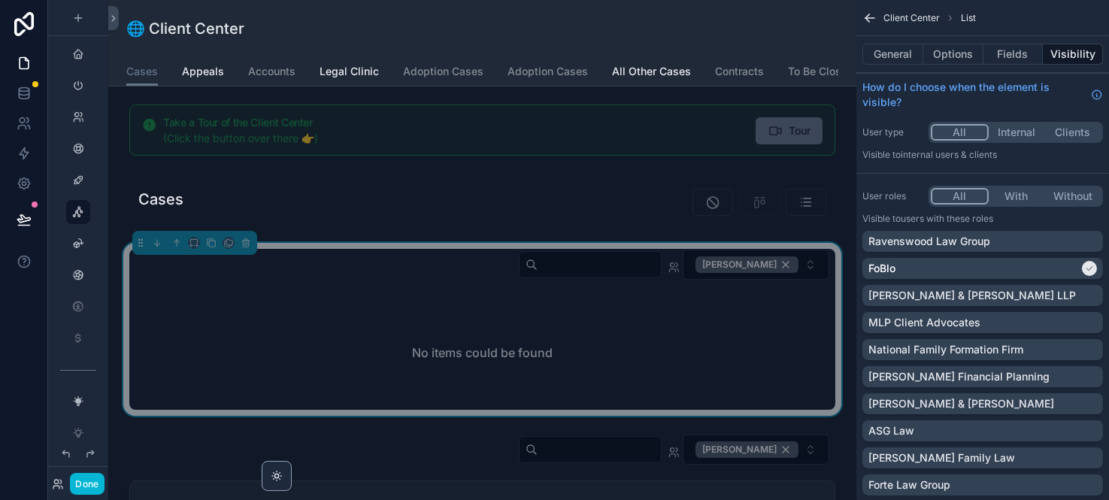
click at [301, 319] on div "No items could be found" at bounding box center [482, 353] width 682 height 114
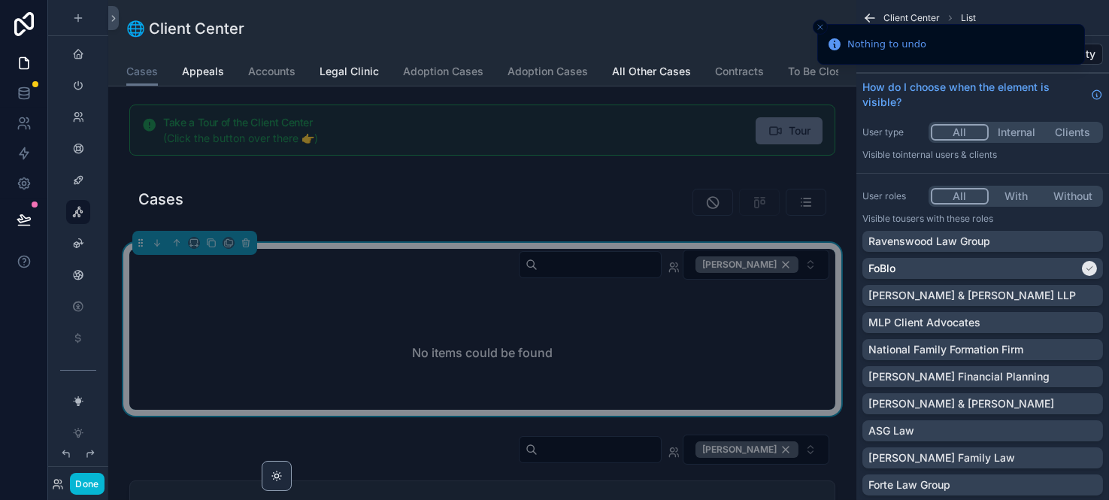
click at [301, 319] on div "No items could be found" at bounding box center [482, 353] width 682 height 114
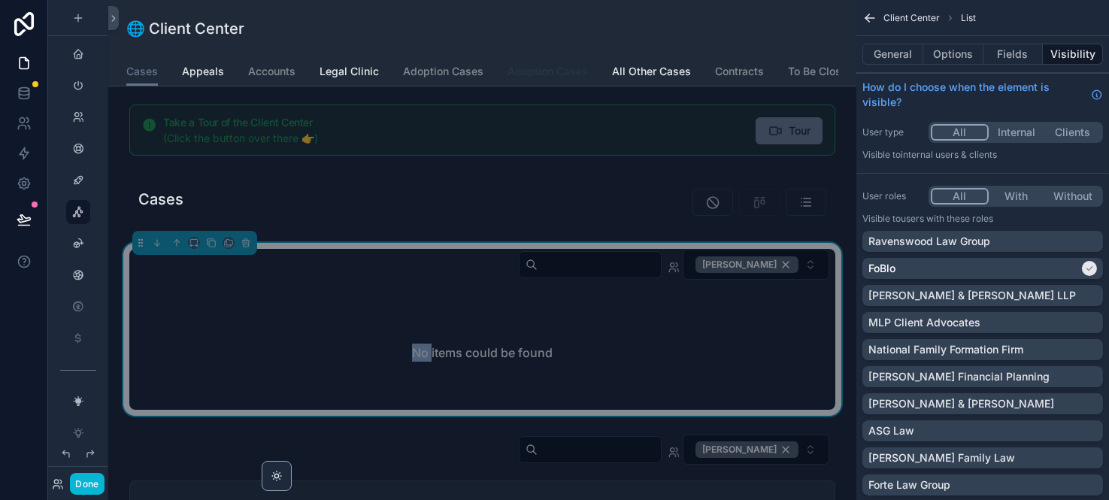
click at [544, 74] on span "Adoption Cases" at bounding box center [548, 71] width 80 height 15
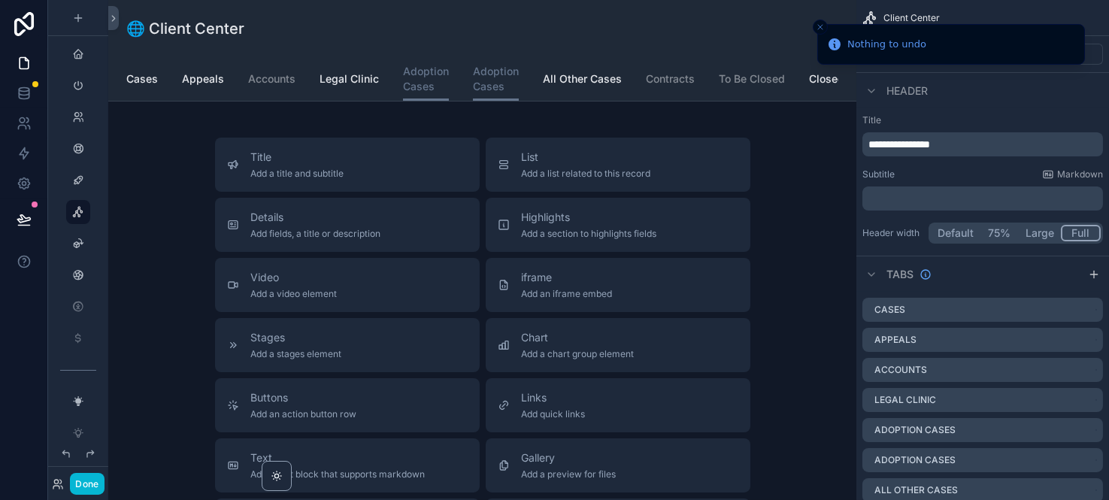
click at [751, 267] on div "Title Add a title and subtitle List Add a list related to this record Details A…" at bounding box center [483, 405] width 560 height 535
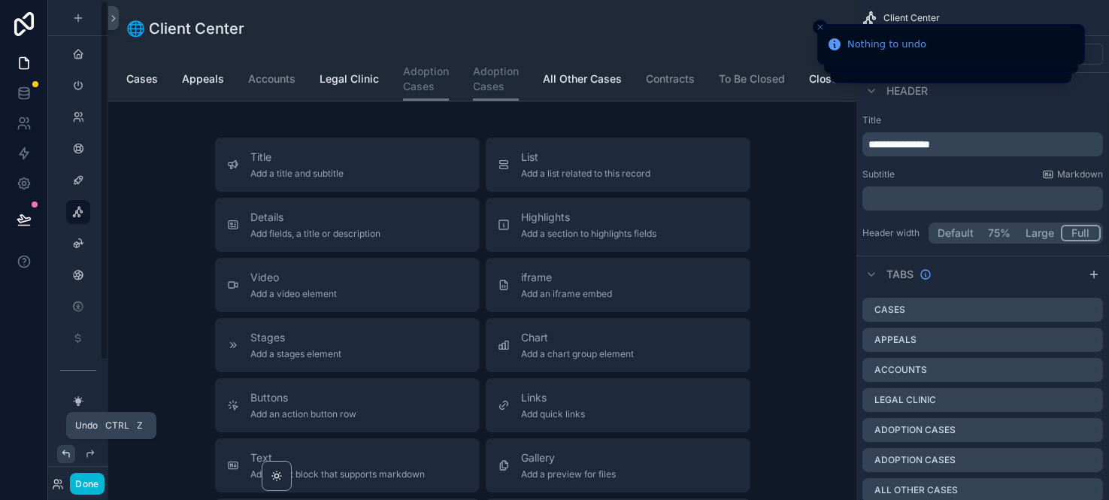
click at [70, 459] on icon at bounding box center [66, 454] width 12 height 12
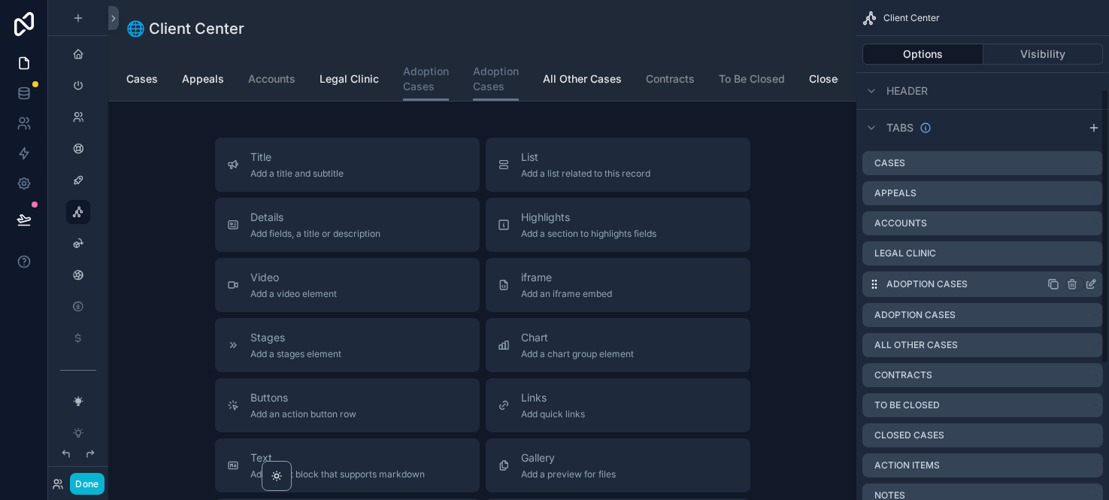
scroll to position [166, 0]
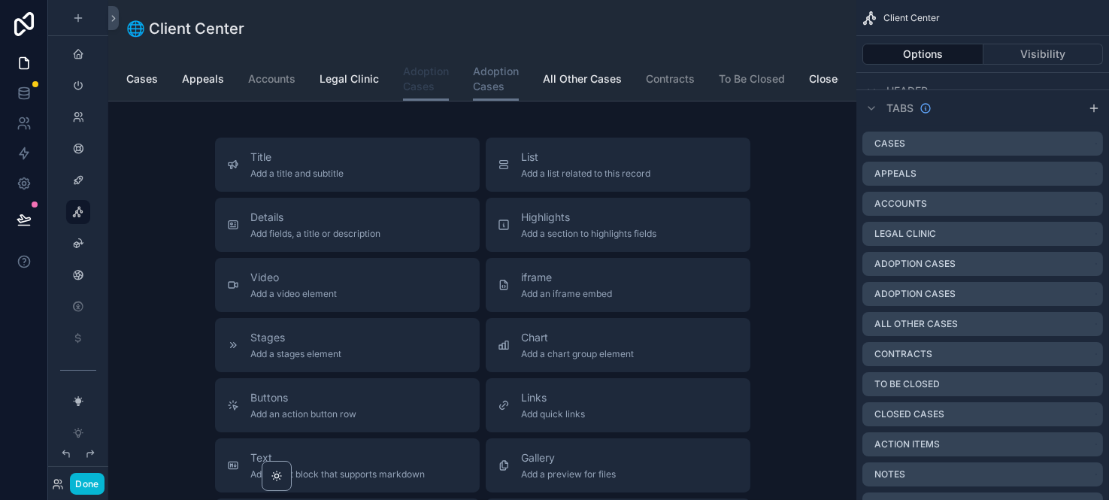
click at [416, 81] on span "Adoption Cases" at bounding box center [426, 79] width 46 height 30
click at [491, 79] on span "Adoption Cases" at bounding box center [496, 79] width 46 height 30
click at [416, 83] on span "Adoption Cases" at bounding box center [426, 79] width 46 height 30
click at [555, 84] on span "All Other Cases" at bounding box center [582, 78] width 79 height 15
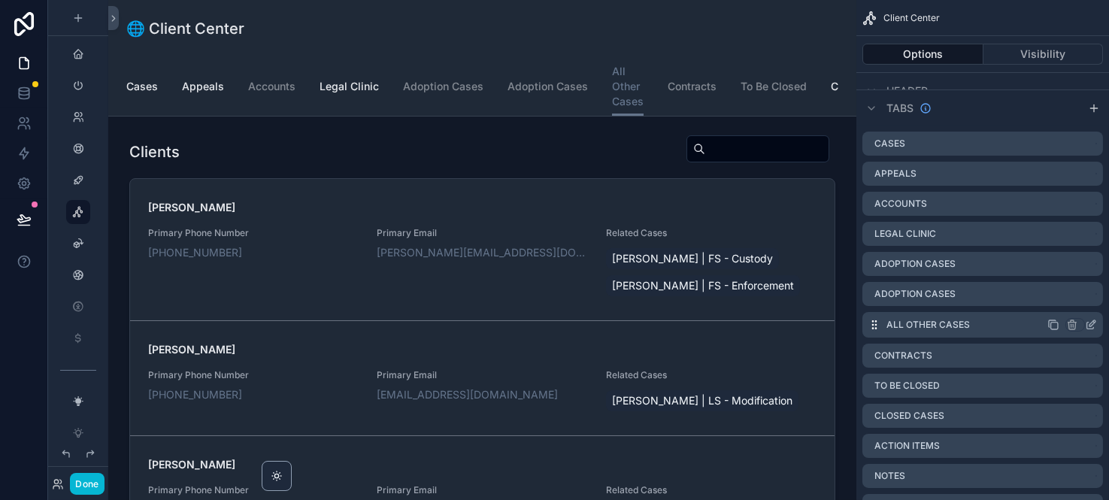
click at [1090, 325] on icon "scrollable content" at bounding box center [1093, 323] width 6 height 6
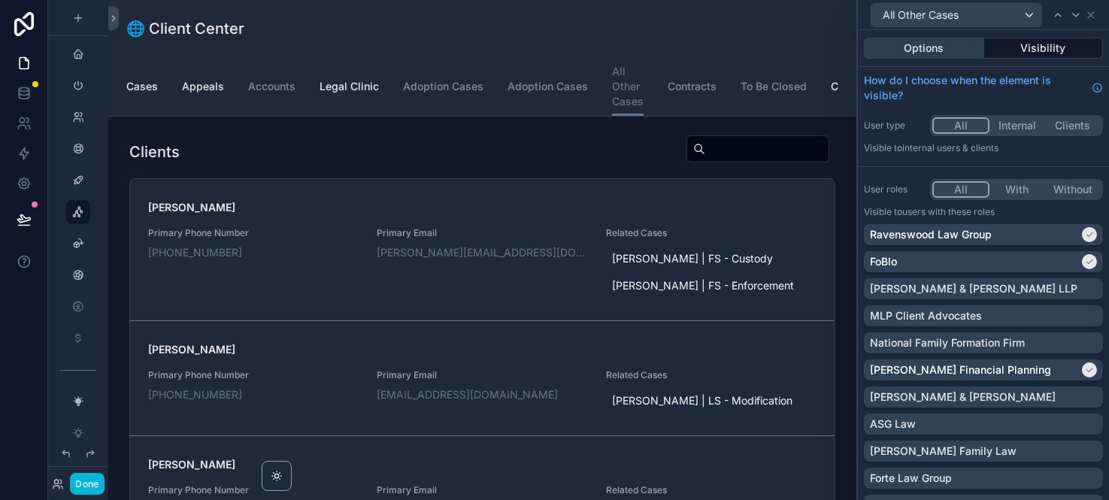
click at [917, 47] on button "Options" at bounding box center [924, 48] width 120 height 21
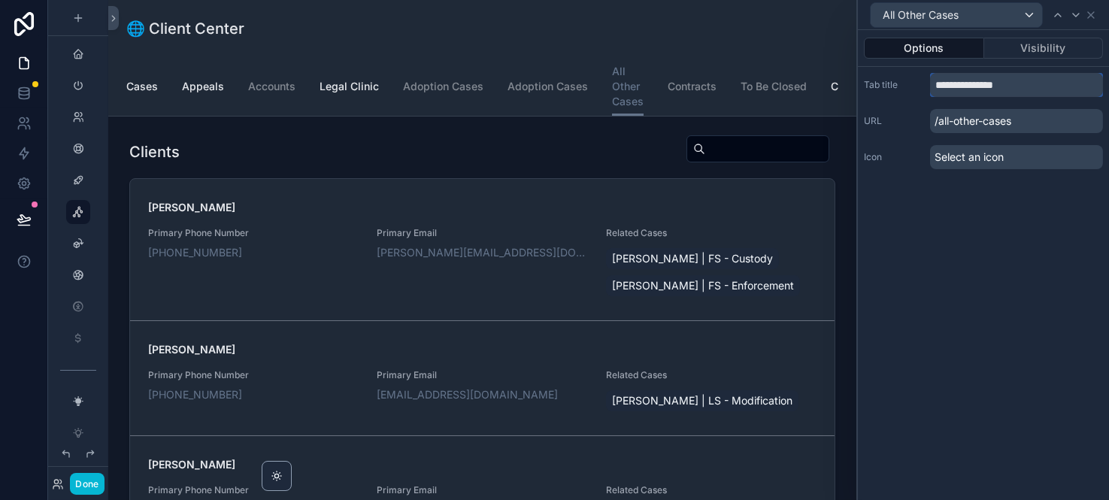
drag, startPoint x: 1020, startPoint y: 86, endPoint x: 926, endPoint y: 87, distance: 94.0
click at [926, 87] on div "**********" at bounding box center [983, 85] width 239 height 24
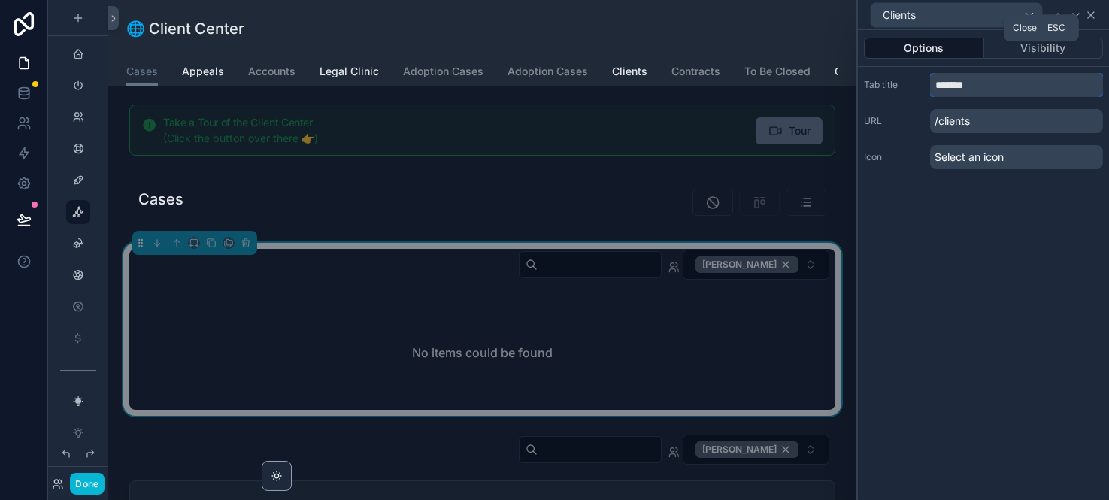
type input "*******"
click at [1095, 15] on icon at bounding box center [1091, 15] width 12 height 12
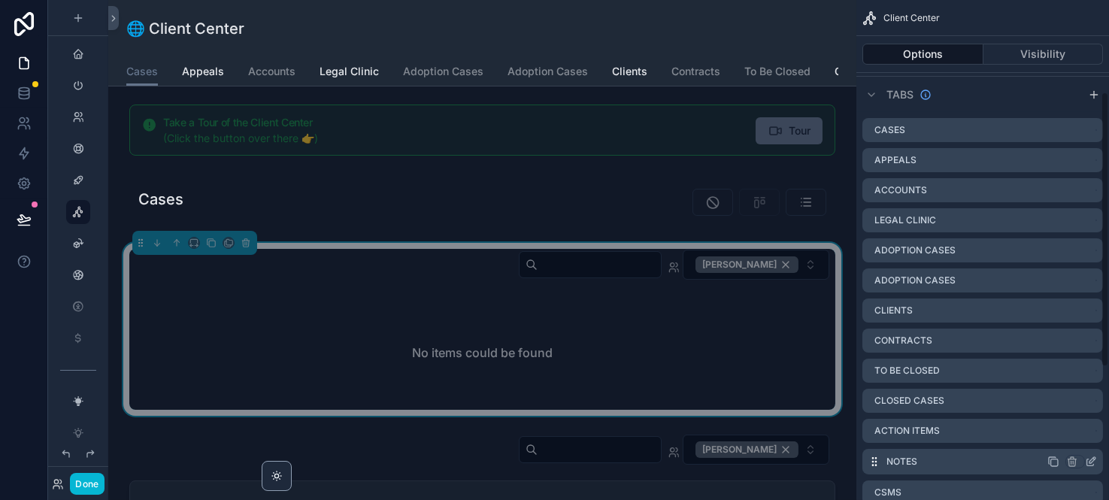
scroll to position [166, 0]
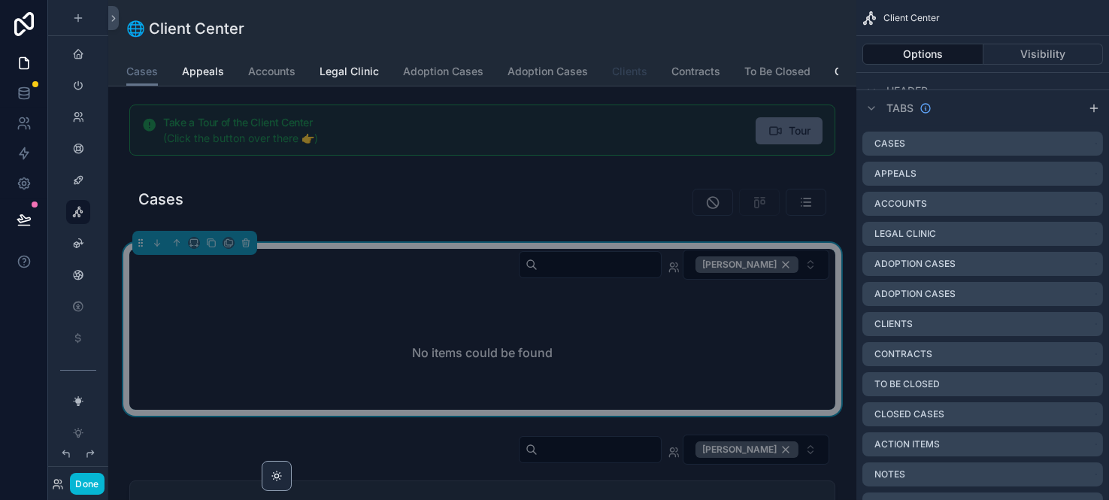
click at [618, 77] on span "Clients" at bounding box center [629, 71] width 35 height 15
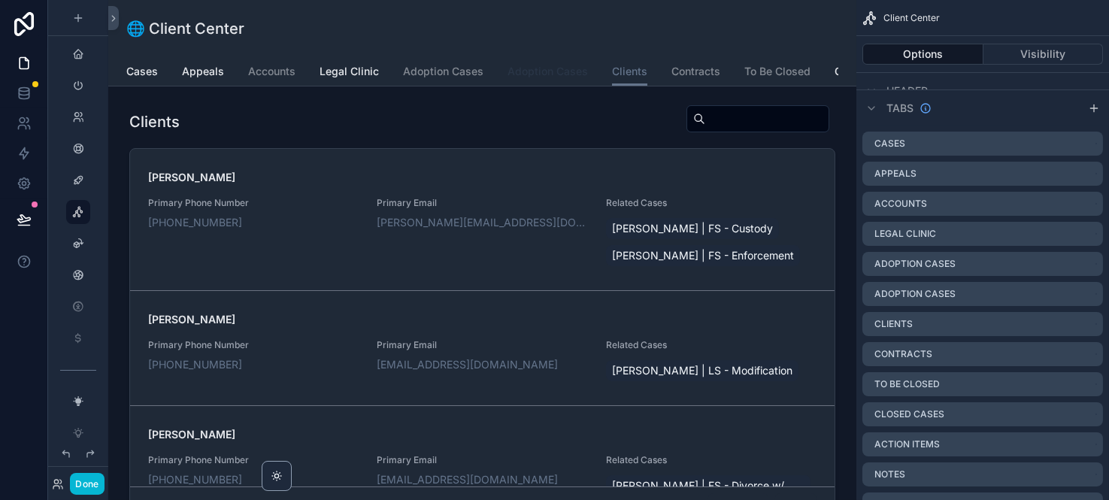
click at [554, 74] on span "Adoption Cases" at bounding box center [548, 71] width 80 height 15
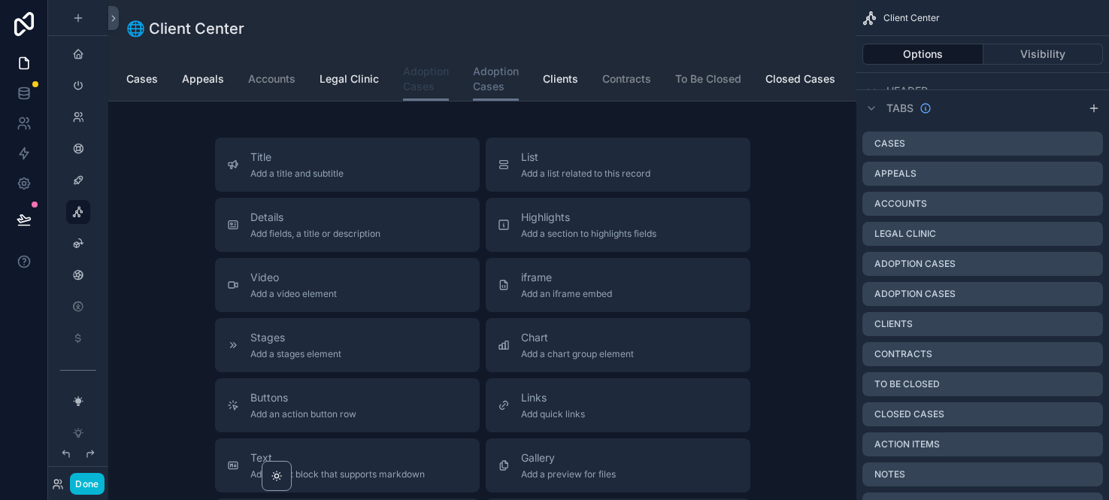
click at [418, 72] on span "Adoption Cases" at bounding box center [426, 79] width 46 height 30
click at [278, 86] on link "Accounts" at bounding box center [271, 80] width 47 height 30
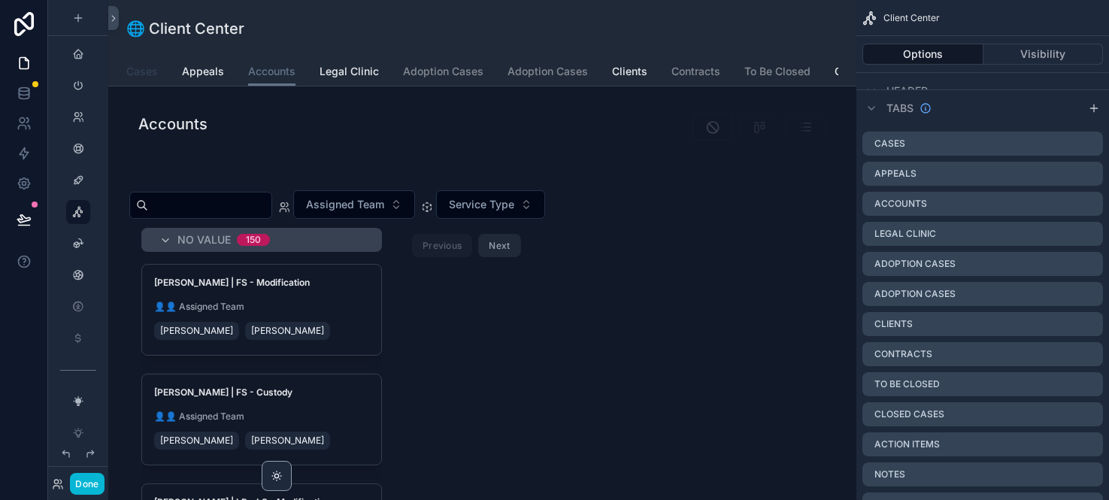
click at [147, 74] on span "Cases" at bounding box center [142, 71] width 32 height 15
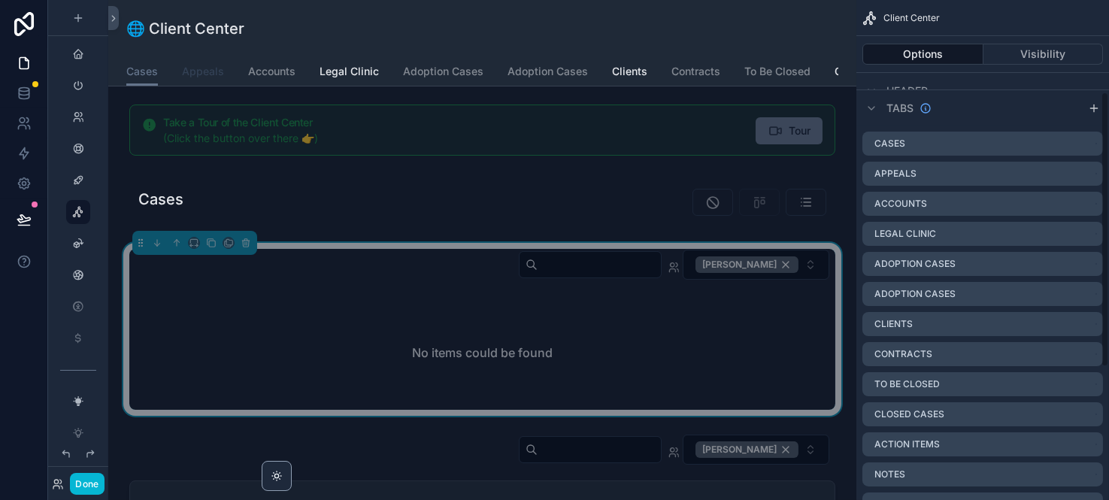
click at [205, 70] on span "Appeals" at bounding box center [203, 71] width 42 height 15
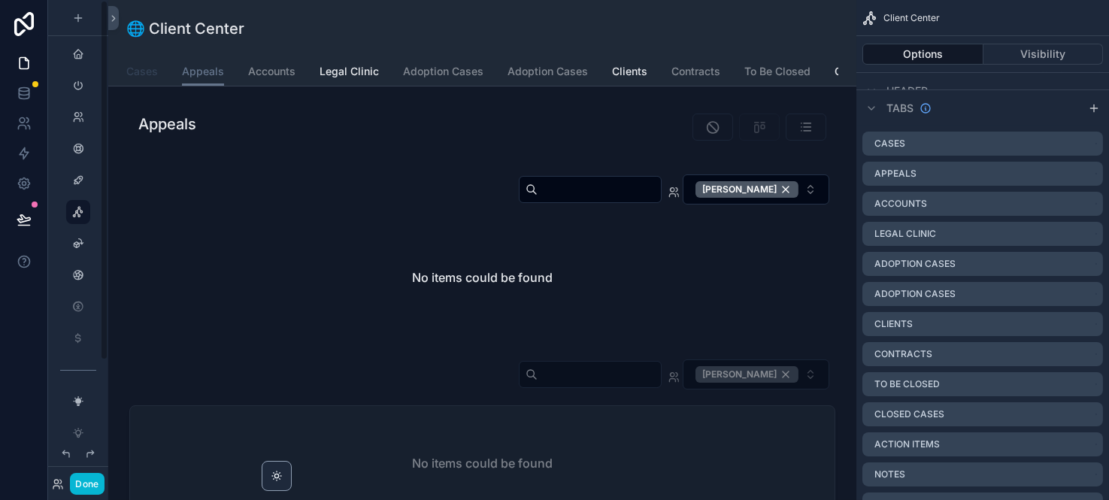
click at [152, 74] on span "Cases" at bounding box center [142, 71] width 32 height 15
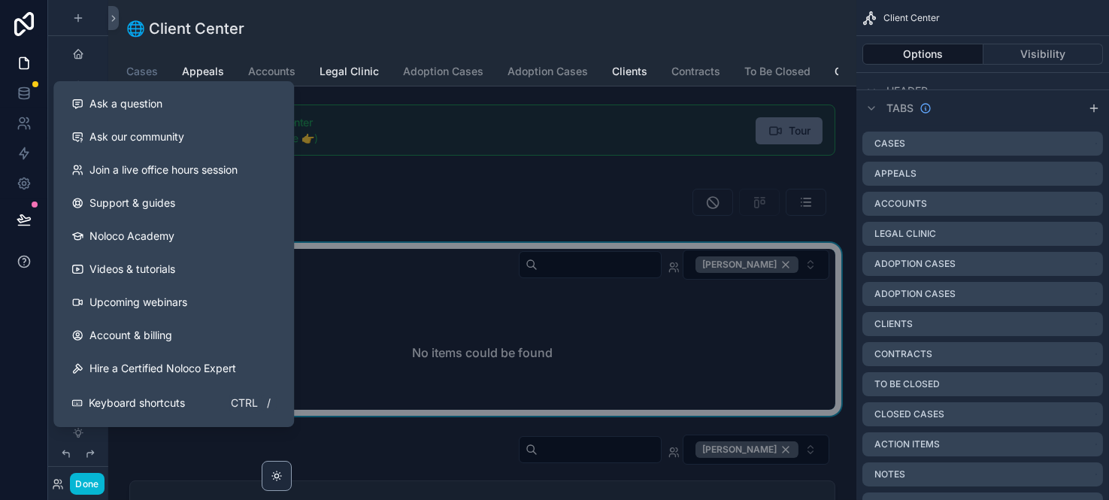
click at [22, 264] on icon at bounding box center [24, 261] width 15 height 15
click at [117, 106] on span "Ask a question" at bounding box center [125, 103] width 73 height 15
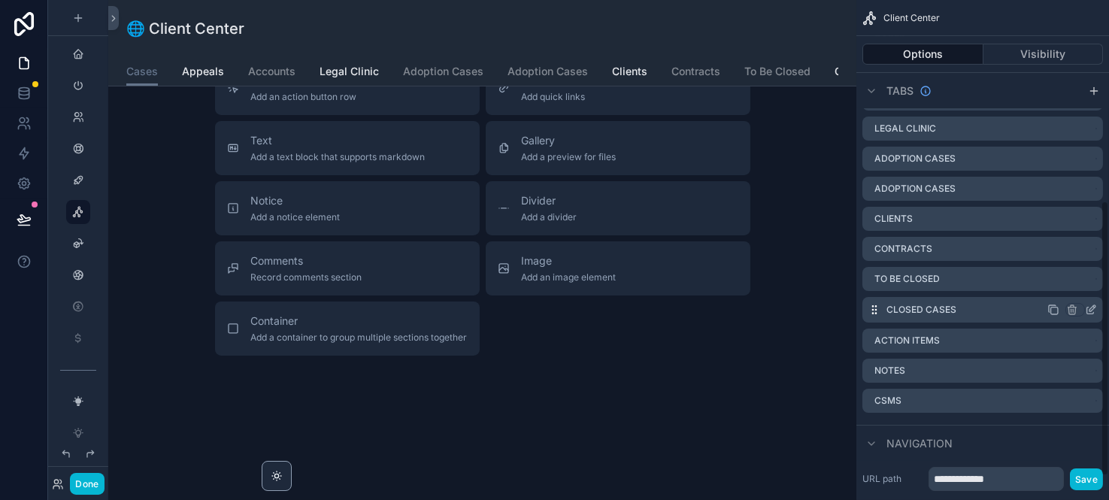
scroll to position [239, 0]
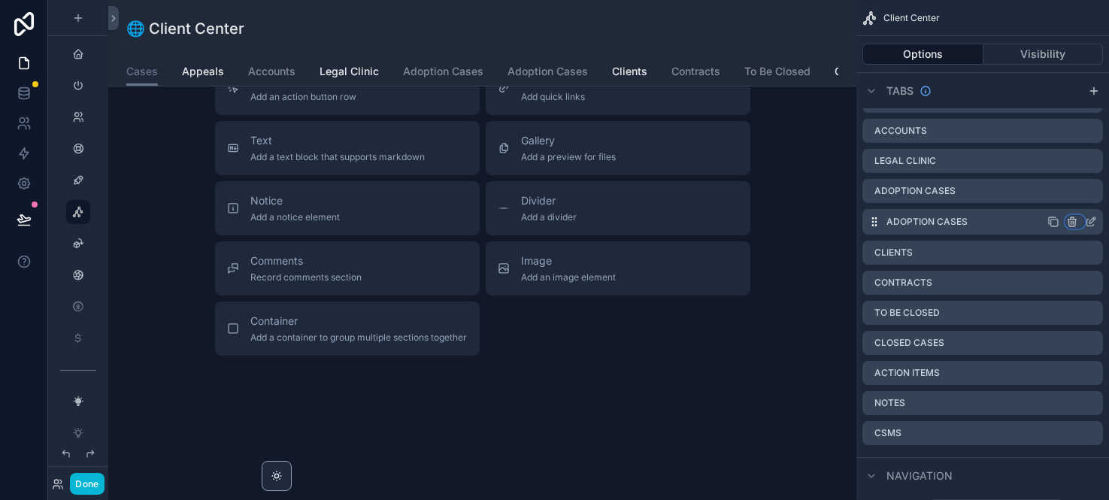
click at [1071, 220] on icon "scrollable content" at bounding box center [1072, 222] width 12 height 12
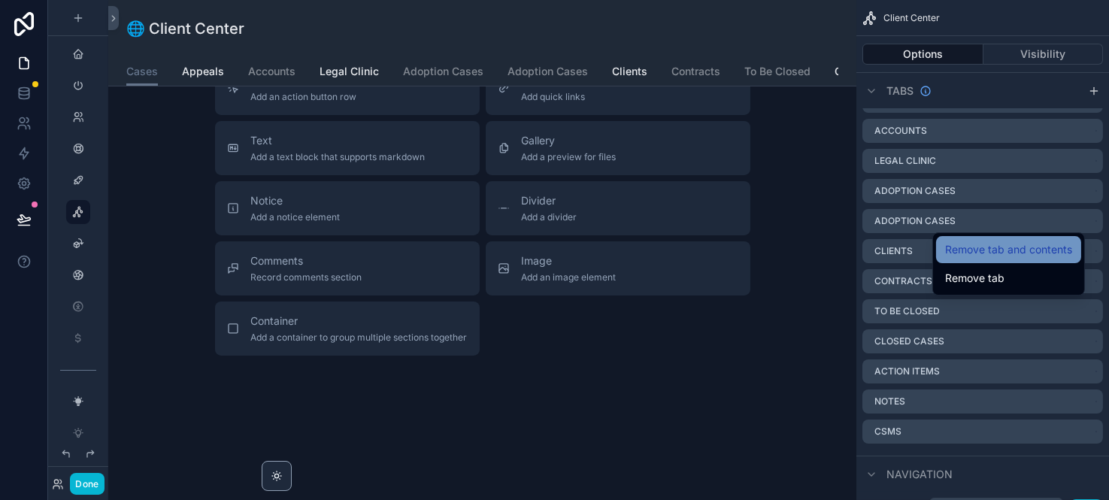
click at [1034, 250] on span "Remove tab and contents" at bounding box center [1008, 250] width 127 height 18
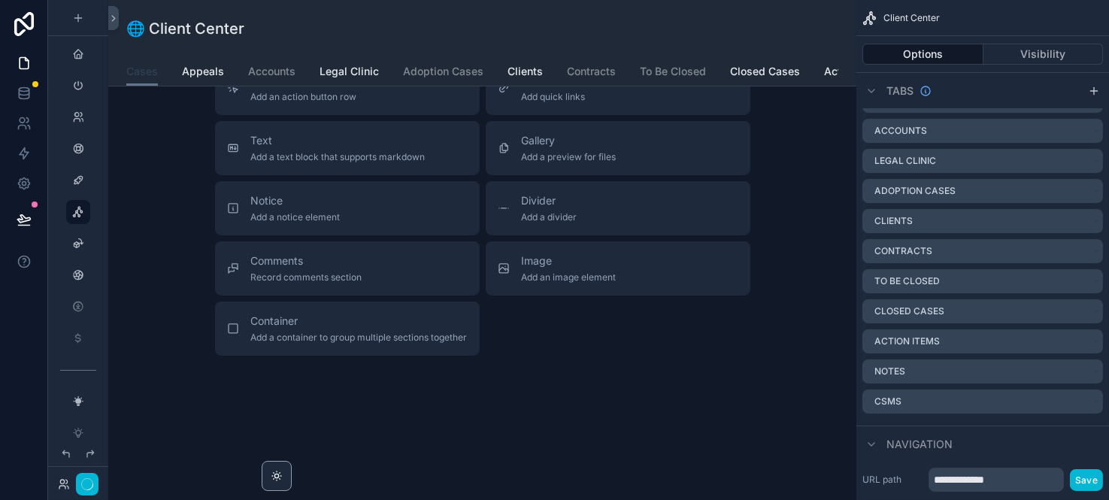
click at [151, 68] on span "Cases" at bounding box center [142, 71] width 32 height 15
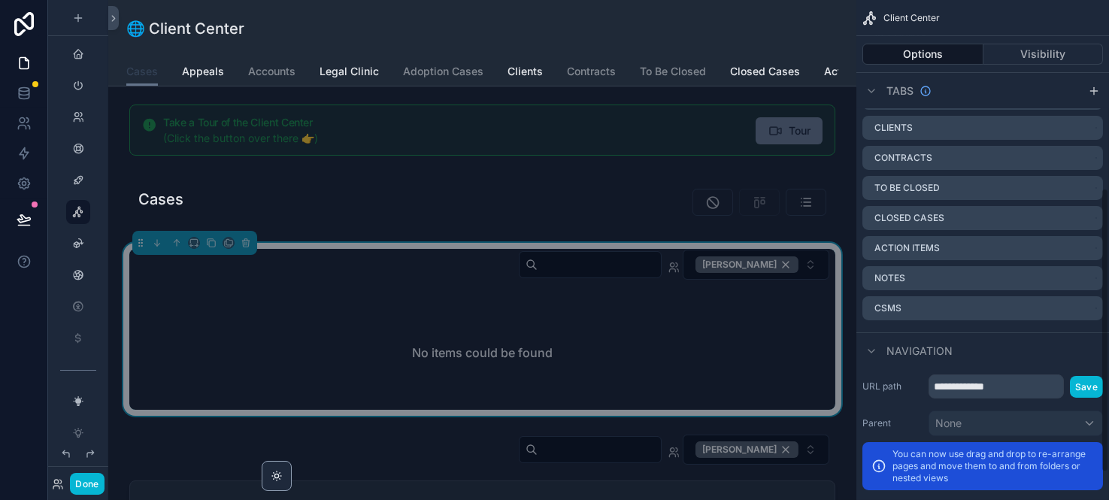
scroll to position [166, 0]
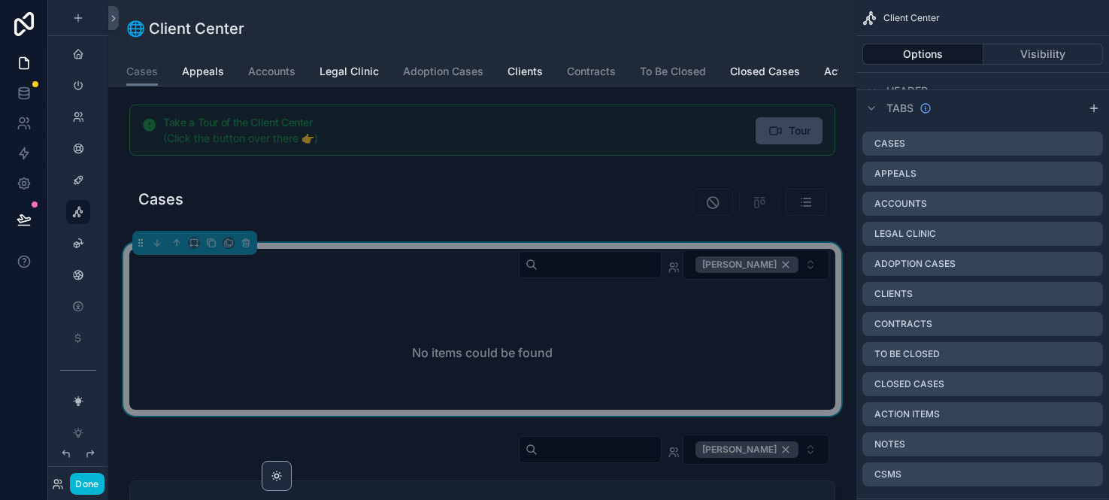
click at [419, 284] on div "[PERSON_NAME]" at bounding box center [482, 268] width 706 height 38
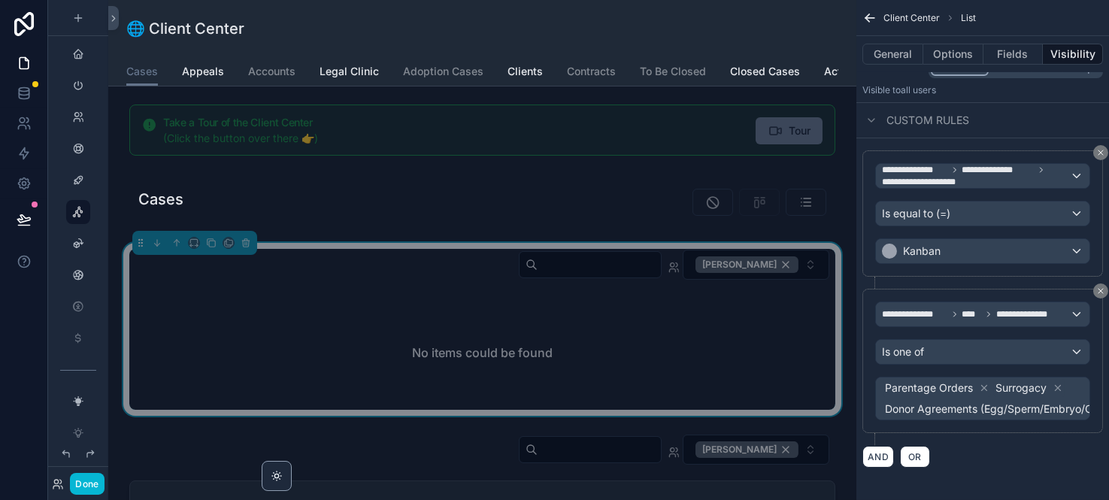
scroll to position [334, 0]
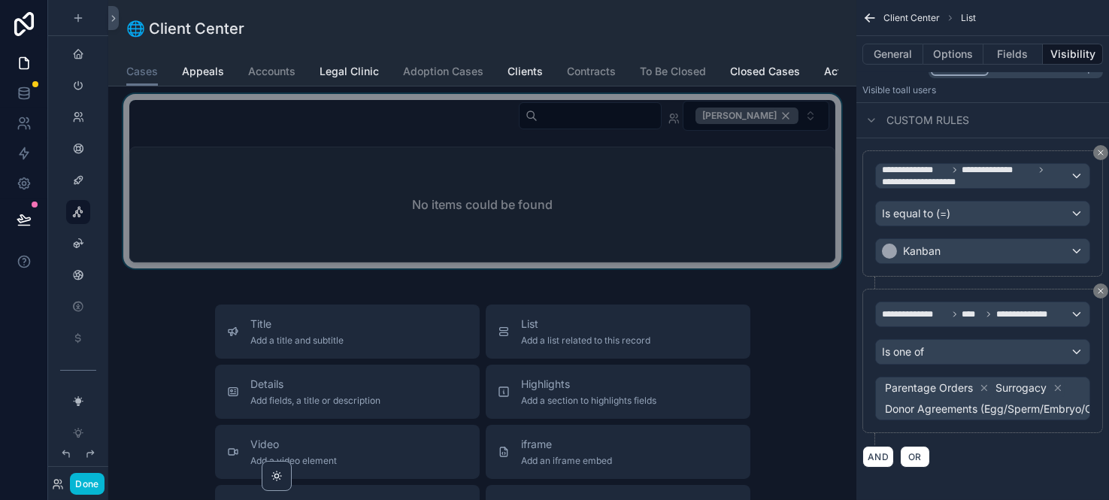
click at [555, 250] on div "scrollable content" at bounding box center [482, 181] width 724 height 174
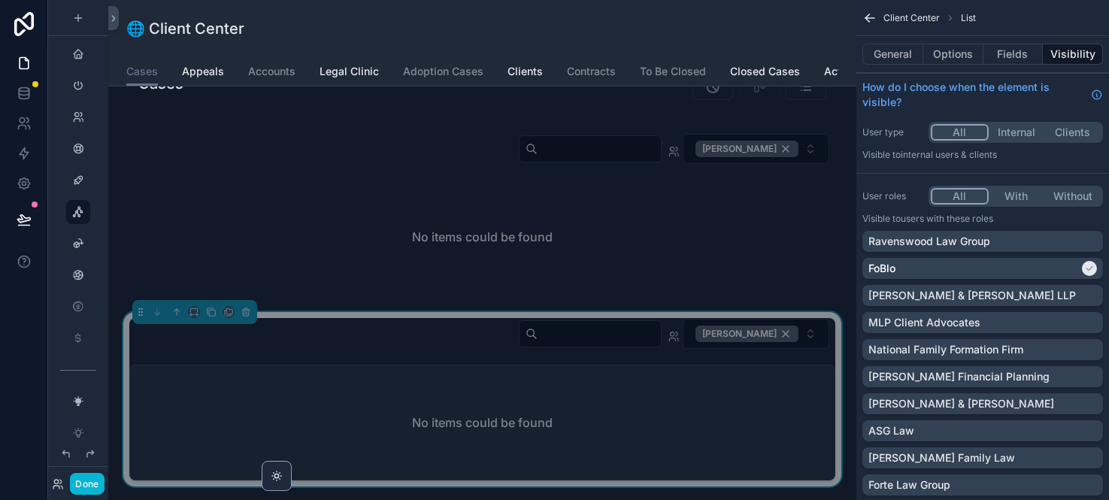
scroll to position [0, 0]
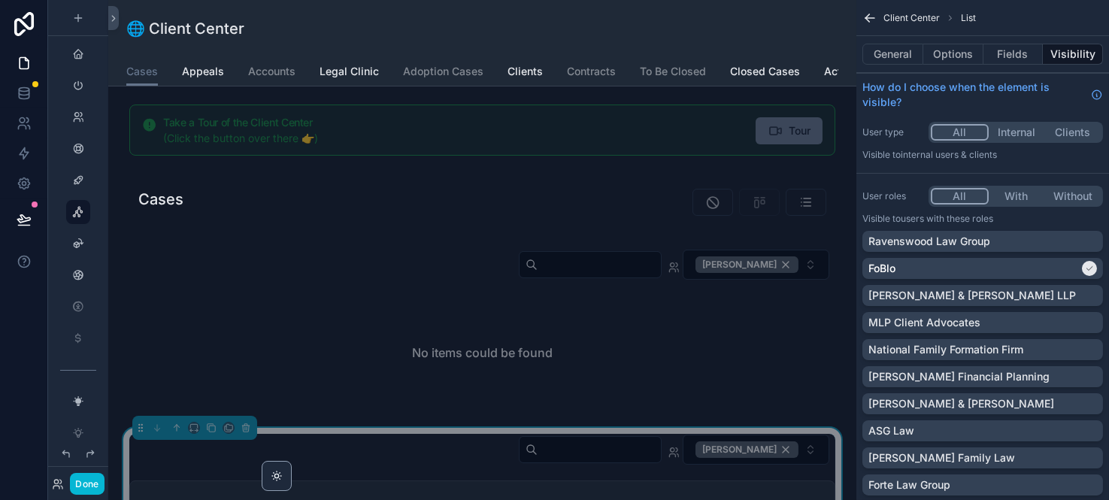
click at [565, 24] on div "🌐 Client Center" at bounding box center [482, 28] width 712 height 21
click at [508, 38] on div "🌐 Client Center" at bounding box center [482, 28] width 712 height 21
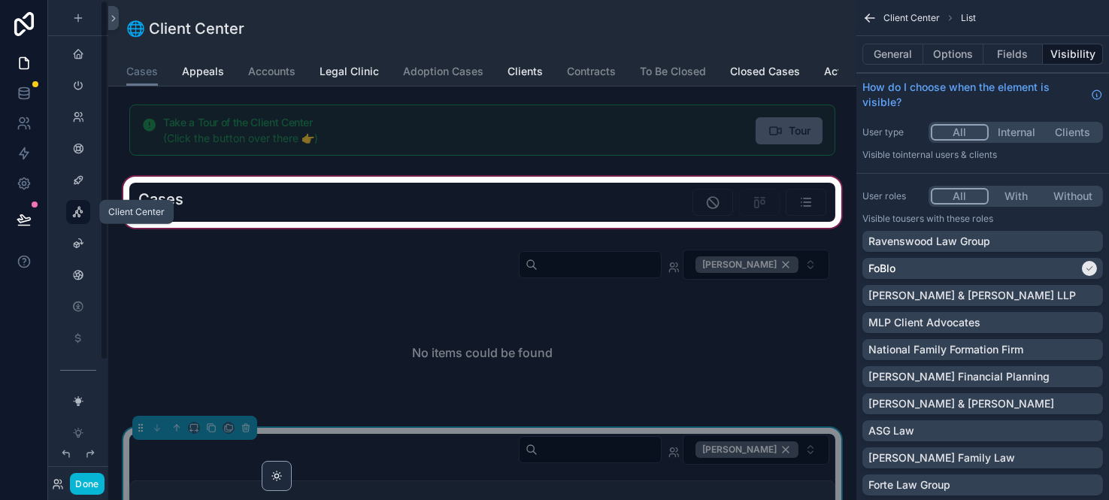
drag, startPoint x: 72, startPoint y: 208, endPoint x: 255, endPoint y: 207, distance: 182.8
click at [73, 208] on icon "scrollable content" at bounding box center [78, 212] width 12 height 12
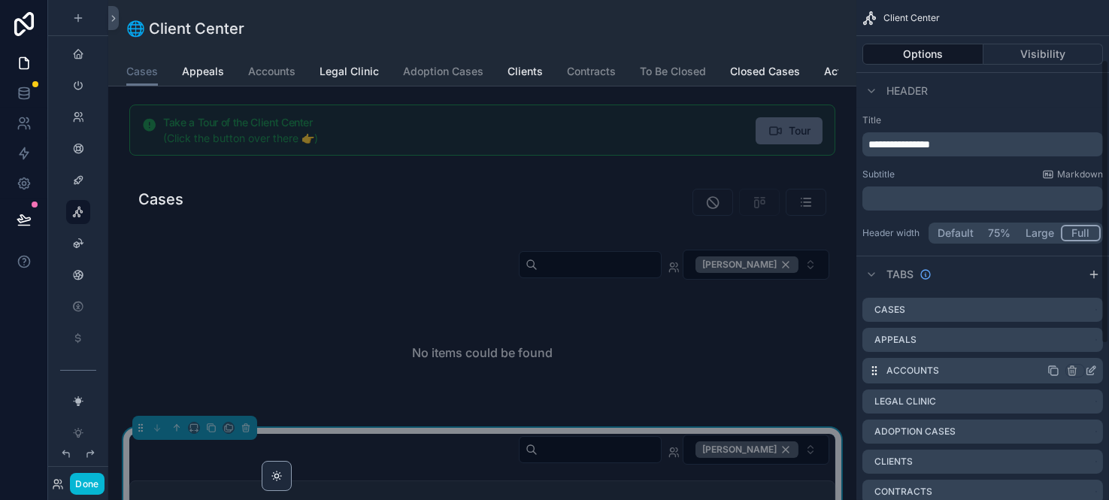
scroll to position [166, 0]
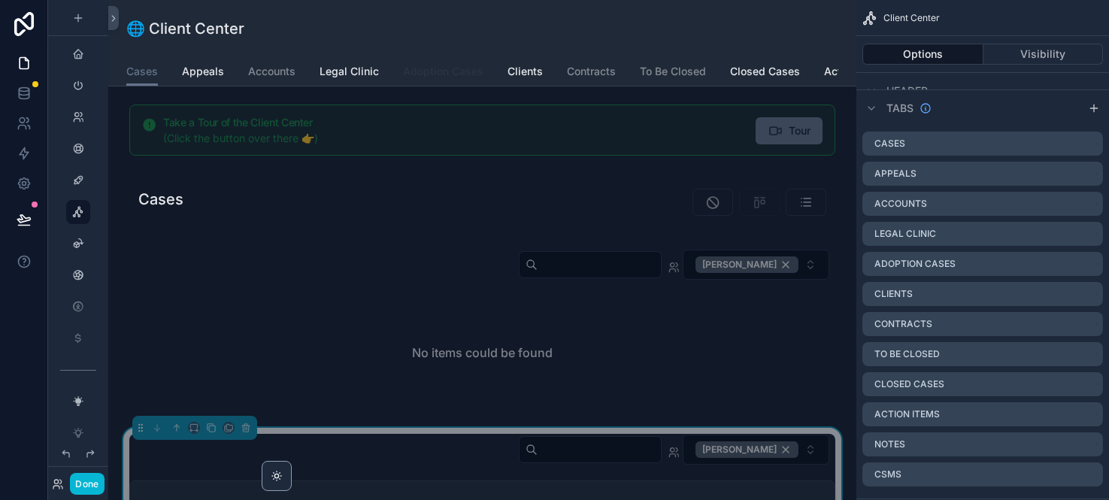
click at [435, 71] on span "Adoption Cases" at bounding box center [443, 71] width 80 height 15
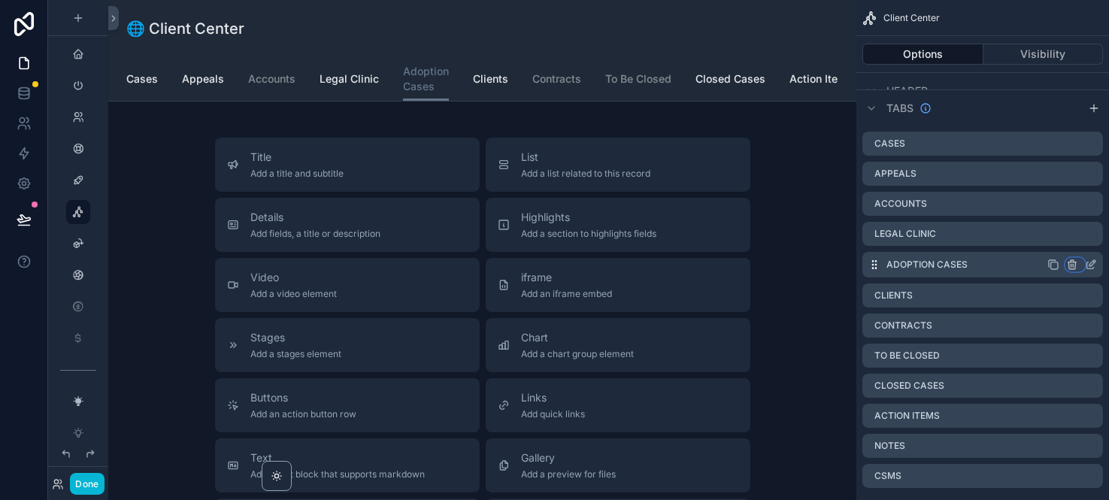
click at [1075, 265] on icon "scrollable content" at bounding box center [1072, 265] width 12 height 12
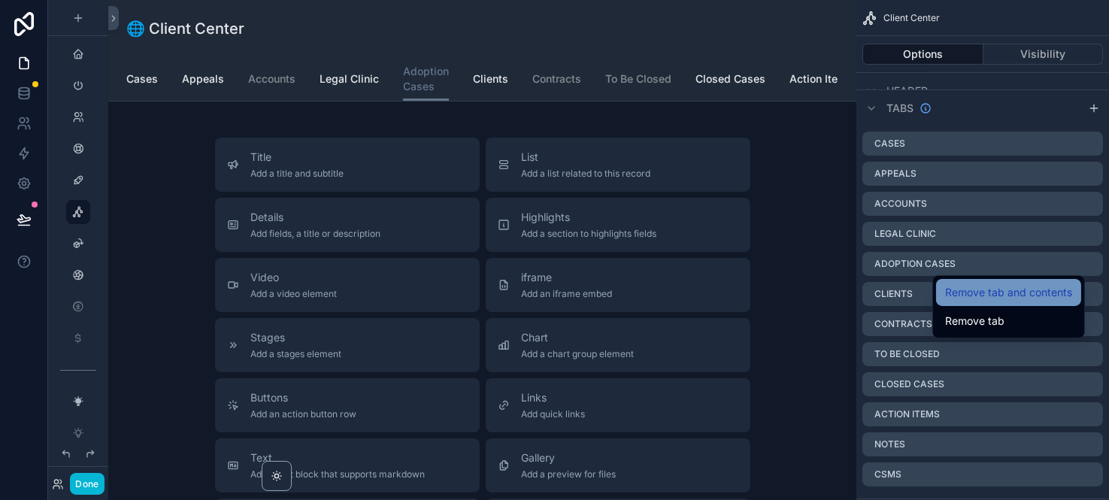
click at [1042, 290] on span "Remove tab and contents" at bounding box center [1008, 293] width 127 height 18
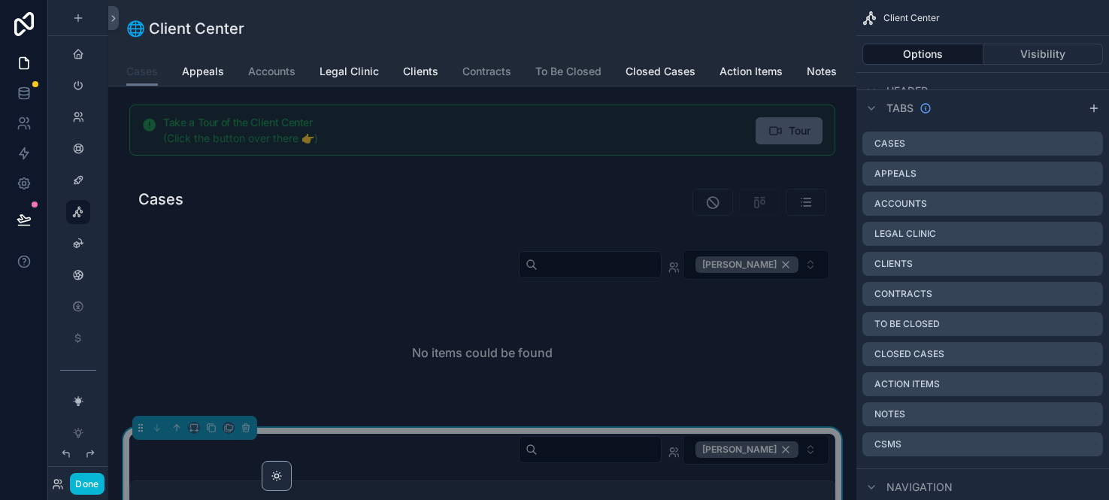
click at [144, 71] on span "Cases" at bounding box center [142, 71] width 32 height 15
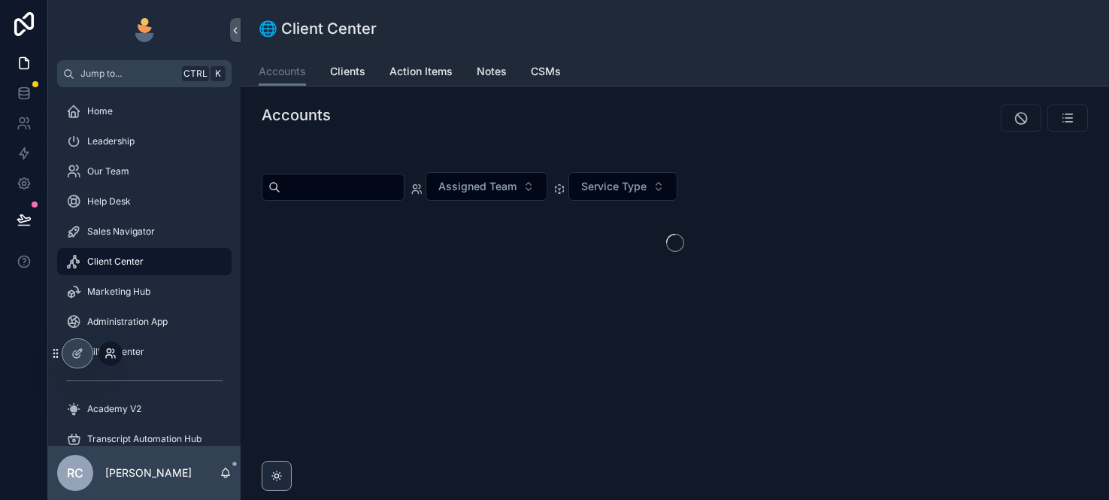
click at [107, 353] on icon at bounding box center [111, 353] width 12 height 12
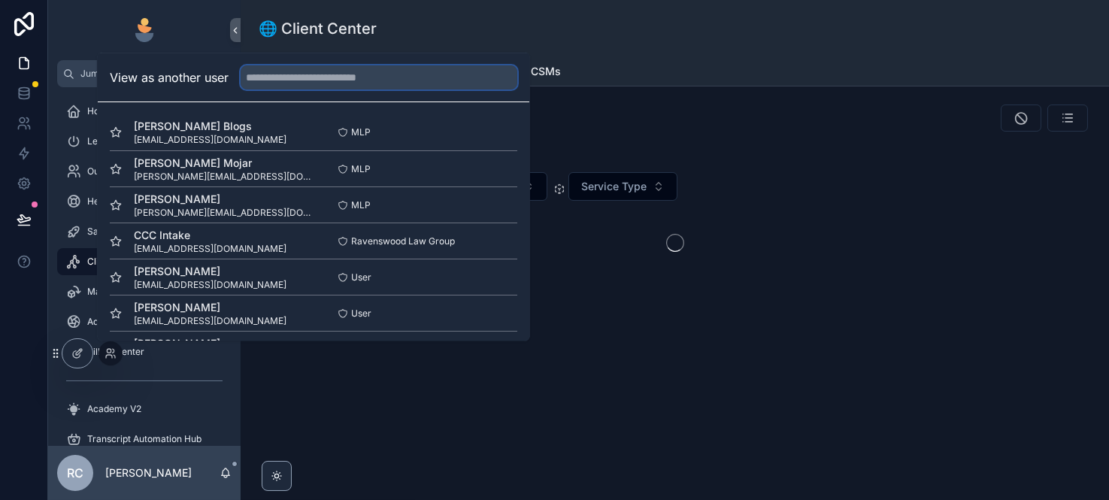
click at [304, 82] on input "text" at bounding box center [379, 77] width 277 height 24
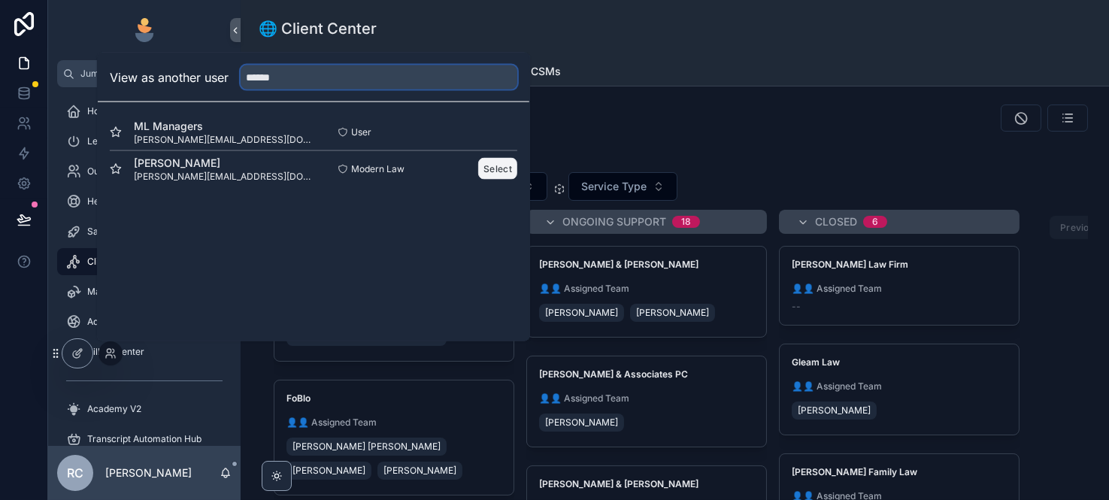
type input "******"
click at [506, 165] on button "Select" at bounding box center [497, 169] width 39 height 22
